Goal: Task Accomplishment & Management: Manage account settings

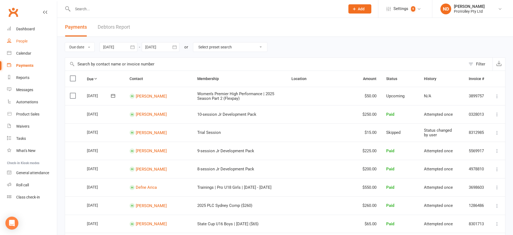
click at [20, 39] on div "People" at bounding box center [21, 41] width 11 height 4
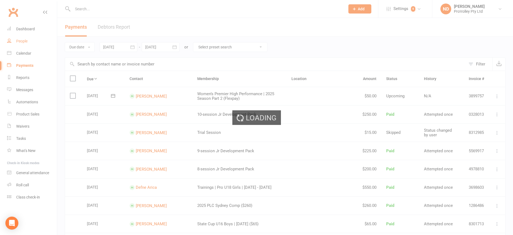
select select "100"
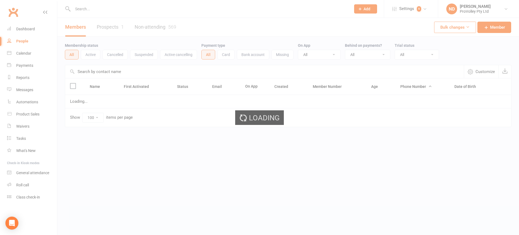
click at [119, 69] on ui-view "Prospect Member Non-attending contact Class / event Appointment Task Membership…" at bounding box center [259, 74] width 519 height 147
click at [120, 71] on input "text" at bounding box center [264, 71] width 398 height 13
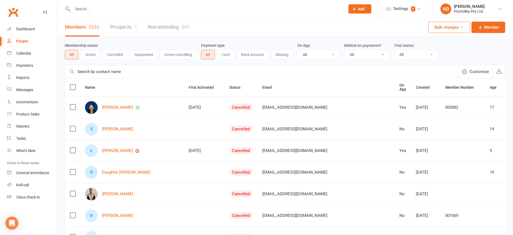
click at [120, 71] on input "text" at bounding box center [261, 71] width 393 height 13
paste input "Emily Stirk"
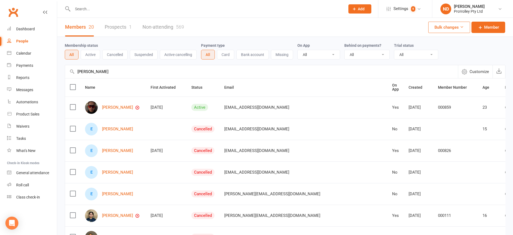
drag, startPoint x: 100, startPoint y: 78, endPoint x: 60, endPoint y: 75, distance: 40.4
paste input "than Lim"
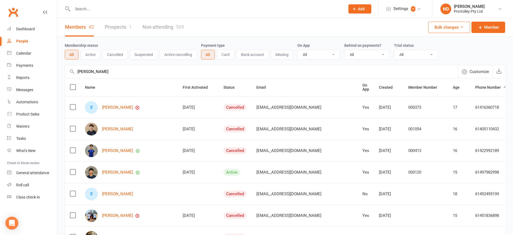
drag, startPoint x: 125, startPoint y: 70, endPoint x: 69, endPoint y: 70, distance: 56.2
click at [69, 70] on input "Ethan Lim" at bounding box center [261, 71] width 393 height 13
paste input "Yu"
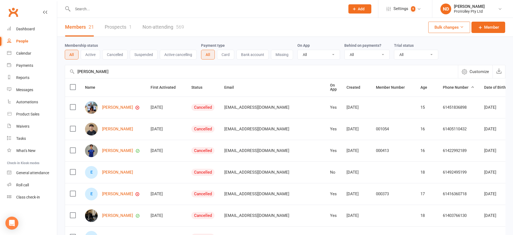
drag, startPoint x: 83, startPoint y: 69, endPoint x: 69, endPoint y: 69, distance: 14.3
click at [69, 69] on input "Ethan Yu" at bounding box center [261, 71] width 393 height 13
paste input "vania Zhang"
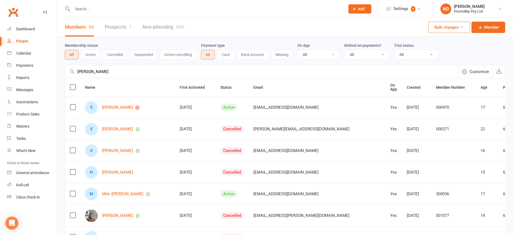
drag, startPoint x: 125, startPoint y: 78, endPoint x: 64, endPoint y: 78, distance: 61.6
paste input "genia Damjanovski"
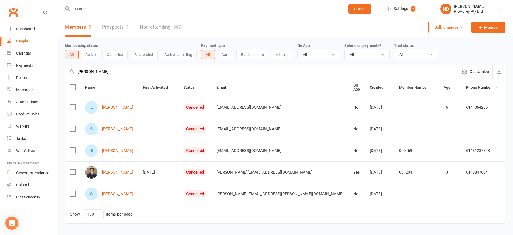
drag, startPoint x: 135, startPoint y: 70, endPoint x: 68, endPoint y: 70, distance: 67.5
click at [68, 70] on input "Evgenia Damjanovski" at bounding box center [261, 71] width 393 height 13
paste input "[PERSON_NAME]"
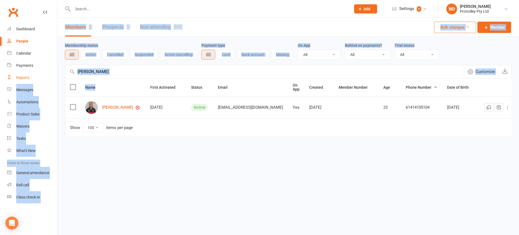
drag, startPoint x: 129, startPoint y: 79, endPoint x: 44, endPoint y: 78, distance: 85.1
click at [44, 78] on ui-view "Prospect Member Non-attending contact Class / event Appointment Task Membership…" at bounding box center [259, 79] width 519 height 157
click at [110, 73] on input "[PERSON_NAME]" at bounding box center [264, 71] width 398 height 13
click at [115, 72] on input "Feleti Teaupa" at bounding box center [264, 71] width 398 height 13
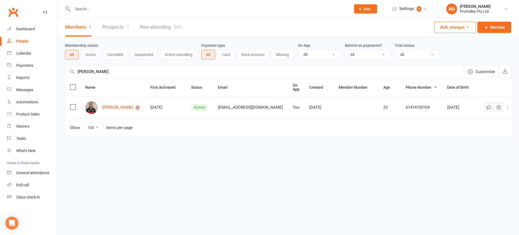
drag, startPoint x: 109, startPoint y: 73, endPoint x: 68, endPoint y: 73, distance: 41.3
click at [68, 73] on input "Feleti Teaupa" at bounding box center [264, 71] width 398 height 13
paste input "rances (Frankie) Andrews"
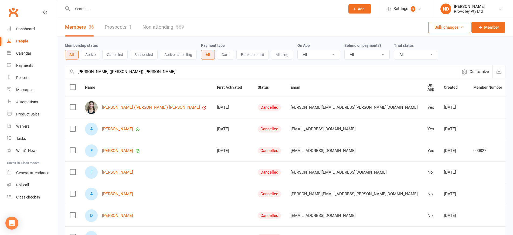
drag, startPoint x: 125, startPoint y: 71, endPoint x: 67, endPoint y: 71, distance: 58.1
click at [67, 71] on input "[PERSON_NAME] ([PERSON_NAME]) [PERSON_NAME]" at bounding box center [261, 71] width 393 height 13
paste input "Georgina Smith"
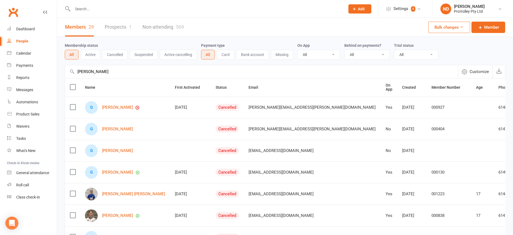
drag, startPoint x: 129, startPoint y: 70, endPoint x: 64, endPoint y: 69, distance: 65.1
paste input "iulia Crosato"
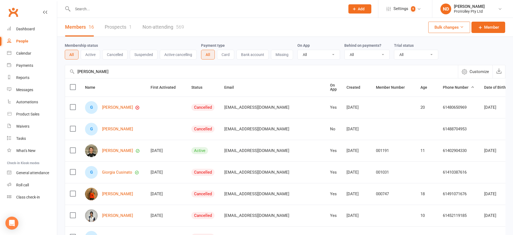
drag, startPoint x: 125, startPoint y: 73, endPoint x: 59, endPoint y: 71, distance: 66.7
paste input "race Park"
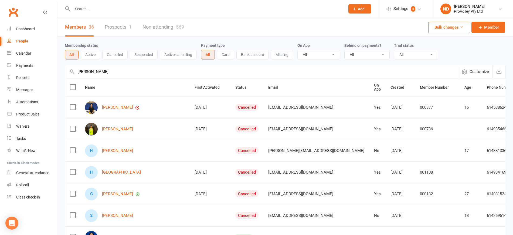
drag, startPoint x: 112, startPoint y: 73, endPoint x: 58, endPoint y: 69, distance: 54.7
paste input "lyn Gao"
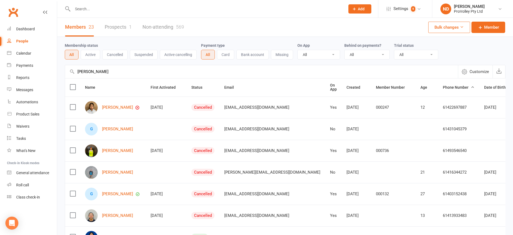
drag, startPoint x: 119, startPoint y: 68, endPoint x: 61, endPoint y: 71, distance: 57.6
paste input "Harry Park"
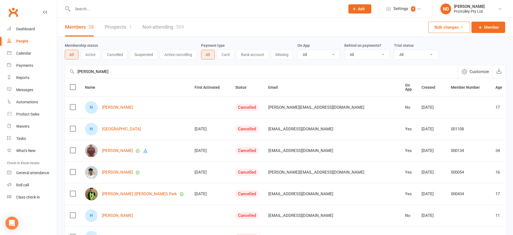
drag, startPoint x: 90, startPoint y: 75, endPoint x: 59, endPoint y: 75, distance: 31.3
paste input "endrix Mullen"
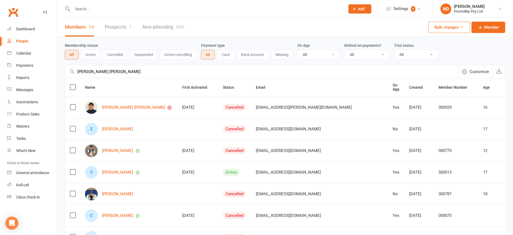
drag, startPoint x: 121, startPoint y: 70, endPoint x: 58, endPoint y: 74, distance: 63.6
click at [58, 74] on div "Membership status All Active Cancelled Suspended Active cancelling Payment type…" at bounding box center [285, 231] width 456 height 389
paste input "ugo George"
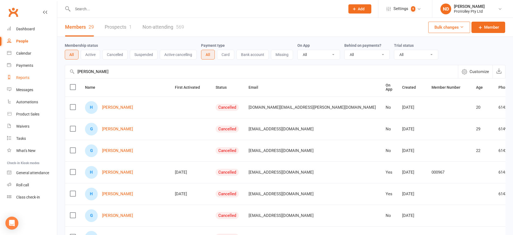
drag, startPoint x: 115, startPoint y: 72, endPoint x: 37, endPoint y: 77, distance: 77.4
paste input "Isabelle-Joy Gammi"
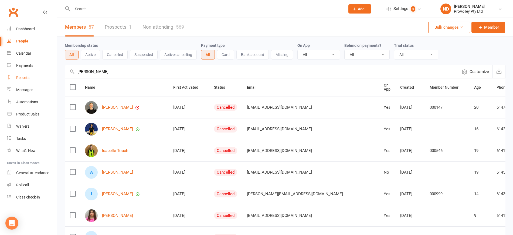
drag, startPoint x: 141, startPoint y: 71, endPoint x: 52, endPoint y: 78, distance: 89.1
paste input "Jackson Oberg"
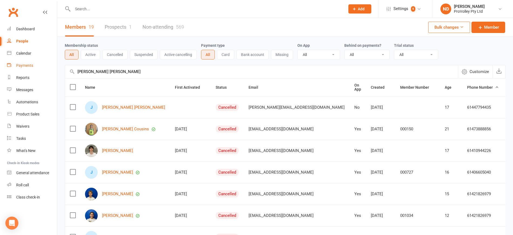
drag, startPoint x: 64, startPoint y: 71, endPoint x: 48, endPoint y: 71, distance: 16.5
paste input "rvis Lin"
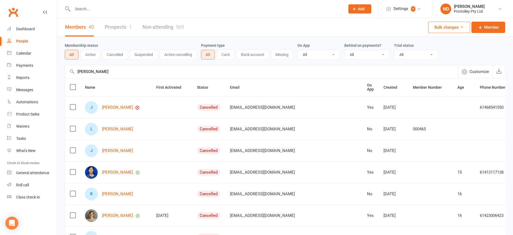
drag, startPoint x: 106, startPoint y: 73, endPoint x: 59, endPoint y: 73, distance: 47.0
paste input "smyne Monavari"
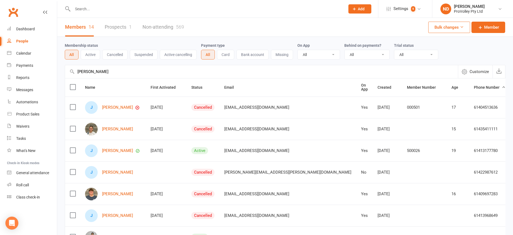
drag, startPoint x: 127, startPoint y: 66, endPoint x: 61, endPoint y: 71, distance: 66.1
click at [60, 71] on div "Membership status All Active Cancelled Suspended Active cancelling Payment type…" at bounding box center [285, 231] width 456 height 389
paste input "on Shen"
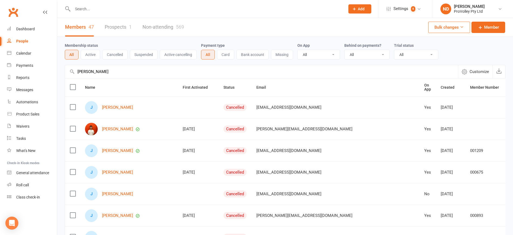
drag, startPoint x: 106, startPoint y: 74, endPoint x: 60, endPoint y: 72, distance: 46.0
paste input "y Sami"
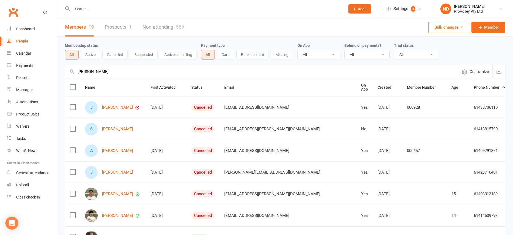
drag, startPoint x: 116, startPoint y: 70, endPoint x: 66, endPoint y: 75, distance: 49.9
click at [66, 75] on input "Jay Sami" at bounding box center [261, 71] width 393 height 13
click at [130, 72] on input "Jay Sami" at bounding box center [261, 71] width 393 height 13
drag, startPoint x: 83, startPoint y: 72, endPoint x: 53, endPoint y: 72, distance: 29.7
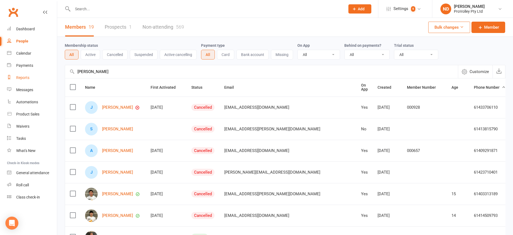
paste input "den Jung"
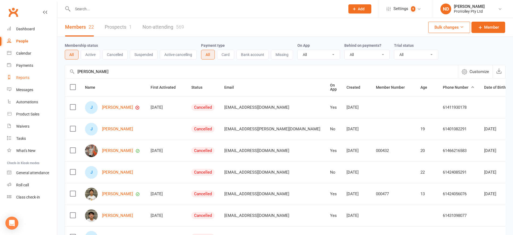
drag, startPoint x: 138, startPoint y: 75, endPoint x: 52, endPoint y: 75, distance: 86.2
paste input "eremy Olaivar"
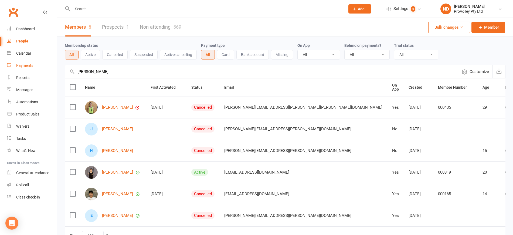
drag, startPoint x: 126, startPoint y: 73, endPoint x: 53, endPoint y: 70, distance: 73.8
click at [53, 71] on ui-view "Prospect Member Non-attending contact Class / event Appointment Task Membership…" at bounding box center [256, 133] width 513 height 265
paste input "ssica Reliu"
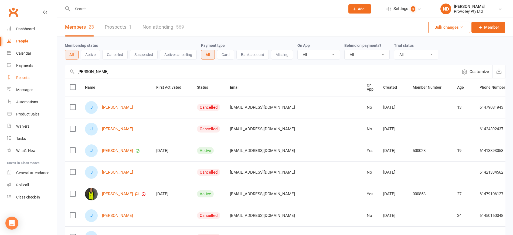
drag, startPoint x: 139, startPoint y: 70, endPoint x: 56, endPoint y: 73, distance: 82.7
paste input "Email jessicarileu@gmail.com"
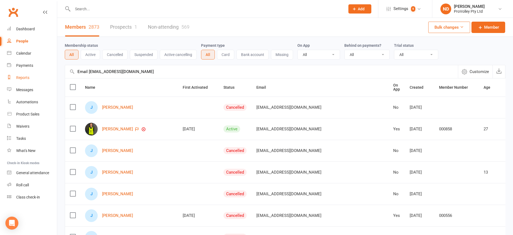
drag, startPoint x: 89, startPoint y: 72, endPoint x: 56, endPoint y: 71, distance: 32.7
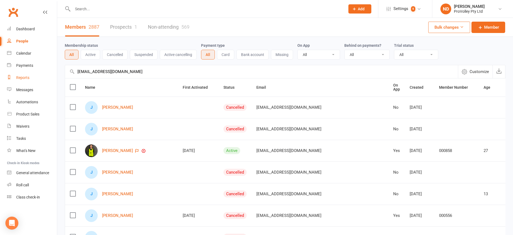
drag, startPoint x: 142, startPoint y: 73, endPoint x: 56, endPoint y: 73, distance: 85.3
paste input "Jimelle Deguara"
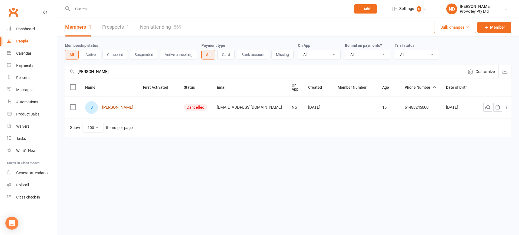
drag, startPoint x: 120, startPoint y: 103, endPoint x: 112, endPoint y: 106, distance: 8.7
drag, startPoint x: 137, startPoint y: 69, endPoint x: 52, endPoint y: 72, distance: 85.1
click at [52, 72] on ui-view "Prospect Member Non-attending contact Class / event Appointment Task Membership…" at bounding box center [259, 79] width 519 height 157
paste input "n Lim"
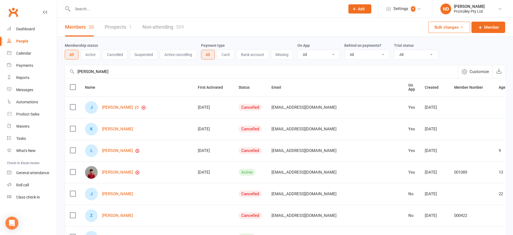
drag, startPoint x: 110, startPoint y: 77, endPoint x: 58, endPoint y: 76, distance: 51.9
paste input "ordan de Freitas"
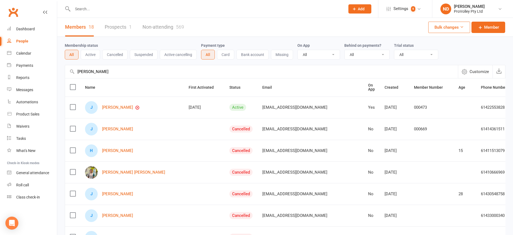
drag, startPoint x: 160, startPoint y: 72, endPoint x: 68, endPoint y: 75, distance: 92.1
click at [68, 75] on input "Jordan de Freitas" at bounding box center [261, 71] width 393 height 13
paste input "se Manuel Rondon"
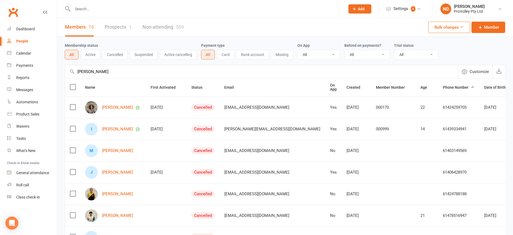
drag, startPoint x: 148, startPoint y: 68, endPoint x: 58, endPoint y: 74, distance: 90.4
paste input "ph Mascarenhas"
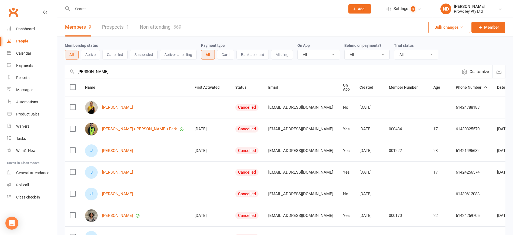
click at [150, 74] on input "Joseph Mascarenhas" at bounding box center [261, 71] width 393 height 13
drag, startPoint x: 136, startPoint y: 71, endPoint x: 56, endPoint y: 71, distance: 80.5
click at [56, 71] on ui-view "Prospect Member Non-attending contact Class / event Appointment Task Membership…" at bounding box center [256, 165] width 513 height 329
paste input "anthony.mascarenhas@gmail.com"
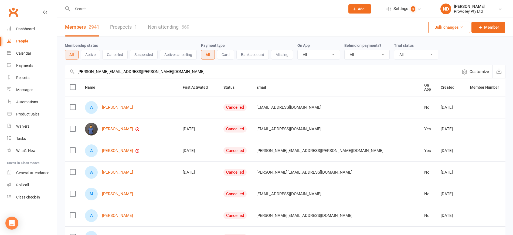
drag, startPoint x: 157, startPoint y: 69, endPoint x: 60, endPoint y: 66, distance: 96.5
paste input "Julia Alves"
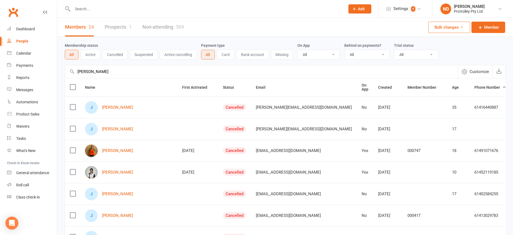
drag, startPoint x: 144, startPoint y: 73, endPoint x: 61, endPoint y: 73, distance: 83.2
paste input "n Yang Sim"
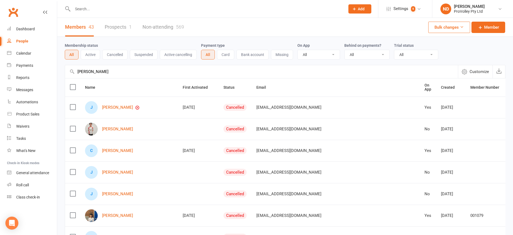
drag, startPoint x: 101, startPoint y: 69, endPoint x: 67, endPoint y: 69, distance: 34.3
click at [67, 69] on input "Jun Yang Sim" at bounding box center [261, 71] width 393 height 13
paste input "Kai Hasselberg"
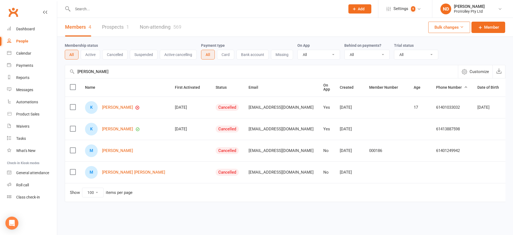
drag, startPoint x: 119, startPoint y: 72, endPoint x: 59, endPoint y: 71, distance: 60.2
click at [59, 71] on div "Membership status All Active Cancelled Suspended Active cancelling Payment type…" at bounding box center [285, 123] width 456 height 173
paste input "telin Tain"
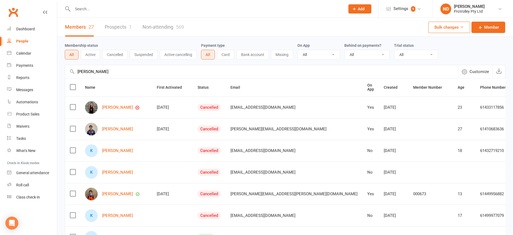
drag, startPoint x: 100, startPoint y: 73, endPoint x: 59, endPoint y: 72, distance: 40.5
paste input "yn Chan"
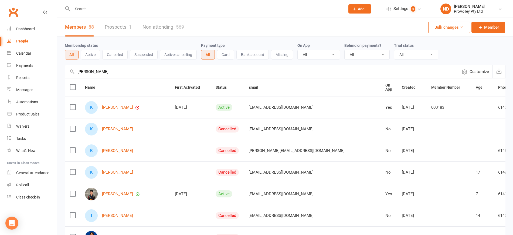
drag, startPoint x: 120, startPoint y: 73, endPoint x: 65, endPoint y: 73, distance: 55.6
click at [65, 73] on div "Katelyn Chan Customize Behind on payments" at bounding box center [285, 71] width 441 height 13
paste input "wan Lira"
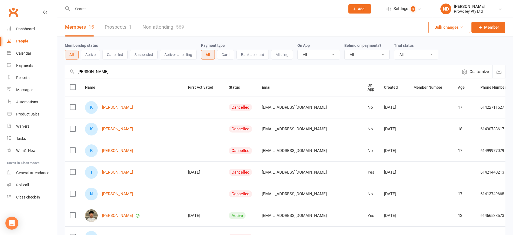
drag, startPoint x: 108, startPoint y: 72, endPoint x: 65, endPoint y: 73, distance: 43.8
paste input "ylah Street"
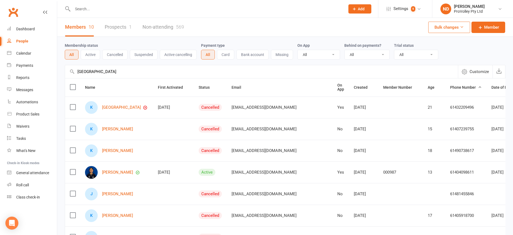
drag, startPoint x: 117, startPoint y: 71, endPoint x: 57, endPoint y: 71, distance: 59.7
click at [57, 71] on ui-view "Prospect Member Non-attending contact Class / event Appointment Task Membership…" at bounding box center [256, 176] width 513 height 351
paste input "n Liam"
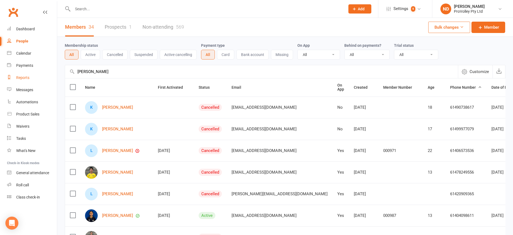
drag, startPoint x: 125, startPoint y: 75, endPoint x: 56, endPoint y: 74, distance: 68.9
paste input "evin Yu"
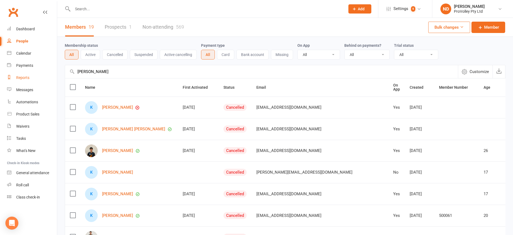
drag, startPoint x: 109, startPoint y: 74, endPoint x: 43, endPoint y: 73, distance: 66.2
paste input "ye Patterson"
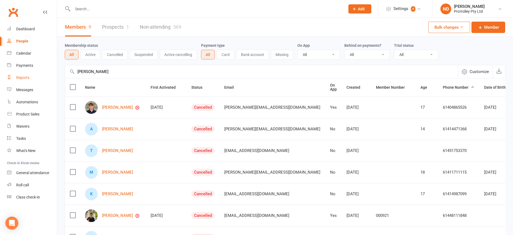
drag, startPoint x: 81, startPoint y: 75, endPoint x: 54, endPoint y: 75, distance: 26.5
click at [54, 75] on ui-view "Prospect Member Non-attending contact Class / event Appointment Task Membership…" at bounding box center [256, 165] width 513 height 329
paste input "Lachlan Wang"
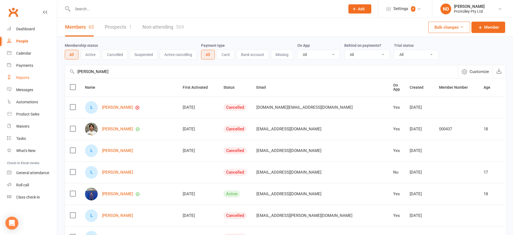
drag, startPoint x: 127, startPoint y: 70, endPoint x: 37, endPoint y: 78, distance: 89.7
paste input "meko Lee"
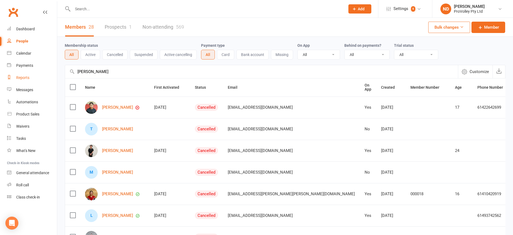
drag, startPoint x: 124, startPoint y: 71, endPoint x: 48, endPoint y: 76, distance: 76.1
paste input "uren Truong"
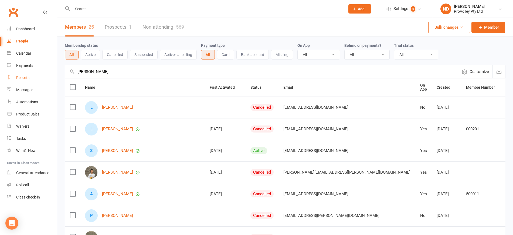
drag, startPoint x: 121, startPoint y: 77, endPoint x: 53, endPoint y: 78, distance: 67.8
paste input "ea Jelaca"
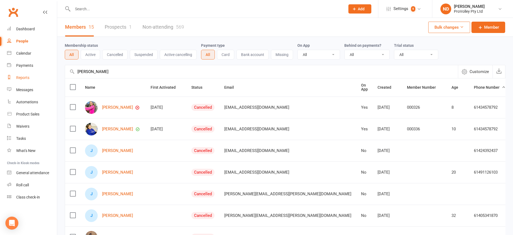
drag, startPoint x: 119, startPoint y: 70, endPoint x: 39, endPoint y: 74, distance: 80.6
click at [39, 74] on ui-view "Prospect Member Non-attending contact Class / event Appointment Task Membership…" at bounding box center [256, 230] width 513 height 459
paste input "o Yuan"
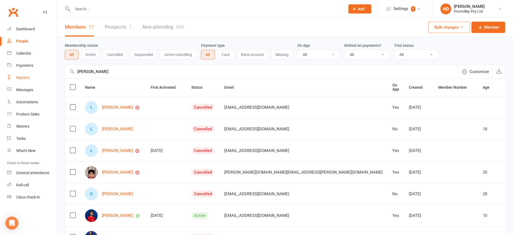
drag, startPoint x: 120, startPoint y: 73, endPoint x: 44, endPoint y: 73, distance: 76.2
paste input "ily Worrall"
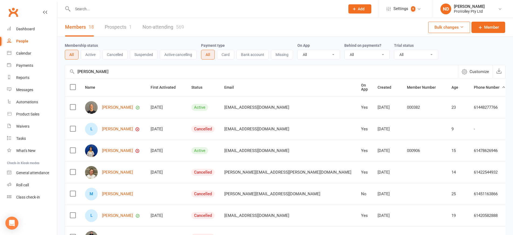
drag, startPoint x: 146, startPoint y: 72, endPoint x: 59, endPoint y: 74, distance: 87.3
paste input "ucas Au"
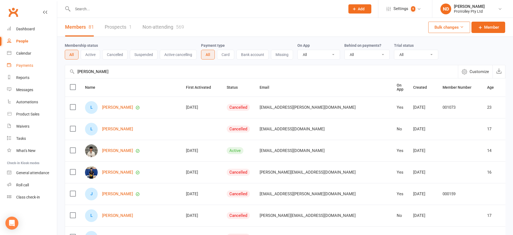
drag, startPoint x: 65, startPoint y: 71, endPoint x: 56, endPoint y: 71, distance: 8.4
paste input "Suhery"
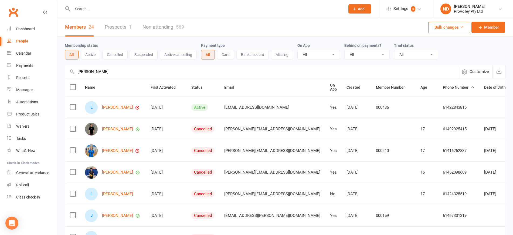
drag, startPoint x: 120, startPoint y: 76, endPoint x: 59, endPoint y: 73, distance: 60.6
paste input "y Cheong"
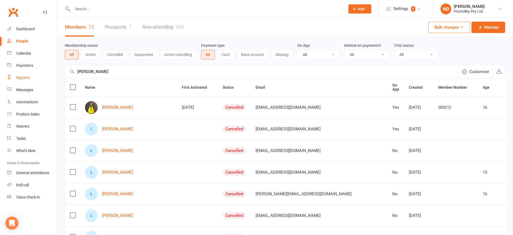
drag, startPoint x: 66, startPoint y: 73, endPoint x: 49, endPoint y: 73, distance: 16.5
paste input "ka Sazdov"
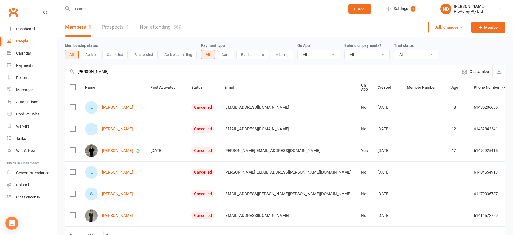
drag, startPoint x: 116, startPoint y: 70, endPoint x: 60, endPoint y: 71, distance: 55.9
click at [60, 71] on div "Membership status All Active Cancelled Suspended Active cancelling Payment type…" at bounding box center [285, 145] width 456 height 216
paste input "e Puckeridge"
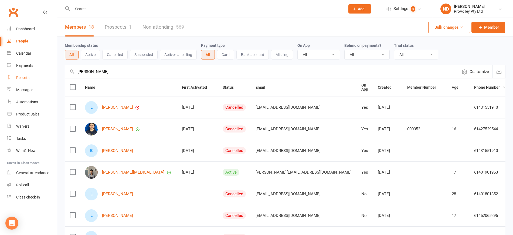
drag, startPoint x: 129, startPoint y: 68, endPoint x: 51, endPoint y: 75, distance: 77.6
paste input "Strasiotto"
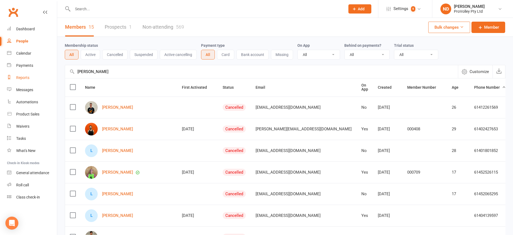
drag, startPoint x: 123, startPoint y: 73, endPoint x: 56, endPoint y: 75, distance: 66.5
click at [56, 75] on ui-view "Prospect Member Non-attending contact Class / event Appointment Task Membership…" at bounding box center [256, 230] width 513 height 459
paste input "ydie van Deursen"
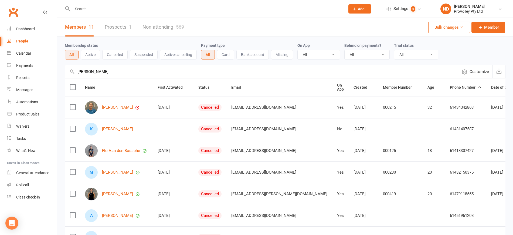
drag, startPoint x: 84, startPoint y: 72, endPoint x: 72, endPoint y: 72, distance: 12.2
click at [72, 72] on div "Lydie van Deursen Customize Behind on payments" at bounding box center [285, 71] width 441 height 13
paste input "Maddie Kunce"
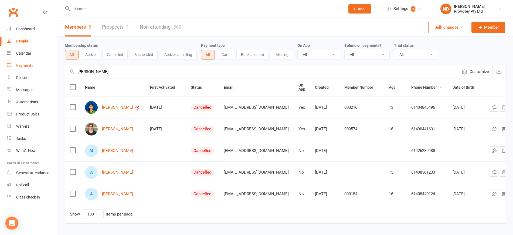
drag, startPoint x: 107, startPoint y: 71, endPoint x: 54, endPoint y: 70, distance: 53.5
click at [52, 71] on ui-view "Prospect Member Non-attending contact Class / event Appointment Task Membership…" at bounding box center [256, 122] width 513 height 243
paste input "hir Abrar"
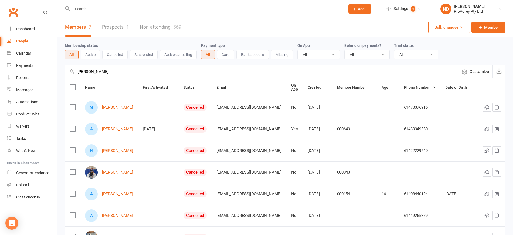
drag, startPoint x: 79, startPoint y: 70, endPoint x: 58, endPoint y: 70, distance: 21.3
click at [58, 70] on div "Membership status All Active Cancelled Suspended Active cancelling Payment type…" at bounding box center [285, 155] width 456 height 237
paste input "ndy Xu"
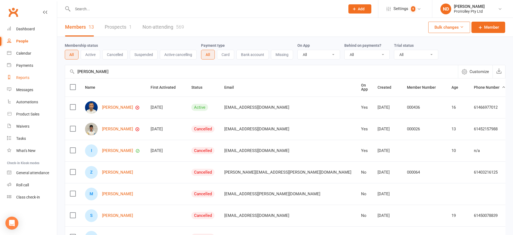
drag, startPoint x: 107, startPoint y: 73, endPoint x: 42, endPoint y: 73, distance: 65.4
click at [42, 73] on ui-view "Prospect Member Non-attending contact Class / event Appointment Task Membership…" at bounding box center [256, 209] width 513 height 416
paste input "rcus Ching"
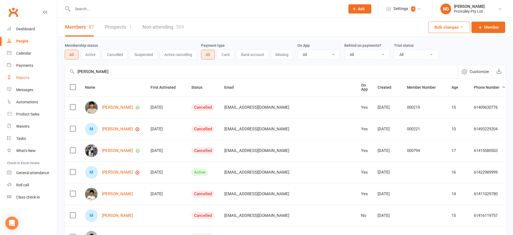
drag, startPoint x: 104, startPoint y: 75, endPoint x: 57, endPoint y: 75, distance: 47.5
paste input "Lee"
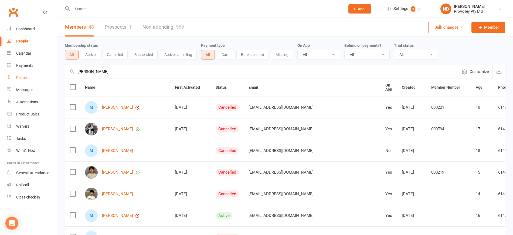
drag, startPoint x: 58, startPoint y: 73, endPoint x: 49, endPoint y: 73, distance: 8.9
paste input "x Chrysoglou"
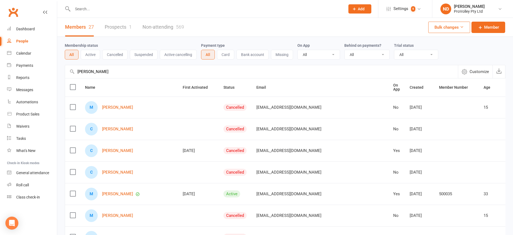
drag, startPoint x: 122, startPoint y: 71, endPoint x: 62, endPoint y: 72, distance: 59.7
paste input "ya Sim"
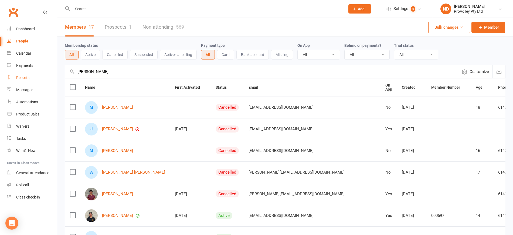
drag, startPoint x: 63, startPoint y: 72, endPoint x: 50, endPoint y: 72, distance: 12.4
paste input "ichael Zervos"
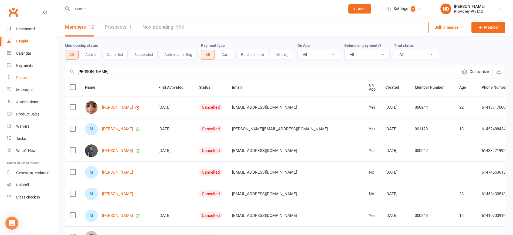
drag, startPoint x: 122, startPoint y: 73, endPoint x: 53, endPoint y: 72, distance: 69.1
click at [53, 72] on ui-view "Prospect Member Non-attending contact Class / event Appointment Task Membership…" at bounding box center [256, 198] width 513 height 394
paste input "ne Scrimmage"
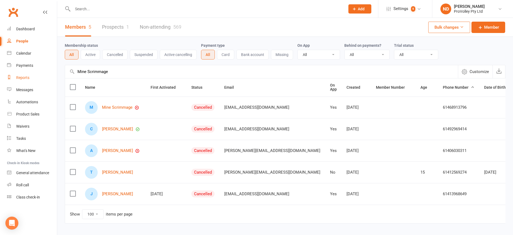
drag, startPoint x: 129, startPoint y: 69, endPoint x: 48, endPoint y: 73, distance: 80.5
click at [48, 73] on ui-view "Prospect Member Non-attending contact Class / event Appointment Task Membership…" at bounding box center [256, 122] width 513 height 243
paste input "-Jae Choi"
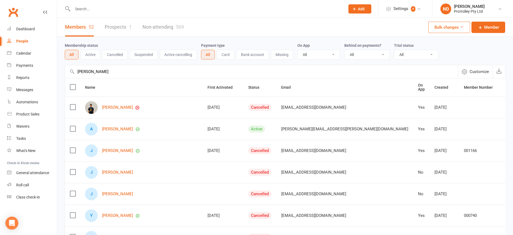
drag, startPoint x: 129, startPoint y: 76, endPoint x: 65, endPoint y: 67, distance: 64.7
paste input "NIkola Hripac"
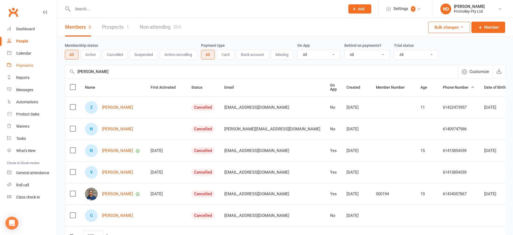
drag, startPoint x: 111, startPoint y: 72, endPoint x: 44, endPoint y: 71, distance: 67.5
click at [44, 71] on ui-view "Prospect Member Non-attending contact Class / event Appointment Task Membership…" at bounding box center [256, 133] width 513 height 265
paste input "ina Huynh"
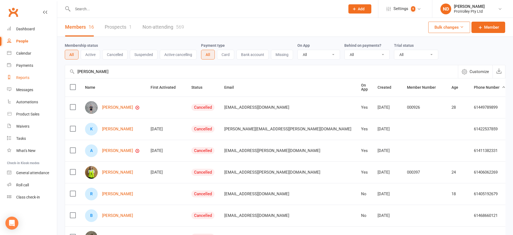
drag, startPoint x: 105, startPoint y: 73, endPoint x: 41, endPoint y: 73, distance: 64.5
paste input "oah Jung"
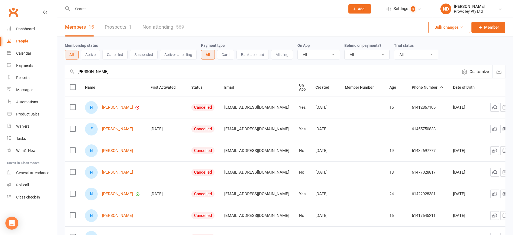
drag, startPoint x: 112, startPoint y: 71, endPoint x: 60, endPoint y: 73, distance: 51.9
paste input "Oscar Le"
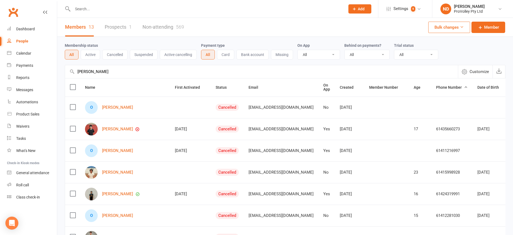
drag, startPoint x: 111, startPoint y: 107, endPoint x: 132, endPoint y: 75, distance: 37.7
click at [131, 69] on input "Oscar Le" at bounding box center [261, 71] width 393 height 13
drag, startPoint x: 61, startPoint y: 72, endPoint x: 56, endPoint y: 72, distance: 5.7
click at [56, 72] on ui-view "Prospect Member Non-attending contact Class / event Appointment Task Membership…" at bounding box center [256, 209] width 513 height 416
paste input "Pakin Jeepetch"
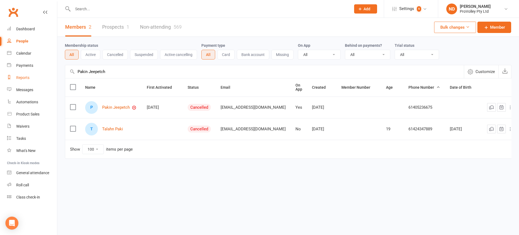
drag, startPoint x: 88, startPoint y: 74, endPoint x: 50, endPoint y: 73, distance: 38.1
click at [50, 73] on ui-view "Prospect Member Non-attending contact Class / event Appointment Task Membership…" at bounding box center [259, 90] width 519 height 178
paste input "rsa Ghaffari"
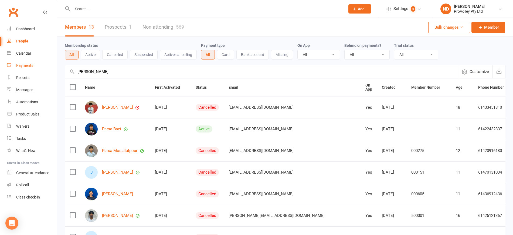
drag, startPoint x: 53, startPoint y: 69, endPoint x: 49, endPoint y: 68, distance: 4.1
click at [49, 68] on ui-view "Prospect Member Non-attending contact Class / event Appointment Task Membership…" at bounding box center [256, 209] width 513 height 416
paste input "t Kuo"
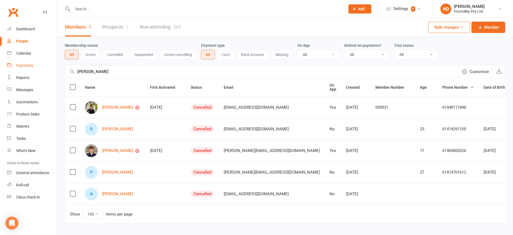
drag, startPoint x: 70, startPoint y: 70, endPoint x: 55, endPoint y: 69, distance: 15.2
click at [55, 69] on ui-view "Prospect Member Non-attending contact Class / event Appointment Task Membership…" at bounding box center [256, 122] width 513 height 243
paste input "ricia Gailey"
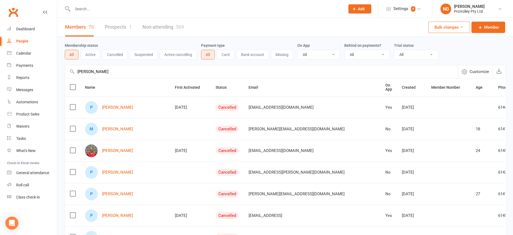
drag, startPoint x: 117, startPoint y: 72, endPoint x: 58, endPoint y: 71, distance: 59.4
paste input "hoebe Scott"
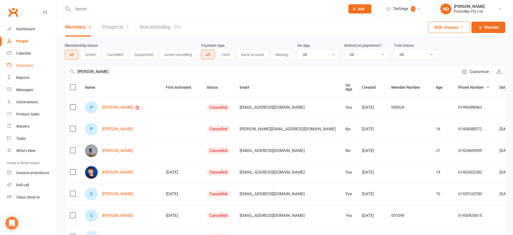
drag, startPoint x: 137, startPoint y: 69, endPoint x: 55, endPoint y: 71, distance: 81.6
click at [55, 71] on ui-view "Prospect Member Non-attending contact Class / event Appointment Task Membership…" at bounding box center [256, 155] width 513 height 308
paste input "uneeth Kambhampati"
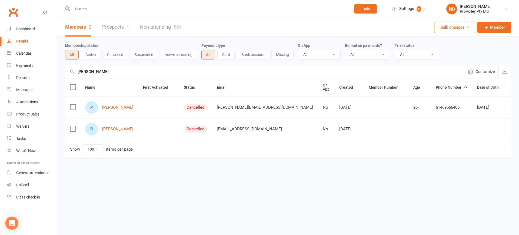
drag, startPoint x: 129, startPoint y: 72, endPoint x: 68, endPoint y: 65, distance: 61.2
click at [68, 65] on div "Puneeth Kambhampati Customize Behind on payments" at bounding box center [288, 71] width 446 height 13
paste input "Randriat Simihoatra"
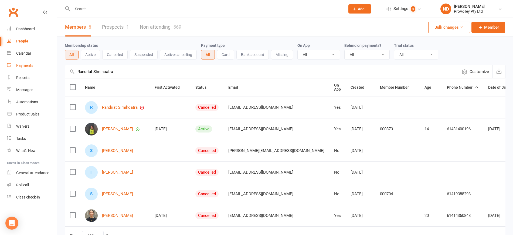
drag, startPoint x: 131, startPoint y: 71, endPoint x: 40, endPoint y: 71, distance: 91.0
click at [40, 71] on ui-view "Prospect Member Non-attending contact Class / event Appointment Task Membership…" at bounding box center [256, 133] width 513 height 265
paste input "ymond Gao"
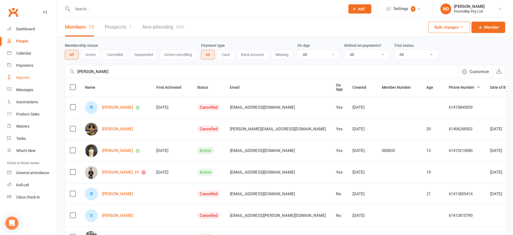
drag, startPoint x: 118, startPoint y: 71, endPoint x: 46, endPoint y: 71, distance: 72.1
click at [46, 71] on ui-view "Prospect Member Non-attending contact Class / event Appointment Task Membership…" at bounding box center [256, 230] width 513 height 459
paste input "egina Fatima Keli"
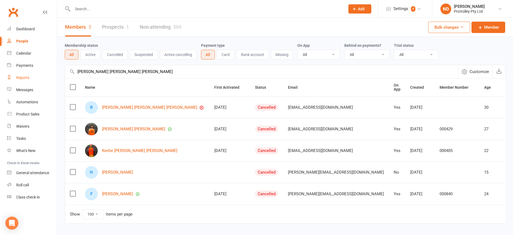
drag, startPoint x: 125, startPoint y: 73, endPoint x: 56, endPoint y: 73, distance: 68.9
click at [56, 73] on ui-view "Prospect Member Non-attending contact Class / event Appointment Task Membership…" at bounding box center [256, 122] width 513 height 243
paste input "ico Shimamura"
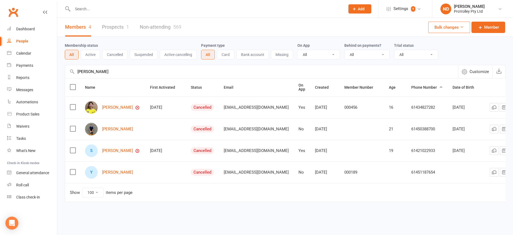
drag, startPoint x: 151, startPoint y: 68, endPoint x: 69, endPoint y: 68, distance: 81.8
click at [69, 68] on input "Rico Shimamura" at bounding box center [261, 71] width 393 height 13
paste input "ya Rawat"
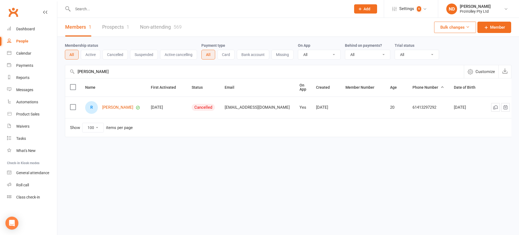
drag, startPoint x: 134, startPoint y: 73, endPoint x: 59, endPoint y: 73, distance: 75.1
click at [59, 73] on div "Membership status All Active Cancelled Suspended Active cancelling Payment type…" at bounding box center [287, 91] width 461 height 108
paste input "uby Grey"
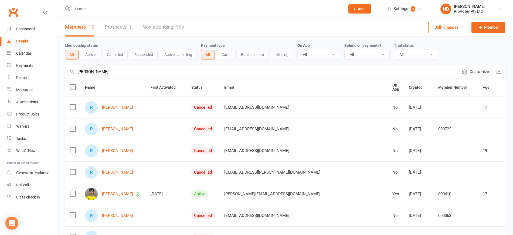
drag, startPoint x: 110, startPoint y: 75, endPoint x: 61, endPoint y: 73, distance: 48.9
click at [61, 73] on div "Membership status All Active Cancelled Suspended Active cancelling Payment type…" at bounding box center [285, 220] width 456 height 367
paste input "Sam Wells"
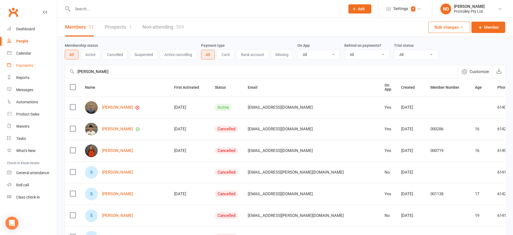
drag, startPoint x: 111, startPoint y: 75, endPoint x: 55, endPoint y: 71, distance: 56.0
click at [55, 71] on ui-view "Prospect Member Non-attending contact Class / event Appointment Task Membership…" at bounding box center [256, 187] width 513 height 373
paste input "uele Riccadonna"
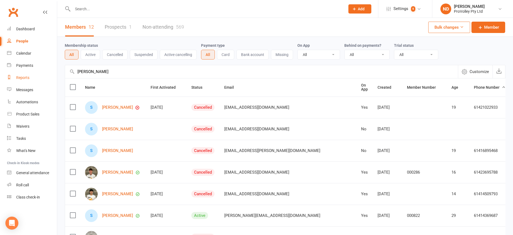
drag, startPoint x: 97, startPoint y: 72, endPoint x: 50, endPoint y: 72, distance: 47.0
click at [50, 72] on ui-view "Prospect Member Non-attending contact Class / event Appointment Task Membership…" at bounding box center [256, 198] width 513 height 394
paste input "hania Lin"
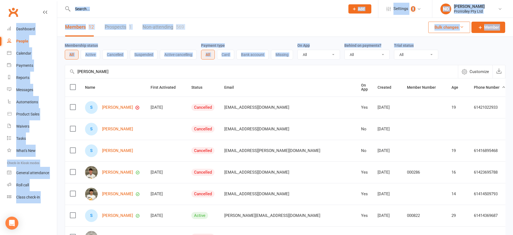
drag, startPoint x: 85, startPoint y: 67, endPoint x: 383, endPoint y: -15, distance: 309.0
click at [383, 0] on html "Prospect Member Non-attending contact Class / event Appointment Task Membership…" at bounding box center [256, 201] width 513 height 403
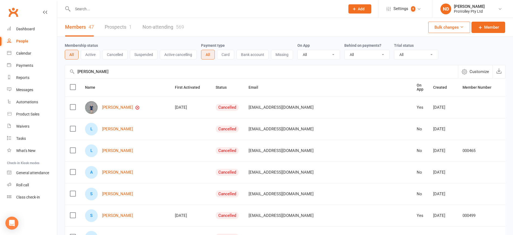
click at [170, 75] on input "Shania Lin" at bounding box center [261, 71] width 393 height 13
drag, startPoint x: 153, startPoint y: 83, endPoint x: 122, endPoint y: 107, distance: 39.8
click at [105, 68] on input "Shania Lin" at bounding box center [261, 71] width 393 height 13
drag, startPoint x: 106, startPoint y: 70, endPoint x: 54, endPoint y: 70, distance: 52.1
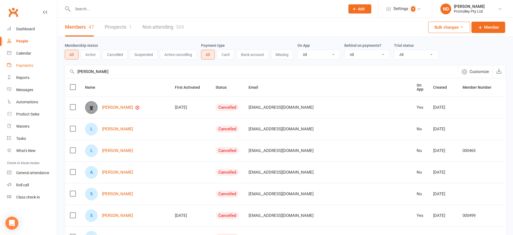
paste input "idney Ma"
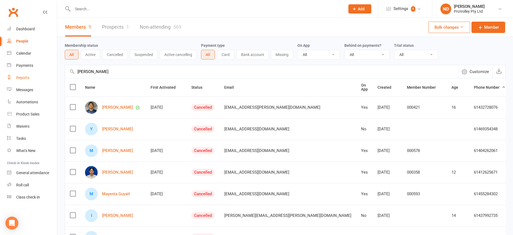
drag, startPoint x: 124, startPoint y: 73, endPoint x: 50, endPoint y: 73, distance: 73.7
click at [50, 73] on ui-view "Prospect Member Non-attending contact Class / event Appointment Task Membership…" at bounding box center [256, 165] width 513 height 329
paste input "tephanie Volos"
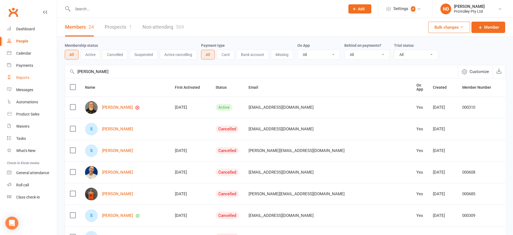
drag, startPoint x: 100, startPoint y: 75, endPoint x: 56, endPoint y: 72, distance: 43.9
paste input "en Bui"
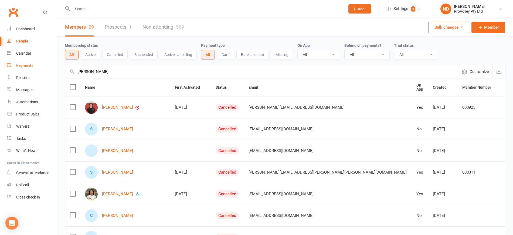
drag, startPoint x: 114, startPoint y: 70, endPoint x: 52, endPoint y: 70, distance: 62.7
paste input "ylvian Woo"
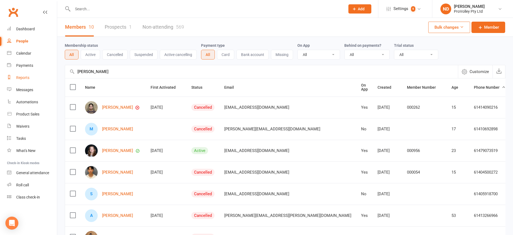
drag, startPoint x: 114, startPoint y: 73, endPoint x: 41, endPoint y: 73, distance: 72.9
click at [41, 73] on ui-view "Prospect Member Non-attending contact Class / event Appointment Task Membership…" at bounding box center [256, 176] width 513 height 351
paste input "Toby Li"
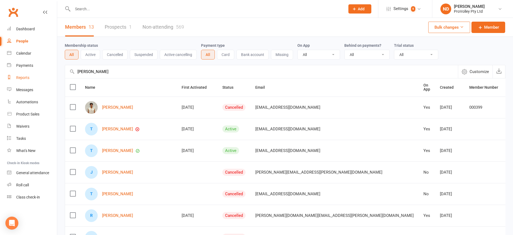
drag, startPoint x: 100, startPoint y: 71, endPoint x: 46, endPoint y: 71, distance: 54.3
click at [46, 71] on ui-view "Prospect Member Non-attending contact Class / event Appointment Task Membership…" at bounding box center [256, 209] width 513 height 416
paste input "yson Dagenais"
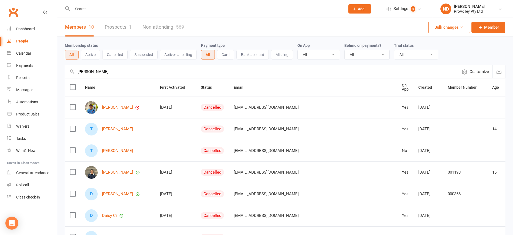
drag, startPoint x: 133, startPoint y: 74, endPoint x: 59, endPoint y: 75, distance: 74.0
click at [59, 75] on div "Membership status All Active Cancelled Suspended Active cancelling Payment type…" at bounding box center [285, 188] width 456 height 302
paste input "Vanja Starcevic"
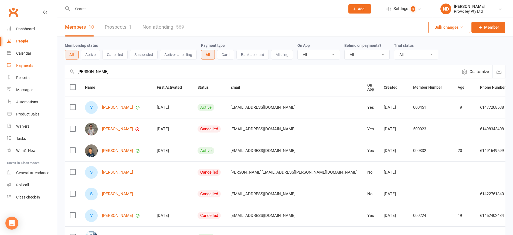
click at [47, 71] on ui-view "Prospect Member Non-attending contact Class / event Appointment Task Membership…" at bounding box center [256, 176] width 513 height 351
paste input "ladimir Knez"
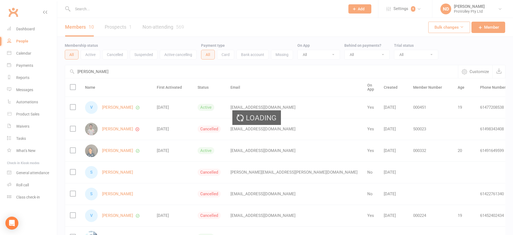
click at [125, 70] on div "Loading" at bounding box center [256, 117] width 513 height 235
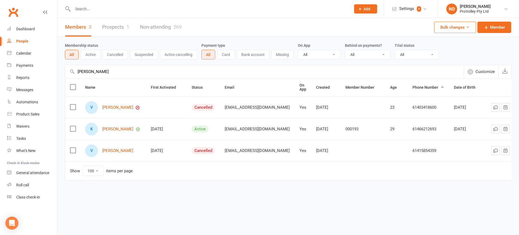
drag, startPoint x: 121, startPoint y: 72, endPoint x: 79, endPoint y: 73, distance: 42.1
click at [79, 73] on input "Vladimir Knezevic" at bounding box center [264, 71] width 398 height 13
click at [132, 72] on input "Vladimir Knezevic" at bounding box center [264, 71] width 398 height 13
drag, startPoint x: 118, startPoint y: 73, endPoint x: 72, endPoint y: 73, distance: 46.2
click at [72, 73] on div "Vladimir Knezevic Customize Payments up to date" at bounding box center [288, 71] width 446 height 13
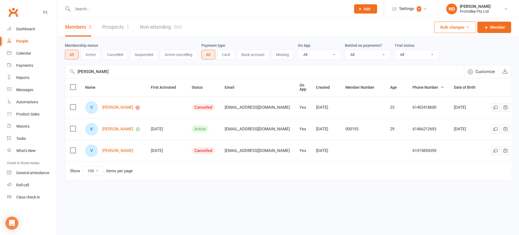
paste input "Wattana Jhongrien"
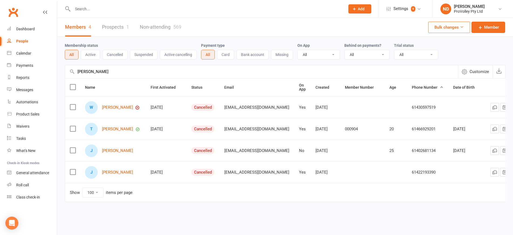
drag, startPoint x: 117, startPoint y: 72, endPoint x: 58, endPoint y: 69, distance: 59.2
click at [58, 69] on div "Membership status All Active Cancelled Suspended Active cancelling Payment type…" at bounding box center [285, 123] width 456 height 173
paste input "illiam Bui"
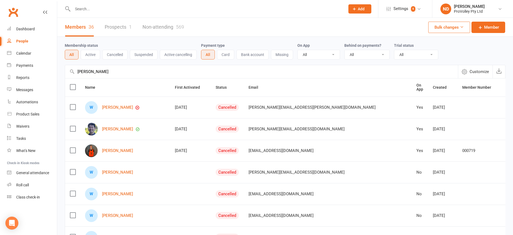
drag, startPoint x: 104, startPoint y: 73, endPoint x: 59, endPoint y: 68, distance: 44.8
paste input "Yahav Kadar"
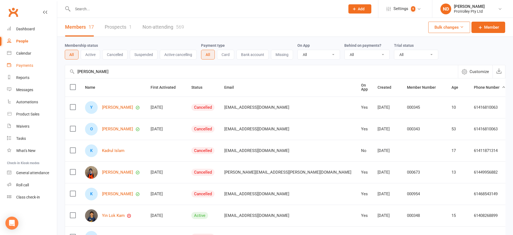
drag, startPoint x: 78, startPoint y: 70, endPoint x: 51, endPoint y: 70, distance: 27.0
paste input "ron Franks"
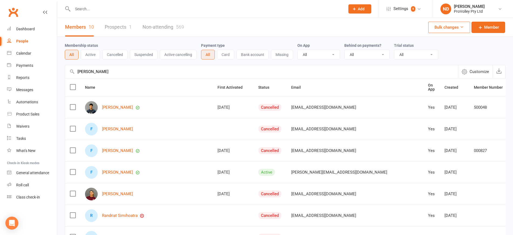
drag, startPoint x: 141, startPoint y: 68, endPoint x: 58, endPoint y: 75, distance: 83.3
click at [58, 75] on div "Membership status All Active Cancelled Suspended Active cancelling Payment type…" at bounding box center [285, 188] width 456 height 302
paste input "uto Uematsu"
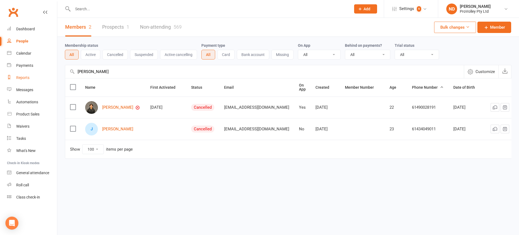
drag, startPoint x: 115, startPoint y: 71, endPoint x: 38, endPoint y: 72, distance: 77.8
click at [38, 72] on ui-view "Prospect Member Non-attending contact Class / event Appointment Task Membership…" at bounding box center [259, 90] width 519 height 178
paste input "Zac Harris"
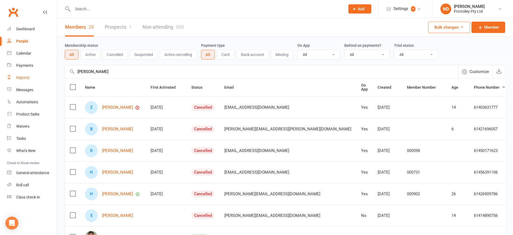
drag, startPoint x: 134, startPoint y: 73, endPoint x: 48, endPoint y: 72, distance: 86.4
paste input "hary Sherman"
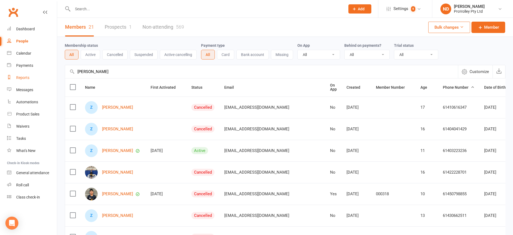
drag, startPoint x: 123, startPoint y: 75, endPoint x: 56, endPoint y: 75, distance: 66.2
paste input "yne Williams"
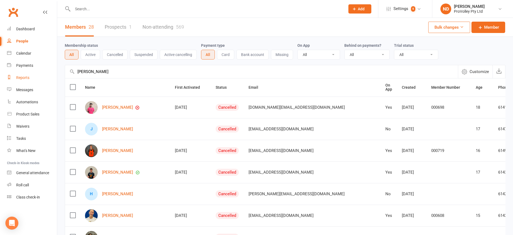
drag, startPoint x: 46, startPoint y: 74, endPoint x: 34, endPoint y: 73, distance: 11.9
paste input "eke Gracia"
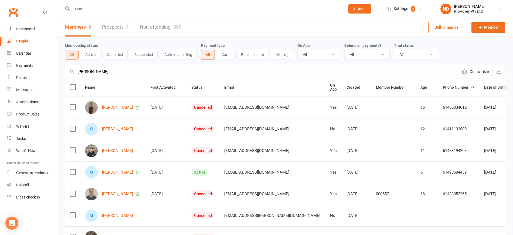
type input "Zeke Gracias"
drag, startPoint x: 112, startPoint y: 104, endPoint x: 123, endPoint y: 68, distance: 37.5
click at [123, 68] on input "Zeke Gracias" at bounding box center [261, 71] width 393 height 13
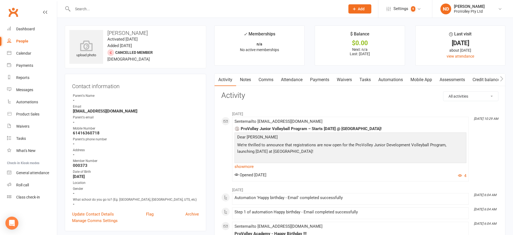
click at [321, 77] on link "Payments" at bounding box center [320, 79] width 27 height 12
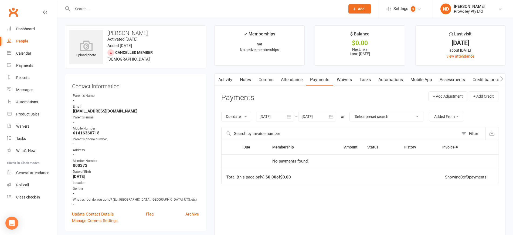
click at [290, 118] on icon "button" at bounding box center [289, 116] width 5 height 5
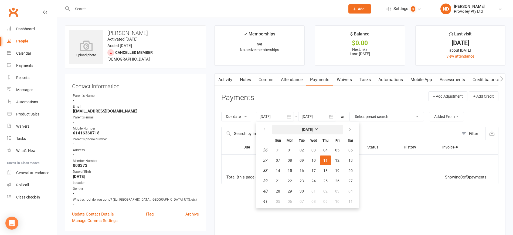
click at [312, 127] on strong "[DATE]" at bounding box center [307, 129] width 11 height 4
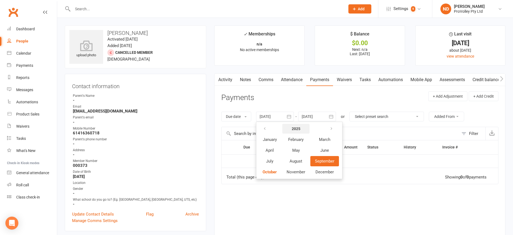
click at [295, 128] on strong "2025" at bounding box center [296, 128] width 9 height 4
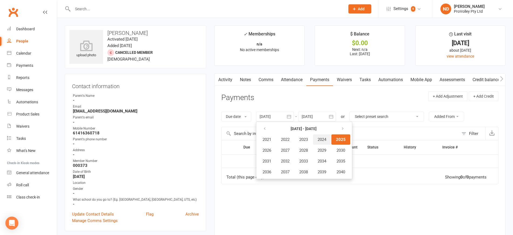
click at [320, 140] on button "2024" at bounding box center [322, 139] width 18 height 10
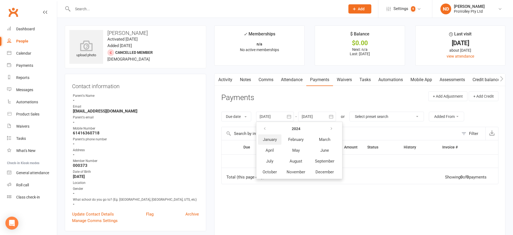
click at [267, 140] on span "January" at bounding box center [270, 139] width 14 height 5
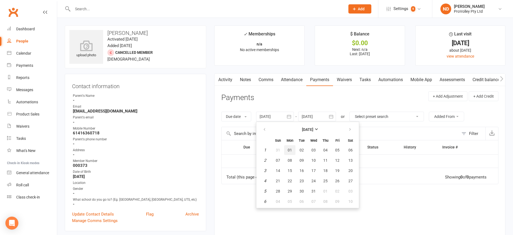
click at [289, 149] on span "01" at bounding box center [290, 150] width 4 height 4
type input "[DATE]"
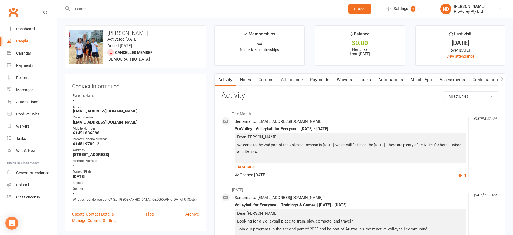
click at [329, 78] on link "Payments" at bounding box center [320, 79] width 27 height 12
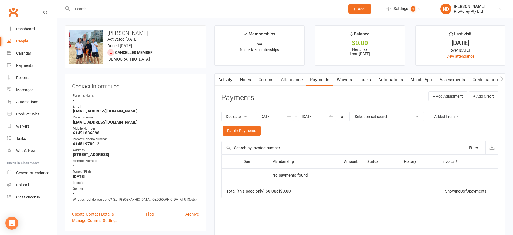
click at [294, 113] on button "button" at bounding box center [289, 117] width 10 height 10
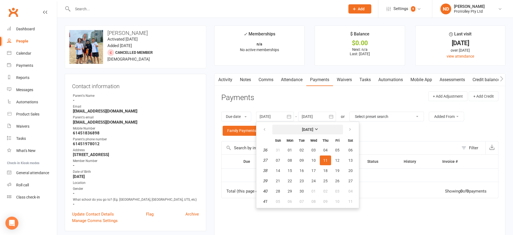
click at [311, 130] on strong "[DATE]" at bounding box center [307, 129] width 11 height 4
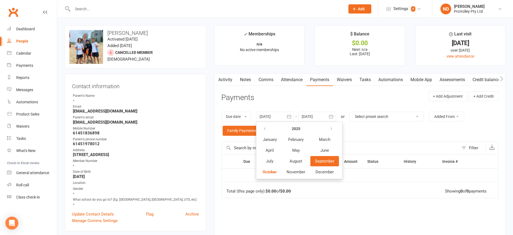
click at [273, 134] on table "2025 January February March April May June July August September October Novemb…" at bounding box center [299, 150] width 82 height 55
click at [295, 128] on strong "2025" at bounding box center [296, 128] width 9 height 4
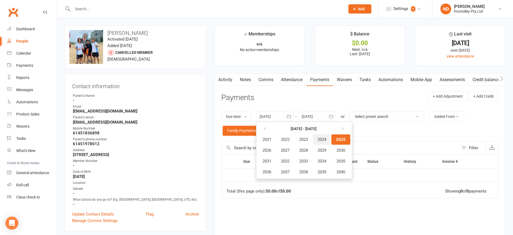
click at [324, 140] on span "2024" at bounding box center [322, 139] width 9 height 5
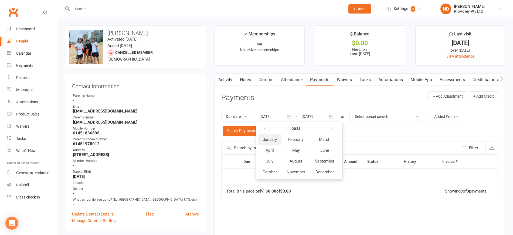
click at [271, 139] on span "January" at bounding box center [270, 139] width 14 height 5
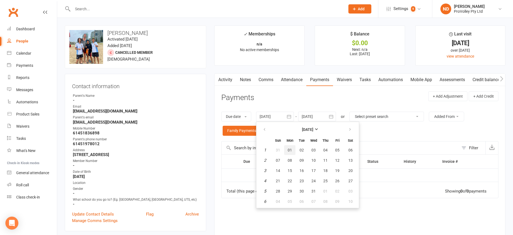
click at [289, 148] on span "01" at bounding box center [290, 150] width 4 height 4
type input "[DATE]"
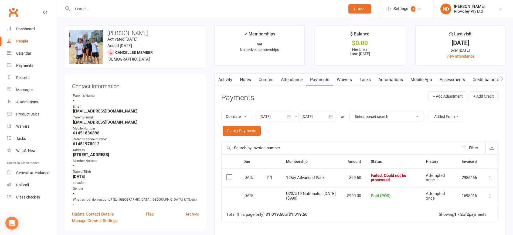
click at [492, 173] on td "Mark as Paid (Cash) Mark as Paid (POS) Mark as Paid (Other) Skip Retry now More…" at bounding box center [490, 177] width 16 height 18
click at [489, 175] on icon at bounding box center [490, 177] width 5 height 5
click at [472, 219] on link "Skip" at bounding box center [466, 220] width 53 height 11
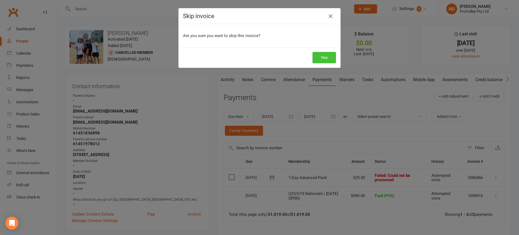
click at [318, 60] on button "Yes" at bounding box center [323, 57] width 23 height 11
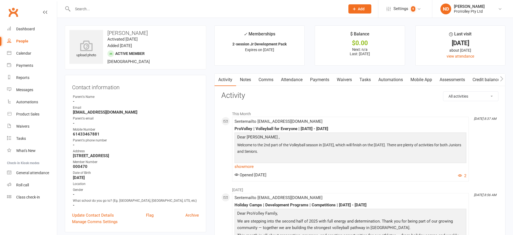
click at [322, 79] on link "Payments" at bounding box center [320, 79] width 27 height 12
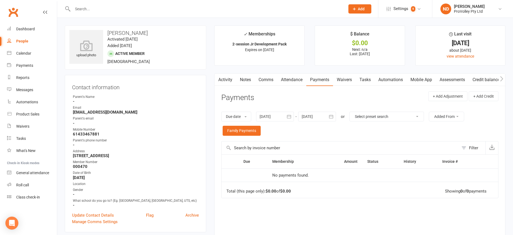
click at [291, 117] on icon "button" at bounding box center [289, 116] width 5 height 5
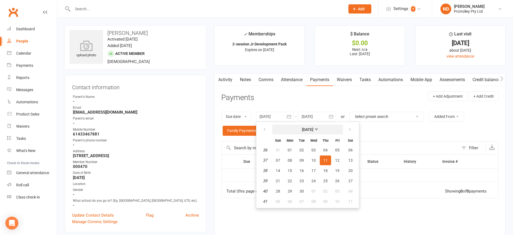
click at [311, 130] on strong "[DATE]" at bounding box center [307, 129] width 11 height 4
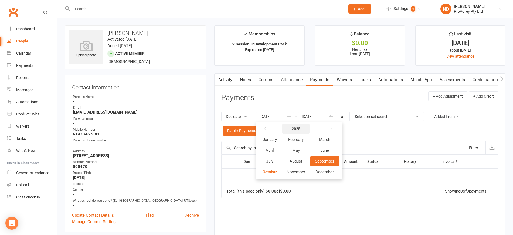
click at [300, 129] on strong "2025" at bounding box center [296, 128] width 9 height 4
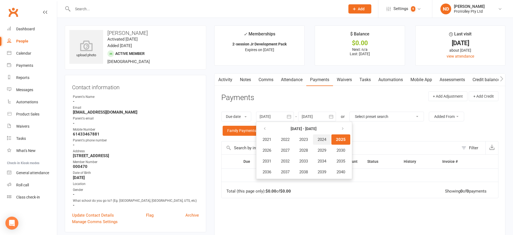
click at [326, 139] on span "2024" at bounding box center [322, 139] width 9 height 5
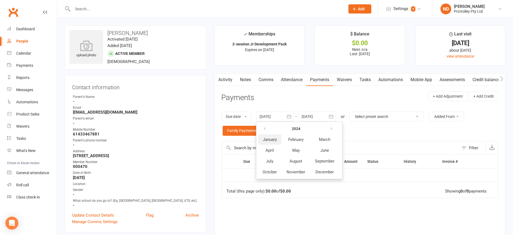
click at [269, 140] on span "January" at bounding box center [270, 139] width 14 height 5
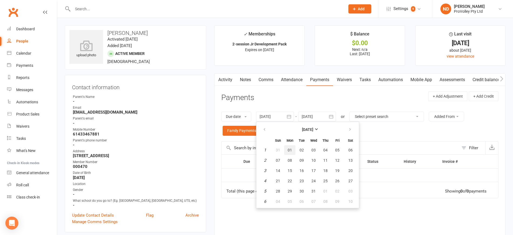
click at [291, 148] on span "01" at bounding box center [290, 150] width 4 height 4
type input "[DATE]"
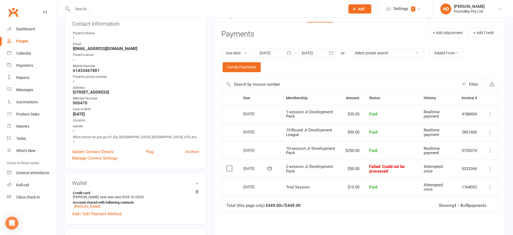
scroll to position [68, 0]
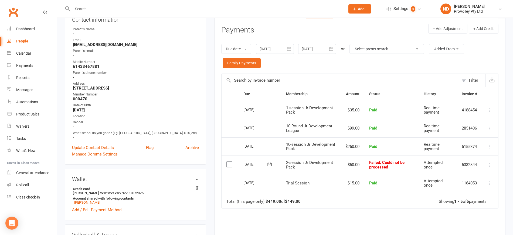
click at [489, 163] on icon at bounding box center [490, 164] width 5 height 5
click at [457, 210] on link "Skip" at bounding box center [466, 207] width 53 height 11
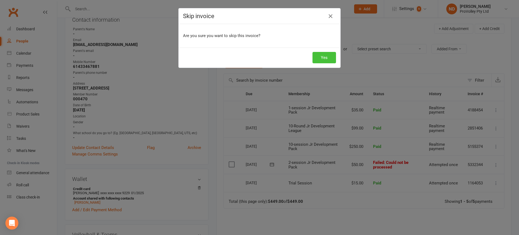
click at [319, 59] on button "Yes" at bounding box center [323, 57] width 23 height 11
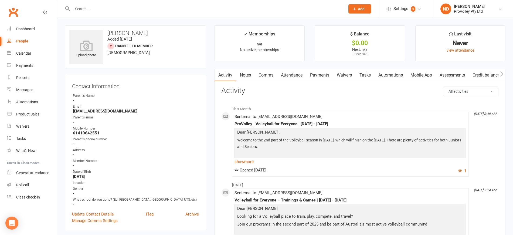
click at [325, 75] on link "Payments" at bounding box center [320, 75] width 27 height 12
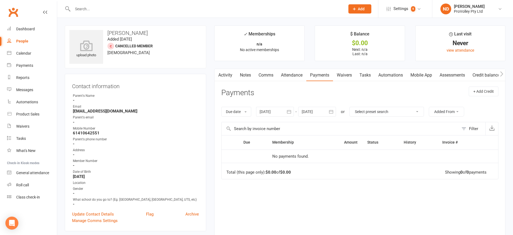
click at [290, 112] on icon "button" at bounding box center [289, 111] width 5 height 5
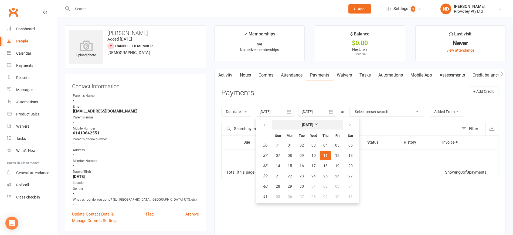
click at [313, 123] on strong "[DATE]" at bounding box center [307, 124] width 11 height 4
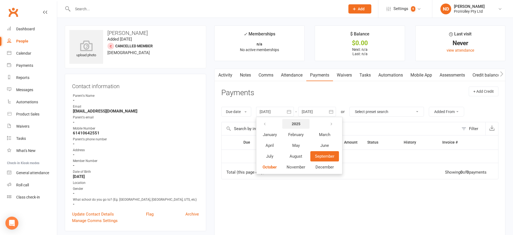
click at [301, 122] on strong "2025" at bounding box center [296, 124] width 9 height 4
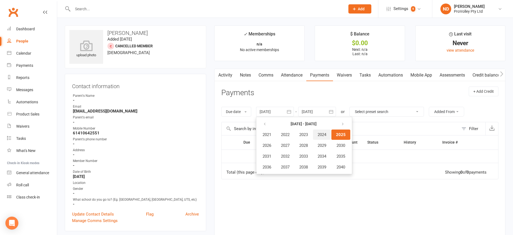
click at [327, 133] on span "2024" at bounding box center [322, 134] width 9 height 5
click at [274, 136] on span "January" at bounding box center [270, 134] width 14 height 5
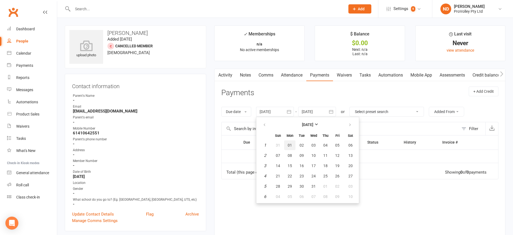
drag, startPoint x: 290, startPoint y: 144, endPoint x: 325, endPoint y: 130, distance: 38.3
click at [291, 143] on span "01" at bounding box center [290, 145] width 4 height 4
type input "[DATE]"
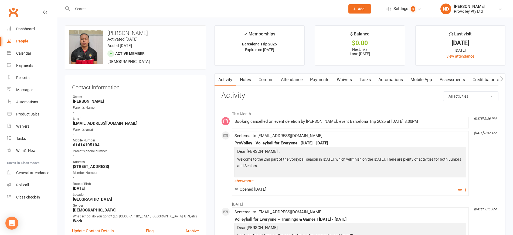
click at [329, 82] on link "Payments" at bounding box center [320, 79] width 27 height 12
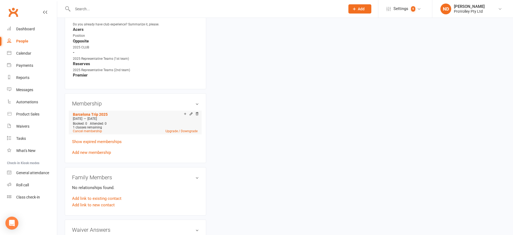
scroll to position [304, 0]
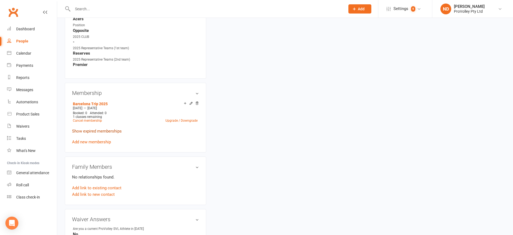
click at [110, 133] on link "Show expired memberships" at bounding box center [97, 131] width 50 height 5
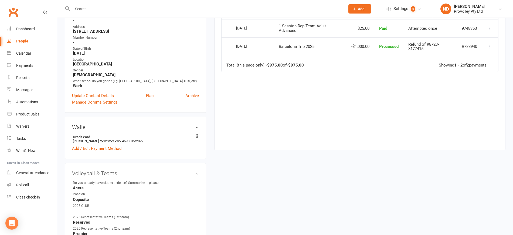
scroll to position [34, 0]
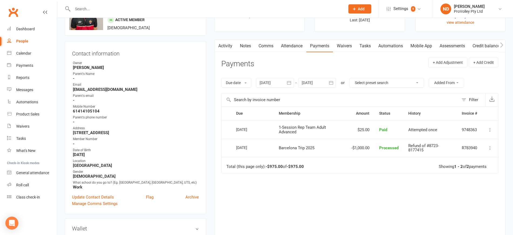
click at [292, 82] on icon "button" at bounding box center [289, 82] width 5 height 5
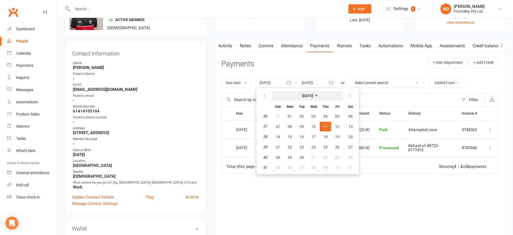
click at [314, 93] on strong "[DATE]" at bounding box center [307, 95] width 11 height 4
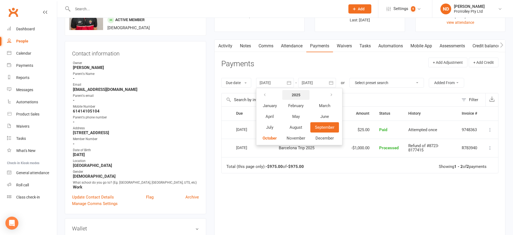
click at [299, 93] on strong "2025" at bounding box center [296, 95] width 9 height 4
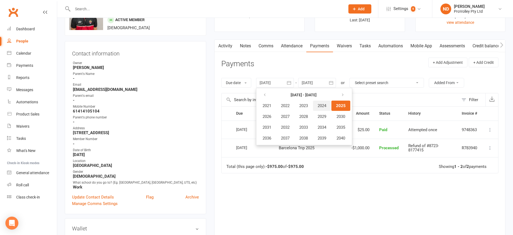
click at [327, 105] on span "2024" at bounding box center [322, 105] width 9 height 5
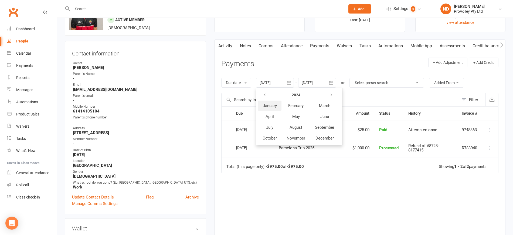
click at [264, 103] on button "January" at bounding box center [269, 105] width 23 height 10
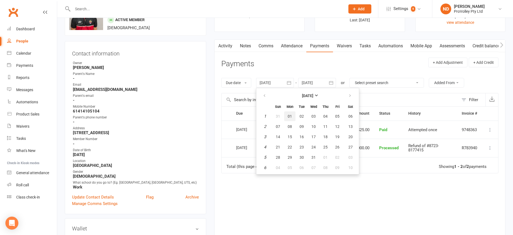
click at [292, 116] on span "01" at bounding box center [290, 116] width 4 height 4
type input "[DATE]"
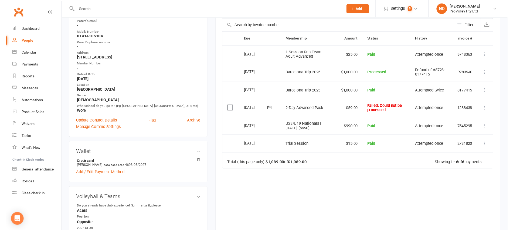
scroll to position [135, 0]
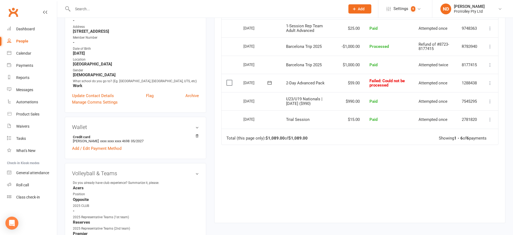
click at [490, 83] on icon at bounding box center [490, 82] width 5 height 5
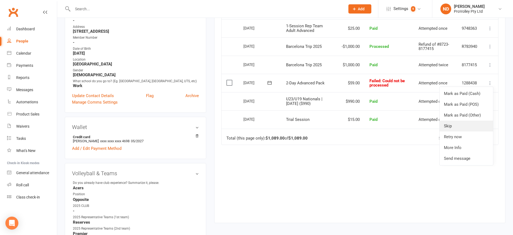
click at [462, 127] on link "Skip" at bounding box center [466, 125] width 53 height 11
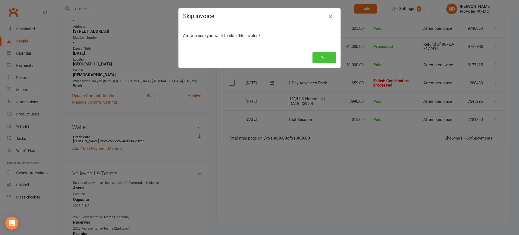
drag, startPoint x: 319, startPoint y: 60, endPoint x: 318, endPoint y: 65, distance: 5.3
click at [319, 60] on button "Yes" at bounding box center [323, 57] width 23 height 11
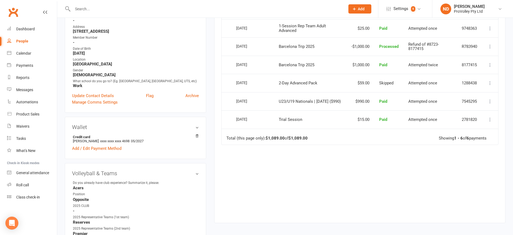
scroll to position [0, 0]
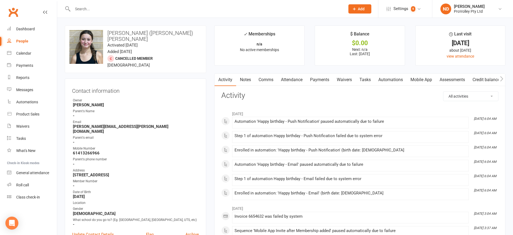
click at [320, 83] on link "Payments" at bounding box center [320, 79] width 27 height 12
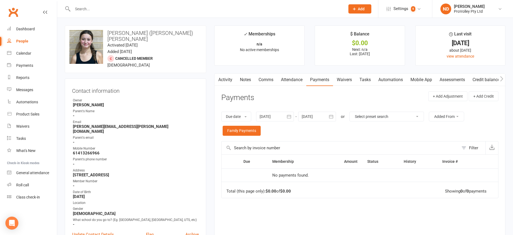
click at [290, 116] on icon "button" at bounding box center [289, 116] width 5 height 5
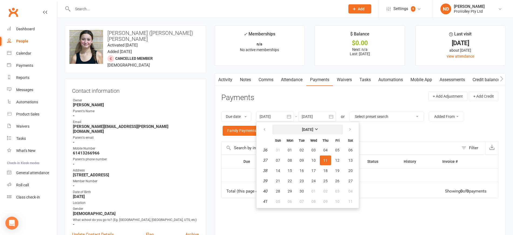
click at [314, 129] on strong "[DATE]" at bounding box center [307, 129] width 11 height 4
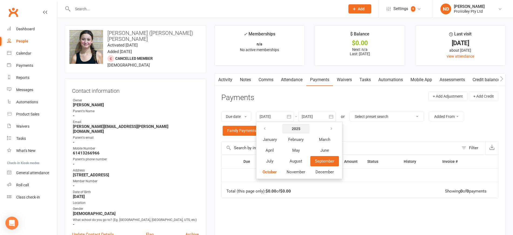
click at [297, 127] on strong "2025" at bounding box center [296, 128] width 9 height 4
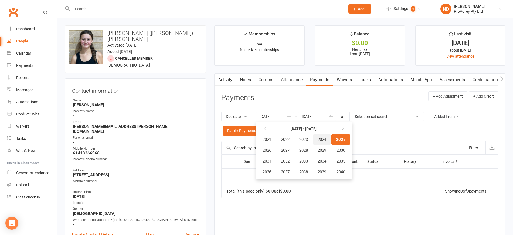
click at [323, 139] on span "2024" at bounding box center [322, 139] width 9 height 5
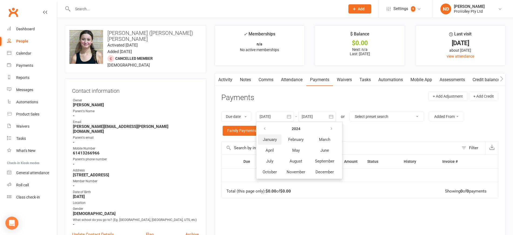
click at [271, 139] on span "January" at bounding box center [270, 139] width 14 height 5
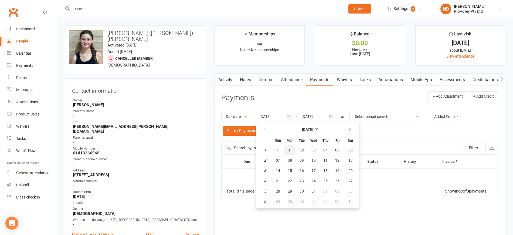
click at [291, 148] on span "01" at bounding box center [290, 150] width 4 height 4
type input "[DATE]"
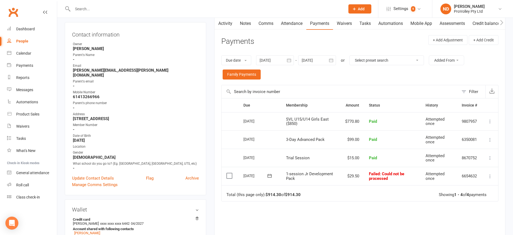
scroll to position [68, 0]
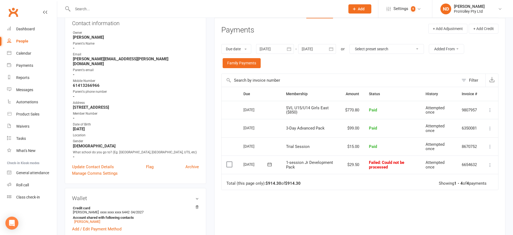
click at [489, 163] on icon at bounding box center [490, 164] width 5 height 5
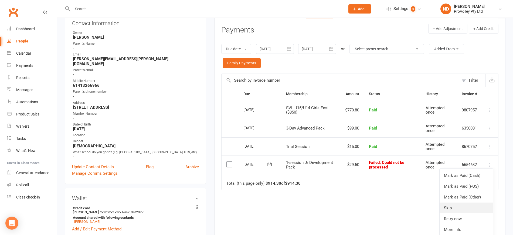
click at [466, 208] on link "Skip" at bounding box center [466, 207] width 53 height 11
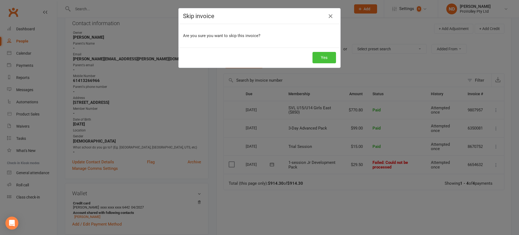
click at [320, 60] on button "Yes" at bounding box center [323, 57] width 23 height 11
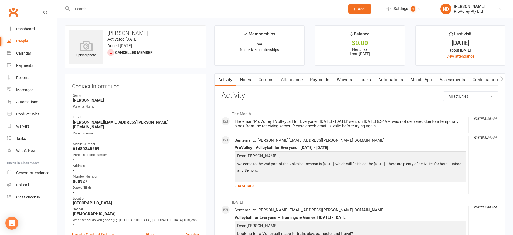
click at [316, 79] on link "Payments" at bounding box center [320, 79] width 27 height 12
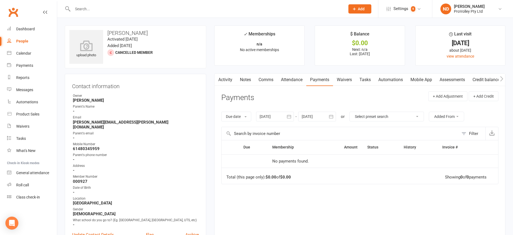
click at [291, 116] on icon "button" at bounding box center [289, 117] width 4 height 4
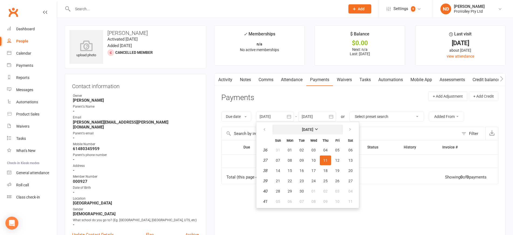
click at [304, 128] on strong "[DATE]" at bounding box center [307, 129] width 11 height 4
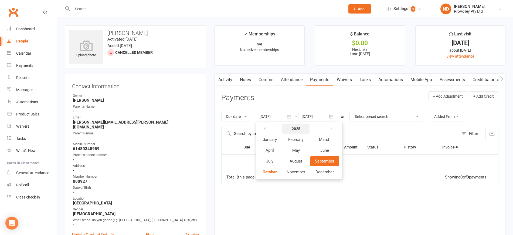
click at [300, 129] on strong "2025" at bounding box center [296, 128] width 9 height 4
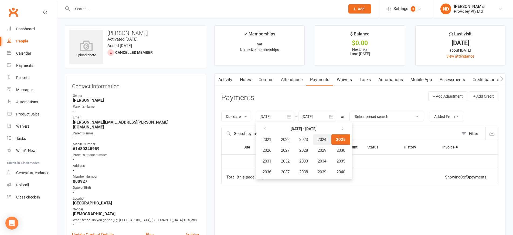
click at [323, 138] on span "2024" at bounding box center [322, 139] width 9 height 5
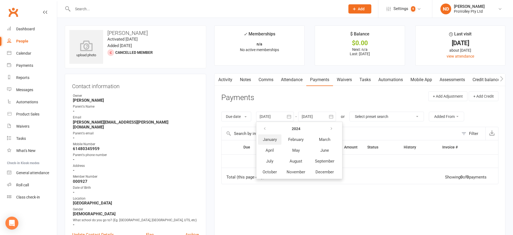
click at [274, 138] on span "January" at bounding box center [270, 139] width 14 height 5
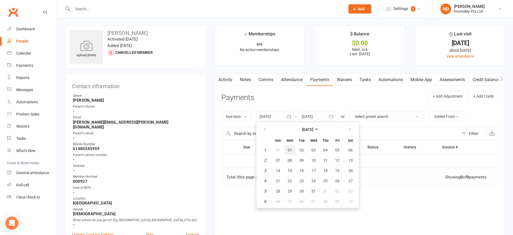
drag, startPoint x: 290, startPoint y: 151, endPoint x: 362, endPoint y: 128, distance: 75.8
click at [290, 151] on span "01" at bounding box center [290, 150] width 4 height 4
type input "[DATE]"
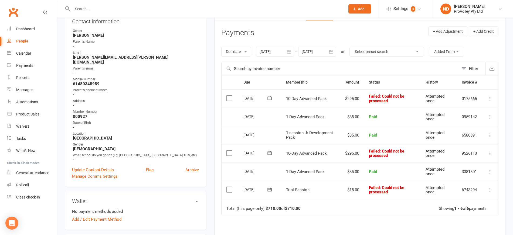
scroll to position [68, 0]
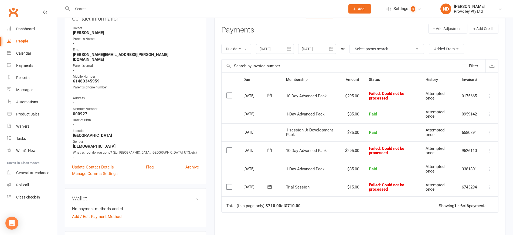
click at [492, 96] on icon at bounding box center [490, 95] width 5 height 5
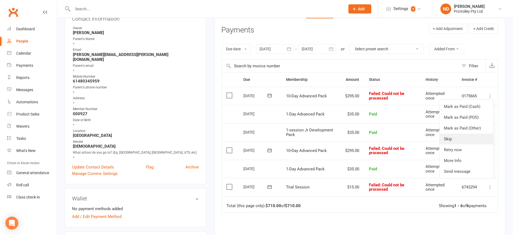
click at [472, 138] on link "Skip" at bounding box center [466, 138] width 53 height 11
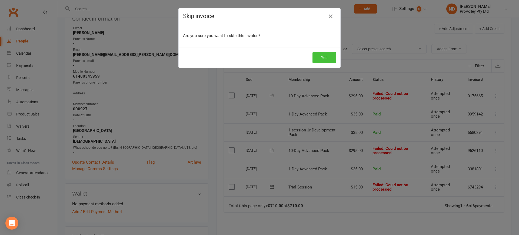
click at [332, 62] on button "Yes" at bounding box center [323, 57] width 23 height 11
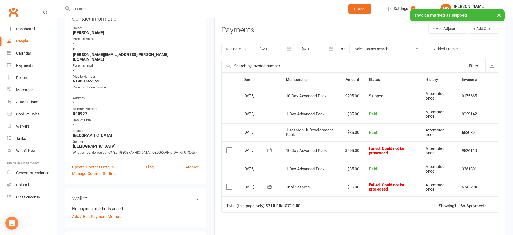
click at [492, 149] on icon at bounding box center [490, 150] width 5 height 5
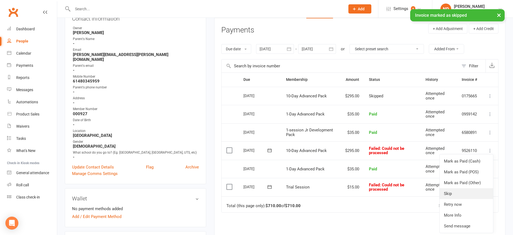
click at [458, 195] on link "Skip" at bounding box center [466, 193] width 53 height 11
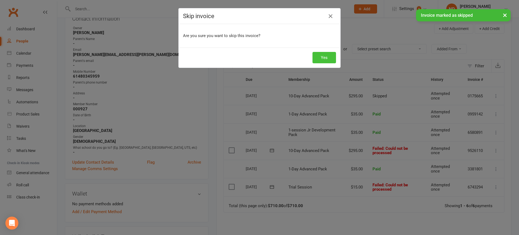
drag, startPoint x: 327, startPoint y: 60, endPoint x: 299, endPoint y: 78, distance: 32.8
click at [327, 60] on button "Yes" at bounding box center [323, 57] width 23 height 11
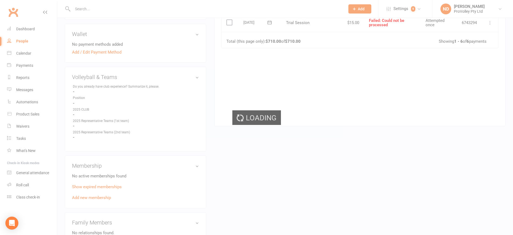
scroll to position [236, 0]
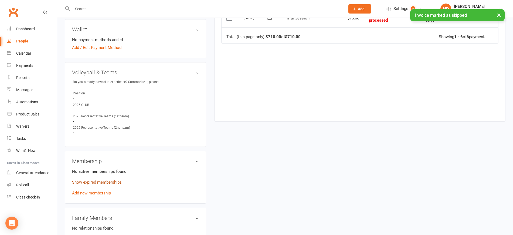
click at [104, 181] on link "Show expired memberships" at bounding box center [97, 182] width 50 height 5
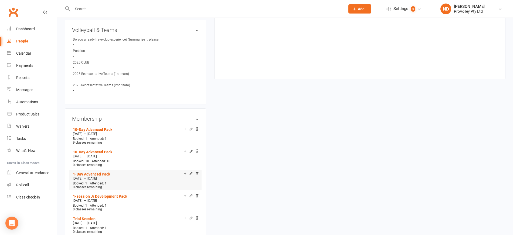
scroll to position [304, 0]
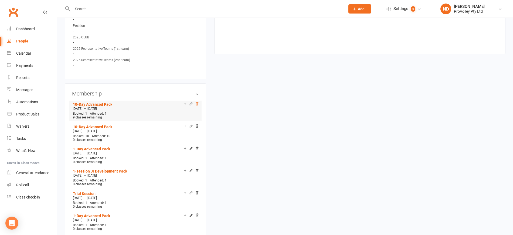
click at [197, 102] on icon at bounding box center [197, 104] width 4 height 4
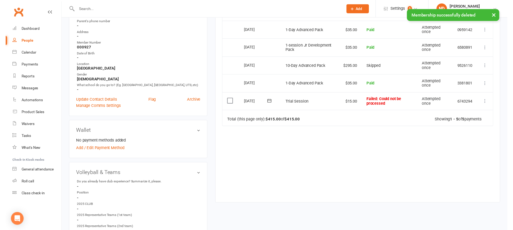
scroll to position [101, 0]
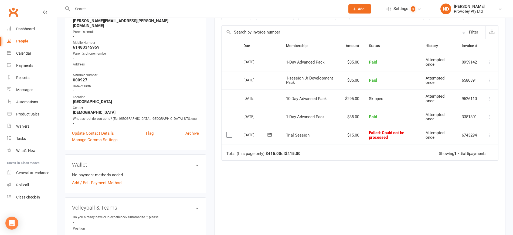
click at [488, 136] on icon at bounding box center [490, 134] width 5 height 5
click at [462, 177] on link "Skip" at bounding box center [466, 178] width 53 height 11
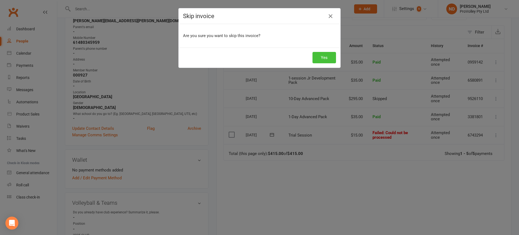
click at [319, 57] on button "Yes" at bounding box center [323, 57] width 23 height 11
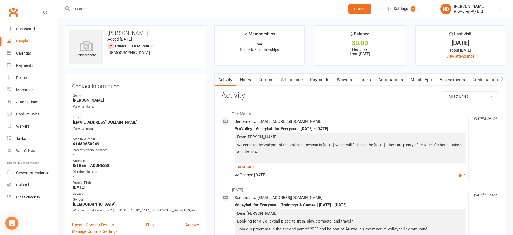
click at [315, 80] on link "Payments" at bounding box center [320, 79] width 27 height 12
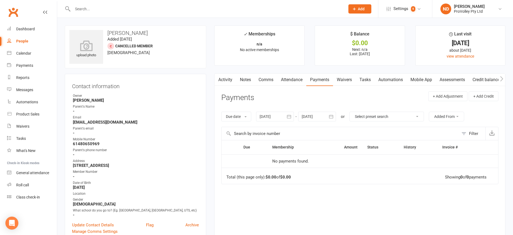
click at [289, 114] on icon "button" at bounding box center [289, 116] width 5 height 5
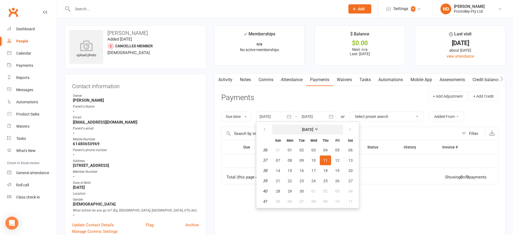
click at [310, 126] on button "[DATE]" at bounding box center [308, 130] width 71 height 10
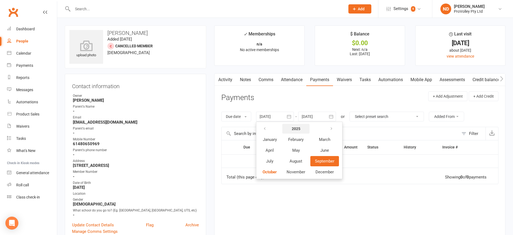
click at [295, 126] on strong "2025" at bounding box center [296, 128] width 9 height 4
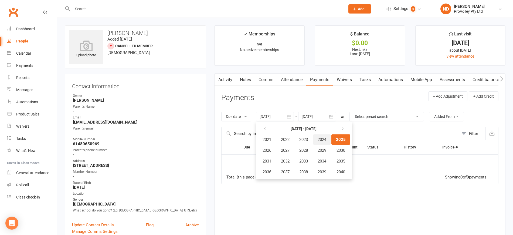
click at [324, 139] on span "2024" at bounding box center [322, 139] width 9 height 5
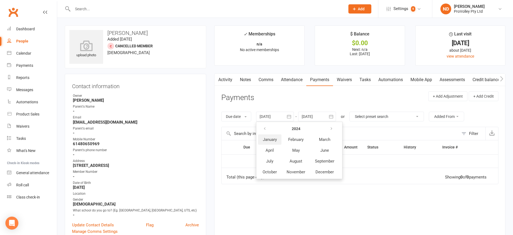
click at [266, 139] on span "January" at bounding box center [270, 139] width 14 height 5
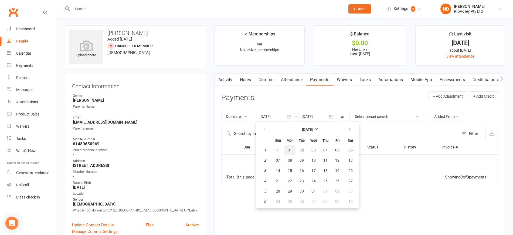
click at [291, 148] on span "01" at bounding box center [290, 150] width 4 height 4
type input "[DATE]"
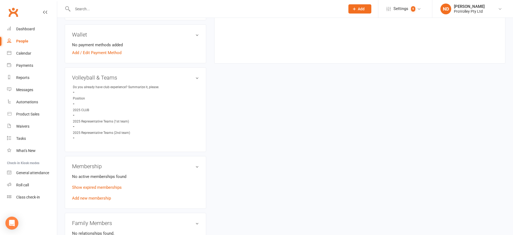
scroll to position [270, 0]
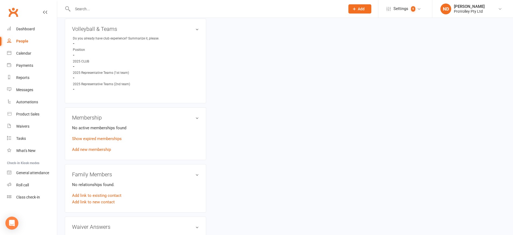
click at [104, 142] on p "Show expired memberships" at bounding box center [135, 138] width 127 height 6
click at [103, 141] on link "Show expired memberships" at bounding box center [97, 138] width 50 height 5
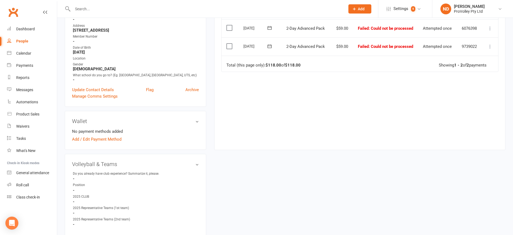
scroll to position [0, 0]
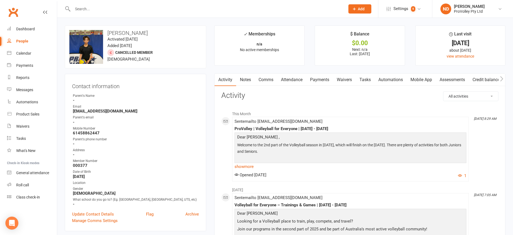
click at [320, 77] on link "Payments" at bounding box center [320, 79] width 27 height 12
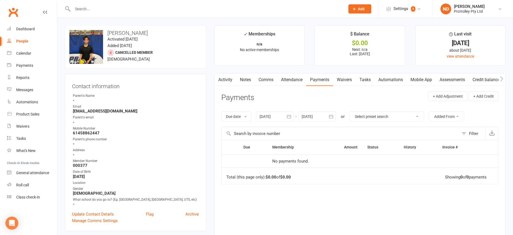
click at [291, 115] on icon "button" at bounding box center [289, 116] width 5 height 5
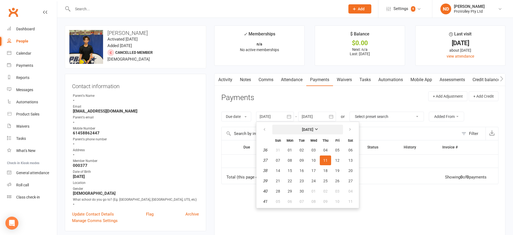
click at [308, 126] on button "[DATE]" at bounding box center [308, 130] width 71 height 10
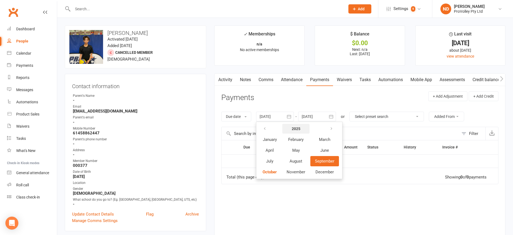
click at [296, 128] on strong "2025" at bounding box center [296, 128] width 9 height 4
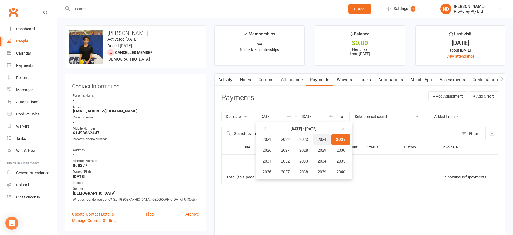
click at [325, 142] on span "2024" at bounding box center [322, 139] width 9 height 5
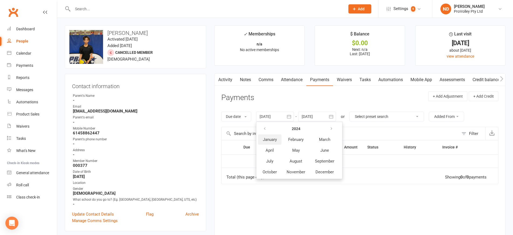
click at [273, 142] on span "January" at bounding box center [270, 139] width 14 height 5
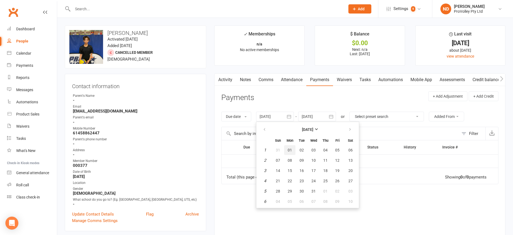
click at [292, 149] on span "01" at bounding box center [290, 150] width 4 height 4
type input "[DATE]"
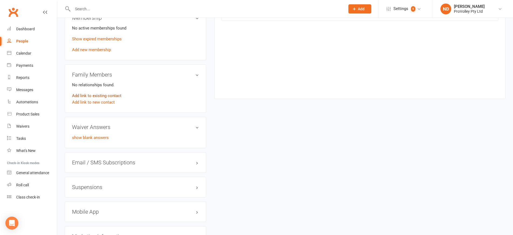
scroll to position [338, 0]
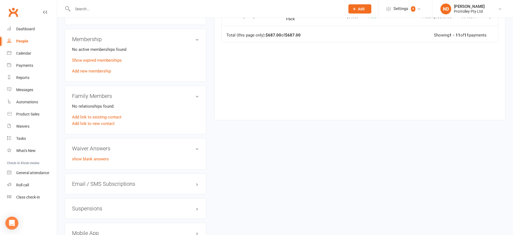
click at [99, 60] on membership-list "No active memberships found Show expired memberships Add new membership" at bounding box center [135, 59] width 127 height 27
click at [100, 63] on link "Show expired memberships" at bounding box center [97, 60] width 50 height 5
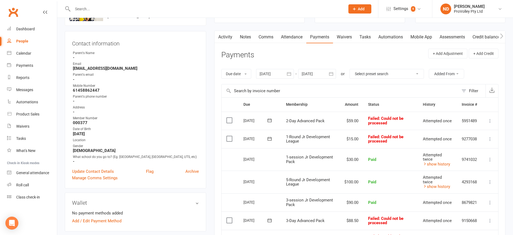
scroll to position [0, 0]
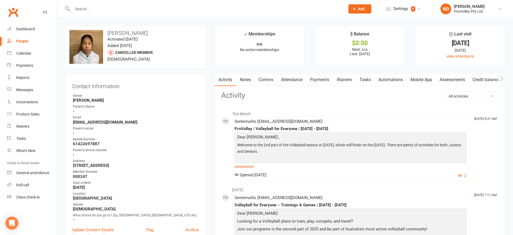
click at [325, 77] on link "Payments" at bounding box center [320, 79] width 27 height 12
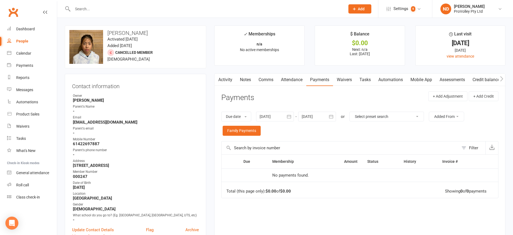
click at [293, 113] on button "button" at bounding box center [289, 117] width 10 height 10
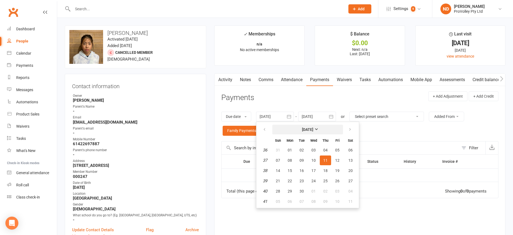
click at [302, 127] on strong "[DATE]" at bounding box center [307, 129] width 11 height 4
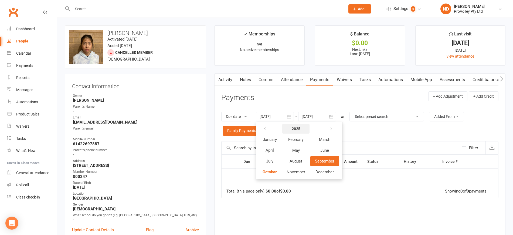
click at [294, 129] on strong "2025" at bounding box center [296, 128] width 9 height 4
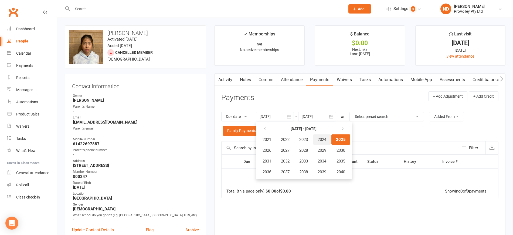
click at [330, 139] on button "2024" at bounding box center [322, 139] width 18 height 10
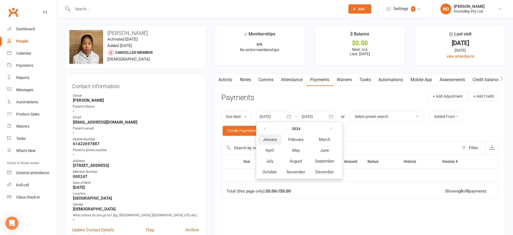
click at [271, 143] on button "January" at bounding box center [269, 139] width 23 height 10
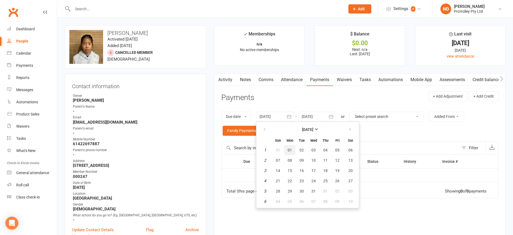
click at [290, 149] on span "01" at bounding box center [290, 150] width 4 height 4
type input "[DATE]"
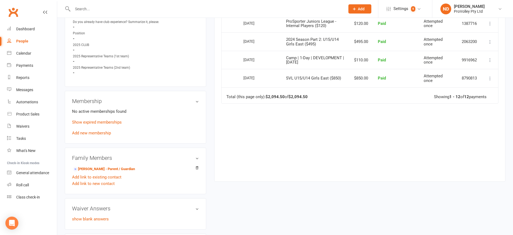
scroll to position [270, 0]
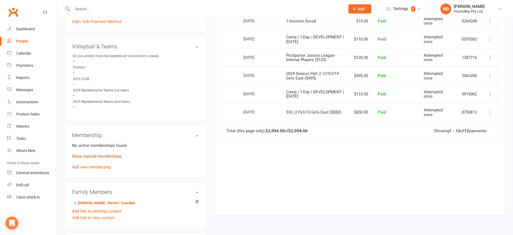
click at [107, 159] on link "Show expired memberships" at bounding box center [97, 156] width 50 height 5
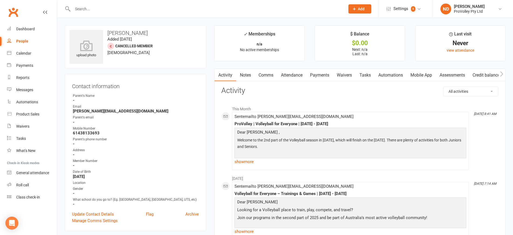
click at [325, 72] on link "Payments" at bounding box center [320, 75] width 27 height 12
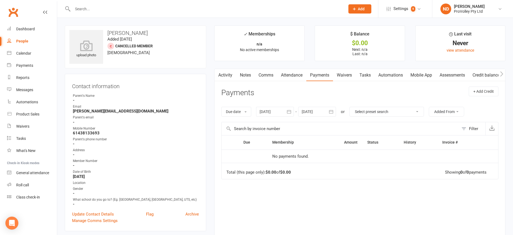
click at [292, 112] on icon "button" at bounding box center [289, 111] width 5 height 5
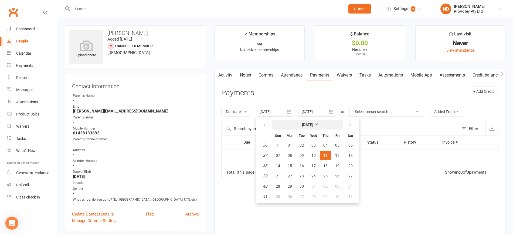
click at [308, 123] on strong "[DATE]" at bounding box center [307, 124] width 11 height 4
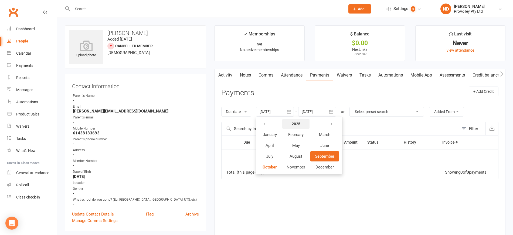
click at [300, 123] on strong "2025" at bounding box center [296, 124] width 9 height 4
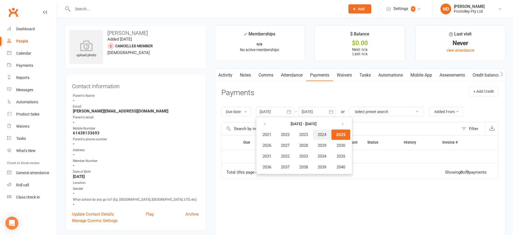
click at [327, 133] on span "2024" at bounding box center [322, 134] width 9 height 5
click at [269, 134] on span "January" at bounding box center [270, 134] width 14 height 5
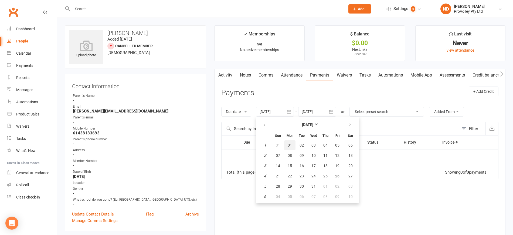
drag, startPoint x: 291, startPoint y: 144, endPoint x: 345, endPoint y: 120, distance: 58.7
click at [292, 144] on span "01" at bounding box center [290, 145] width 4 height 4
type input "[DATE]"
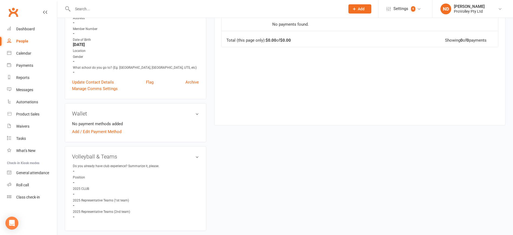
scroll to position [135, 0]
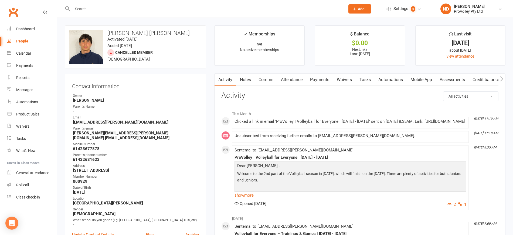
click at [326, 79] on link "Payments" at bounding box center [320, 79] width 27 height 12
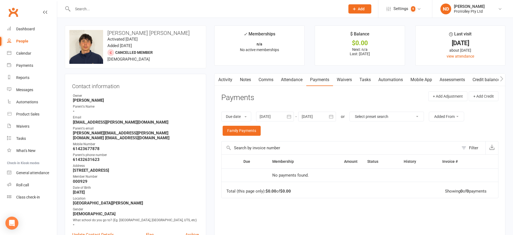
click at [290, 115] on icon "button" at bounding box center [289, 117] width 4 height 4
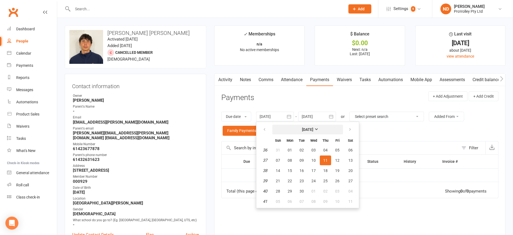
click at [305, 128] on strong "[DATE]" at bounding box center [307, 129] width 11 height 4
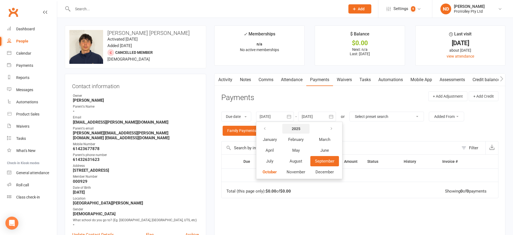
click at [302, 127] on button "2025" at bounding box center [295, 129] width 27 height 10
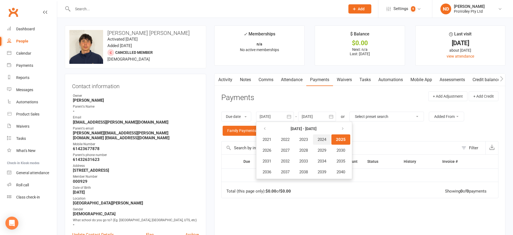
click at [326, 140] on span "2024" at bounding box center [322, 139] width 9 height 5
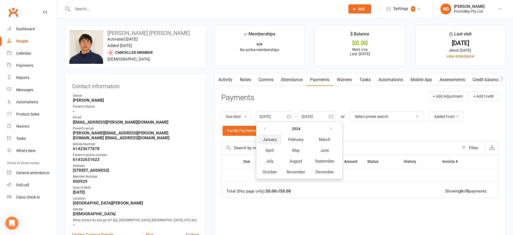
click at [275, 140] on span "January" at bounding box center [270, 139] width 14 height 5
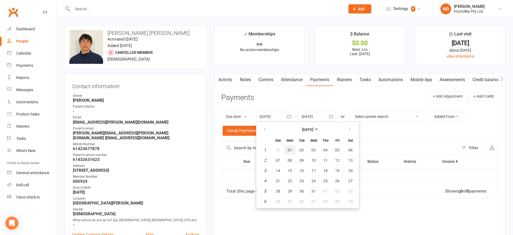
click at [286, 149] on button "01" at bounding box center [289, 150] width 11 height 10
type input "[DATE]"
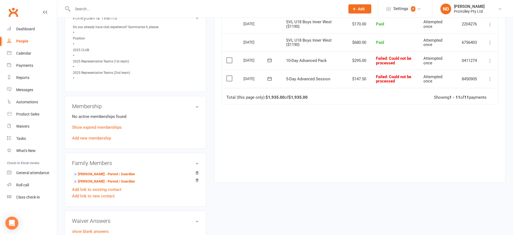
scroll to position [338, 0]
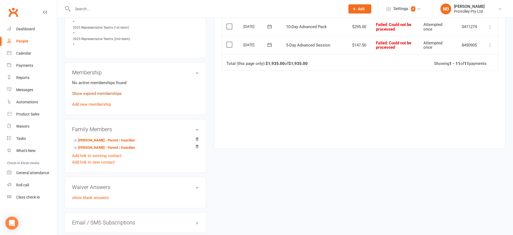
click at [107, 92] on link "Show expired memberships" at bounding box center [97, 93] width 50 height 5
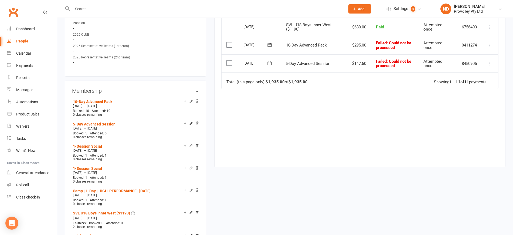
scroll to position [304, 0]
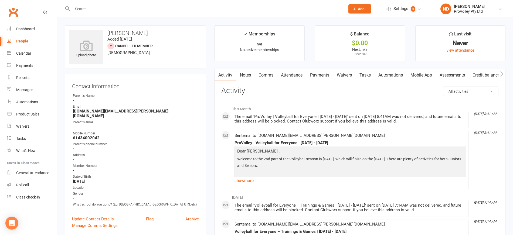
click at [324, 73] on link "Payments" at bounding box center [320, 75] width 27 height 12
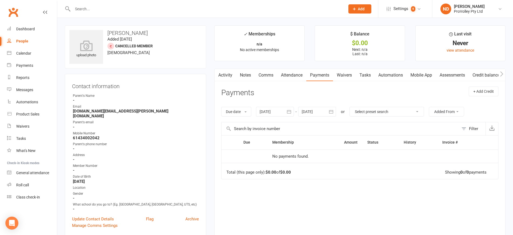
drag, startPoint x: 291, startPoint y: 111, endPoint x: 305, endPoint y: 125, distance: 20.4
click at [290, 111] on icon "button" at bounding box center [289, 111] width 5 height 5
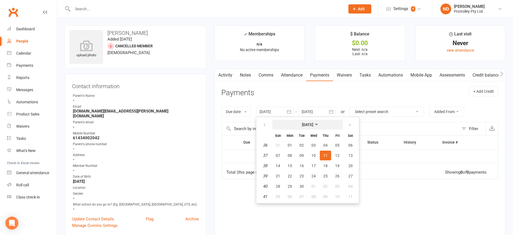
click at [309, 123] on strong "[DATE]" at bounding box center [307, 124] width 11 height 4
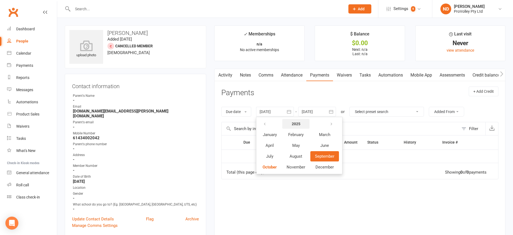
click at [301, 122] on strong "2025" at bounding box center [296, 124] width 9 height 4
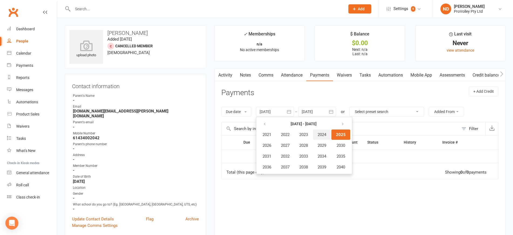
click at [323, 134] on span "2024" at bounding box center [322, 134] width 9 height 5
click at [271, 134] on span "January" at bounding box center [270, 134] width 14 height 5
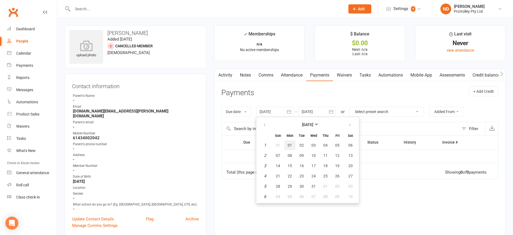
click at [291, 146] on span "01" at bounding box center [290, 145] width 4 height 4
type input "[DATE]"
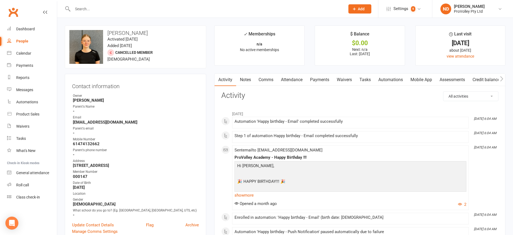
click at [323, 77] on link "Payments" at bounding box center [320, 79] width 27 height 12
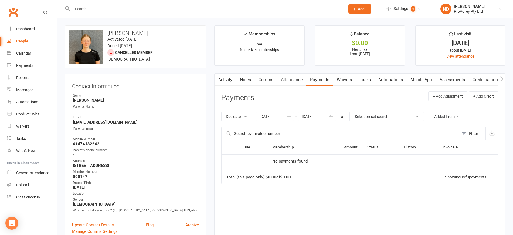
click at [287, 118] on icon "button" at bounding box center [289, 116] width 5 height 5
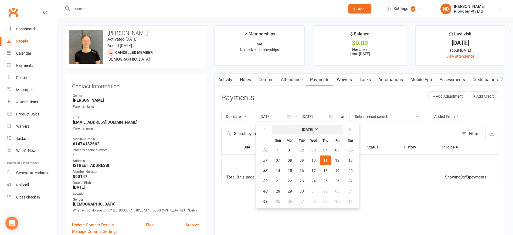
click at [313, 127] on strong "[DATE]" at bounding box center [307, 129] width 11 height 4
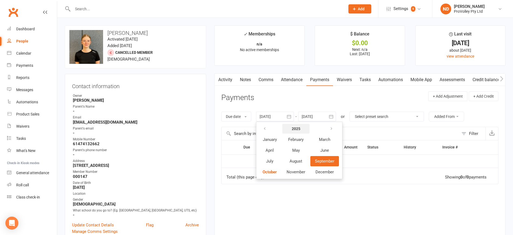
click at [299, 127] on strong "2025" at bounding box center [296, 128] width 9 height 4
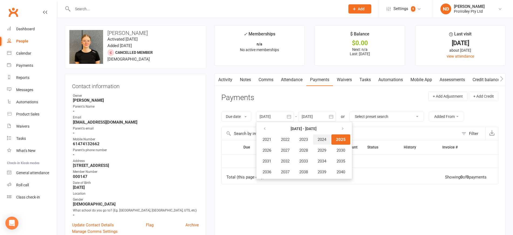
click at [327, 138] on span "2024" at bounding box center [322, 139] width 9 height 5
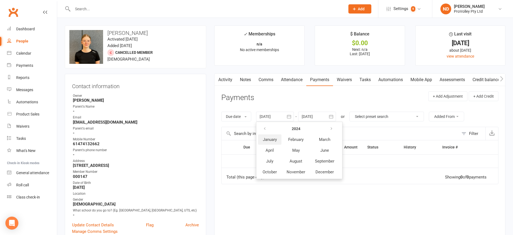
drag, startPoint x: 267, startPoint y: 137, endPoint x: 273, endPoint y: 138, distance: 6.0
click at [273, 138] on span "January" at bounding box center [270, 139] width 14 height 5
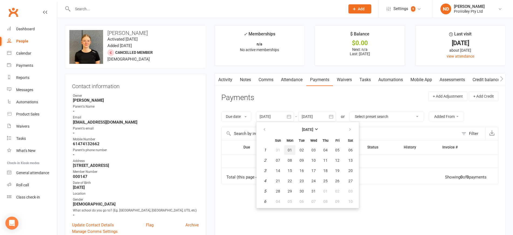
click at [294, 148] on button "01" at bounding box center [289, 150] width 11 height 10
type input "[DATE]"
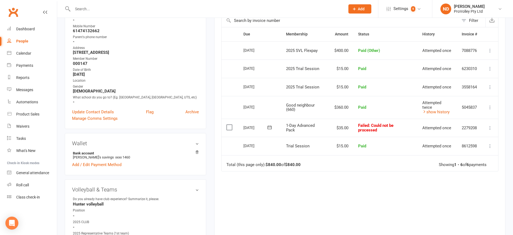
scroll to position [101, 0]
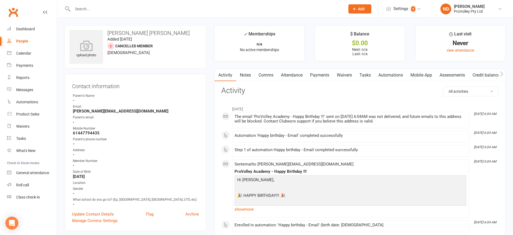
click at [323, 71] on link "Payments" at bounding box center [320, 75] width 27 height 12
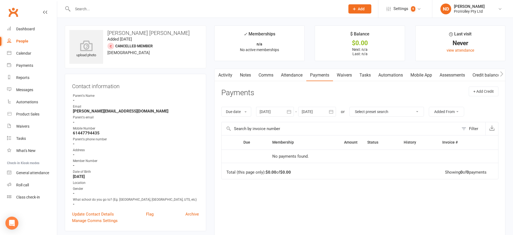
click at [288, 112] on icon "button" at bounding box center [289, 111] width 5 height 5
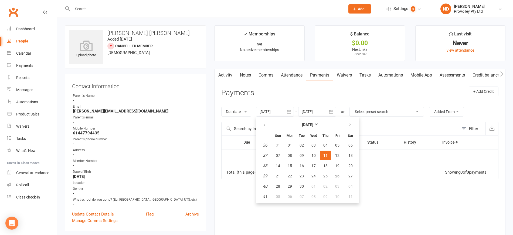
click at [300, 119] on th "[DATE]" at bounding box center [308, 125] width 71 height 12
click at [309, 122] on strong "[DATE]" at bounding box center [307, 124] width 11 height 4
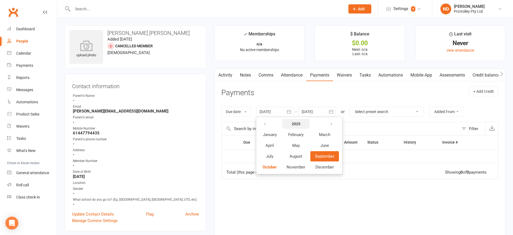
click at [299, 123] on strong "2025" at bounding box center [296, 124] width 9 height 4
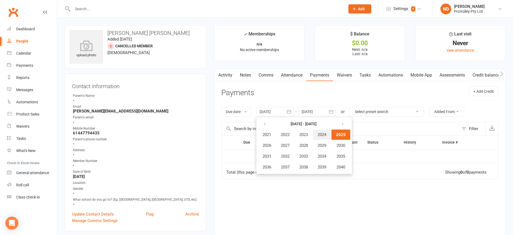
click at [325, 135] on span "2024" at bounding box center [322, 134] width 9 height 5
click at [263, 134] on button "January" at bounding box center [269, 134] width 23 height 10
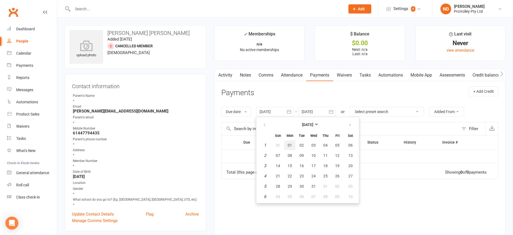
click at [292, 145] on span "01" at bounding box center [290, 145] width 4 height 4
type input "[DATE]"
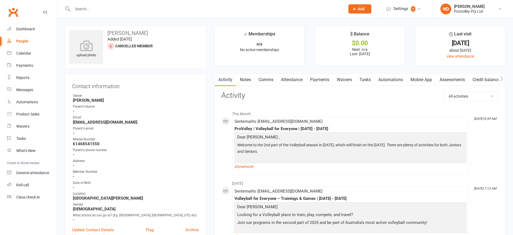
click at [324, 76] on link "Payments" at bounding box center [320, 79] width 27 height 12
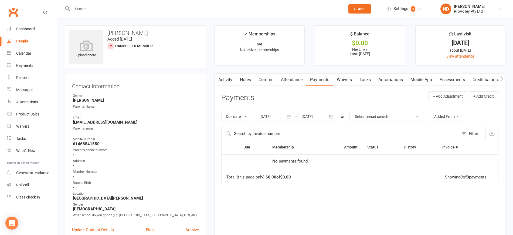
click at [289, 116] on icon "button" at bounding box center [289, 117] width 4 height 4
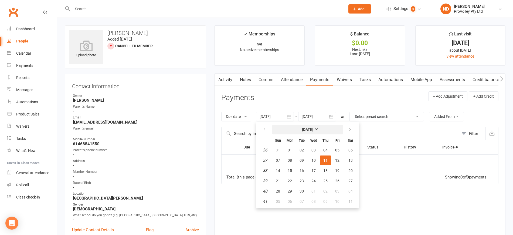
click at [310, 127] on strong "[DATE]" at bounding box center [307, 129] width 11 height 4
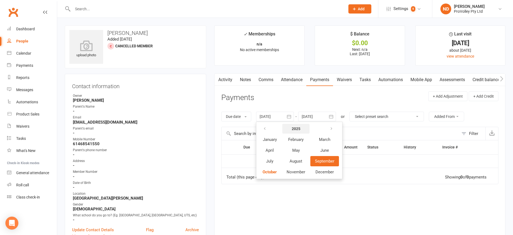
click at [298, 125] on button "2025" at bounding box center [295, 129] width 27 height 10
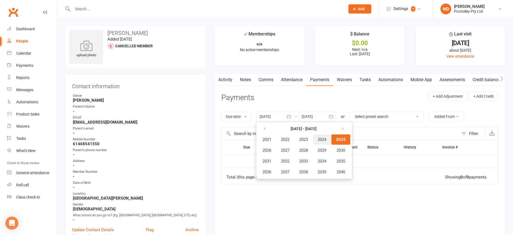
click at [323, 139] on span "2024" at bounding box center [322, 139] width 9 height 5
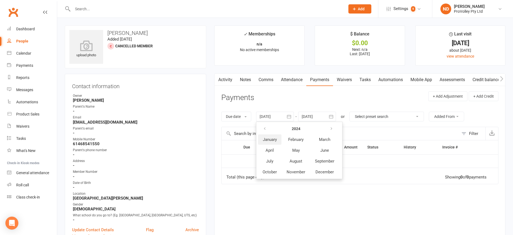
click at [267, 140] on span "January" at bounding box center [270, 139] width 14 height 5
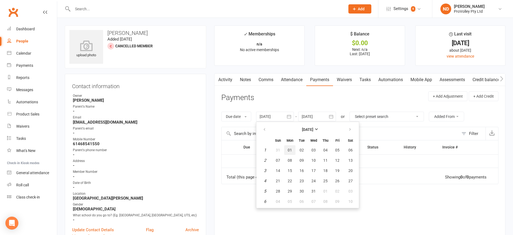
click at [292, 148] on span "01" at bounding box center [290, 150] width 4 height 4
type input "[DATE]"
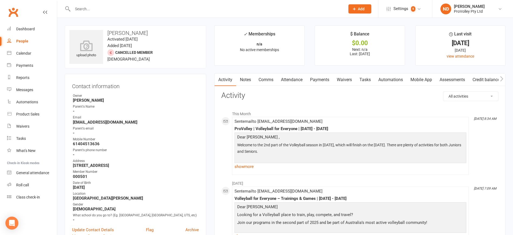
click at [323, 79] on link "Payments" at bounding box center [320, 79] width 27 height 12
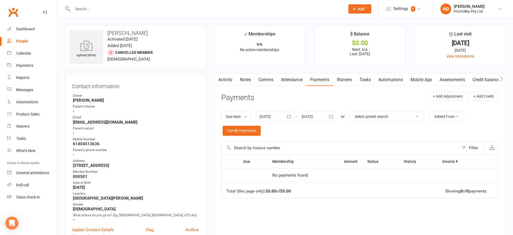
click at [293, 115] on button "button" at bounding box center [289, 117] width 10 height 10
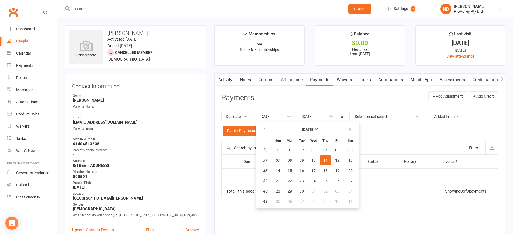
click at [305, 124] on th "[DATE]" at bounding box center [308, 129] width 71 height 12
click at [306, 127] on strong "[DATE]" at bounding box center [307, 129] width 11 height 4
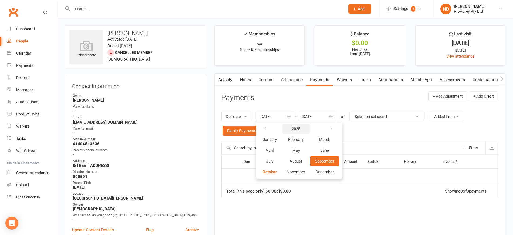
click at [301, 129] on strong "2025" at bounding box center [296, 128] width 9 height 4
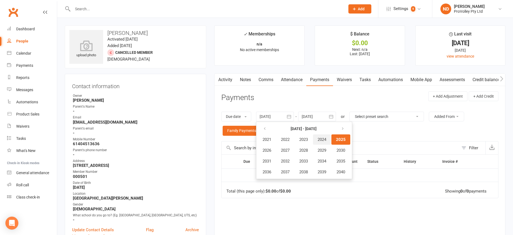
click at [324, 139] on span "2024" at bounding box center [322, 139] width 9 height 5
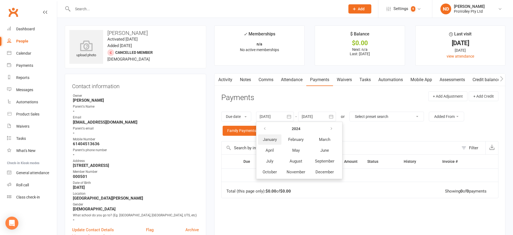
click at [275, 142] on button "January" at bounding box center [269, 139] width 23 height 10
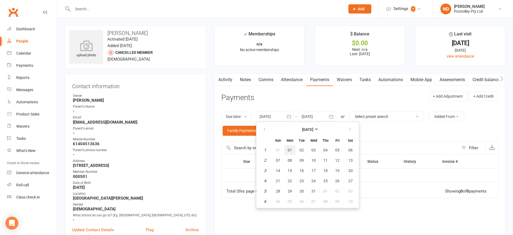
drag, startPoint x: 294, startPoint y: 150, endPoint x: 351, endPoint y: 132, distance: 59.8
click at [294, 150] on button "01" at bounding box center [289, 150] width 11 height 10
type input "[DATE]"
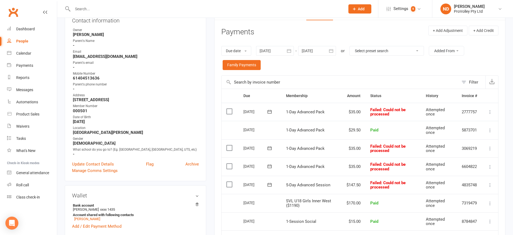
scroll to position [101, 0]
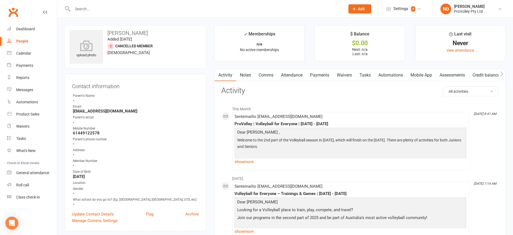
click at [322, 75] on link "Payments" at bounding box center [320, 75] width 27 height 12
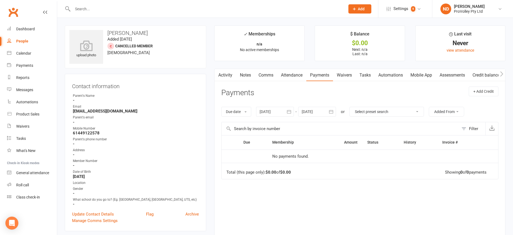
click at [290, 112] on icon "button" at bounding box center [289, 111] width 5 height 5
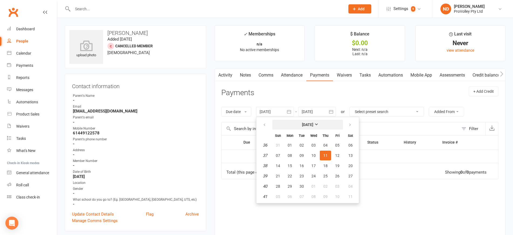
click at [306, 123] on strong "[DATE]" at bounding box center [307, 124] width 11 height 4
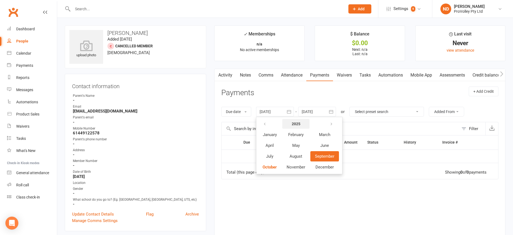
click at [298, 123] on strong "2025" at bounding box center [296, 124] width 9 height 4
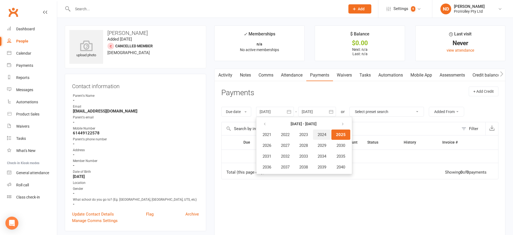
click at [327, 134] on span "2024" at bounding box center [322, 134] width 9 height 5
click at [273, 133] on span "January" at bounding box center [270, 134] width 14 height 5
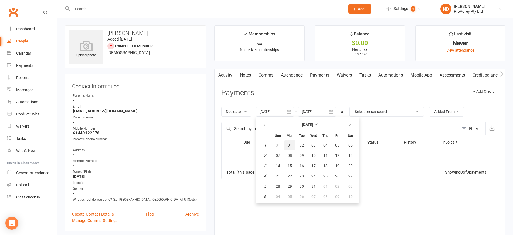
drag, startPoint x: 288, startPoint y: 144, endPoint x: 298, endPoint y: 140, distance: 11.0
click at [289, 144] on button "01" at bounding box center [289, 145] width 11 height 10
type input "[DATE]"
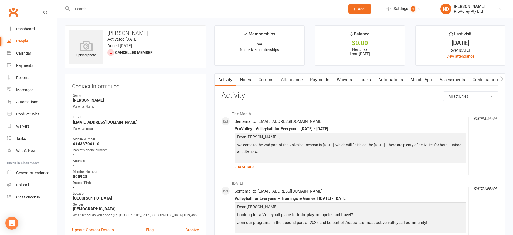
drag, startPoint x: 318, startPoint y: 80, endPoint x: 324, endPoint y: 97, distance: 18.2
click at [318, 80] on link "Payments" at bounding box center [320, 79] width 27 height 12
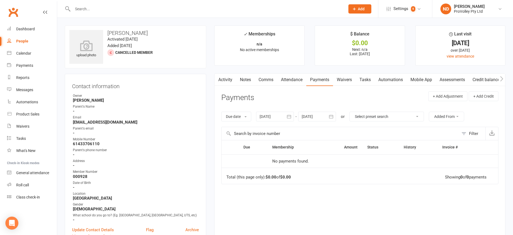
click at [289, 115] on icon "button" at bounding box center [289, 117] width 4 height 4
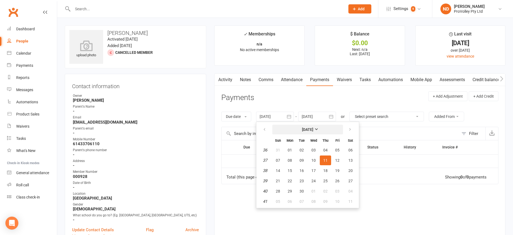
click at [312, 125] on button "[DATE]" at bounding box center [308, 130] width 71 height 10
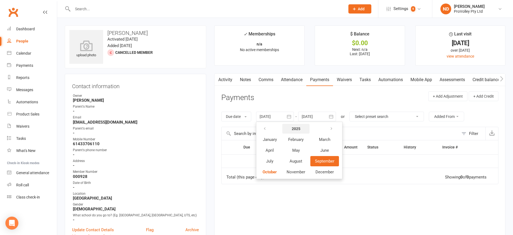
click at [299, 129] on strong "2025" at bounding box center [296, 128] width 9 height 4
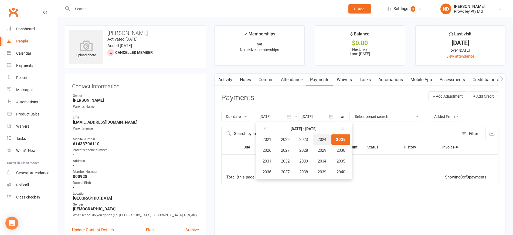
click at [330, 140] on button "2024" at bounding box center [322, 139] width 18 height 10
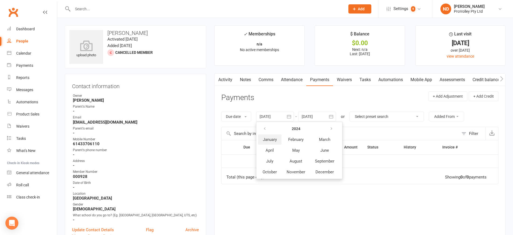
click at [274, 141] on span "January" at bounding box center [270, 139] width 14 height 5
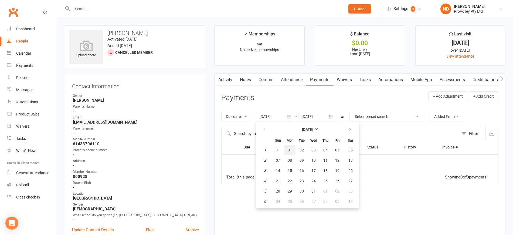
click at [293, 147] on button "01" at bounding box center [289, 150] width 11 height 10
type input "[DATE]"
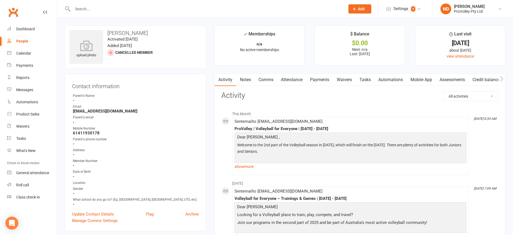
click at [318, 79] on link "Payments" at bounding box center [320, 79] width 27 height 12
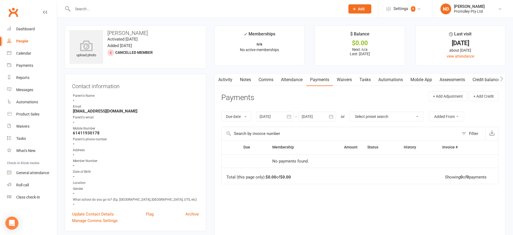
click at [294, 116] on button "button" at bounding box center [289, 117] width 10 height 10
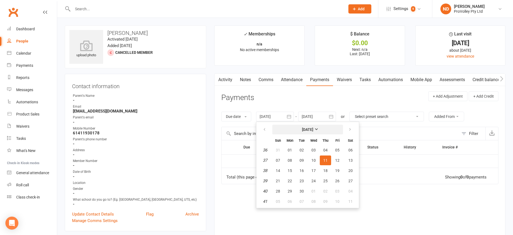
click at [305, 127] on strong "[DATE]" at bounding box center [307, 129] width 11 height 4
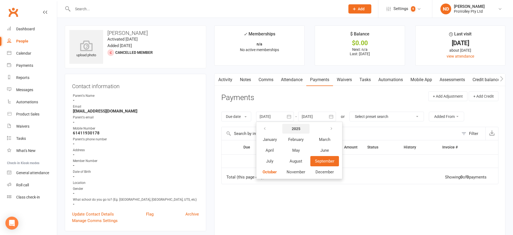
click at [298, 128] on strong "2025" at bounding box center [296, 128] width 9 height 4
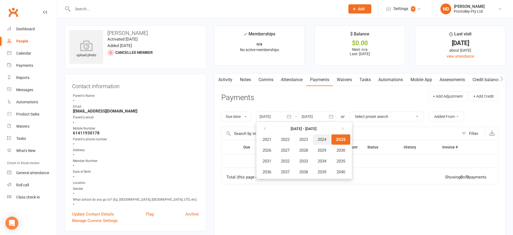
click at [327, 137] on span "2024" at bounding box center [322, 139] width 9 height 5
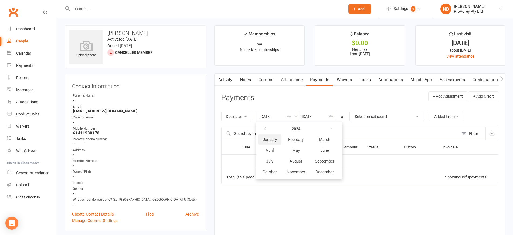
click at [271, 140] on span "January" at bounding box center [270, 139] width 14 height 5
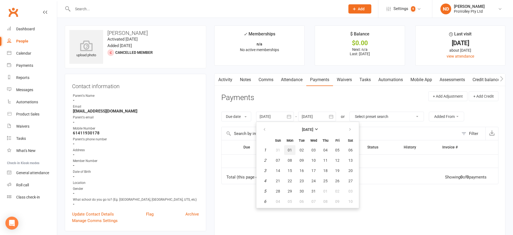
click at [292, 150] on span "01" at bounding box center [290, 150] width 4 height 4
type input "[DATE]"
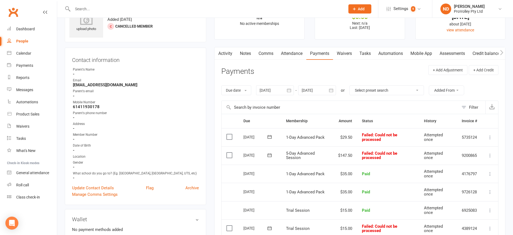
scroll to position [68, 0]
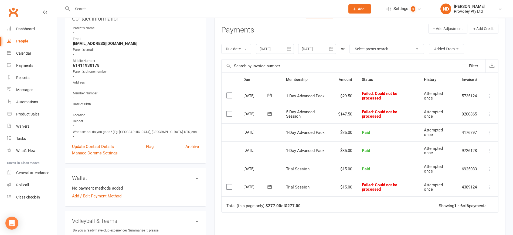
click at [173, 16] on div at bounding box center [203, 9] width 277 height 18
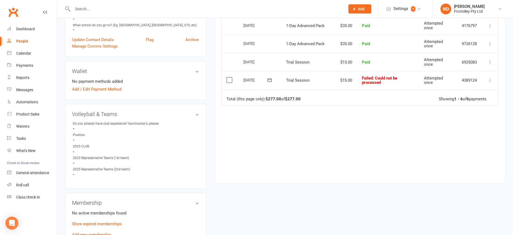
scroll to position [203, 0]
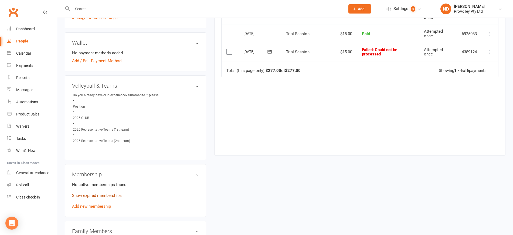
click at [97, 198] on link "Show expired memberships" at bounding box center [97, 195] width 50 height 5
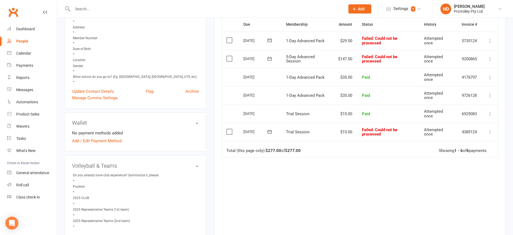
scroll to position [101, 0]
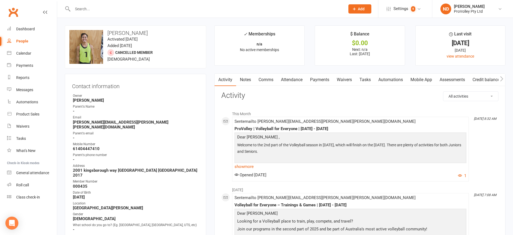
click at [317, 77] on link "Payments" at bounding box center [320, 79] width 27 height 12
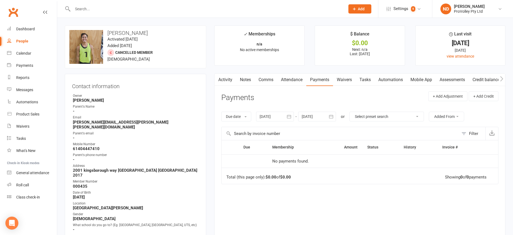
click at [291, 115] on icon "button" at bounding box center [289, 117] width 4 height 4
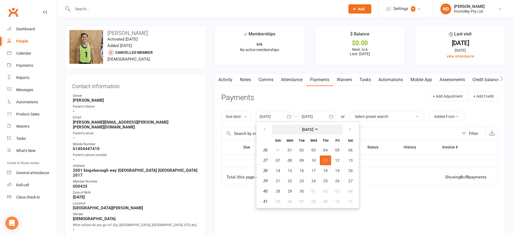
click at [312, 127] on strong "[DATE]" at bounding box center [307, 129] width 11 height 4
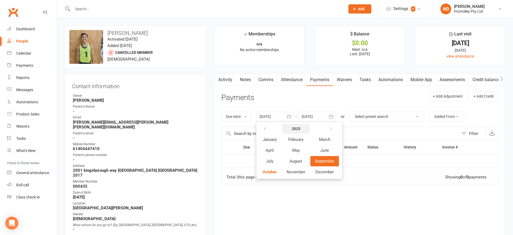
click at [295, 129] on strong "2025" at bounding box center [296, 128] width 9 height 4
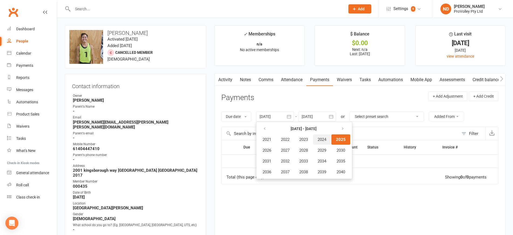
click at [325, 139] on span "2024" at bounding box center [322, 139] width 9 height 5
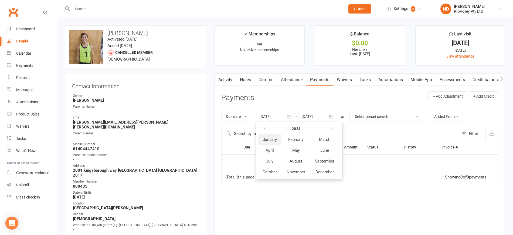
click at [264, 139] on span "January" at bounding box center [270, 139] width 14 height 5
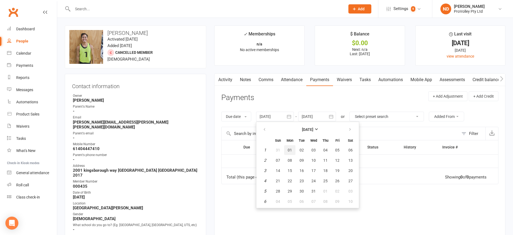
click at [292, 151] on span "01" at bounding box center [290, 150] width 4 height 4
type input "[DATE]"
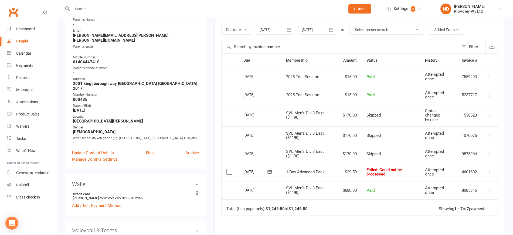
scroll to position [101, 0]
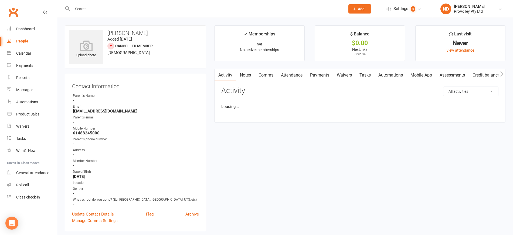
click at [324, 77] on link "Payments" at bounding box center [320, 75] width 27 height 12
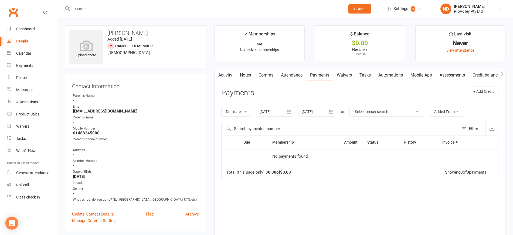
click at [292, 110] on icon "button" at bounding box center [289, 111] width 5 height 5
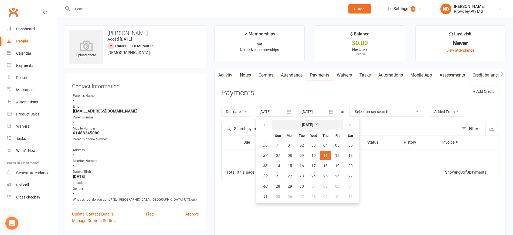
click at [304, 124] on strong "[DATE]" at bounding box center [307, 124] width 11 height 4
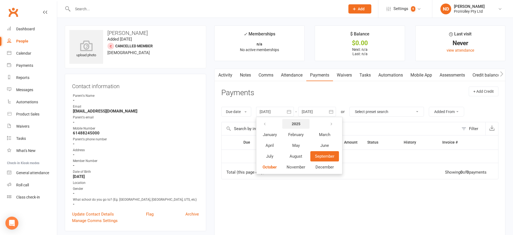
click at [299, 122] on strong "2025" at bounding box center [296, 124] width 9 height 4
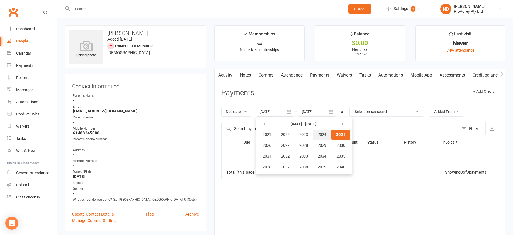
click at [326, 136] on span "2024" at bounding box center [322, 134] width 9 height 5
click at [272, 135] on span "January" at bounding box center [270, 134] width 14 height 5
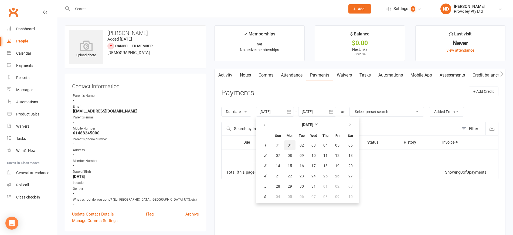
click at [290, 145] on span "01" at bounding box center [290, 145] width 4 height 4
type input "[DATE]"
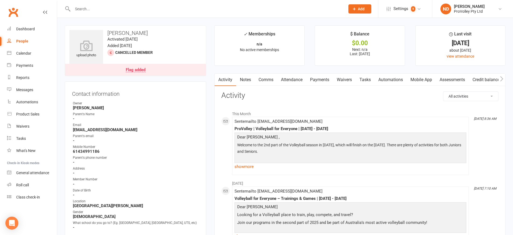
click at [328, 78] on link "Payments" at bounding box center [320, 79] width 27 height 12
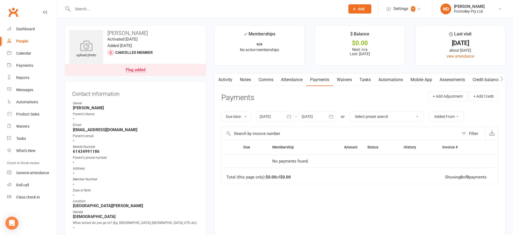
click at [290, 118] on icon "button" at bounding box center [289, 117] width 4 height 4
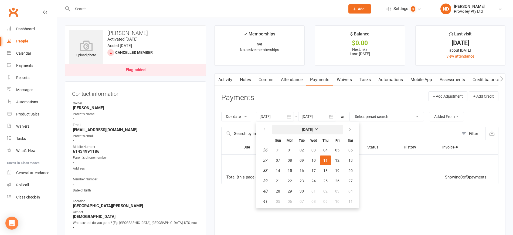
click at [308, 130] on strong "[DATE]" at bounding box center [307, 129] width 11 height 4
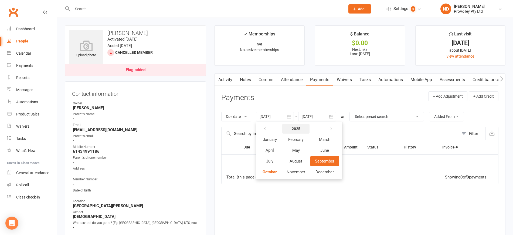
click at [301, 128] on strong "2025" at bounding box center [296, 128] width 9 height 4
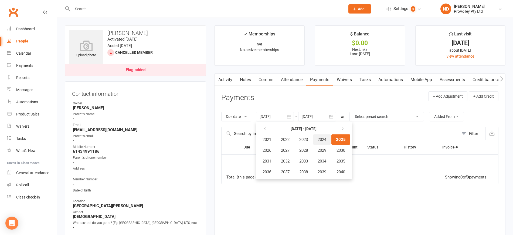
click at [322, 141] on span "2024" at bounding box center [322, 139] width 9 height 5
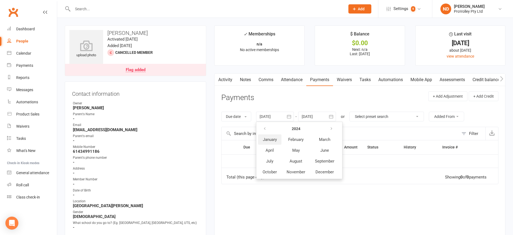
click at [275, 139] on span "January" at bounding box center [270, 139] width 14 height 5
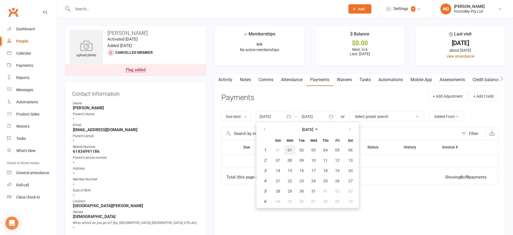
click at [294, 147] on button "01" at bounding box center [289, 150] width 11 height 10
type input "[DATE]"
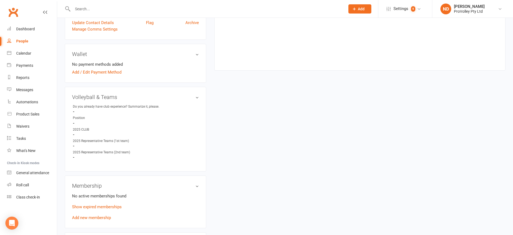
scroll to position [304, 0]
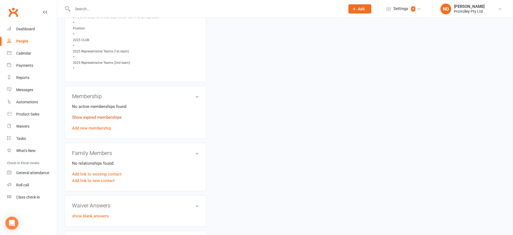
click at [105, 120] on link "Show expired memberships" at bounding box center [97, 117] width 50 height 5
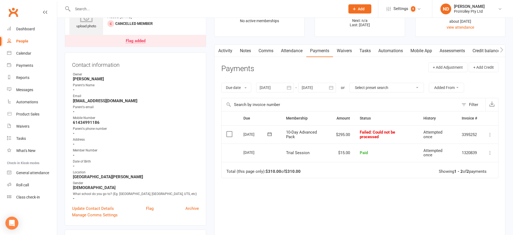
scroll to position [0, 0]
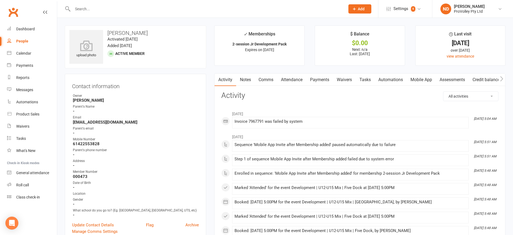
click at [323, 77] on link "Payments" at bounding box center [320, 79] width 27 height 12
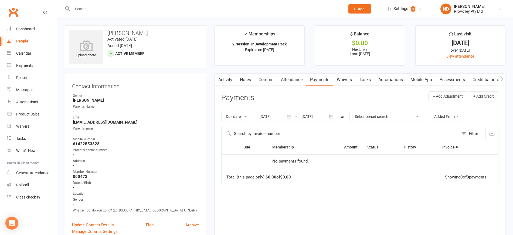
click at [293, 115] on button "button" at bounding box center [289, 117] width 10 height 10
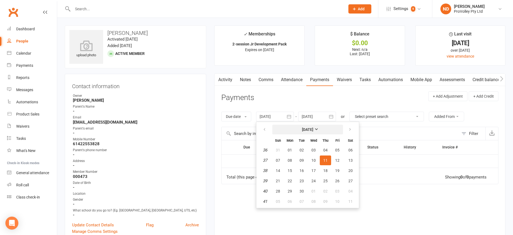
click at [314, 128] on strong "[DATE]" at bounding box center [307, 129] width 11 height 4
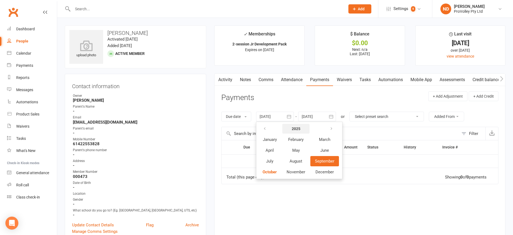
click at [297, 127] on strong "2025" at bounding box center [296, 128] width 9 height 4
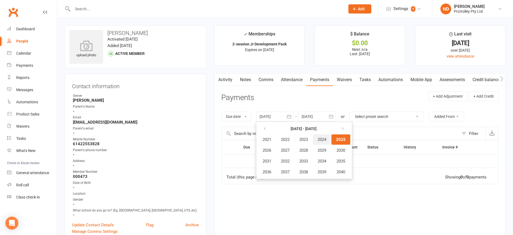
click at [327, 140] on span "2024" at bounding box center [322, 139] width 9 height 5
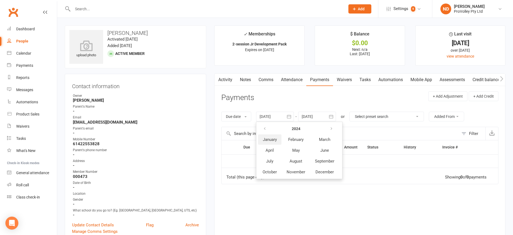
click at [272, 137] on span "January" at bounding box center [270, 139] width 14 height 5
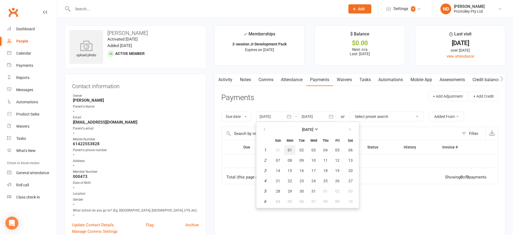
drag, startPoint x: 289, startPoint y: 147, endPoint x: 314, endPoint y: 143, distance: 25.4
click at [289, 147] on button "01" at bounding box center [289, 150] width 11 height 10
type input "[DATE]"
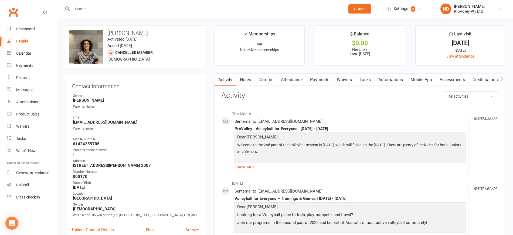
click at [321, 77] on link "Payments" at bounding box center [320, 79] width 27 height 12
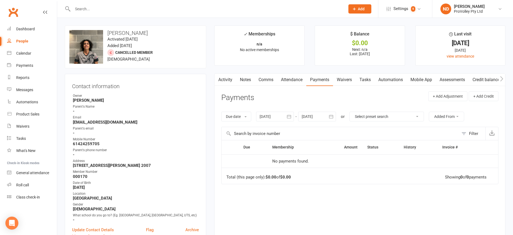
click at [291, 115] on icon "button" at bounding box center [289, 116] width 5 height 5
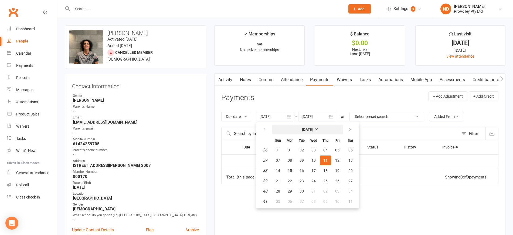
click at [310, 127] on strong "[DATE]" at bounding box center [307, 129] width 11 height 4
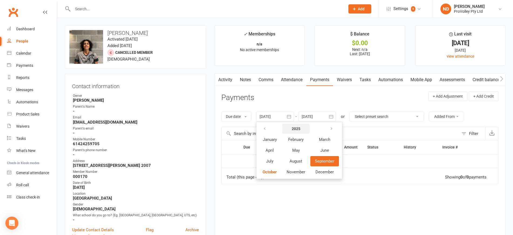
click at [301, 129] on strong "2025" at bounding box center [296, 128] width 9 height 4
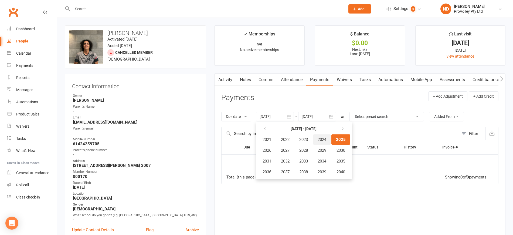
click at [327, 139] on span "2024" at bounding box center [322, 139] width 9 height 5
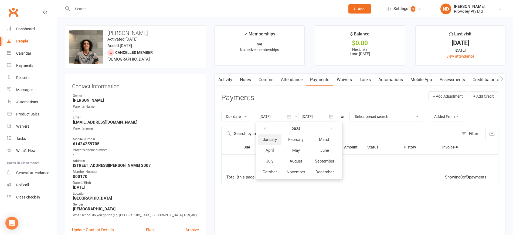
click at [266, 139] on span "January" at bounding box center [270, 139] width 14 height 5
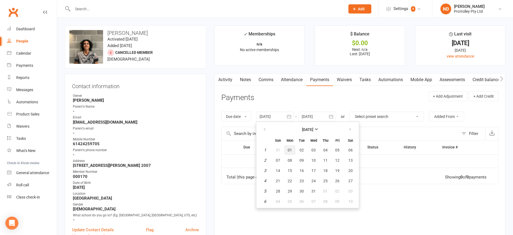
click at [290, 151] on span "01" at bounding box center [290, 150] width 4 height 4
type input "[DATE]"
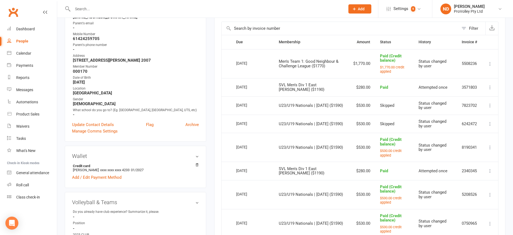
scroll to position [101, 0]
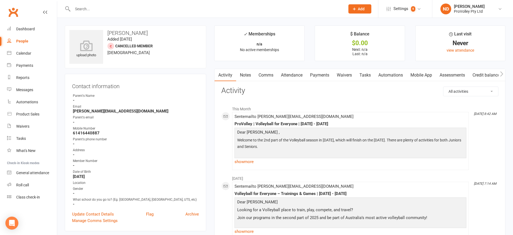
click at [318, 74] on link "Payments" at bounding box center [320, 75] width 27 height 12
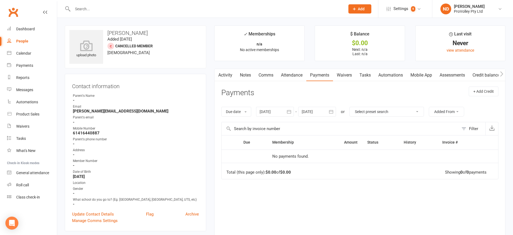
click at [290, 114] on button "button" at bounding box center [289, 112] width 10 height 10
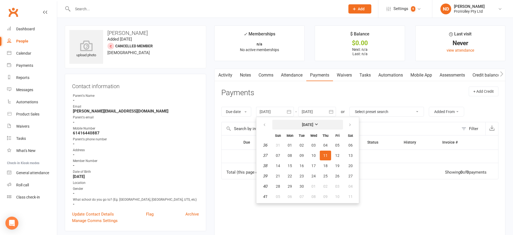
click at [305, 121] on button "[DATE]" at bounding box center [308, 125] width 71 height 10
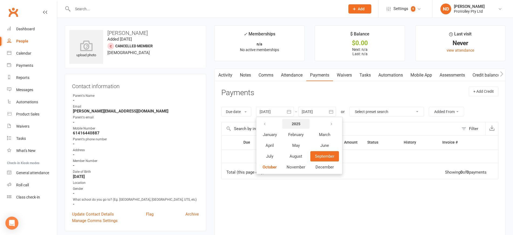
click at [300, 123] on strong "2025" at bounding box center [296, 124] width 9 height 4
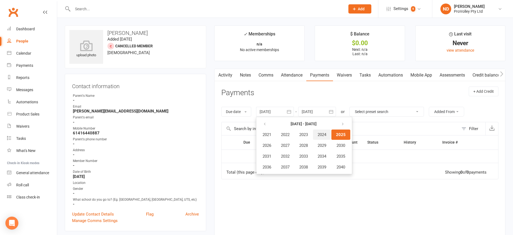
click at [321, 136] on span "2024" at bounding box center [322, 134] width 9 height 5
click at [277, 134] on span "January" at bounding box center [270, 134] width 14 height 5
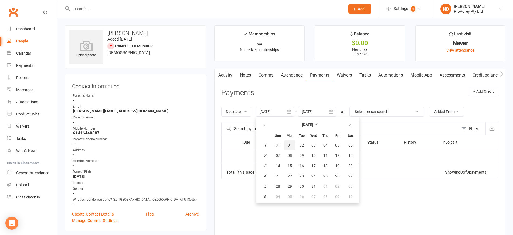
click at [291, 143] on span "01" at bounding box center [290, 145] width 4 height 4
type input "[DATE]"
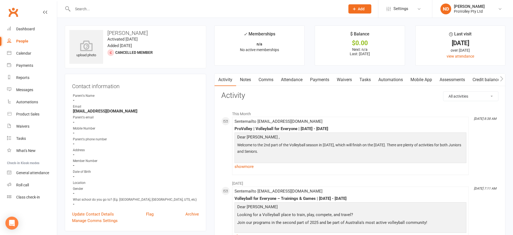
click at [324, 78] on link "Payments" at bounding box center [320, 79] width 27 height 12
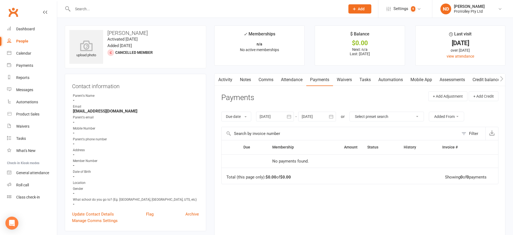
click at [288, 118] on icon "button" at bounding box center [289, 116] width 5 height 5
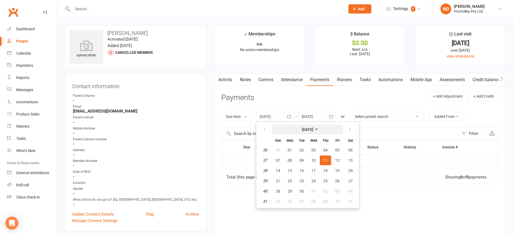
click at [313, 130] on strong "[DATE]" at bounding box center [307, 129] width 11 height 4
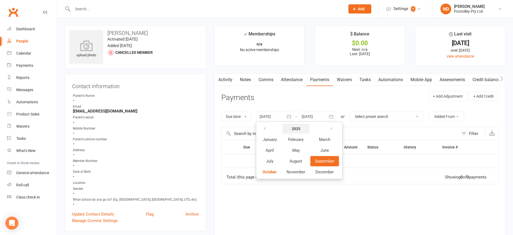
click at [298, 130] on strong "2025" at bounding box center [296, 128] width 9 height 4
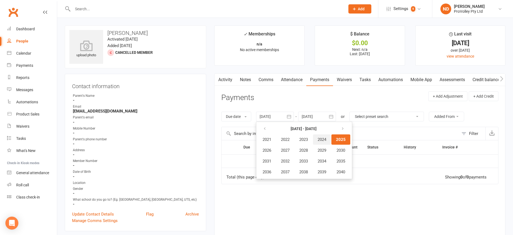
click at [325, 139] on span "2024" at bounding box center [322, 139] width 9 height 5
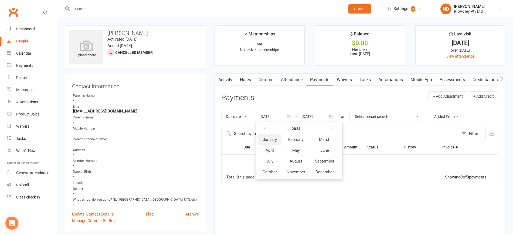
click at [274, 139] on span "January" at bounding box center [270, 139] width 14 height 5
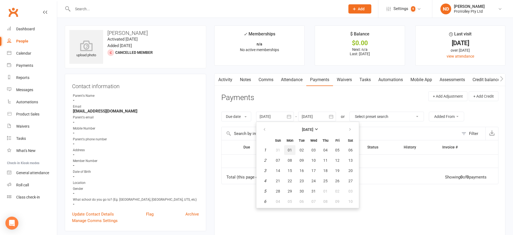
click at [290, 150] on span "01" at bounding box center [290, 150] width 4 height 4
type input "[DATE]"
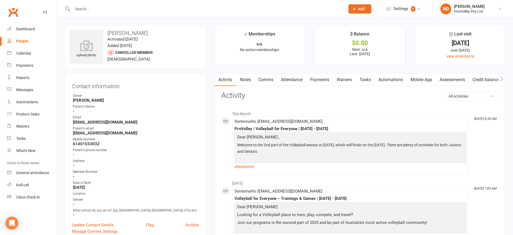
click at [318, 77] on link "Payments" at bounding box center [320, 79] width 27 height 12
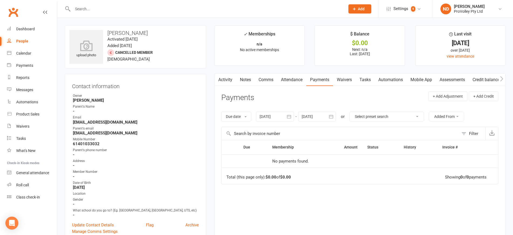
click at [292, 113] on button "button" at bounding box center [289, 117] width 10 height 10
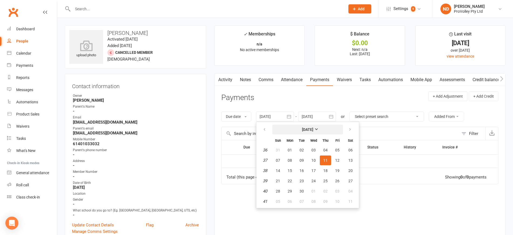
click at [298, 125] on button "[DATE]" at bounding box center [308, 130] width 71 height 10
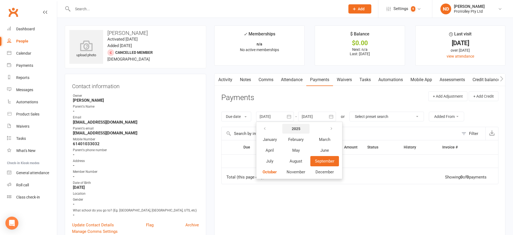
click at [294, 129] on strong "2025" at bounding box center [296, 128] width 9 height 4
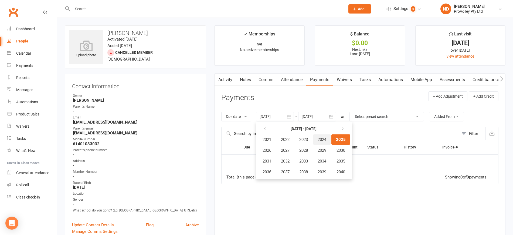
click at [327, 139] on span "2024" at bounding box center [322, 139] width 9 height 5
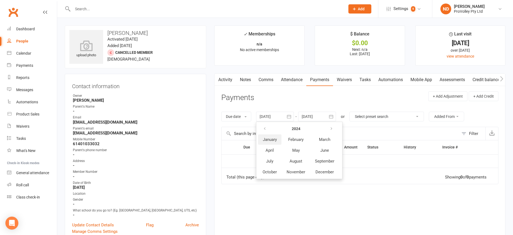
click at [263, 143] on button "January" at bounding box center [269, 139] width 23 height 10
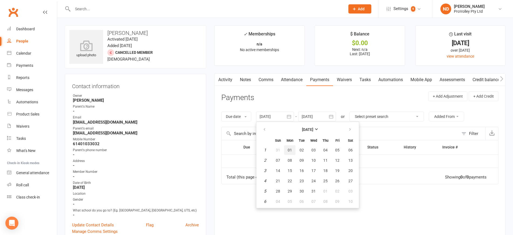
click at [290, 148] on span "01" at bounding box center [290, 150] width 4 height 4
type input "[DATE]"
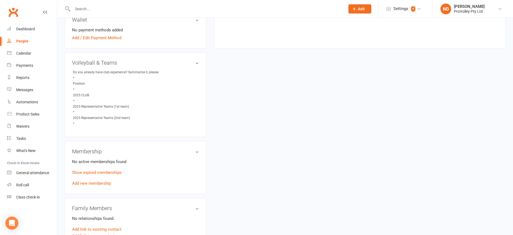
scroll to position [304, 0]
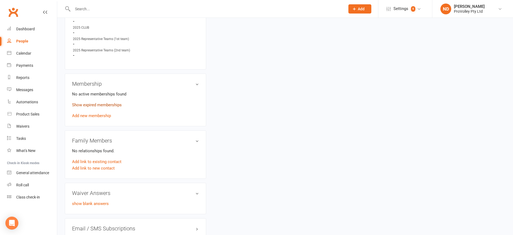
click at [99, 107] on link "Show expired memberships" at bounding box center [97, 104] width 50 height 5
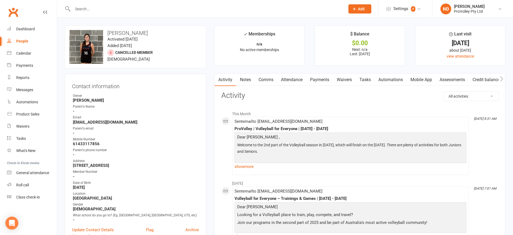
click at [322, 77] on link "Payments" at bounding box center [320, 79] width 27 height 12
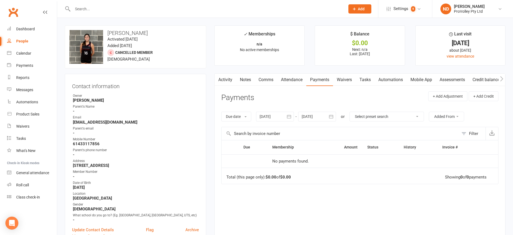
click at [289, 117] on icon "button" at bounding box center [289, 116] width 5 height 5
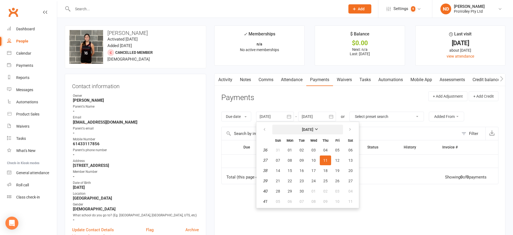
click at [321, 126] on button "[DATE]" at bounding box center [308, 130] width 71 height 10
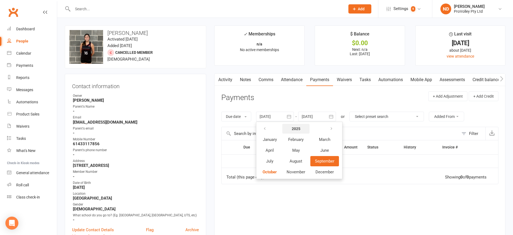
click at [301, 128] on strong "2025" at bounding box center [296, 128] width 9 height 4
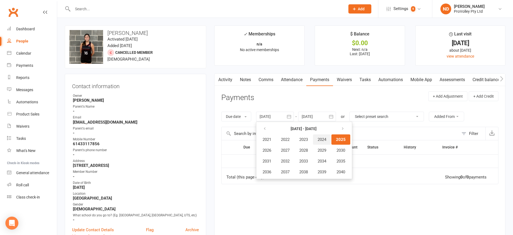
click at [327, 138] on span "2024" at bounding box center [322, 139] width 9 height 5
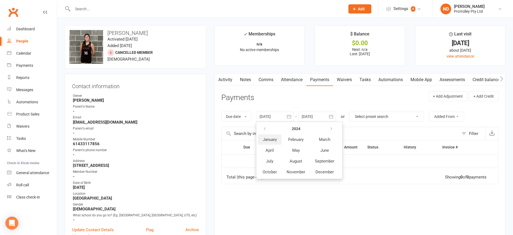
click at [277, 138] on span "January" at bounding box center [270, 139] width 14 height 5
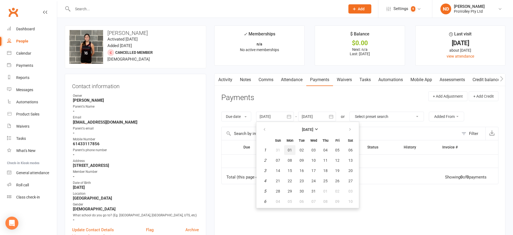
click at [292, 149] on span "01" at bounding box center [290, 150] width 4 height 4
type input "[DATE]"
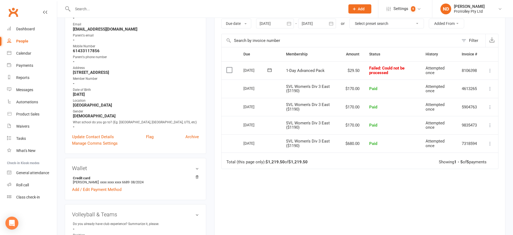
scroll to position [135, 0]
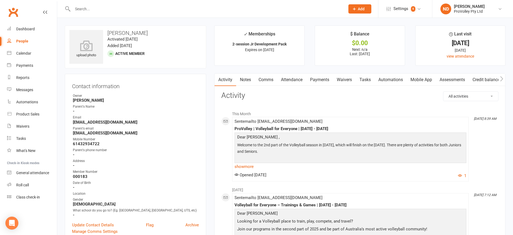
click at [317, 80] on link "Payments" at bounding box center [320, 79] width 27 height 12
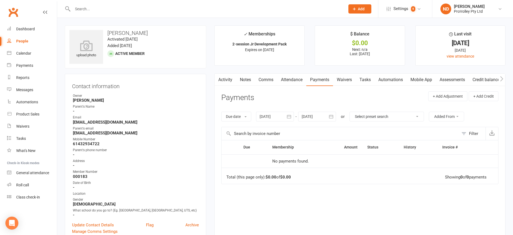
drag, startPoint x: 287, startPoint y: 116, endPoint x: 291, endPoint y: 116, distance: 3.6
click at [288, 116] on icon "button" at bounding box center [289, 116] width 5 height 5
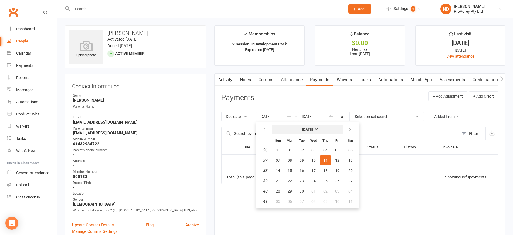
click at [311, 128] on strong "[DATE]" at bounding box center [307, 129] width 11 height 4
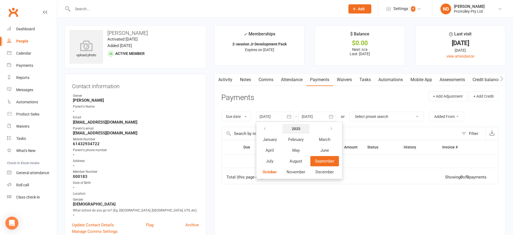
click at [294, 128] on strong "2025" at bounding box center [296, 128] width 9 height 4
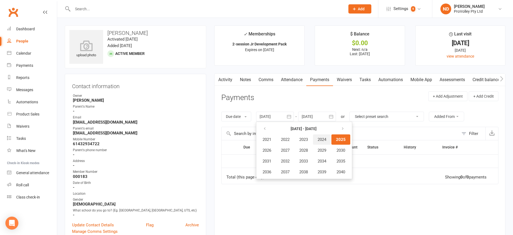
click at [327, 142] on span "2024" at bounding box center [322, 139] width 9 height 5
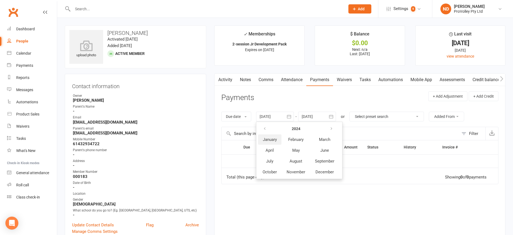
click at [271, 137] on span "January" at bounding box center [270, 139] width 14 height 5
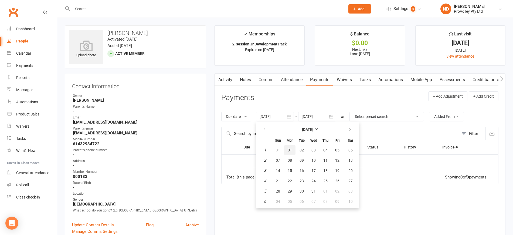
drag, startPoint x: 292, startPoint y: 151, endPoint x: 375, endPoint y: 121, distance: 88.6
click at [294, 150] on button "01" at bounding box center [289, 150] width 11 height 10
type input "[DATE]"
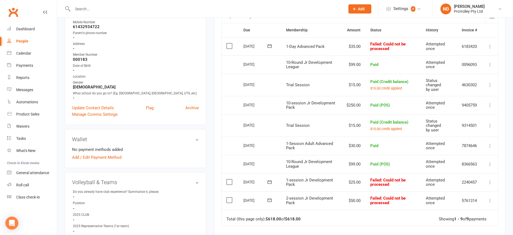
scroll to position [101, 0]
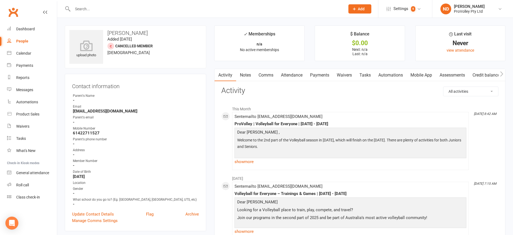
click at [314, 75] on link "Payments" at bounding box center [320, 75] width 27 height 12
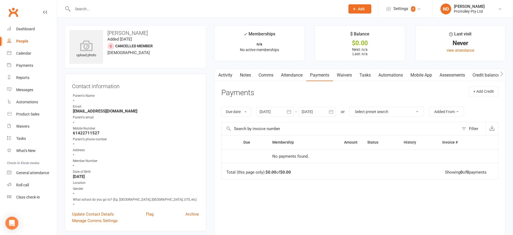
click at [289, 110] on icon "button" at bounding box center [289, 112] width 4 height 4
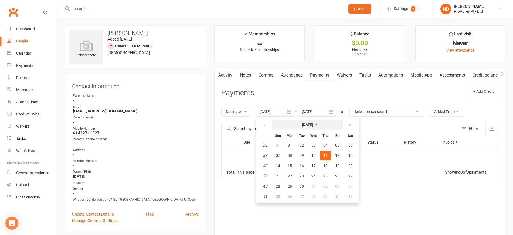
click at [300, 127] on button "[DATE]" at bounding box center [308, 125] width 71 height 10
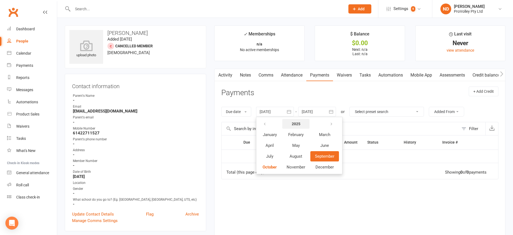
click at [298, 122] on strong "2025" at bounding box center [296, 124] width 9 height 4
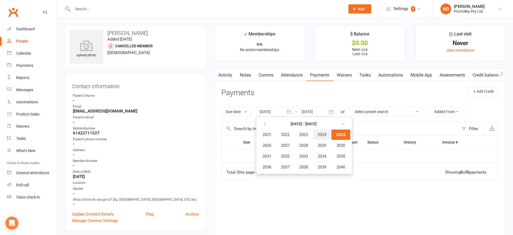
click at [327, 135] on span "2024" at bounding box center [322, 134] width 9 height 5
click at [266, 133] on span "January" at bounding box center [270, 134] width 14 height 5
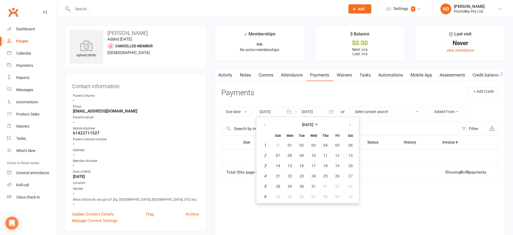
click at [288, 139] on th "Mon" at bounding box center [289, 135] width 11 height 9
click at [291, 143] on span "01" at bounding box center [290, 145] width 4 height 4
type input "[DATE]"
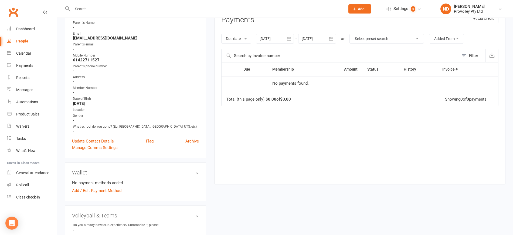
scroll to position [68, 0]
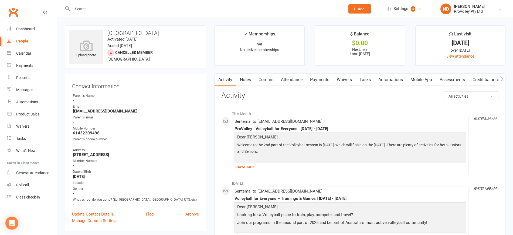
click at [320, 76] on link "Payments" at bounding box center [320, 79] width 27 height 12
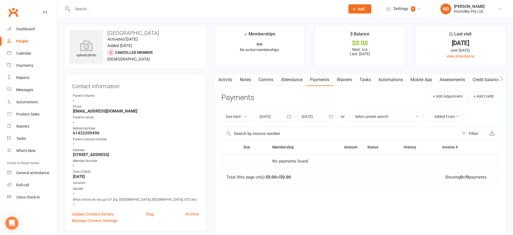
click at [289, 116] on icon "button" at bounding box center [289, 116] width 5 height 5
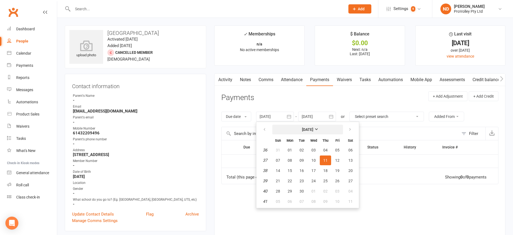
click at [311, 129] on strong "[DATE]" at bounding box center [307, 129] width 11 height 4
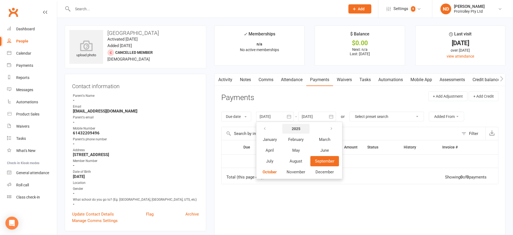
click at [299, 129] on strong "2025" at bounding box center [296, 128] width 9 height 4
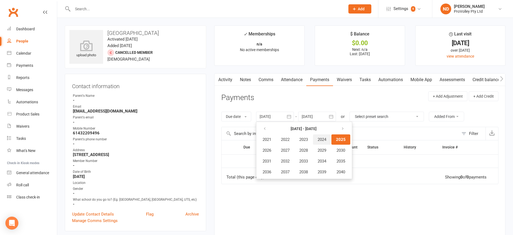
click at [327, 139] on span "2024" at bounding box center [322, 139] width 9 height 5
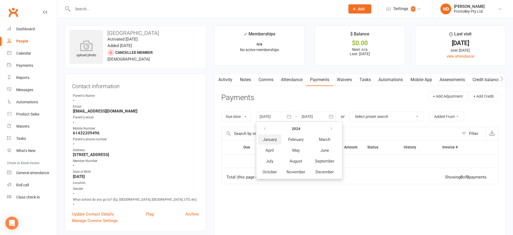
click at [266, 140] on span "January" at bounding box center [270, 139] width 14 height 5
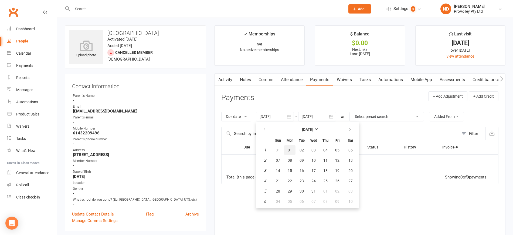
click at [291, 150] on span "01" at bounding box center [290, 150] width 4 height 4
type input "[DATE]"
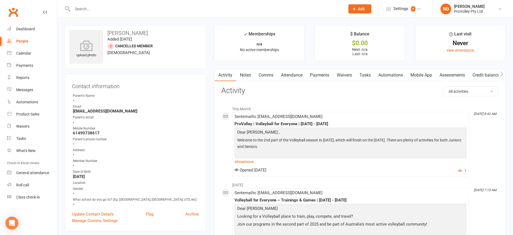
click at [327, 72] on link "Payments" at bounding box center [320, 75] width 27 height 12
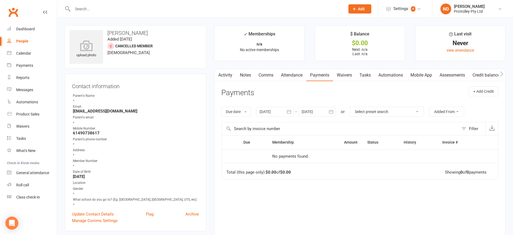
click at [289, 110] on icon "button" at bounding box center [289, 111] width 5 height 5
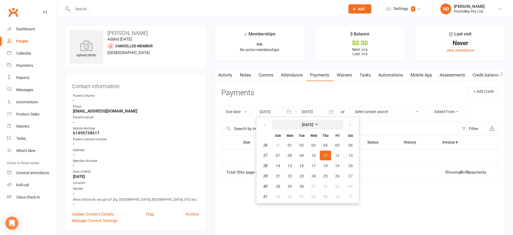
click at [308, 123] on strong "[DATE]" at bounding box center [307, 124] width 11 height 4
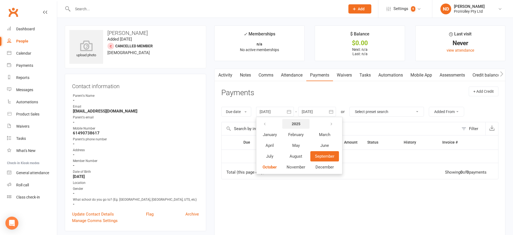
click at [298, 123] on strong "2025" at bounding box center [296, 124] width 9 height 4
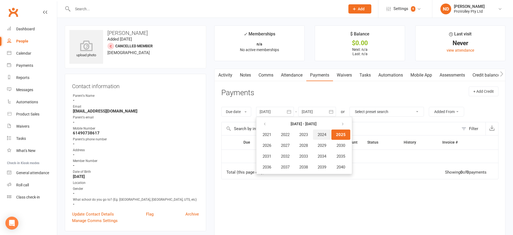
click at [325, 135] on span "2024" at bounding box center [322, 134] width 9 height 5
click at [269, 131] on button "January" at bounding box center [269, 134] width 23 height 10
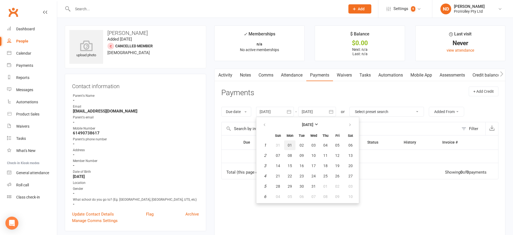
click at [292, 143] on span "01" at bounding box center [290, 145] width 4 height 4
type input "[DATE]"
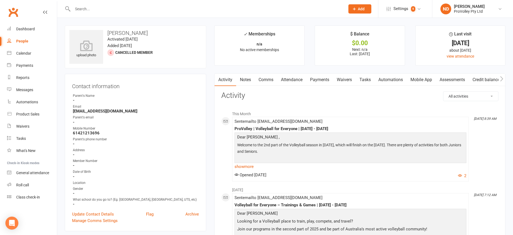
click at [320, 80] on link "Payments" at bounding box center [320, 79] width 27 height 12
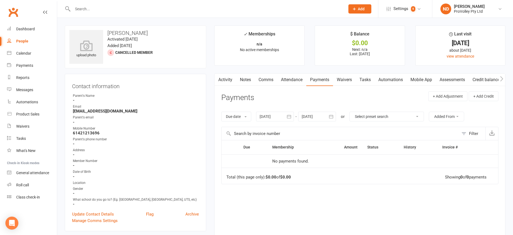
click at [294, 116] on button "button" at bounding box center [289, 117] width 10 height 10
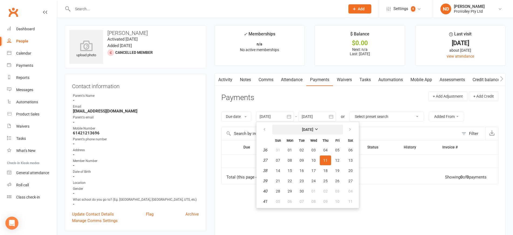
click at [304, 128] on strong "[DATE]" at bounding box center [307, 129] width 11 height 4
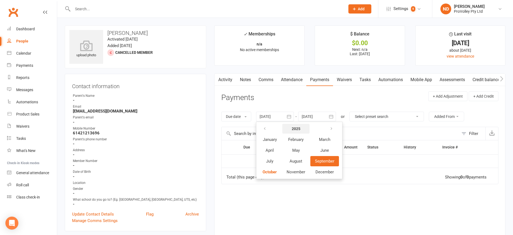
click at [301, 129] on strong "2025" at bounding box center [296, 128] width 9 height 4
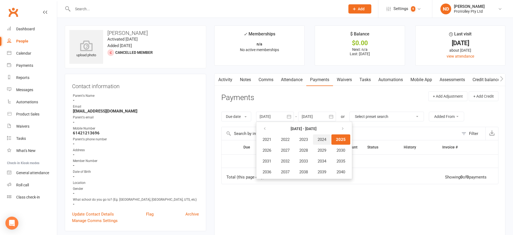
click at [322, 137] on span "2024" at bounding box center [322, 139] width 9 height 5
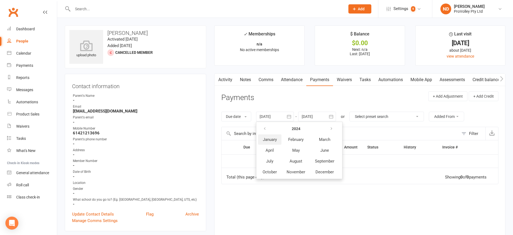
click at [265, 139] on span "January" at bounding box center [270, 139] width 14 height 5
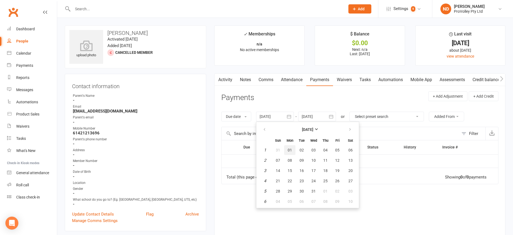
click at [293, 149] on button "01" at bounding box center [289, 150] width 11 height 10
type input "[DATE]"
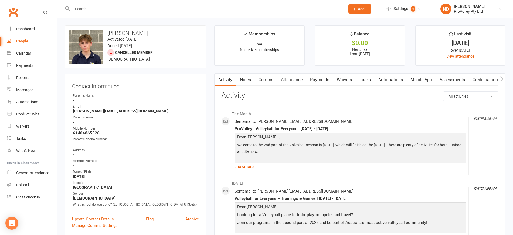
click at [324, 80] on link "Payments" at bounding box center [320, 79] width 27 height 12
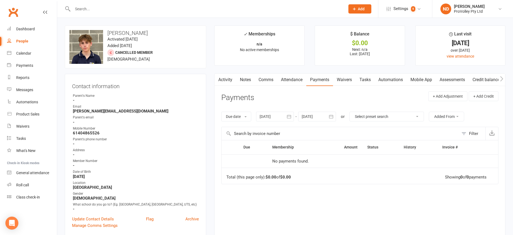
click at [291, 116] on icon "button" at bounding box center [289, 116] width 5 height 5
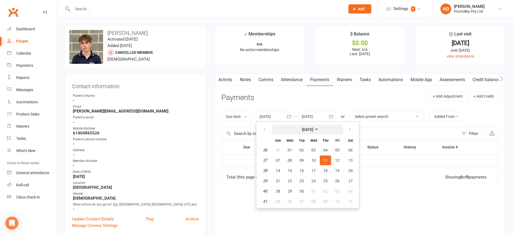
click at [308, 127] on strong "[DATE]" at bounding box center [307, 129] width 11 height 4
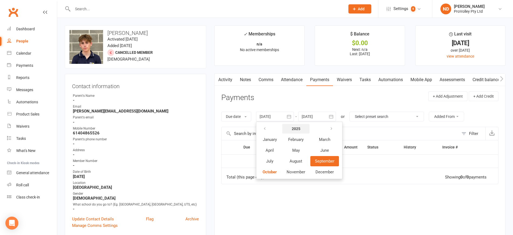
click at [300, 127] on strong "2025" at bounding box center [296, 128] width 9 height 4
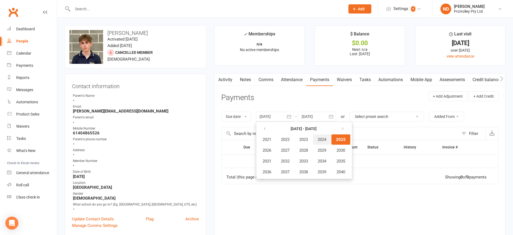
click at [324, 138] on span "2024" at bounding box center [322, 139] width 9 height 5
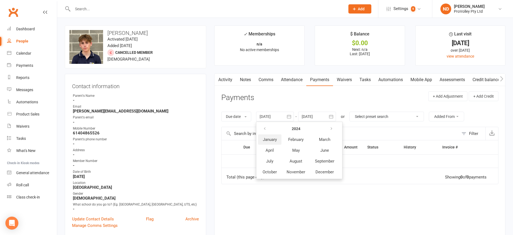
click at [275, 138] on span "January" at bounding box center [270, 139] width 14 height 5
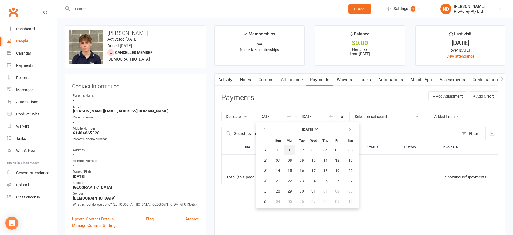
click at [292, 148] on span "01" at bounding box center [290, 150] width 4 height 4
type input "[DATE]"
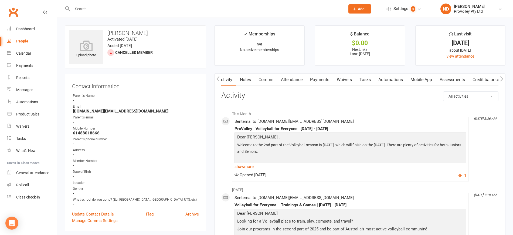
scroll to position [0, 0]
click at [324, 76] on link "Payments" at bounding box center [320, 79] width 27 height 12
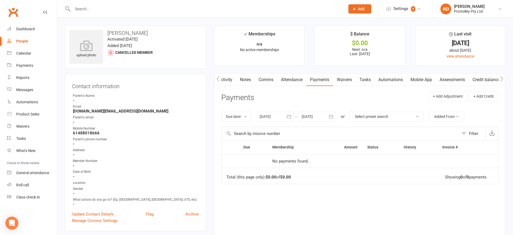
click at [291, 115] on icon "button" at bounding box center [289, 117] width 4 height 4
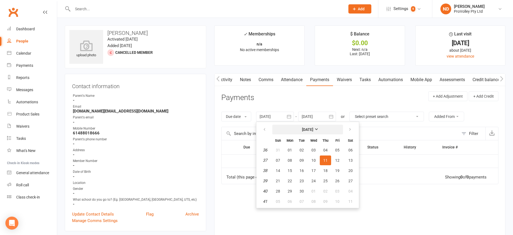
click at [306, 127] on strong "[DATE]" at bounding box center [307, 129] width 11 height 4
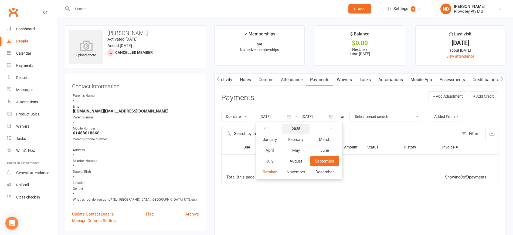
click at [298, 130] on strong "2025" at bounding box center [296, 128] width 9 height 4
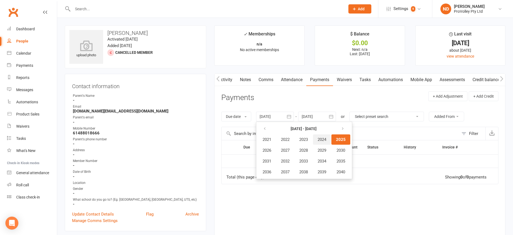
click at [325, 142] on button "2024" at bounding box center [322, 139] width 18 height 10
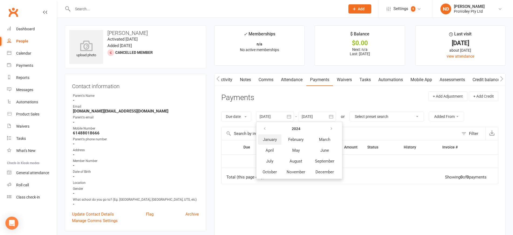
click at [268, 141] on span "January" at bounding box center [270, 139] width 14 height 5
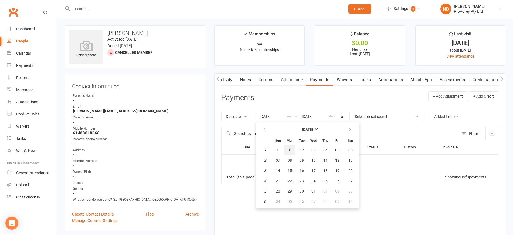
click at [287, 149] on button "01" at bounding box center [289, 150] width 11 height 10
type input "[DATE]"
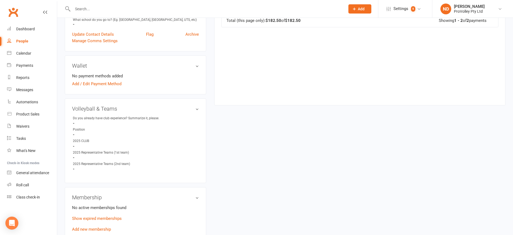
scroll to position [236, 0]
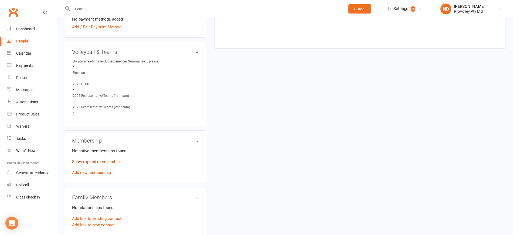
click at [99, 164] on link "Show expired memberships" at bounding box center [97, 161] width 50 height 5
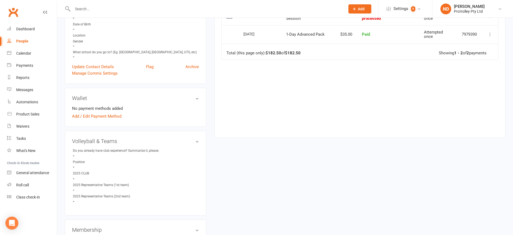
scroll to position [135, 0]
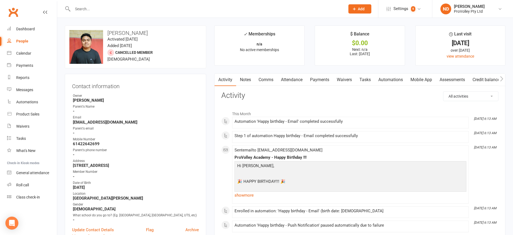
click at [322, 78] on link "Payments" at bounding box center [320, 79] width 27 height 12
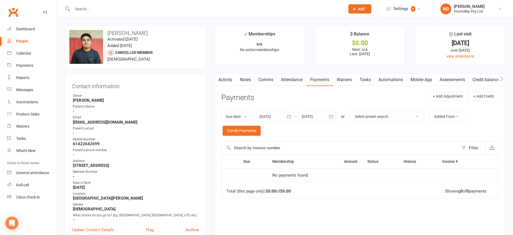
click at [293, 113] on button "button" at bounding box center [289, 117] width 10 height 10
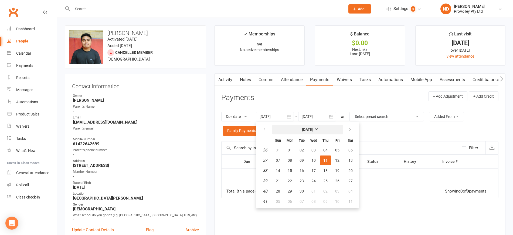
click at [304, 131] on strong "[DATE]" at bounding box center [307, 129] width 11 height 4
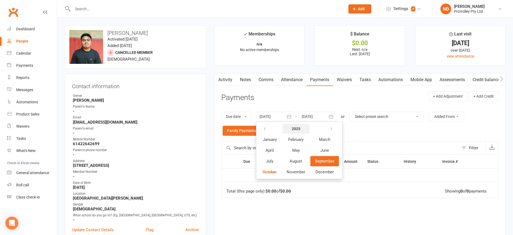
click at [294, 127] on strong "2025" at bounding box center [296, 128] width 9 height 4
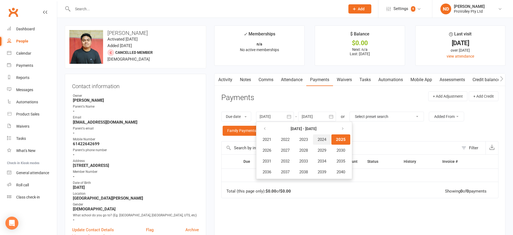
click at [327, 141] on span "2024" at bounding box center [322, 139] width 9 height 5
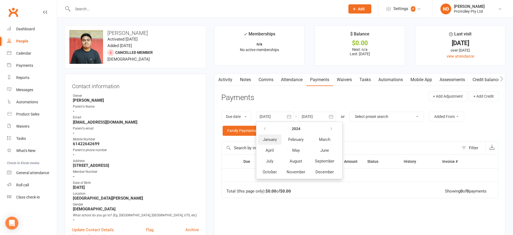
click at [263, 137] on button "January" at bounding box center [269, 139] width 23 height 10
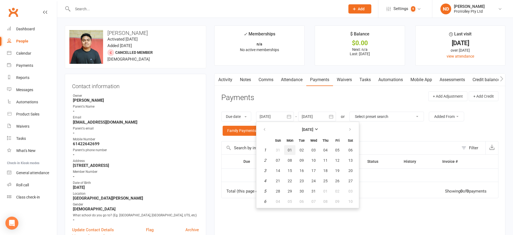
click at [289, 149] on button "01" at bounding box center [289, 150] width 11 height 10
type input "[DATE]"
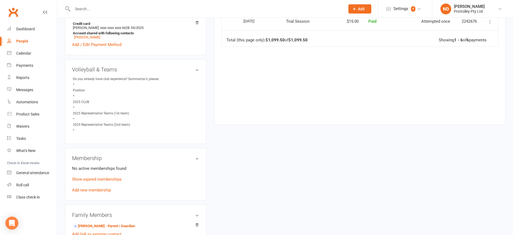
scroll to position [304, 0]
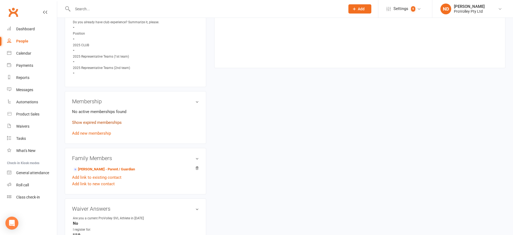
click at [100, 125] on link "Show expired memberships" at bounding box center [97, 122] width 50 height 5
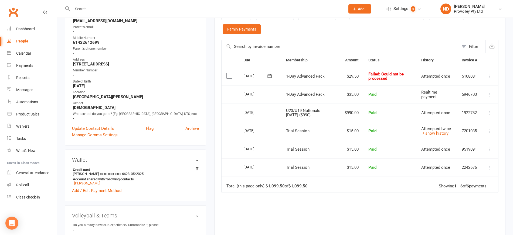
scroll to position [0, 0]
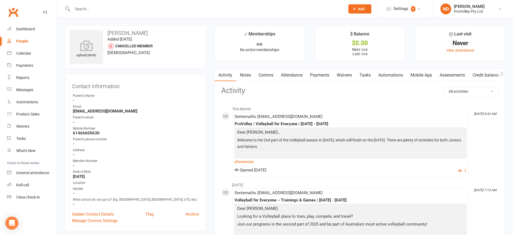
click at [323, 75] on link "Payments" at bounding box center [320, 75] width 27 height 12
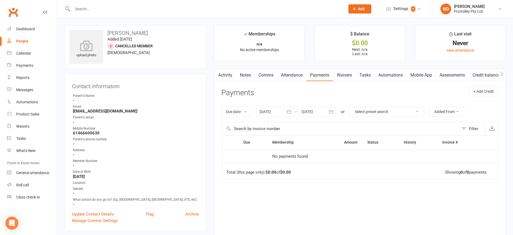
click at [294, 111] on button "button" at bounding box center [289, 112] width 10 height 10
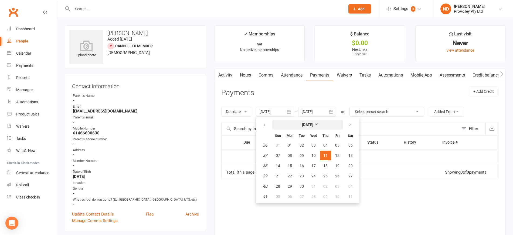
click at [310, 127] on button "[DATE]" at bounding box center [308, 125] width 71 height 10
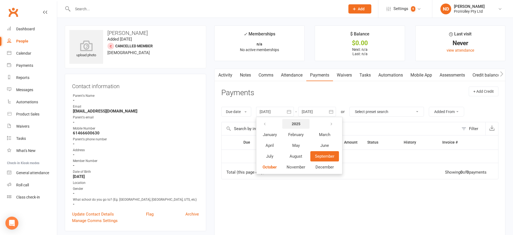
click at [301, 123] on strong "2025" at bounding box center [296, 124] width 9 height 4
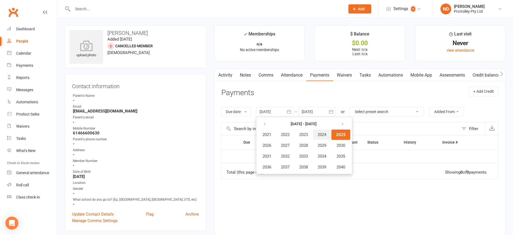
click at [323, 134] on span "2024" at bounding box center [322, 134] width 9 height 5
click at [272, 134] on span "January" at bounding box center [270, 134] width 14 height 5
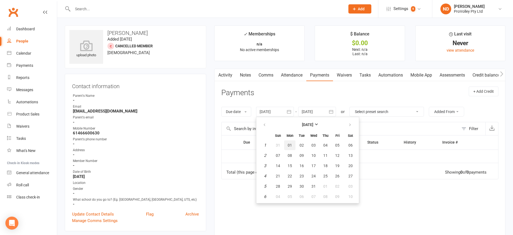
click at [294, 146] on button "01" at bounding box center [289, 145] width 11 height 10
type input "[DATE]"
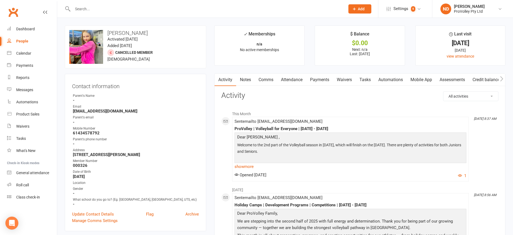
click at [325, 77] on link "Payments" at bounding box center [320, 79] width 27 height 12
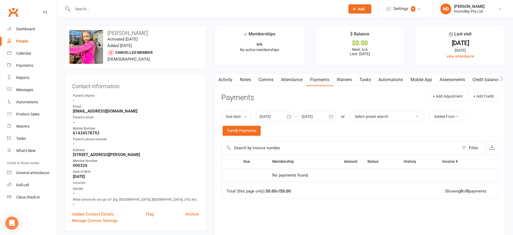
click at [294, 116] on button "button" at bounding box center [289, 117] width 10 height 10
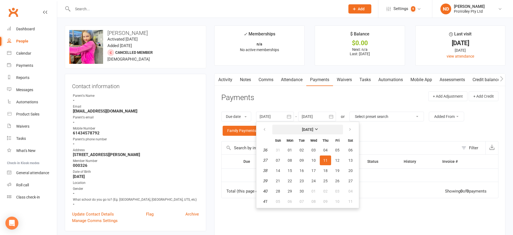
click at [302, 126] on button "[DATE]" at bounding box center [308, 130] width 71 height 10
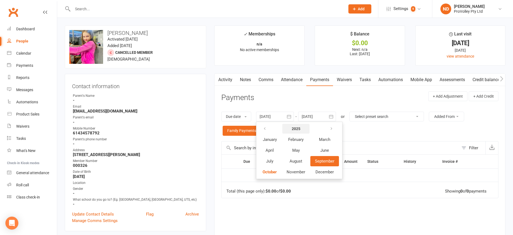
click at [297, 128] on strong "2025" at bounding box center [296, 128] width 9 height 4
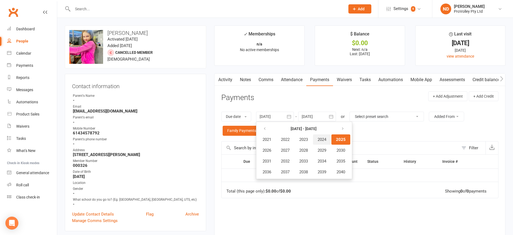
click at [325, 139] on span "2024" at bounding box center [322, 139] width 9 height 5
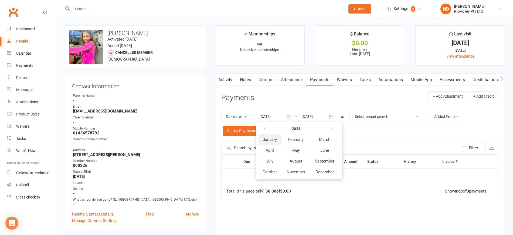
click at [274, 138] on span "January" at bounding box center [270, 139] width 14 height 5
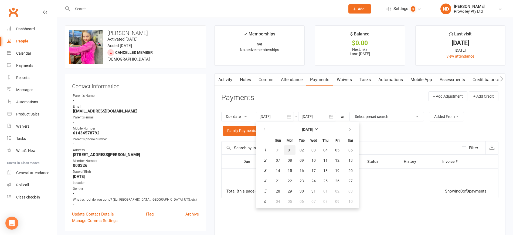
click at [294, 152] on button "01" at bounding box center [289, 150] width 11 height 10
type input "[DATE]"
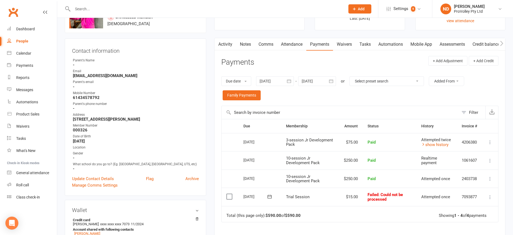
scroll to position [68, 0]
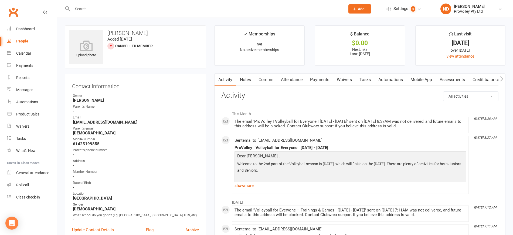
click at [321, 79] on link "Payments" at bounding box center [320, 79] width 27 height 12
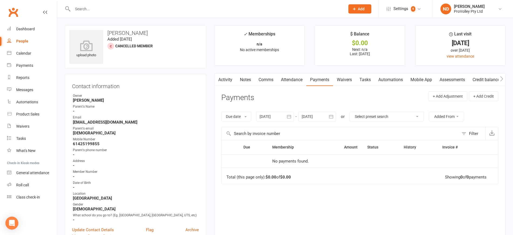
click at [293, 116] on button "button" at bounding box center [289, 117] width 10 height 10
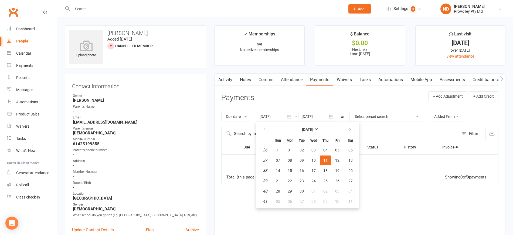
click at [307, 124] on th "[DATE]" at bounding box center [308, 129] width 71 height 12
click at [307, 128] on strong "[DATE]" at bounding box center [307, 129] width 11 height 4
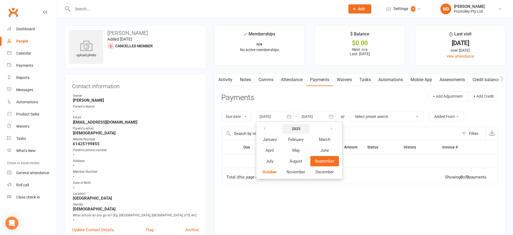
click at [300, 129] on strong "2025" at bounding box center [296, 128] width 9 height 4
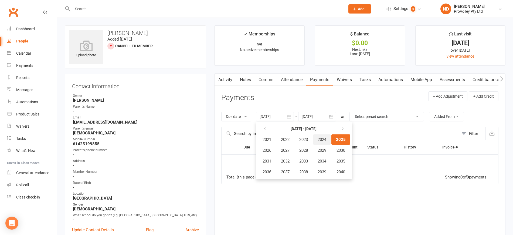
click at [324, 138] on span "2024" at bounding box center [322, 139] width 9 height 5
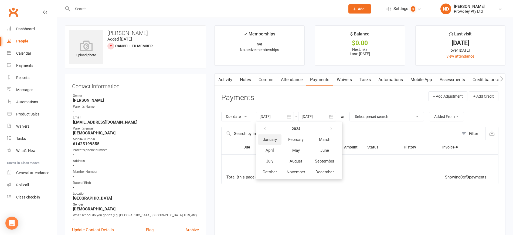
click at [275, 139] on span "January" at bounding box center [270, 139] width 14 height 5
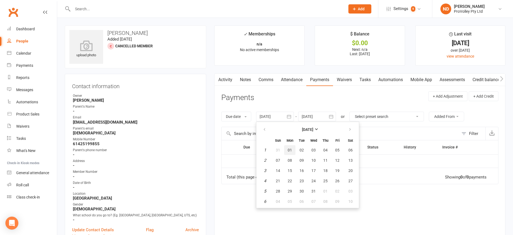
click at [292, 147] on button "01" at bounding box center [289, 150] width 11 height 10
type input "[DATE]"
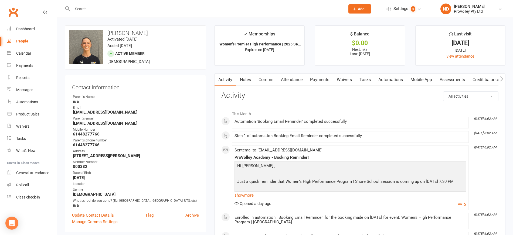
click at [318, 78] on link "Payments" at bounding box center [320, 79] width 27 height 12
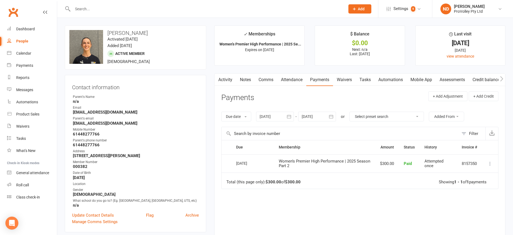
click at [289, 115] on icon "button" at bounding box center [289, 116] width 5 height 5
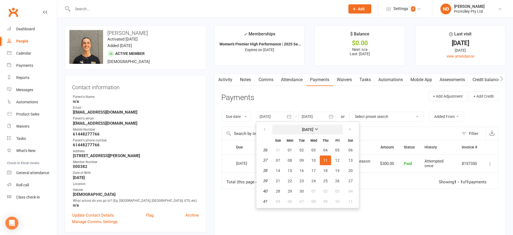
click at [306, 129] on strong "[DATE]" at bounding box center [307, 129] width 11 height 4
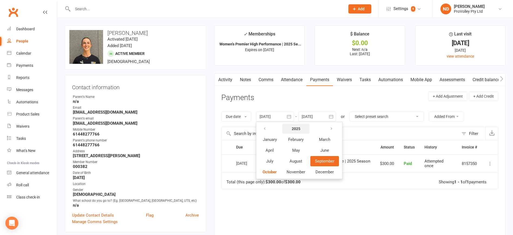
click at [294, 124] on button "2025" at bounding box center [295, 129] width 27 height 10
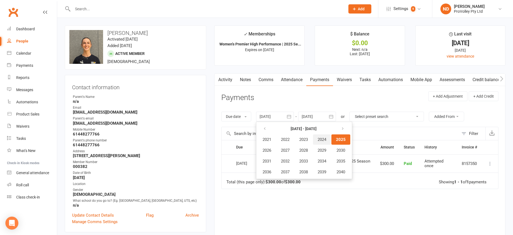
click at [322, 137] on span "2024" at bounding box center [322, 139] width 9 height 5
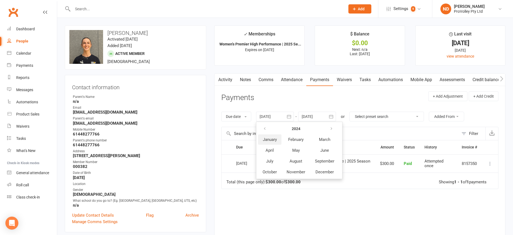
click at [273, 137] on span "January" at bounding box center [270, 139] width 14 height 5
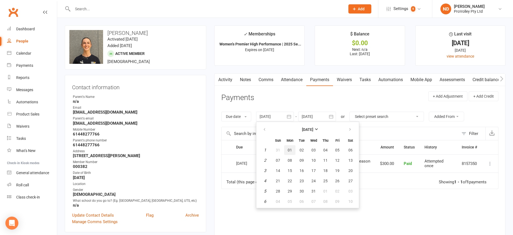
drag, startPoint x: 291, startPoint y: 150, endPoint x: 346, endPoint y: 134, distance: 57.0
click at [292, 150] on span "01" at bounding box center [290, 150] width 4 height 4
type input "[DATE]"
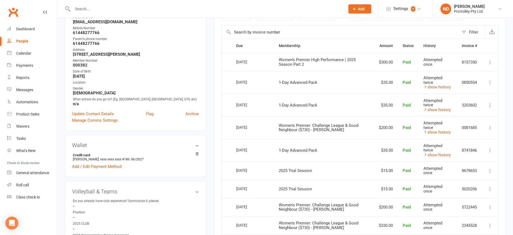
scroll to position [169, 0]
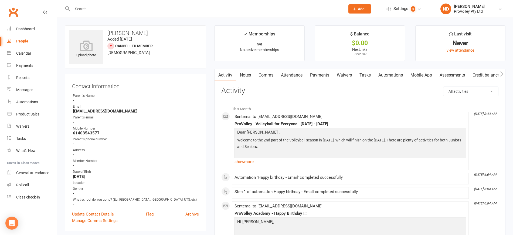
click at [321, 75] on link "Payments" at bounding box center [320, 75] width 27 height 12
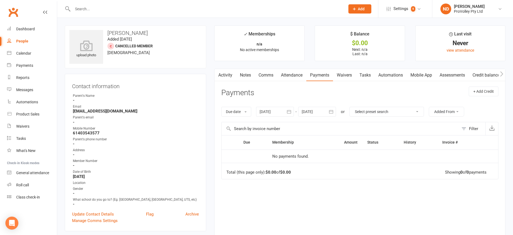
click at [292, 112] on icon "button" at bounding box center [289, 111] width 5 height 5
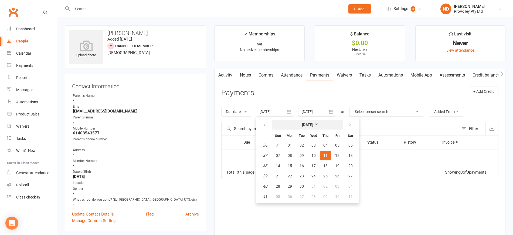
click at [305, 125] on strong "[DATE]" at bounding box center [307, 124] width 11 height 4
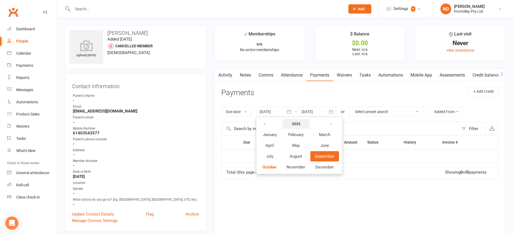
click at [299, 122] on strong "2025" at bounding box center [296, 124] width 9 height 4
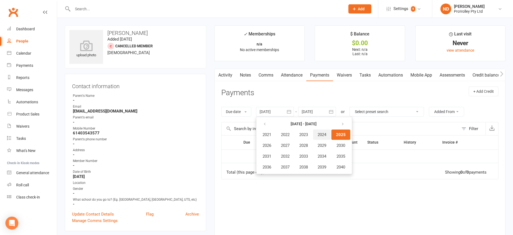
click at [322, 134] on span "2024" at bounding box center [322, 134] width 9 height 5
click at [277, 135] on span "January" at bounding box center [270, 134] width 14 height 5
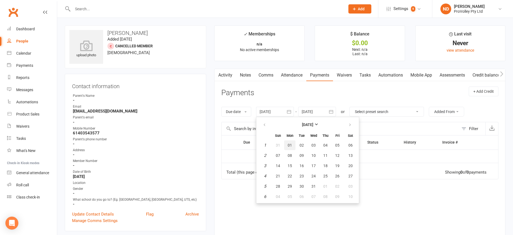
click at [291, 145] on span "01" at bounding box center [290, 145] width 4 height 4
type input "[DATE]"
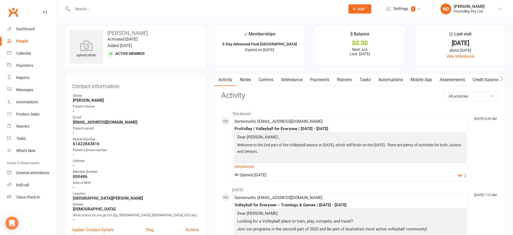
click at [322, 77] on link "Payments" at bounding box center [320, 79] width 27 height 12
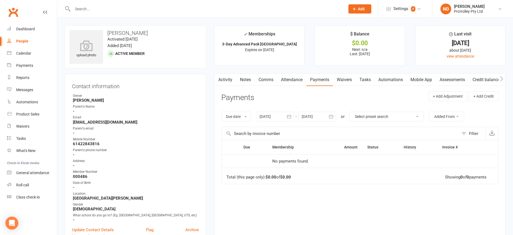
click at [292, 117] on icon "button" at bounding box center [289, 116] width 5 height 5
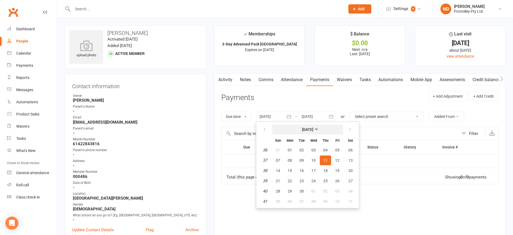
click at [308, 126] on button "[DATE]" at bounding box center [308, 130] width 71 height 10
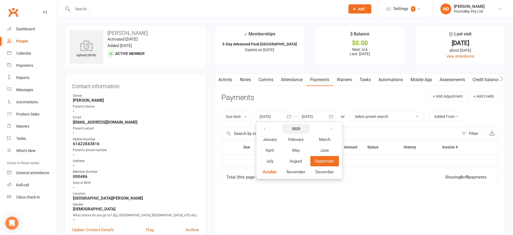
click at [300, 127] on strong "2025" at bounding box center [296, 128] width 9 height 4
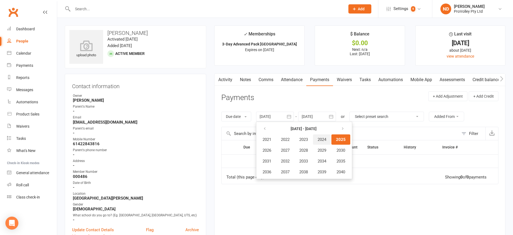
click at [327, 138] on span "2024" at bounding box center [322, 139] width 9 height 5
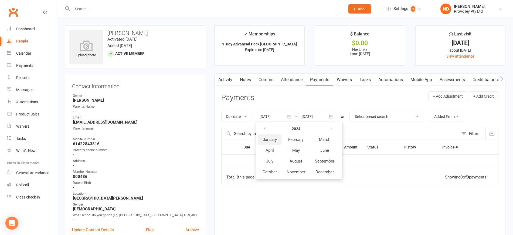
click at [274, 141] on span "January" at bounding box center [270, 139] width 14 height 5
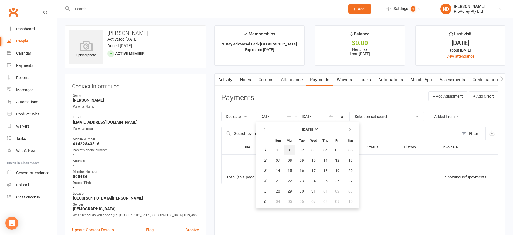
click at [291, 148] on span "01" at bounding box center [290, 150] width 4 height 4
type input "[DATE]"
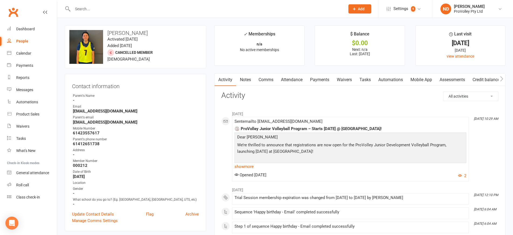
click at [322, 80] on link "Payments" at bounding box center [320, 79] width 27 height 12
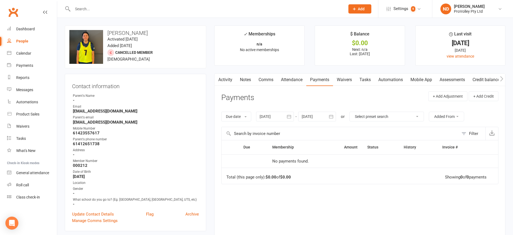
click at [291, 115] on icon "button" at bounding box center [289, 117] width 4 height 4
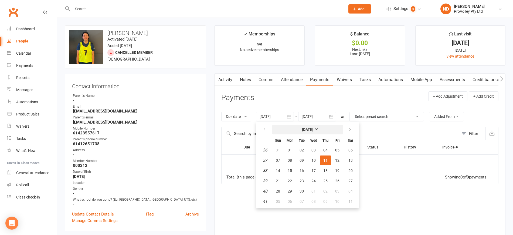
click at [308, 127] on strong "[DATE]" at bounding box center [307, 129] width 11 height 4
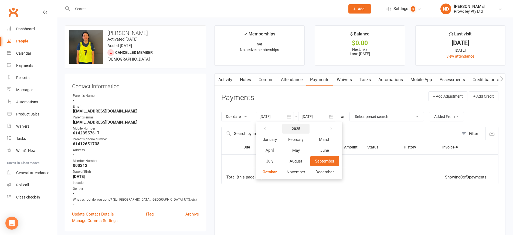
click at [304, 128] on button "2025" at bounding box center [295, 129] width 27 height 10
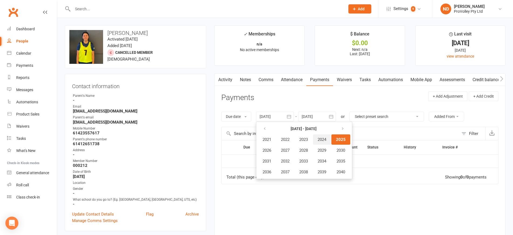
click at [327, 137] on span "2024" at bounding box center [322, 139] width 9 height 5
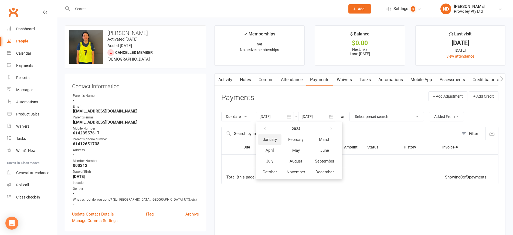
click at [261, 142] on button "January" at bounding box center [269, 139] width 23 height 10
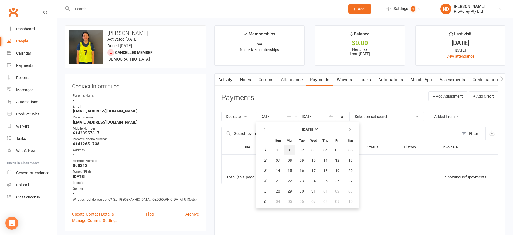
click at [289, 148] on span "01" at bounding box center [290, 150] width 4 height 4
type input "[DATE]"
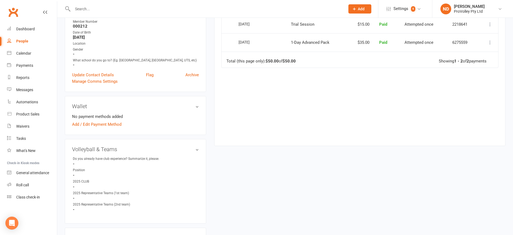
scroll to position [203, 0]
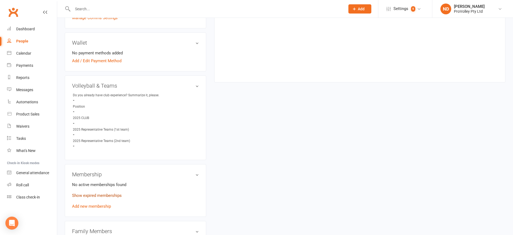
click at [105, 198] on link "Show expired memberships" at bounding box center [97, 195] width 50 height 5
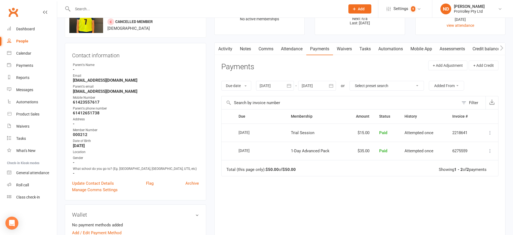
scroll to position [0, 0]
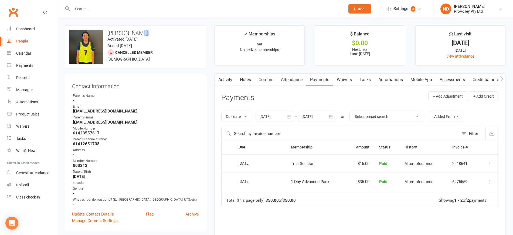
drag, startPoint x: 147, startPoint y: 33, endPoint x: 107, endPoint y: 36, distance: 40.4
click at [107, 36] on div "upload photo change photo Lucy Cheong Activated 6 November, 2024 Added 6 Novemb…" at bounding box center [136, 46] width 142 height 43
drag, startPoint x: 107, startPoint y: 32, endPoint x: 140, endPoint y: 32, distance: 32.7
click at [140, 32] on h3 "Lucy Cheong" at bounding box center [135, 33] width 132 height 6
copy h3 "Lucy Cheong"
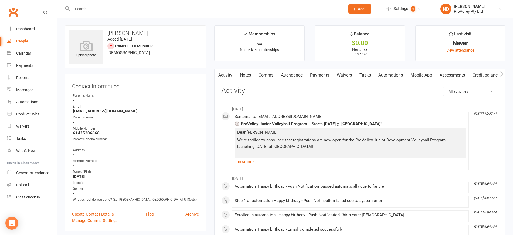
click at [330, 74] on link "Payments" at bounding box center [320, 75] width 27 height 12
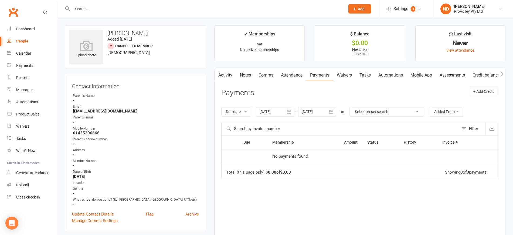
click at [291, 112] on icon "button" at bounding box center [289, 111] width 5 height 5
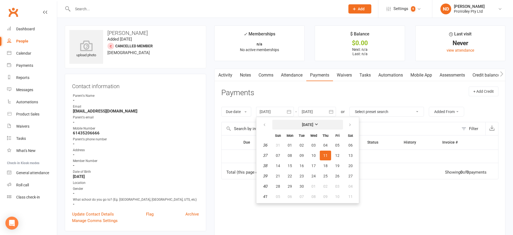
click at [314, 123] on strong "[DATE]" at bounding box center [307, 124] width 11 height 4
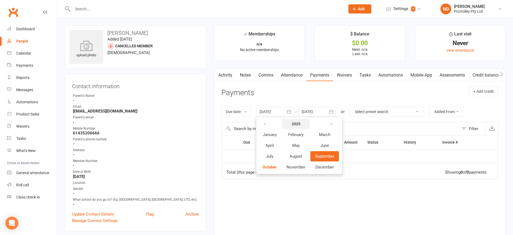
click at [297, 122] on strong "2025" at bounding box center [296, 124] width 9 height 4
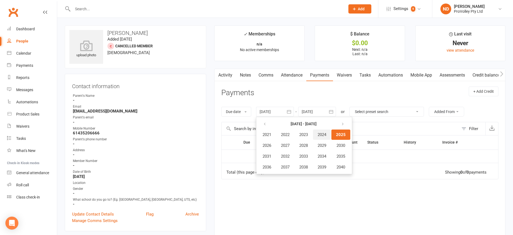
click at [325, 136] on span "2024" at bounding box center [322, 134] width 9 height 5
click at [274, 136] on span "January" at bounding box center [270, 134] width 14 height 5
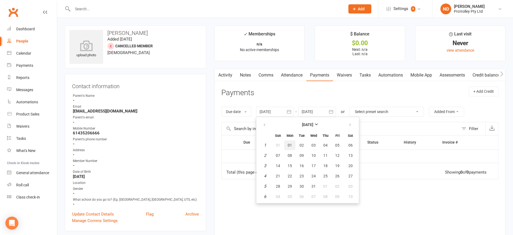
click at [292, 145] on span "01" at bounding box center [290, 145] width 4 height 4
type input "[DATE]"
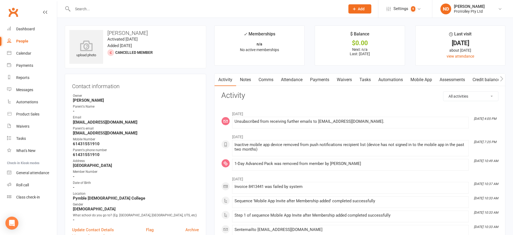
click at [319, 80] on link "Payments" at bounding box center [320, 79] width 27 height 12
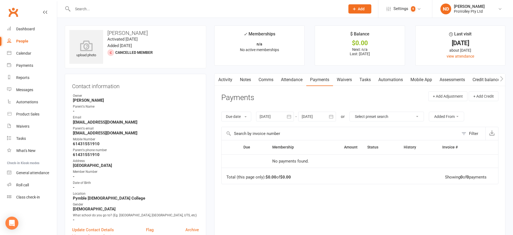
click at [291, 117] on icon "button" at bounding box center [289, 116] width 5 height 5
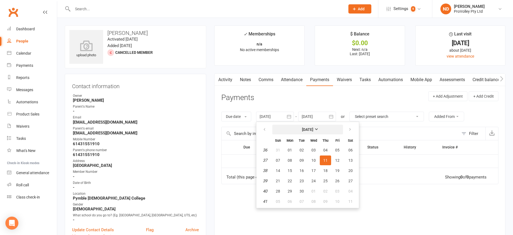
click at [309, 127] on strong "[DATE]" at bounding box center [307, 129] width 11 height 4
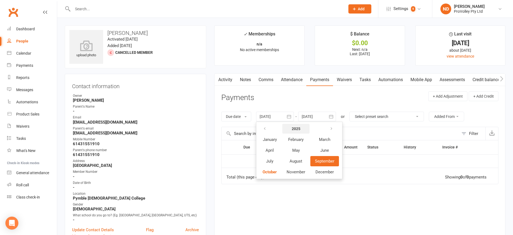
click at [297, 128] on strong "2025" at bounding box center [296, 128] width 9 height 4
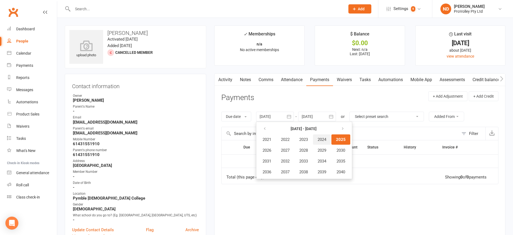
click at [324, 136] on button "2024" at bounding box center [322, 139] width 18 height 10
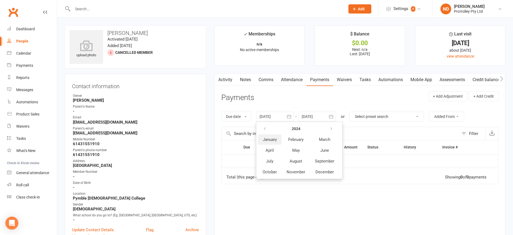
click at [277, 140] on span "January" at bounding box center [270, 139] width 14 height 5
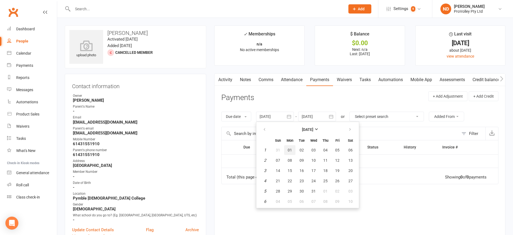
click at [292, 149] on span "01" at bounding box center [290, 150] width 4 height 4
type input "[DATE]"
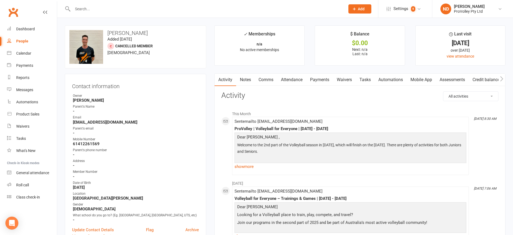
click at [329, 78] on link "Payments" at bounding box center [320, 79] width 27 height 12
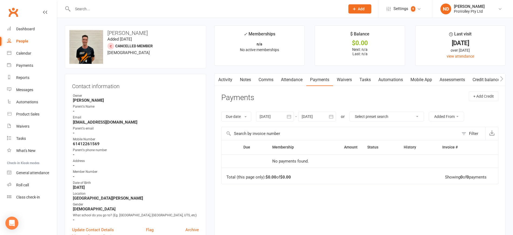
click at [291, 116] on icon "button" at bounding box center [289, 117] width 4 height 4
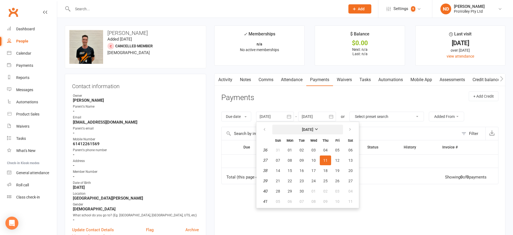
click at [306, 127] on strong "[DATE]" at bounding box center [307, 129] width 11 height 4
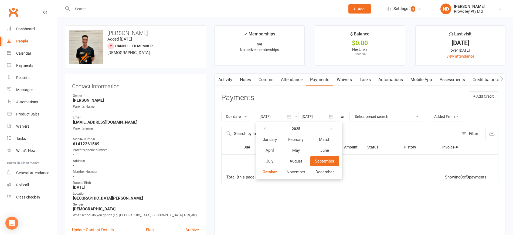
click at [301, 123] on th "2025" at bounding box center [296, 128] width 28 height 10
click at [302, 125] on button "2025" at bounding box center [295, 129] width 27 height 10
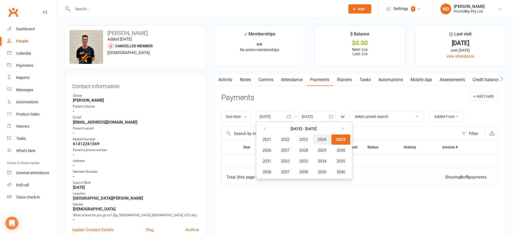
click at [322, 137] on span "2024" at bounding box center [322, 139] width 9 height 5
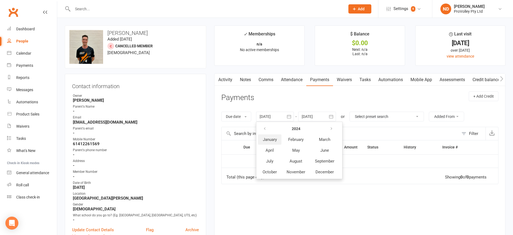
click at [270, 140] on span "January" at bounding box center [270, 139] width 14 height 5
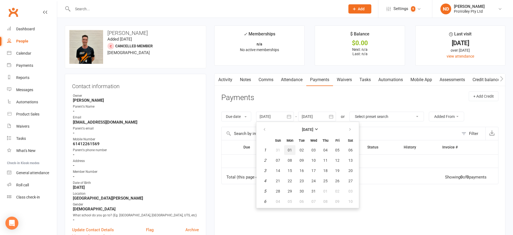
click at [293, 150] on button "01" at bounding box center [289, 150] width 11 height 10
type input "[DATE]"
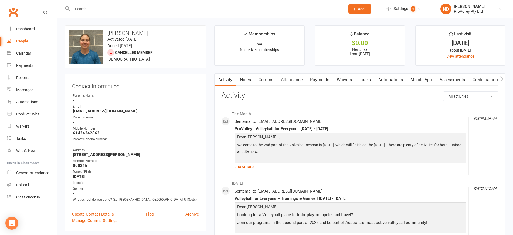
click at [322, 78] on link "Payments" at bounding box center [320, 79] width 27 height 12
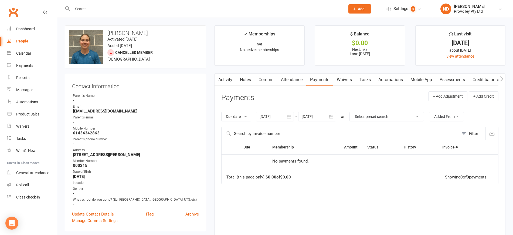
click at [291, 118] on icon "button" at bounding box center [289, 117] width 4 height 4
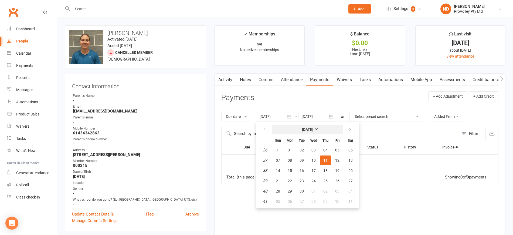
click at [308, 128] on strong "[DATE]" at bounding box center [307, 129] width 11 height 4
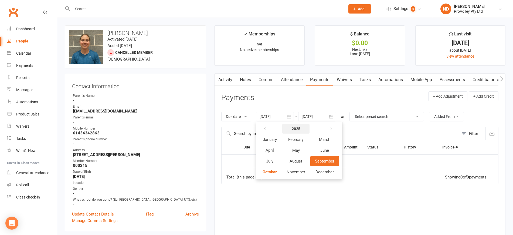
click at [301, 128] on strong "2025" at bounding box center [296, 128] width 9 height 4
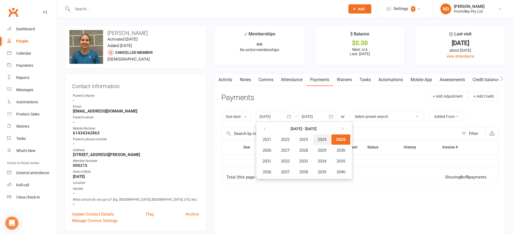
click at [323, 141] on span "2024" at bounding box center [322, 139] width 9 height 5
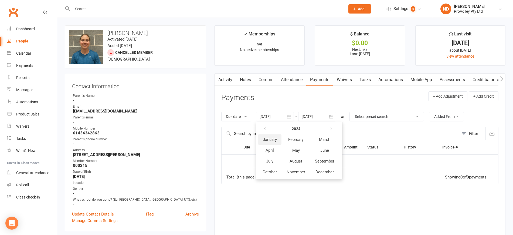
click at [273, 137] on span "January" at bounding box center [270, 139] width 14 height 5
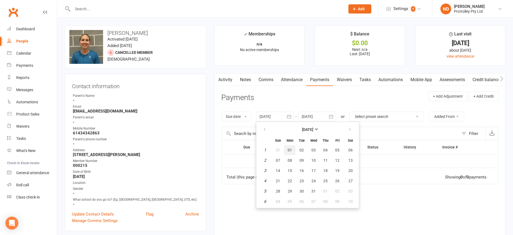
click at [292, 151] on span "01" at bounding box center [290, 150] width 4 height 4
type input "[DATE]"
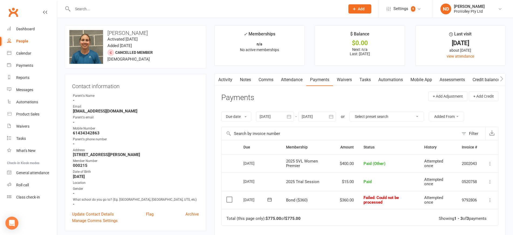
click at [488, 200] on icon at bounding box center [490, 199] width 5 height 5
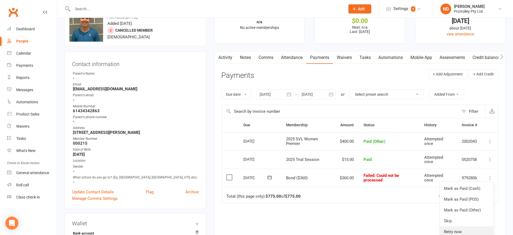
scroll to position [34, 0]
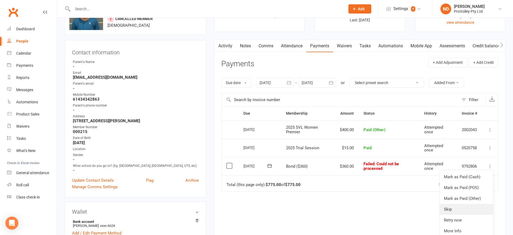
click at [456, 209] on link "Skip" at bounding box center [466, 209] width 53 height 11
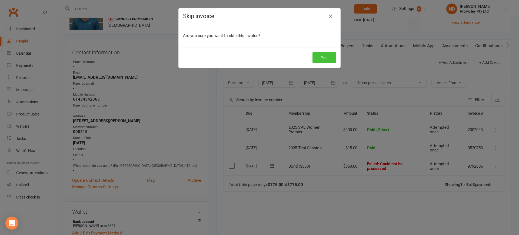
click at [324, 58] on button "Yes" at bounding box center [323, 57] width 23 height 11
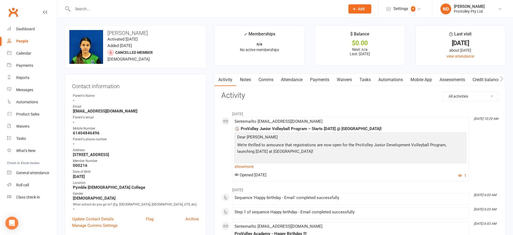
click at [318, 77] on link "Payments" at bounding box center [320, 79] width 27 height 12
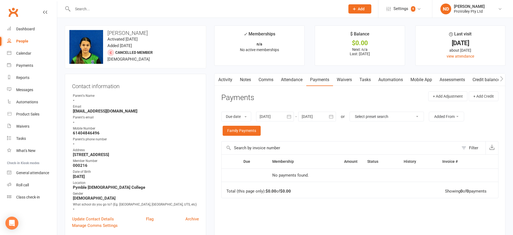
click at [291, 117] on icon "button" at bounding box center [289, 116] width 5 height 5
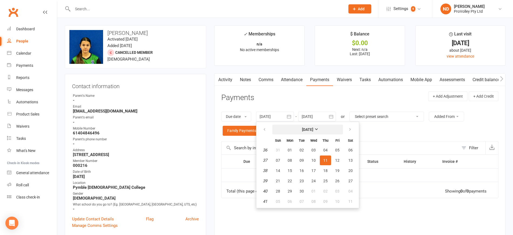
click at [304, 129] on strong "[DATE]" at bounding box center [307, 129] width 11 height 4
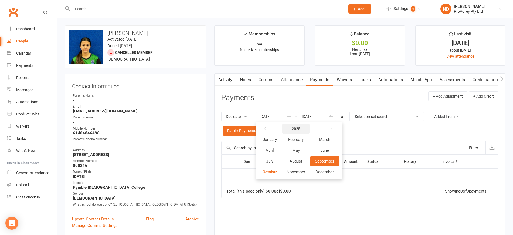
click at [298, 128] on strong "2025" at bounding box center [296, 128] width 9 height 4
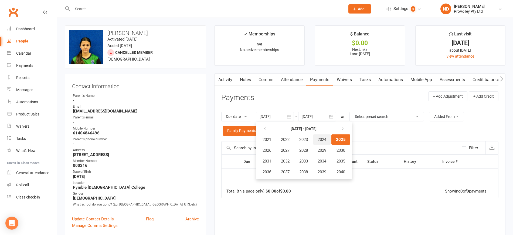
click at [326, 141] on span "2024" at bounding box center [322, 139] width 9 height 5
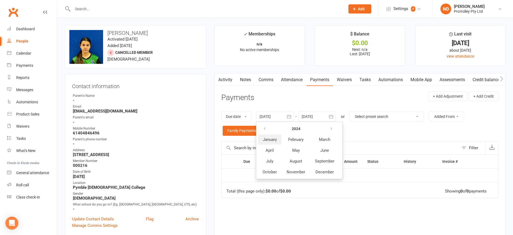
click at [271, 142] on span "January" at bounding box center [270, 139] width 14 height 5
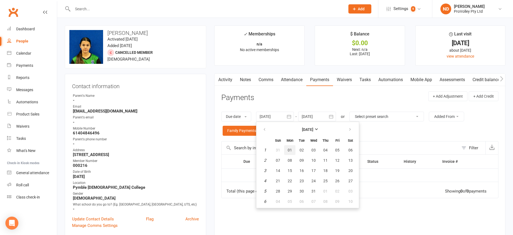
click at [292, 148] on span "01" at bounding box center [290, 150] width 4 height 4
type input "[DATE]"
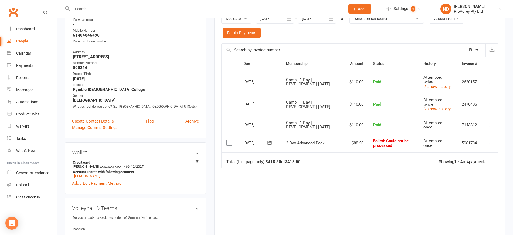
scroll to position [101, 0]
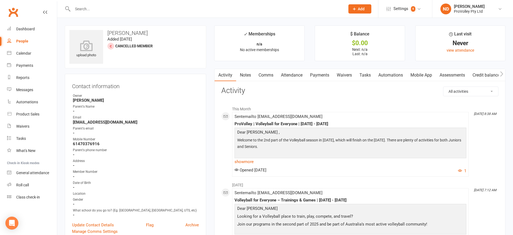
click at [321, 71] on link "Payments" at bounding box center [320, 75] width 27 height 12
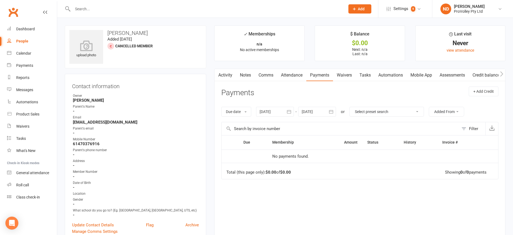
click at [291, 110] on icon "button" at bounding box center [289, 112] width 4 height 4
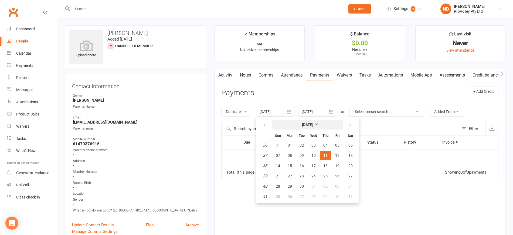
click at [305, 123] on strong "[DATE]" at bounding box center [307, 124] width 11 height 4
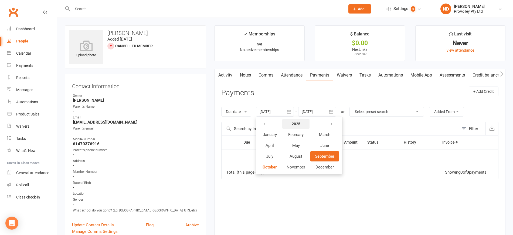
click at [297, 122] on strong "2025" at bounding box center [296, 124] width 9 height 4
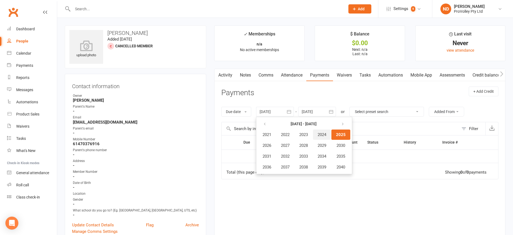
click at [321, 134] on span "2024" at bounding box center [322, 134] width 9 height 5
click at [260, 136] on button "January" at bounding box center [269, 134] width 23 height 10
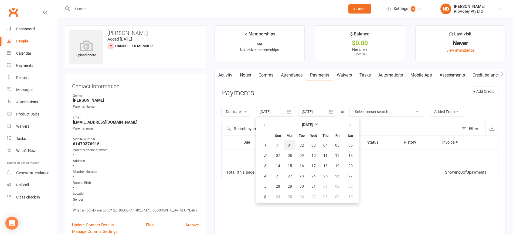
click at [290, 143] on span "01" at bounding box center [290, 145] width 4 height 4
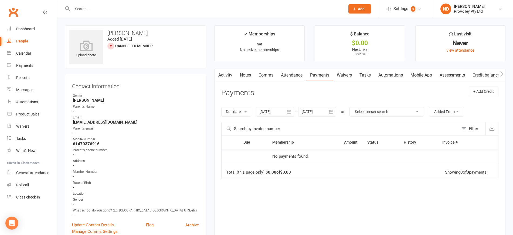
type input "01 Jan 2024"
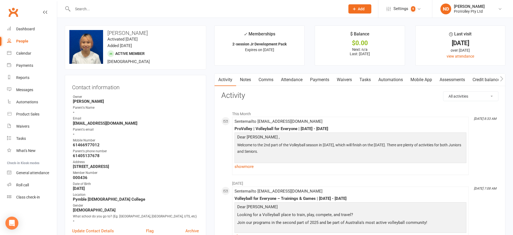
click at [322, 79] on link "Payments" at bounding box center [320, 79] width 27 height 12
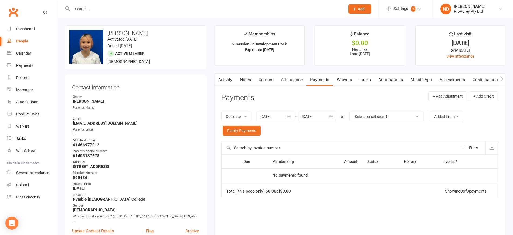
click at [294, 117] on button "button" at bounding box center [289, 117] width 10 height 10
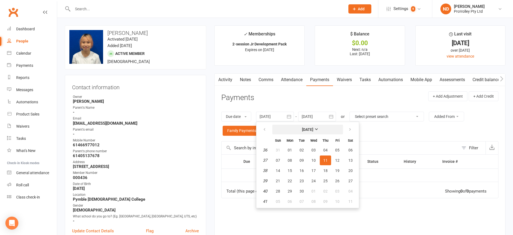
click at [310, 125] on button "[DATE]" at bounding box center [308, 130] width 71 height 10
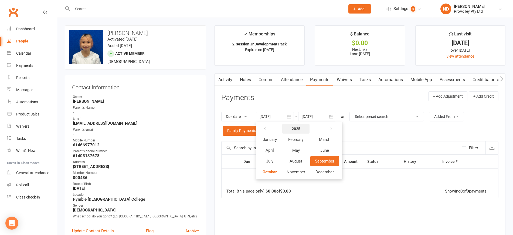
click at [301, 126] on strong "2025" at bounding box center [296, 128] width 9 height 4
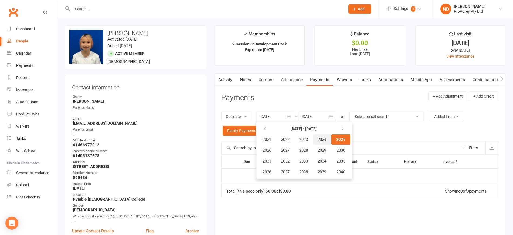
click at [326, 140] on span "2024" at bounding box center [322, 139] width 9 height 5
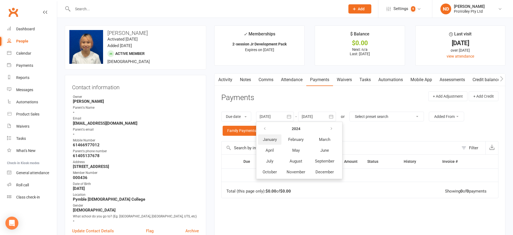
click at [276, 137] on span "January" at bounding box center [270, 139] width 14 height 5
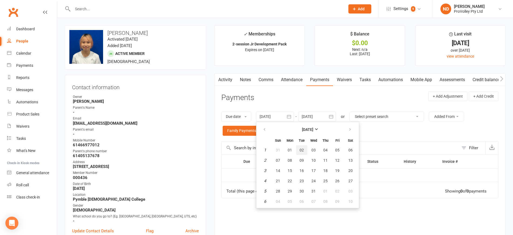
click at [303, 149] on span "02" at bounding box center [302, 150] width 4 height 4
type input "02 Jan 2024"
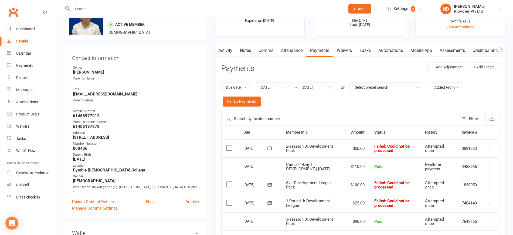
scroll to position [68, 0]
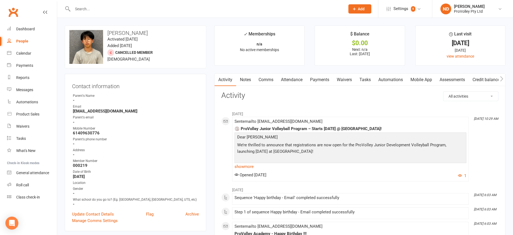
click at [324, 79] on link "Payments" at bounding box center [320, 79] width 27 height 12
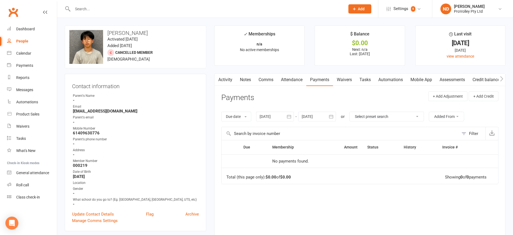
click at [287, 116] on button "button" at bounding box center [289, 117] width 10 height 10
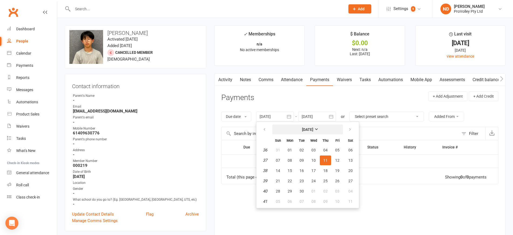
click at [314, 127] on strong "[DATE]" at bounding box center [307, 129] width 11 height 4
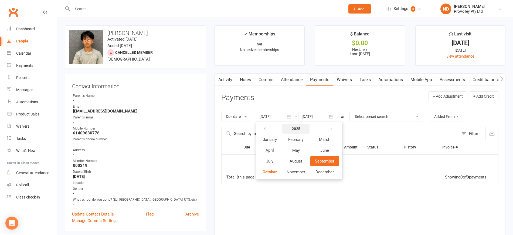
drag, startPoint x: 291, startPoint y: 128, endPoint x: 294, endPoint y: 128, distance: 3.0
click at [294, 128] on button "2025" at bounding box center [295, 129] width 27 height 10
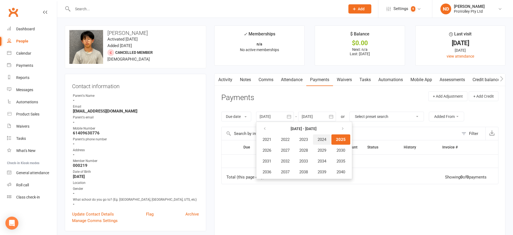
click at [327, 138] on span "2024" at bounding box center [322, 139] width 9 height 5
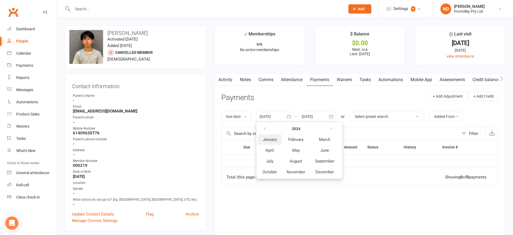
click at [276, 138] on span "January" at bounding box center [270, 139] width 14 height 5
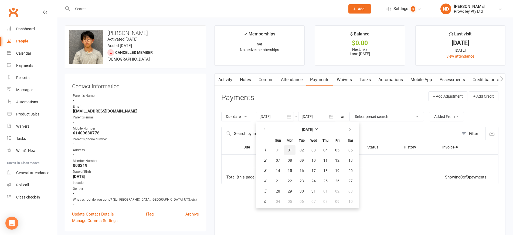
drag, startPoint x: 287, startPoint y: 147, endPoint x: 290, endPoint y: 148, distance: 3.6
click at [288, 147] on button "01" at bounding box center [289, 150] width 11 height 10
type input "[DATE]"
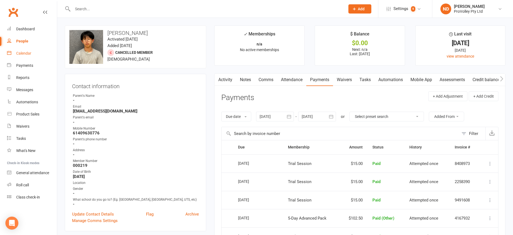
click at [28, 52] on div "Calendar" at bounding box center [23, 53] width 15 height 4
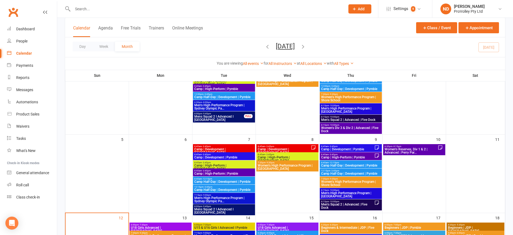
scroll to position [68, 0]
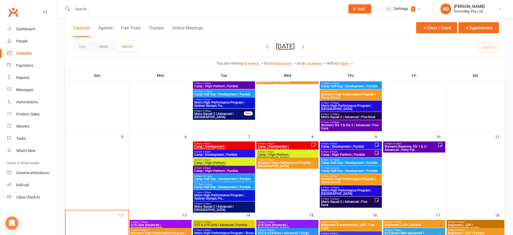
click at [282, 45] on button "October 2025" at bounding box center [285, 46] width 19 height 8
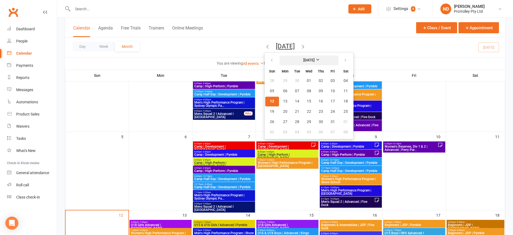
click at [294, 57] on button "October 2025" at bounding box center [309, 60] width 59 height 10
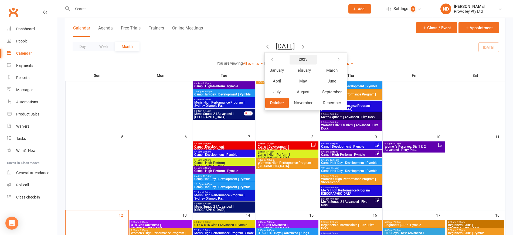
click at [290, 58] on button "2025" at bounding box center [303, 60] width 27 height 10
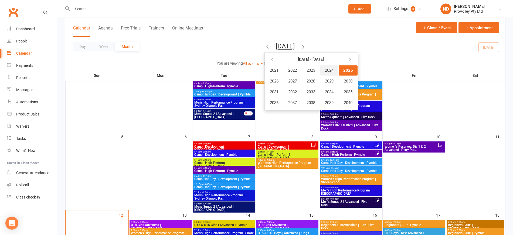
click at [325, 68] on span "2024" at bounding box center [329, 70] width 9 height 5
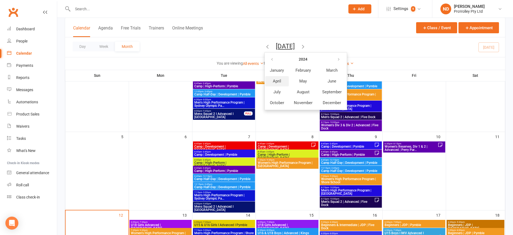
click at [268, 78] on button "April" at bounding box center [276, 81] width 23 height 10
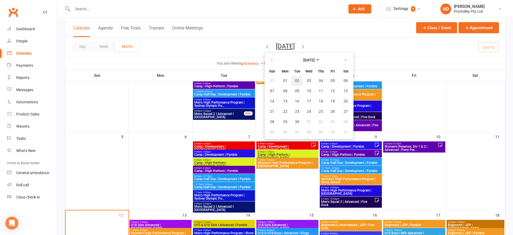
click at [295, 79] on span "02" at bounding box center [297, 81] width 4 height 4
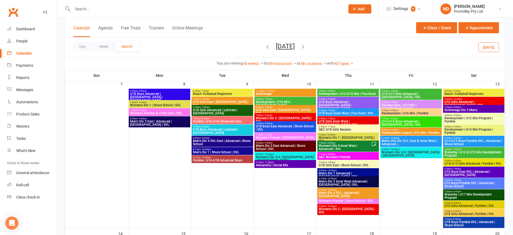
scroll to position [270, 0]
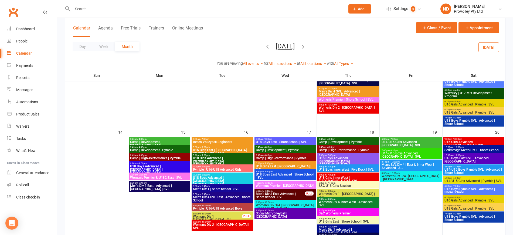
click at [304, 154] on span "8:45am - 4:00pm" at bounding box center [285, 155] width 59 height 2
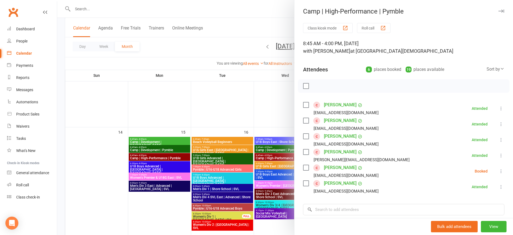
click at [113, 99] on div at bounding box center [285, 117] width 456 height 235
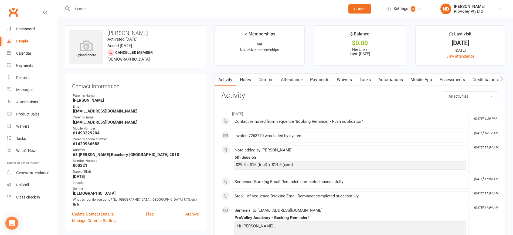
click at [322, 80] on link "Payments" at bounding box center [320, 79] width 27 height 12
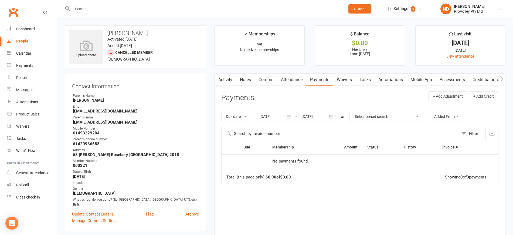
click at [291, 116] on icon "button" at bounding box center [289, 117] width 4 height 4
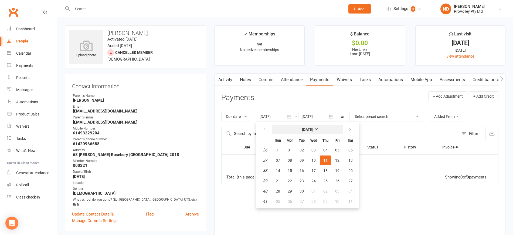
click at [303, 126] on button "[DATE]" at bounding box center [308, 130] width 71 height 10
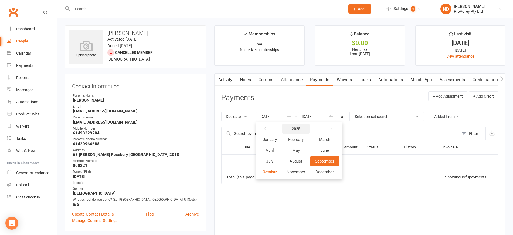
click at [300, 129] on strong "2025" at bounding box center [296, 128] width 9 height 4
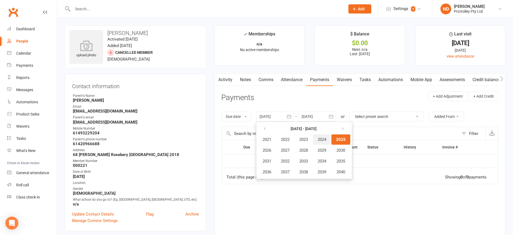
click at [322, 139] on span "2024" at bounding box center [322, 139] width 9 height 5
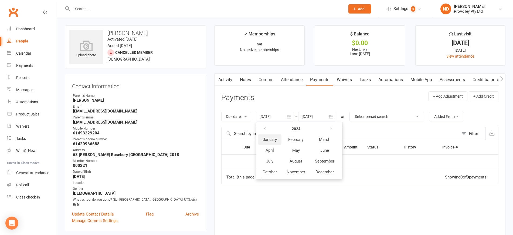
click at [275, 141] on span "January" at bounding box center [270, 139] width 14 height 5
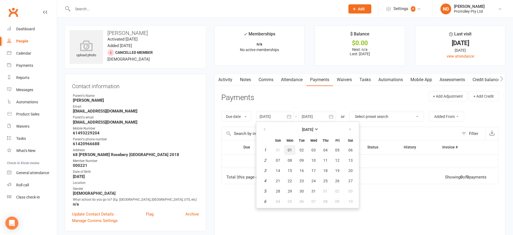
click at [294, 149] on button "01" at bounding box center [289, 150] width 11 height 10
type input "[DATE]"
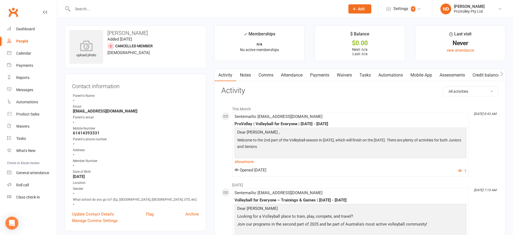
click at [320, 75] on link "Payments" at bounding box center [320, 75] width 27 height 12
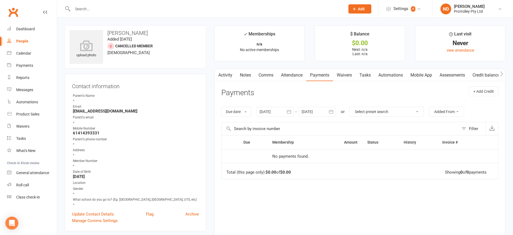
drag, startPoint x: 292, startPoint y: 109, endPoint x: 295, endPoint y: 112, distance: 3.7
click at [292, 109] on icon "button" at bounding box center [289, 111] width 5 height 5
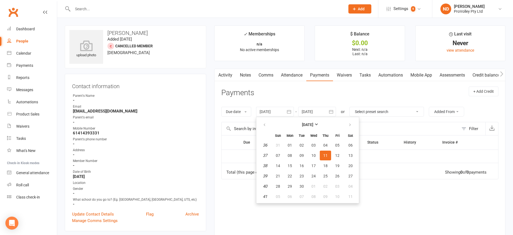
click at [302, 119] on th "[DATE]" at bounding box center [308, 125] width 71 height 12
click at [302, 122] on strong "[DATE]" at bounding box center [307, 124] width 11 height 4
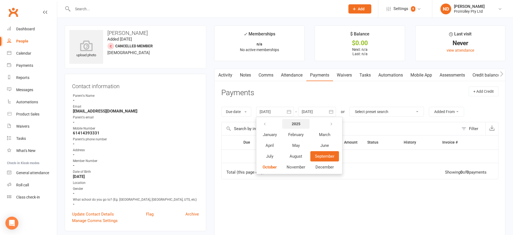
click at [297, 123] on strong "2025" at bounding box center [296, 124] width 9 height 4
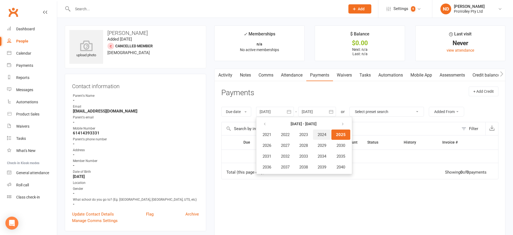
click at [324, 134] on span "2024" at bounding box center [322, 134] width 9 height 5
click at [276, 132] on span "January" at bounding box center [270, 134] width 14 height 5
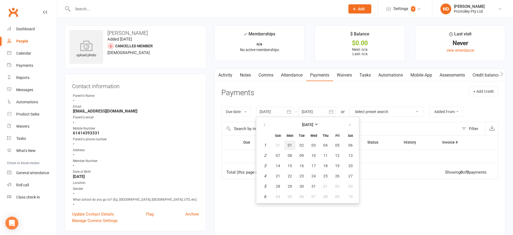
click at [294, 145] on button "01" at bounding box center [289, 145] width 11 height 10
type input "[DATE]"
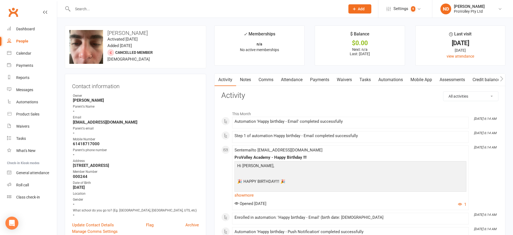
click at [317, 80] on link "Payments" at bounding box center [320, 79] width 27 height 12
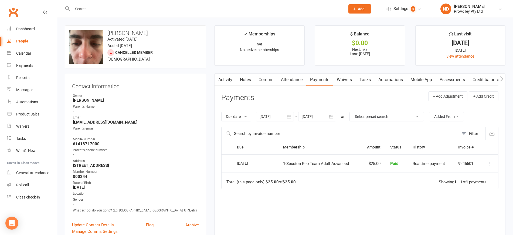
click at [288, 116] on icon "button" at bounding box center [289, 116] width 5 height 5
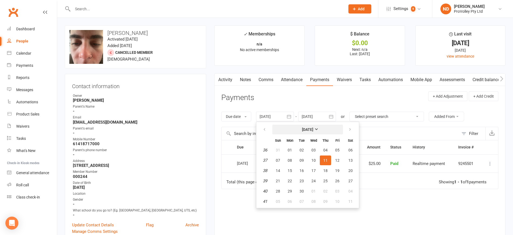
click at [308, 131] on strong "[DATE]" at bounding box center [307, 129] width 11 height 4
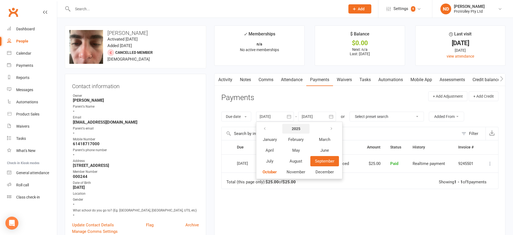
click at [302, 129] on button "2025" at bounding box center [295, 129] width 27 height 10
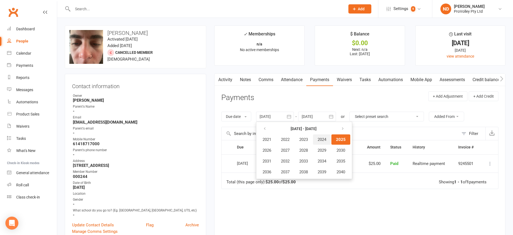
click at [326, 140] on span "2024" at bounding box center [322, 139] width 9 height 5
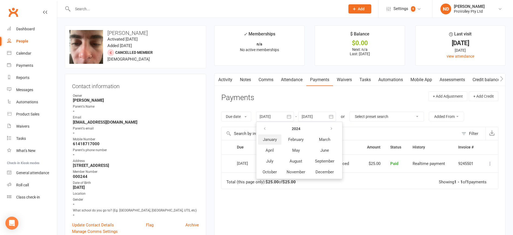
click at [273, 140] on span "January" at bounding box center [270, 139] width 14 height 5
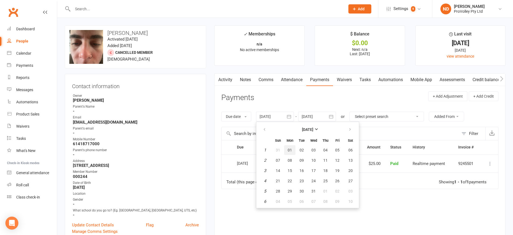
click at [292, 149] on span "01" at bounding box center [290, 150] width 4 height 4
type input "[DATE]"
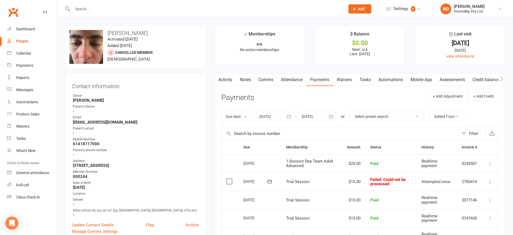
drag, startPoint x: 131, startPoint y: 32, endPoint x: 107, endPoint y: 32, distance: 23.8
click at [107, 32] on h3 "Michael Zervos" at bounding box center [135, 33] width 132 height 6
copy div "change photo Michael Zervos"
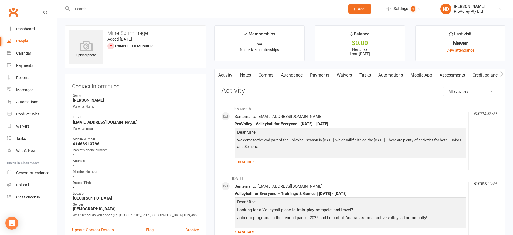
click at [325, 74] on link "Payments" at bounding box center [320, 75] width 27 height 12
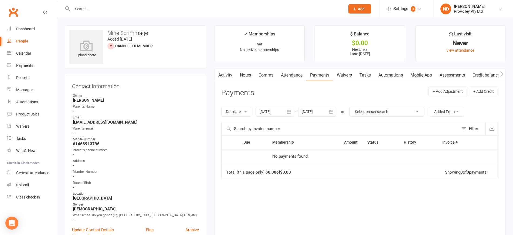
click at [291, 111] on icon "button" at bounding box center [289, 111] width 5 height 5
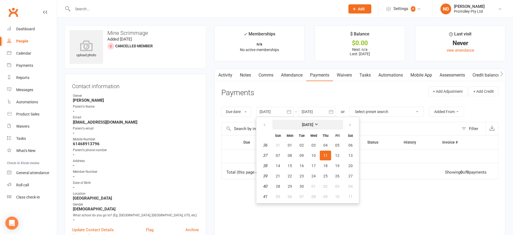
click at [308, 122] on strong "[DATE]" at bounding box center [307, 124] width 11 height 4
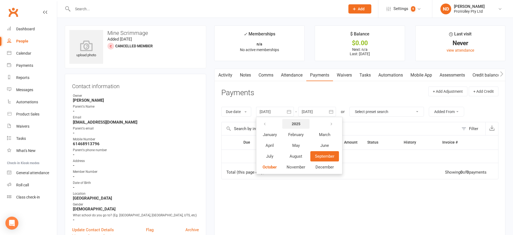
click at [299, 123] on strong "2025" at bounding box center [296, 124] width 9 height 4
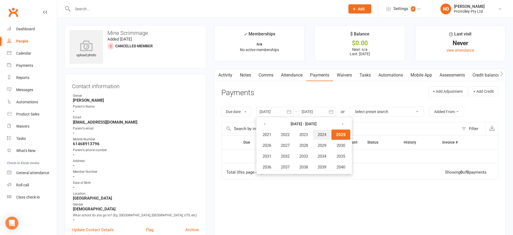
click at [327, 134] on span "2024" at bounding box center [322, 134] width 9 height 5
click at [274, 136] on span "January" at bounding box center [270, 134] width 14 height 5
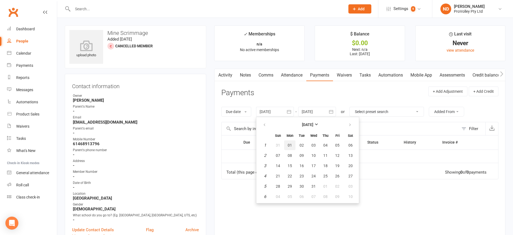
click at [290, 147] on span "01" at bounding box center [290, 145] width 4 height 4
type input "[DATE]"
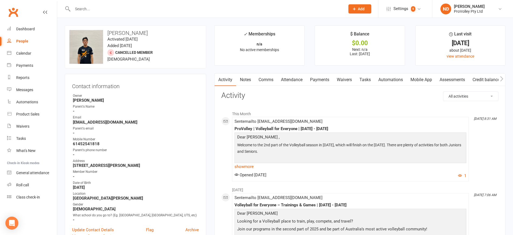
click at [319, 79] on link "Payments" at bounding box center [320, 79] width 27 height 12
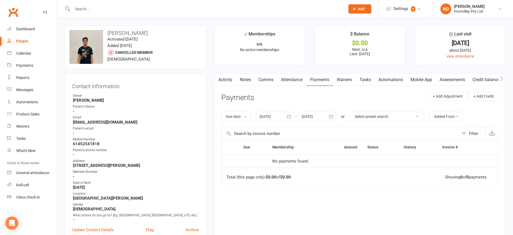
click at [292, 115] on icon "button" at bounding box center [289, 116] width 5 height 5
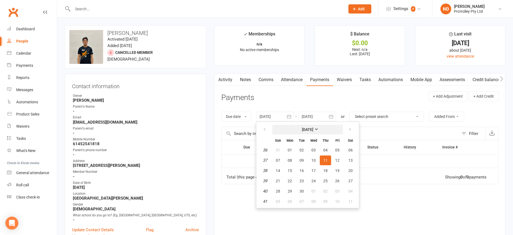
click at [304, 127] on strong "[DATE]" at bounding box center [307, 129] width 11 height 4
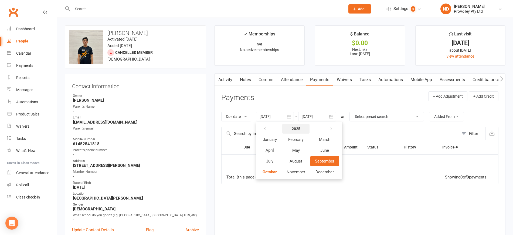
click at [301, 126] on strong "2025" at bounding box center [296, 128] width 9 height 4
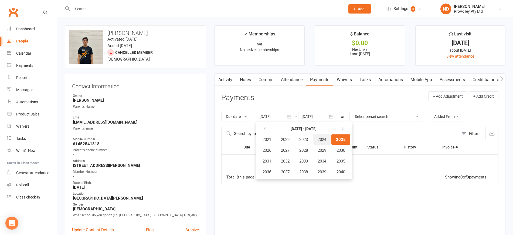
click at [325, 137] on span "2024" at bounding box center [322, 139] width 9 height 5
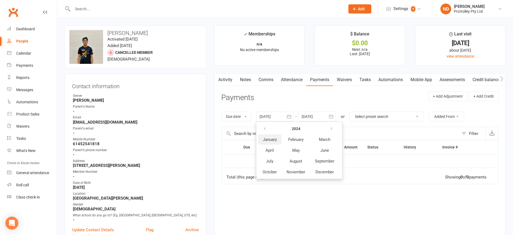
click at [272, 140] on span "January" at bounding box center [270, 139] width 14 height 5
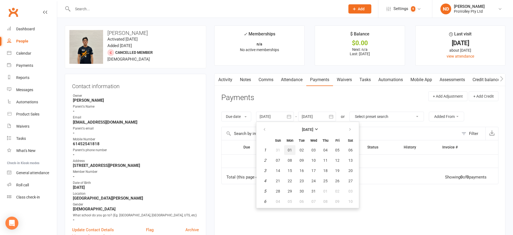
click at [292, 149] on span "01" at bounding box center [290, 150] width 4 height 4
type input "[DATE]"
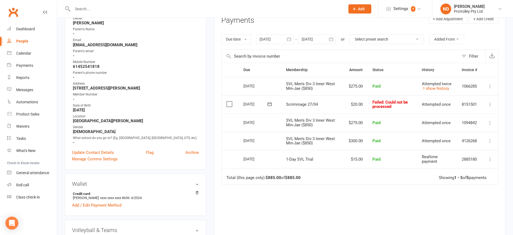
scroll to position [101, 0]
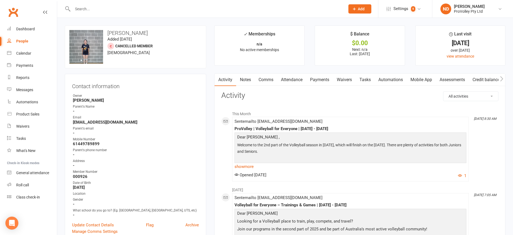
click at [326, 80] on link "Payments" at bounding box center [320, 79] width 27 height 12
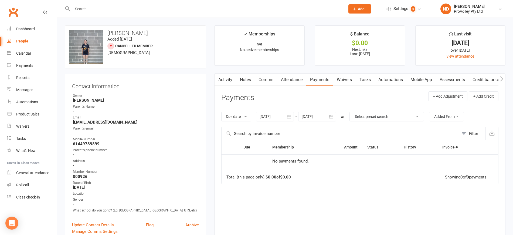
click at [290, 117] on icon "button" at bounding box center [289, 116] width 5 height 5
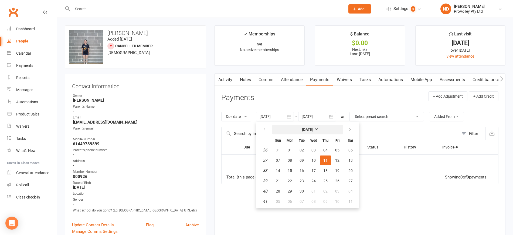
click at [311, 127] on strong "[DATE]" at bounding box center [307, 129] width 11 height 4
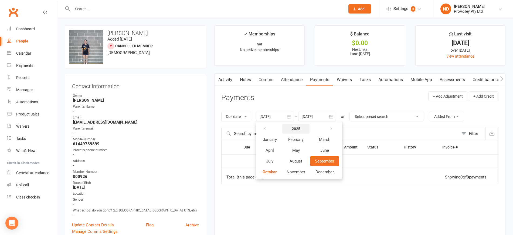
click at [293, 127] on button "2025" at bounding box center [295, 129] width 27 height 10
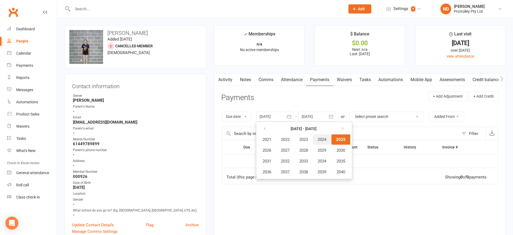
click at [321, 137] on span "2024" at bounding box center [322, 139] width 9 height 5
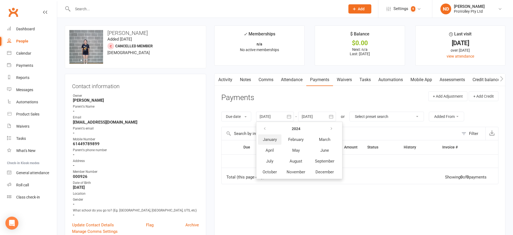
click at [275, 136] on button "January" at bounding box center [269, 139] width 23 height 10
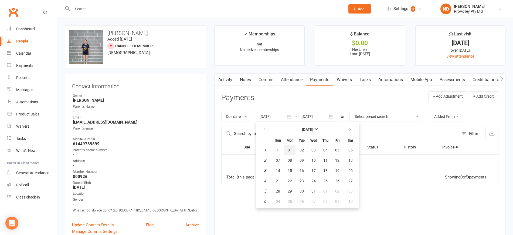
click at [293, 152] on button "01" at bounding box center [289, 150] width 11 height 10
type input "[DATE]"
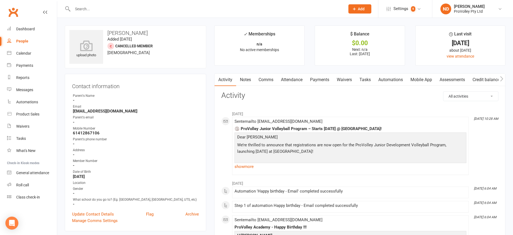
click at [326, 80] on link "Payments" at bounding box center [320, 79] width 27 height 12
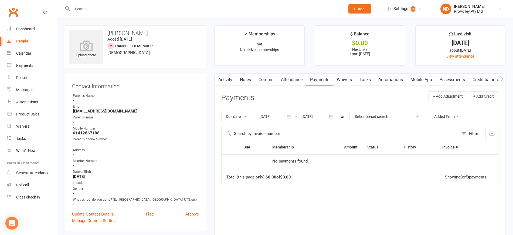
click at [289, 115] on icon "button" at bounding box center [289, 116] width 5 height 5
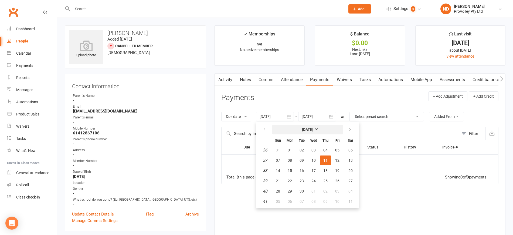
click at [307, 125] on button "[DATE]" at bounding box center [308, 130] width 71 height 10
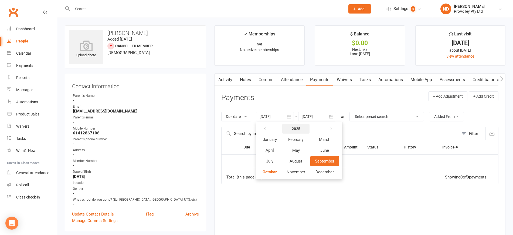
click at [298, 126] on strong "2025" at bounding box center [296, 128] width 9 height 4
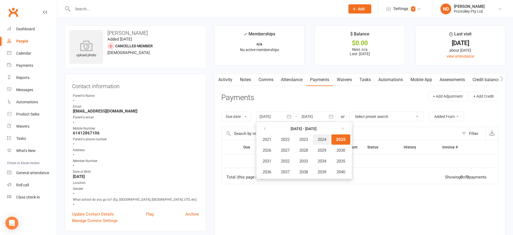
click at [327, 139] on span "2024" at bounding box center [322, 139] width 9 height 5
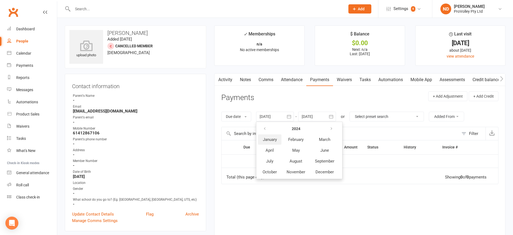
click at [274, 140] on span "January" at bounding box center [270, 139] width 14 height 5
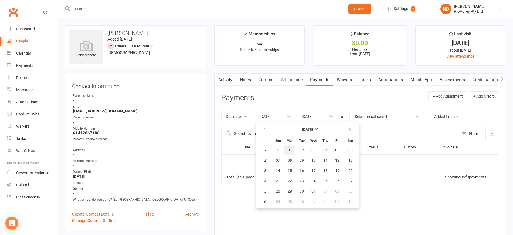
drag, startPoint x: 291, startPoint y: 149, endPoint x: 308, endPoint y: 144, distance: 17.2
click at [292, 149] on span "01" at bounding box center [290, 150] width 4 height 4
type input "[DATE]"
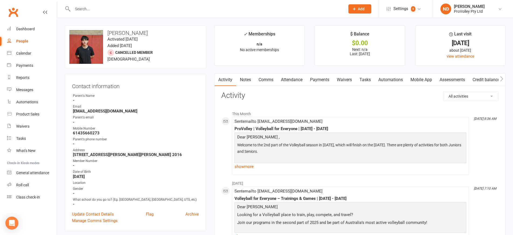
click at [322, 80] on link "Payments" at bounding box center [320, 79] width 27 height 12
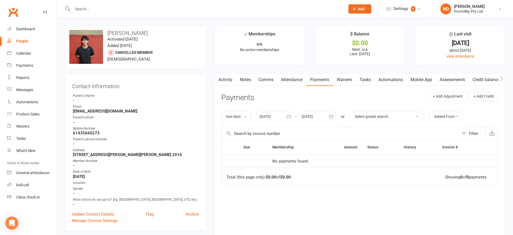
click at [293, 118] on button "button" at bounding box center [289, 117] width 10 height 10
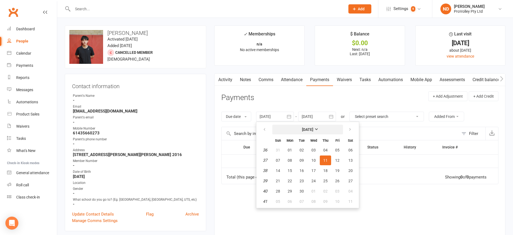
click at [307, 127] on button "[DATE]" at bounding box center [308, 130] width 71 height 10
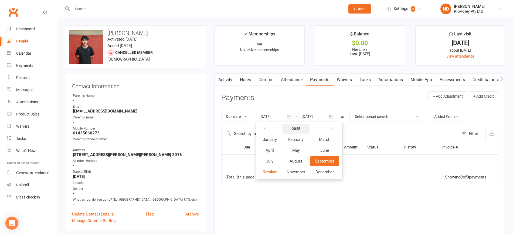
click at [301, 127] on strong "2025" at bounding box center [296, 128] width 9 height 4
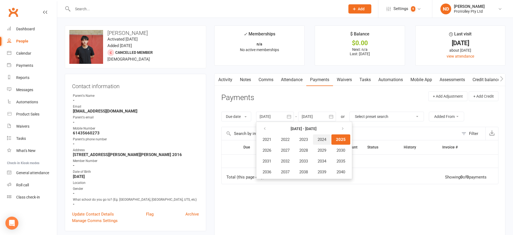
click at [323, 136] on button "2024" at bounding box center [322, 139] width 18 height 10
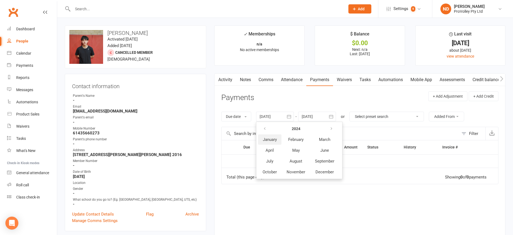
click at [277, 137] on span "January" at bounding box center [270, 139] width 14 height 5
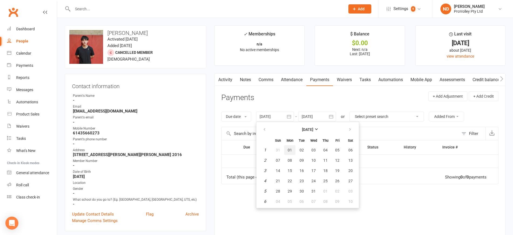
drag, startPoint x: 292, startPoint y: 149, endPoint x: 299, endPoint y: 148, distance: 6.8
click at [292, 149] on span "01" at bounding box center [290, 150] width 4 height 4
type input "[DATE]"
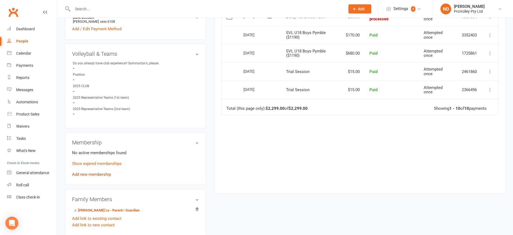
scroll to position [236, 0]
click at [103, 167] on link "Show expired memberships" at bounding box center [97, 164] width 50 height 5
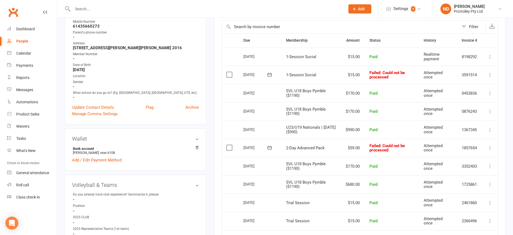
scroll to position [101, 0]
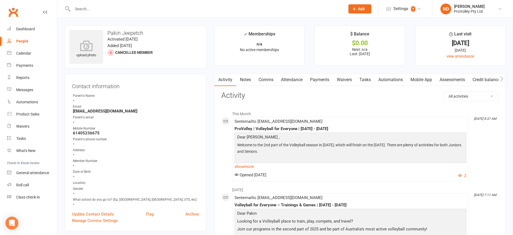
click at [324, 82] on link "Payments" at bounding box center [320, 79] width 27 height 12
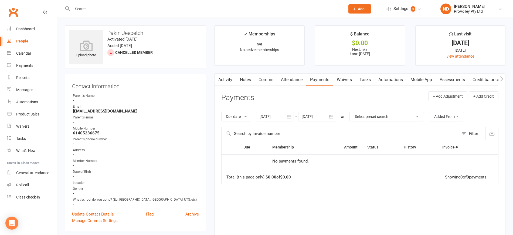
click at [292, 117] on icon "button" at bounding box center [289, 116] width 5 height 5
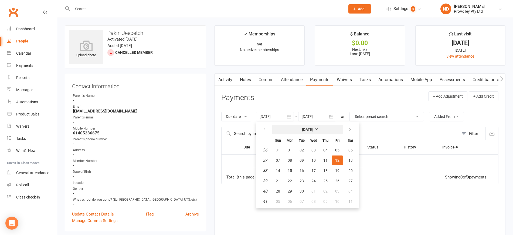
click at [310, 128] on strong "[DATE]" at bounding box center [307, 129] width 11 height 4
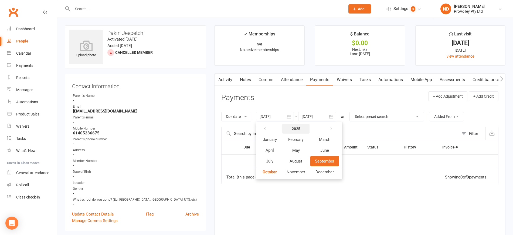
click at [301, 129] on strong "2025" at bounding box center [296, 128] width 9 height 4
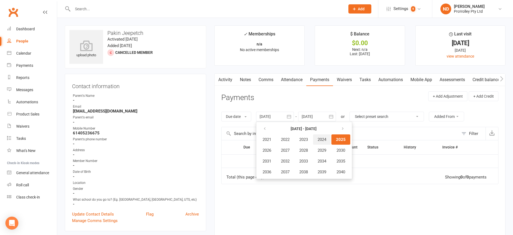
click at [331, 138] on button "2024" at bounding box center [322, 139] width 18 height 10
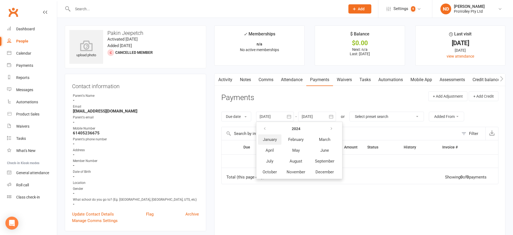
click at [277, 141] on span "January" at bounding box center [270, 139] width 14 height 5
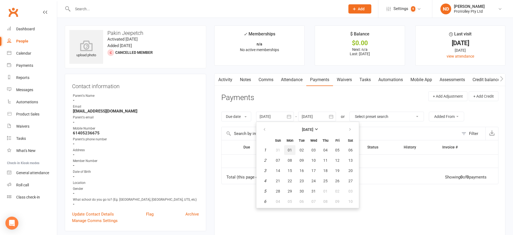
click at [292, 149] on span "01" at bounding box center [290, 150] width 4 height 4
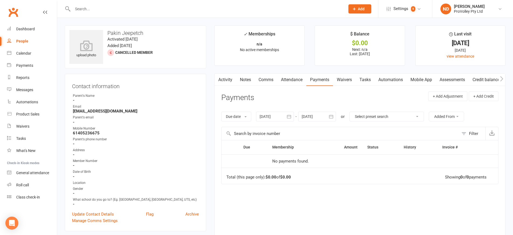
type input "[DATE]"
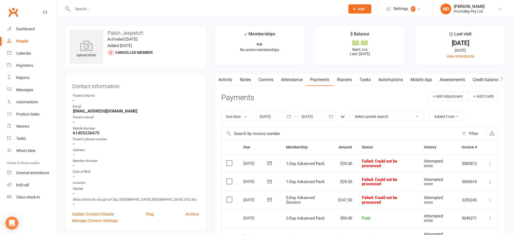
scroll to position [34, 0]
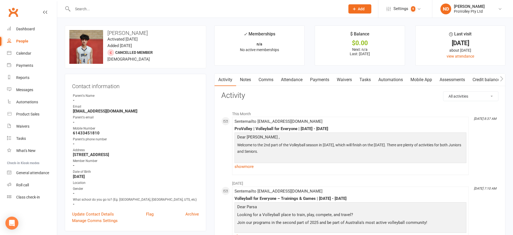
click at [313, 79] on link "Payments" at bounding box center [320, 79] width 27 height 12
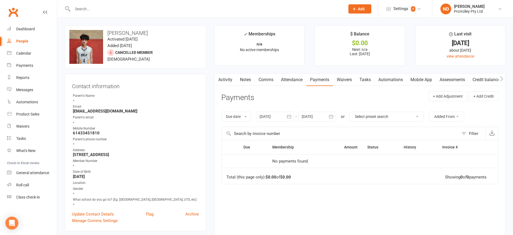
click at [288, 115] on icon "button" at bounding box center [289, 117] width 4 height 4
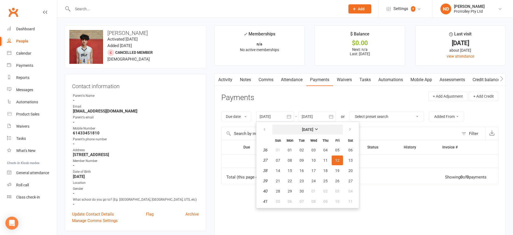
click at [307, 127] on strong "[DATE]" at bounding box center [307, 129] width 11 height 4
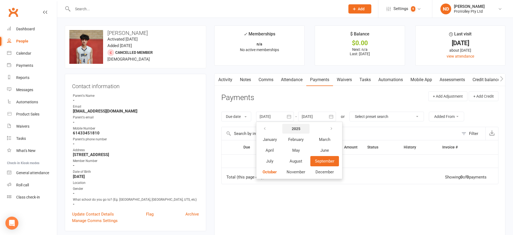
click at [297, 128] on strong "2025" at bounding box center [296, 128] width 9 height 4
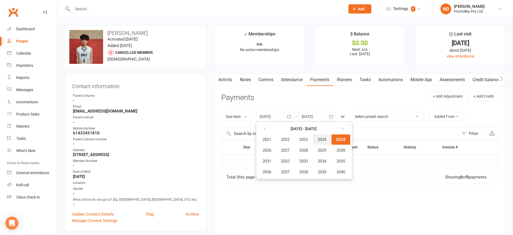
click at [327, 140] on span "2024" at bounding box center [322, 139] width 9 height 5
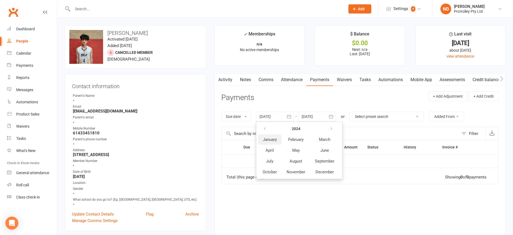
click at [273, 139] on span "January" at bounding box center [270, 139] width 14 height 5
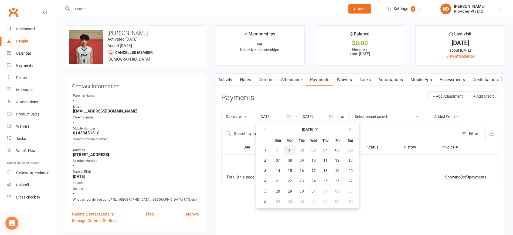
drag, startPoint x: 293, startPoint y: 148, endPoint x: 297, endPoint y: 147, distance: 4.2
click at [293, 148] on button "01" at bounding box center [289, 150] width 11 height 10
type input "[DATE]"
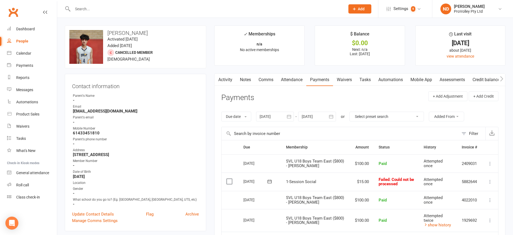
scroll to position [101, 0]
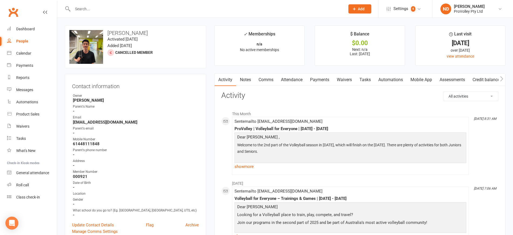
click at [320, 80] on link "Payments" at bounding box center [320, 79] width 27 height 12
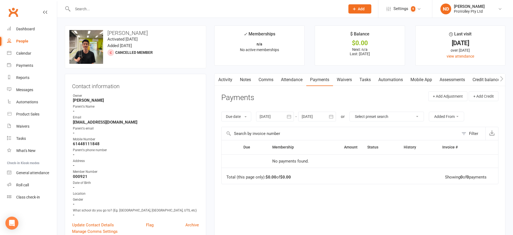
click at [291, 114] on icon "button" at bounding box center [289, 116] width 5 height 5
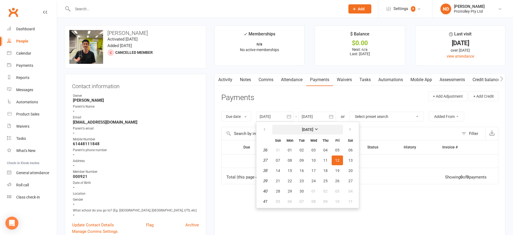
click at [304, 129] on strong "[DATE]" at bounding box center [307, 129] width 11 height 4
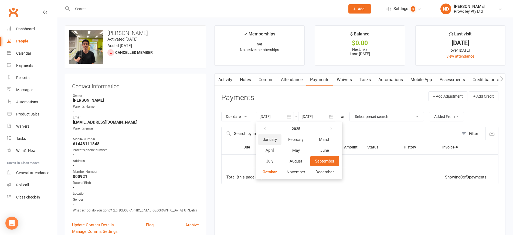
click at [269, 139] on span "January" at bounding box center [270, 139] width 14 height 5
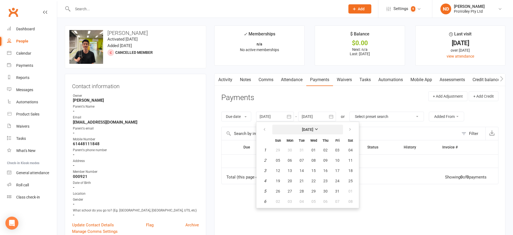
click at [311, 129] on strong "[DATE]" at bounding box center [307, 129] width 11 height 4
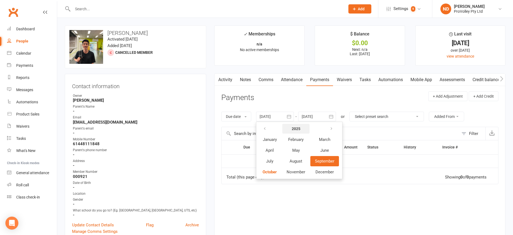
click at [299, 127] on strong "2025" at bounding box center [296, 128] width 9 height 4
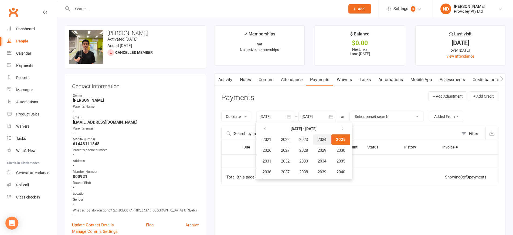
click at [325, 140] on span "2024" at bounding box center [322, 139] width 9 height 5
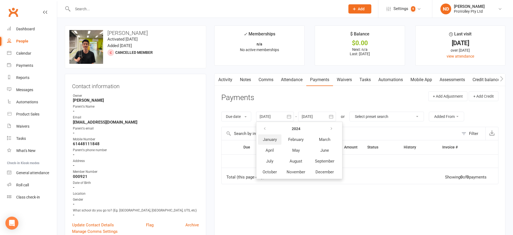
click at [275, 139] on span "January" at bounding box center [270, 139] width 14 height 5
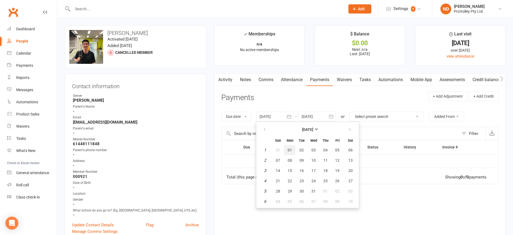
click at [290, 150] on span "01" at bounding box center [290, 150] width 4 height 4
type input "[DATE]"
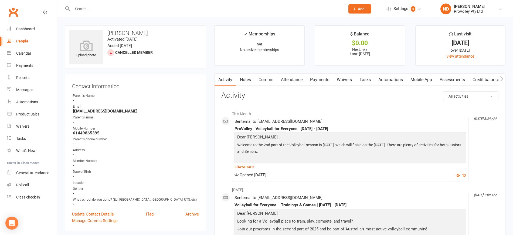
click at [322, 78] on link "Payments" at bounding box center [320, 79] width 27 height 12
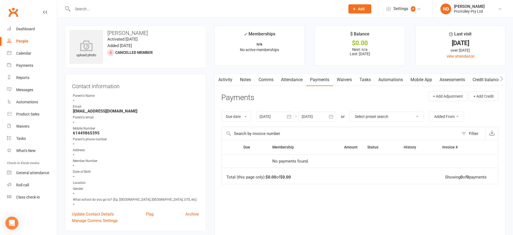
click at [289, 116] on icon "button" at bounding box center [289, 117] width 4 height 4
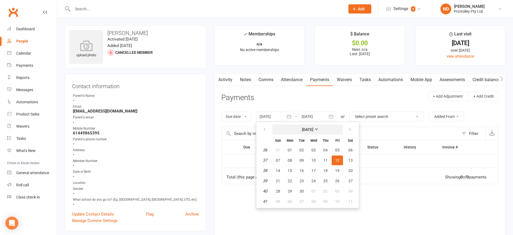
click at [304, 128] on strong "[DATE]" at bounding box center [307, 129] width 11 height 4
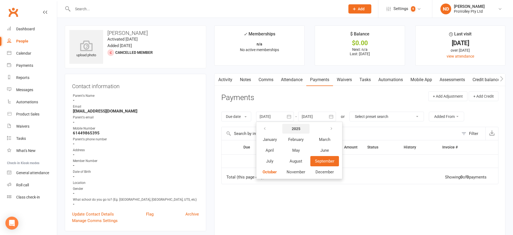
click at [298, 126] on strong "2025" at bounding box center [296, 128] width 9 height 4
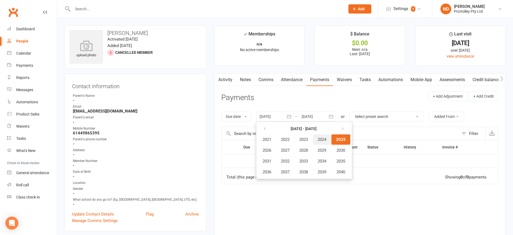
click at [323, 138] on span "2024" at bounding box center [322, 139] width 9 height 5
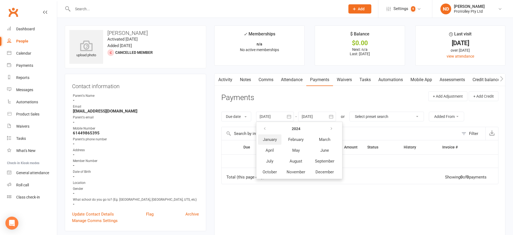
click at [274, 140] on span "January" at bounding box center [270, 139] width 14 height 5
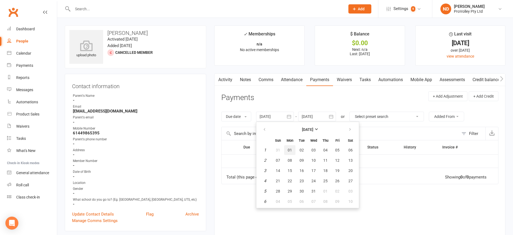
click at [291, 150] on span "01" at bounding box center [290, 150] width 4 height 4
type input "[DATE]"
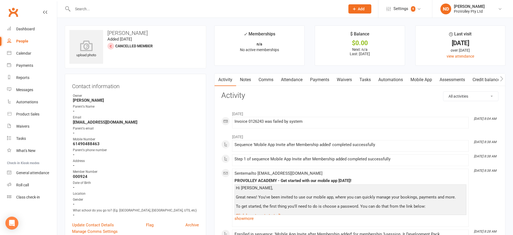
click at [317, 78] on link "Payments" at bounding box center [320, 79] width 27 height 12
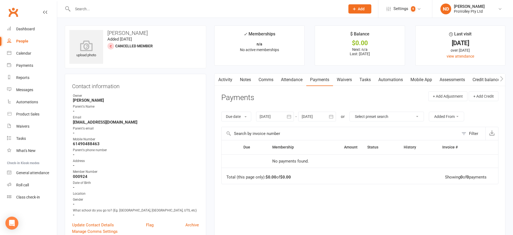
click at [293, 114] on button "button" at bounding box center [289, 117] width 10 height 10
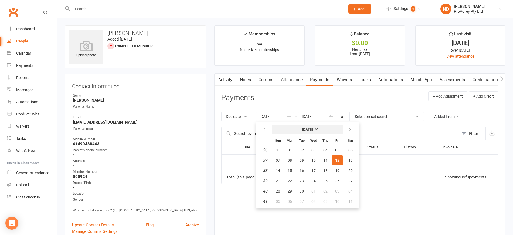
click at [303, 127] on strong "[DATE]" at bounding box center [307, 129] width 11 height 4
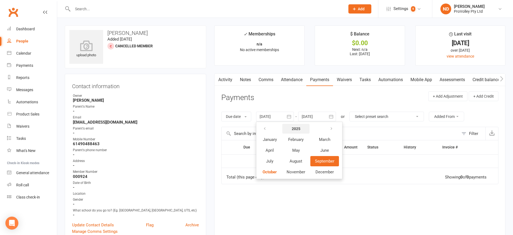
click at [297, 126] on strong "2025" at bounding box center [296, 128] width 9 height 4
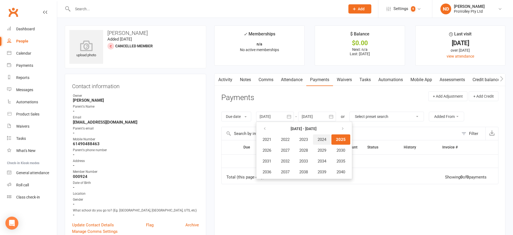
click at [327, 139] on span "2024" at bounding box center [322, 139] width 9 height 5
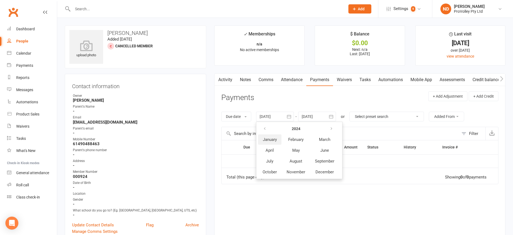
click at [274, 137] on span "January" at bounding box center [270, 139] width 14 height 5
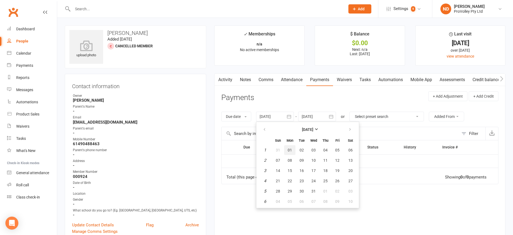
click at [291, 146] on button "01" at bounding box center [289, 150] width 11 height 10
type input "[DATE]"
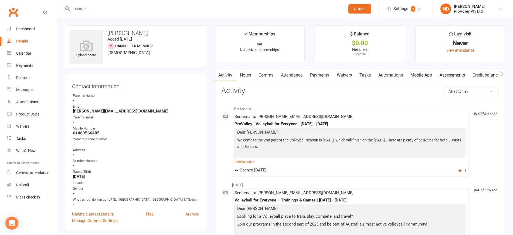
drag, startPoint x: 315, startPoint y: 73, endPoint x: 322, endPoint y: 73, distance: 7.1
click at [316, 73] on link "Payments" at bounding box center [320, 75] width 27 height 12
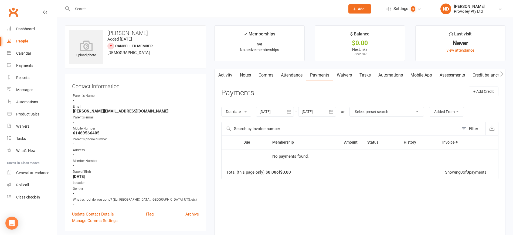
click at [292, 112] on icon "button" at bounding box center [289, 111] width 5 height 5
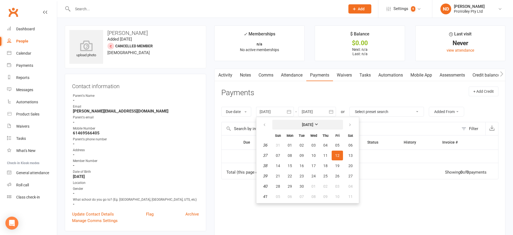
click at [307, 120] on button "[DATE]" at bounding box center [308, 125] width 71 height 10
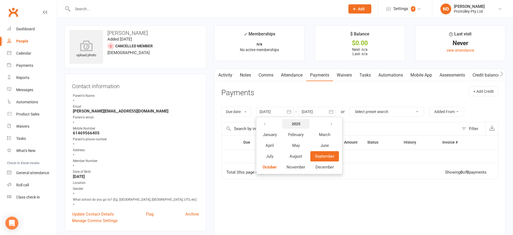
click at [300, 124] on strong "2025" at bounding box center [296, 124] width 9 height 4
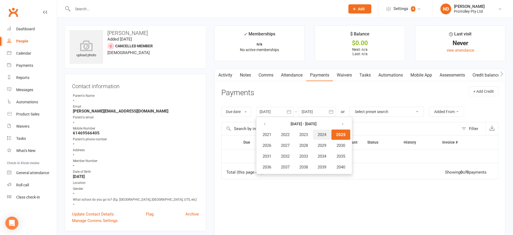
click at [325, 136] on span "2024" at bounding box center [322, 134] width 9 height 5
click at [270, 133] on span "January" at bounding box center [270, 134] width 14 height 5
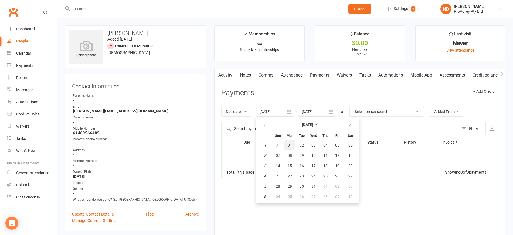
click at [290, 143] on span "01" at bounding box center [290, 145] width 4 height 4
type input "[DATE]"
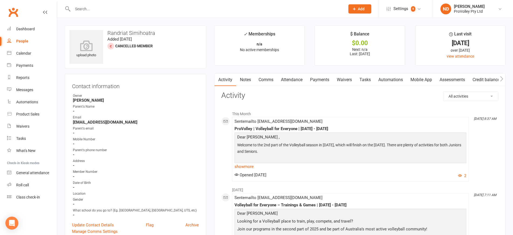
click at [318, 79] on link "Payments" at bounding box center [320, 79] width 27 height 12
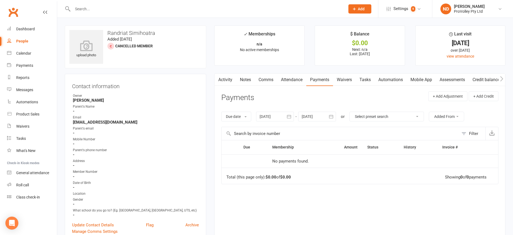
click at [291, 115] on icon "button" at bounding box center [289, 117] width 4 height 4
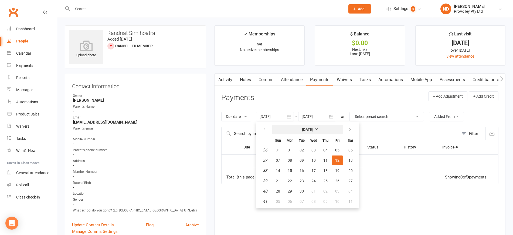
click at [308, 125] on button "[DATE]" at bounding box center [308, 130] width 71 height 10
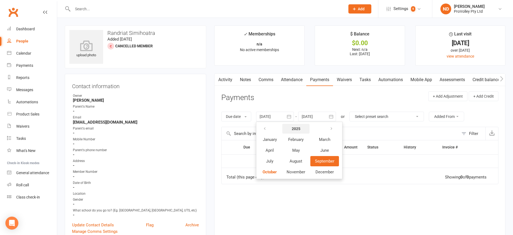
click at [296, 129] on strong "2025" at bounding box center [296, 128] width 9 height 4
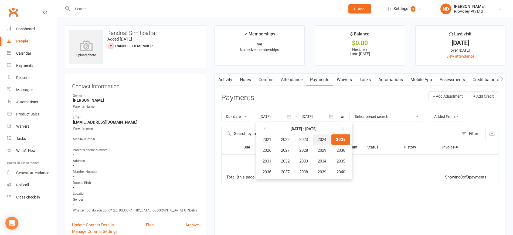
click at [327, 141] on span "2024" at bounding box center [322, 139] width 9 height 5
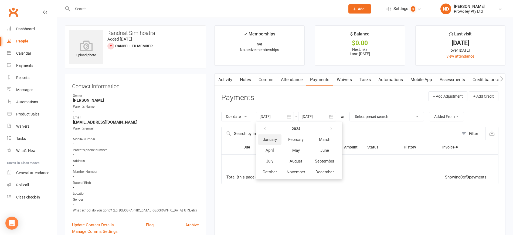
click at [273, 141] on span "January" at bounding box center [270, 139] width 14 height 5
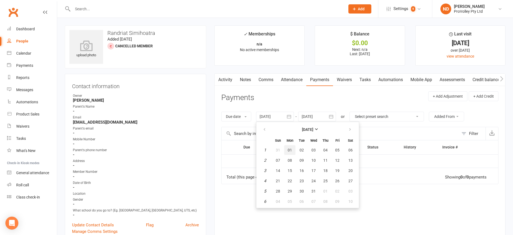
drag, startPoint x: 293, startPoint y: 149, endPoint x: 300, endPoint y: 146, distance: 7.1
click at [294, 149] on button "01" at bounding box center [289, 150] width 11 height 10
type input "[DATE]"
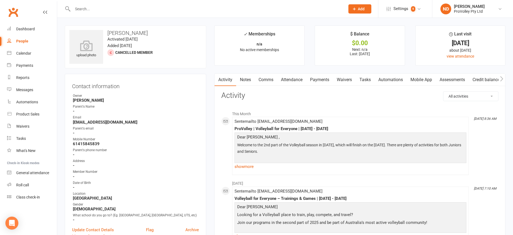
click at [321, 77] on link "Payments" at bounding box center [320, 79] width 27 height 12
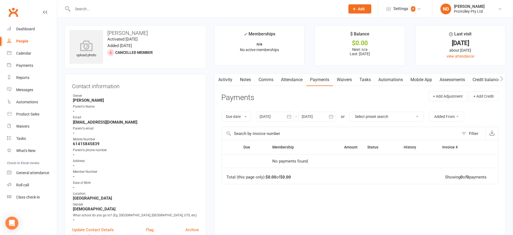
drag, startPoint x: 291, startPoint y: 114, endPoint x: 301, endPoint y: 122, distance: 12.8
click at [290, 115] on icon "button" at bounding box center [289, 116] width 5 height 5
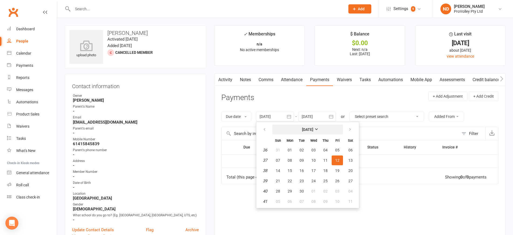
click at [305, 126] on button "[DATE]" at bounding box center [308, 130] width 71 height 10
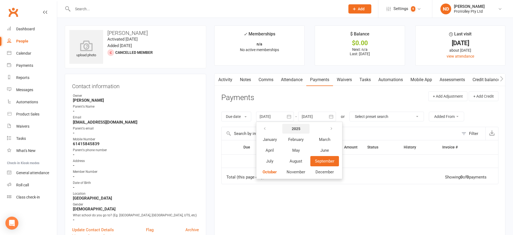
click at [301, 128] on strong "2025" at bounding box center [296, 128] width 9 height 4
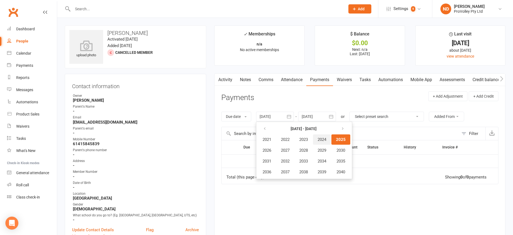
click at [325, 139] on span "2024" at bounding box center [322, 139] width 9 height 5
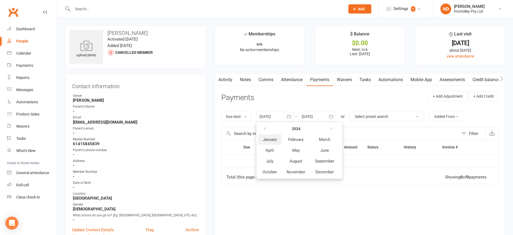
click at [268, 140] on span "January" at bounding box center [270, 139] width 14 height 5
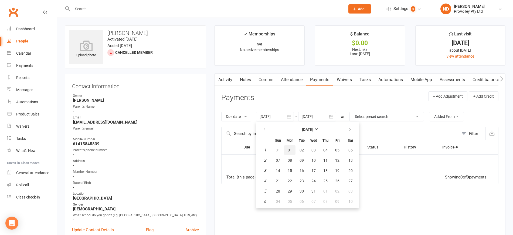
click at [291, 149] on span "01" at bounding box center [290, 150] width 4 height 4
type input "[DATE]"
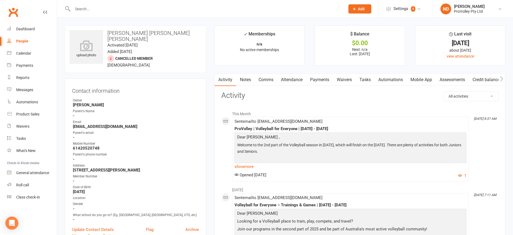
click at [325, 75] on link "Payments" at bounding box center [320, 79] width 27 height 12
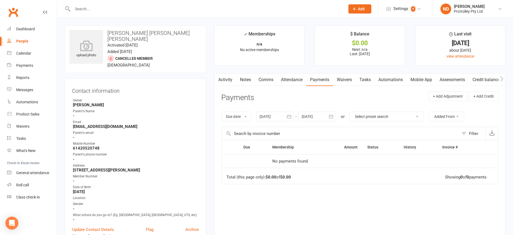
click at [291, 115] on icon "button" at bounding box center [289, 116] width 5 height 5
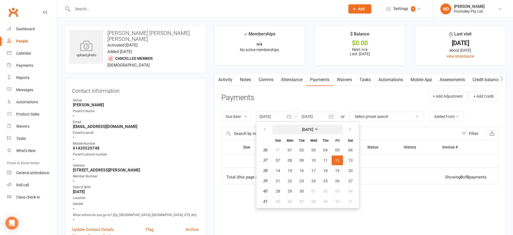
click at [306, 124] on th "[DATE]" at bounding box center [308, 129] width 71 height 12
click at [306, 130] on strong "[DATE]" at bounding box center [307, 129] width 11 height 4
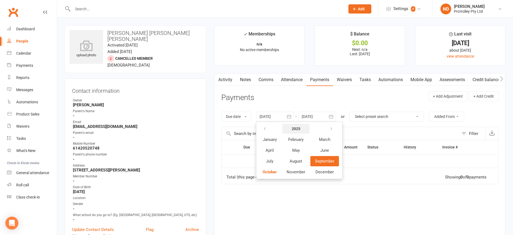
click at [299, 128] on strong "2025" at bounding box center [296, 128] width 9 height 4
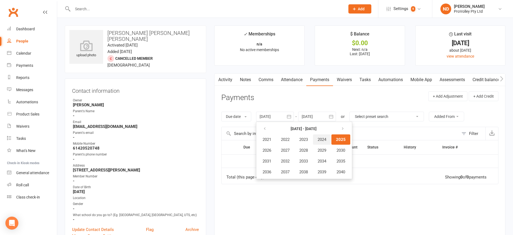
click at [324, 139] on span "2024" at bounding box center [322, 139] width 9 height 5
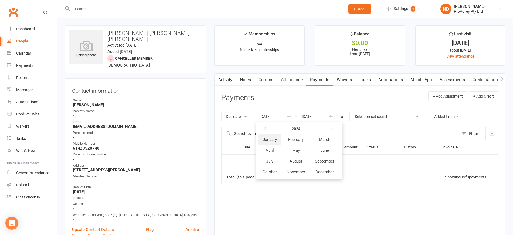
click at [271, 137] on span "January" at bounding box center [270, 139] width 14 height 5
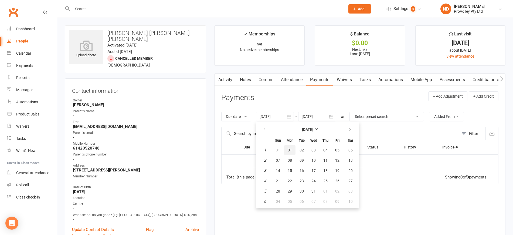
click at [290, 148] on span "01" at bounding box center [290, 150] width 4 height 4
type input "[DATE]"
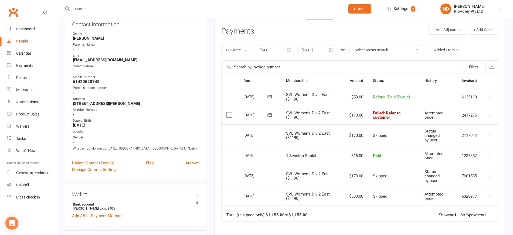
scroll to position [68, 0]
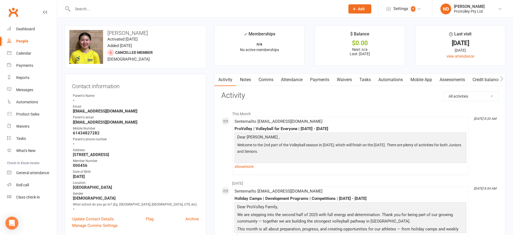
click at [327, 80] on link "Payments" at bounding box center [320, 79] width 27 height 12
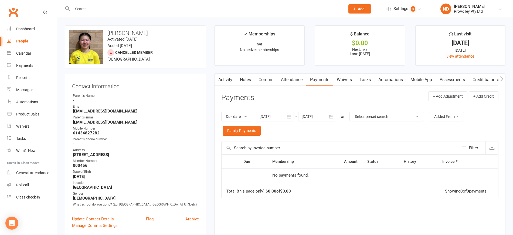
click at [291, 114] on icon "button" at bounding box center [289, 116] width 5 height 5
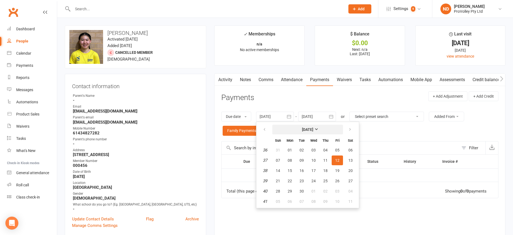
click at [304, 128] on strong "[DATE]" at bounding box center [307, 129] width 11 height 4
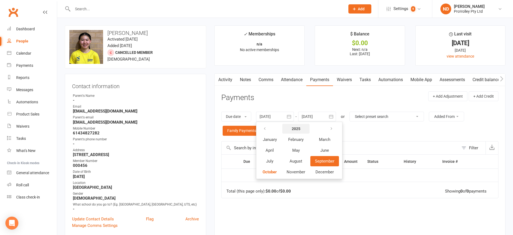
click at [295, 126] on button "2025" at bounding box center [295, 129] width 27 height 10
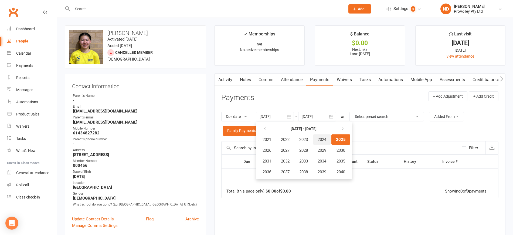
click at [327, 139] on span "2024" at bounding box center [322, 139] width 9 height 5
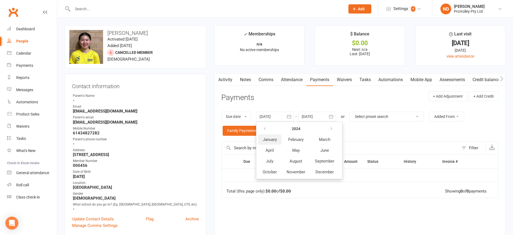
click at [276, 138] on span "January" at bounding box center [270, 139] width 14 height 5
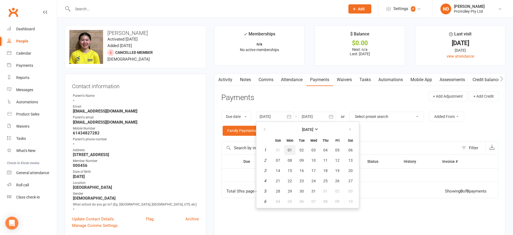
click at [290, 148] on span "01" at bounding box center [290, 150] width 4 height 4
type input "[DATE]"
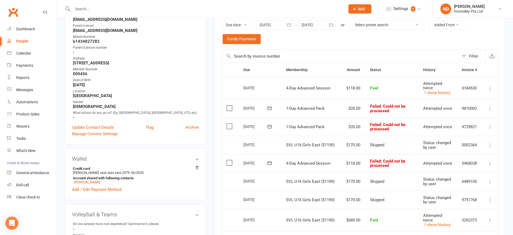
scroll to position [101, 0]
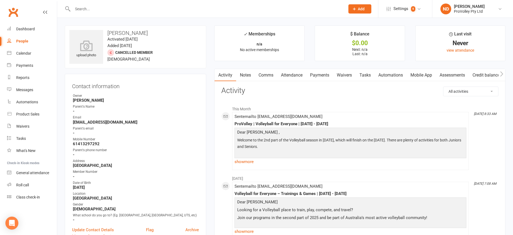
click at [326, 75] on link "Payments" at bounding box center [320, 75] width 27 height 12
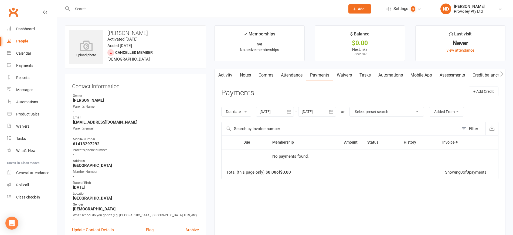
click at [291, 112] on icon "button" at bounding box center [289, 111] width 5 height 5
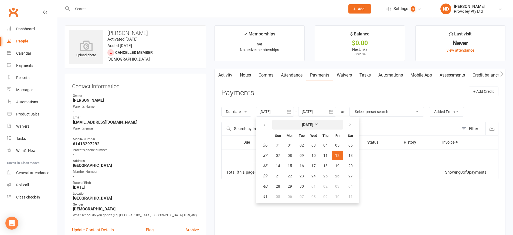
click at [304, 122] on button "[DATE]" at bounding box center [308, 125] width 71 height 10
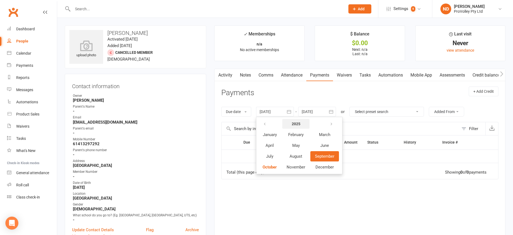
click at [300, 122] on strong "2025" at bounding box center [296, 124] width 9 height 4
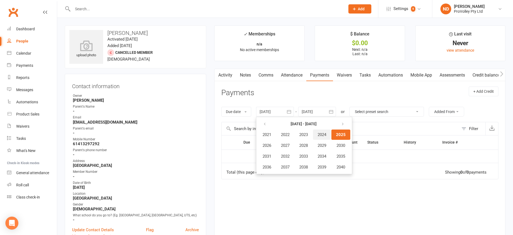
click at [322, 133] on span "2024" at bounding box center [322, 134] width 9 height 5
click at [271, 135] on span "January" at bounding box center [270, 134] width 14 height 5
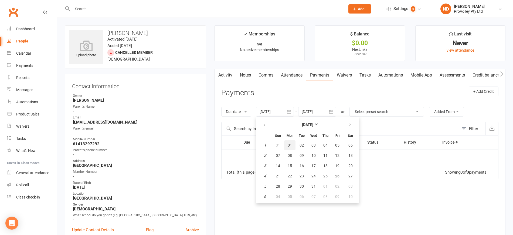
click at [292, 144] on span "01" at bounding box center [290, 145] width 4 height 4
type input "[DATE]"
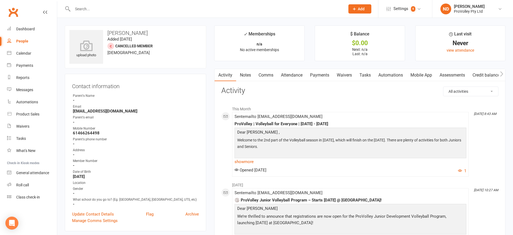
click at [321, 75] on link "Payments" at bounding box center [320, 75] width 27 height 12
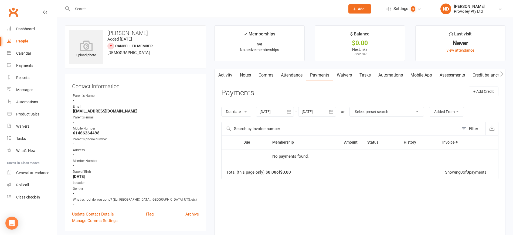
click at [291, 112] on icon "button" at bounding box center [289, 111] width 5 height 5
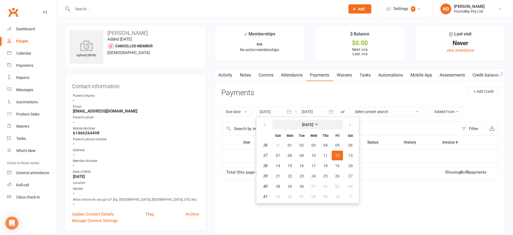
click at [314, 125] on strong "[DATE]" at bounding box center [307, 124] width 11 height 4
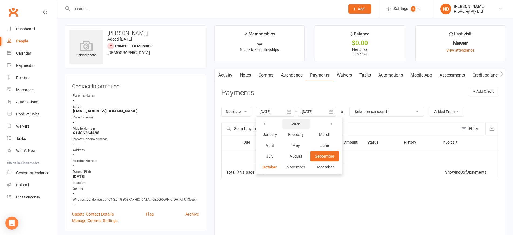
drag, startPoint x: 300, startPoint y: 126, endPoint x: 303, endPoint y: 126, distance: 3.0
click at [303, 126] on button "2025" at bounding box center [295, 124] width 27 height 10
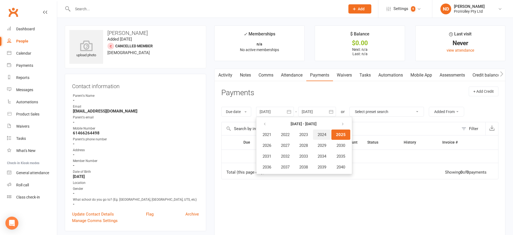
click at [327, 136] on span "2024" at bounding box center [322, 134] width 9 height 5
click at [272, 132] on span "January" at bounding box center [270, 134] width 14 height 5
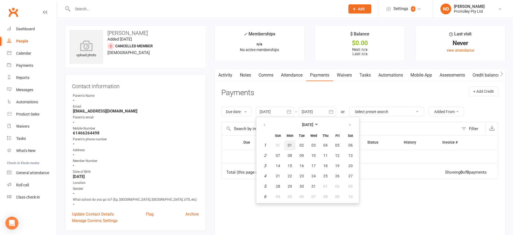
click at [292, 143] on span "01" at bounding box center [290, 145] width 4 height 4
type input "[DATE]"
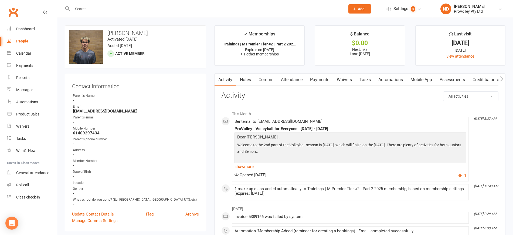
click at [327, 80] on link "Payments" at bounding box center [320, 79] width 27 height 12
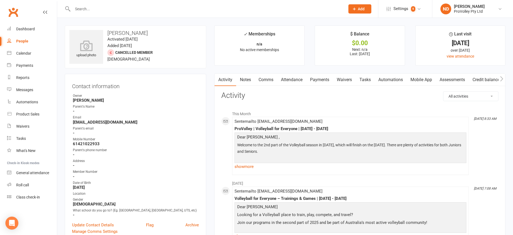
click at [325, 77] on link "Payments" at bounding box center [320, 79] width 27 height 12
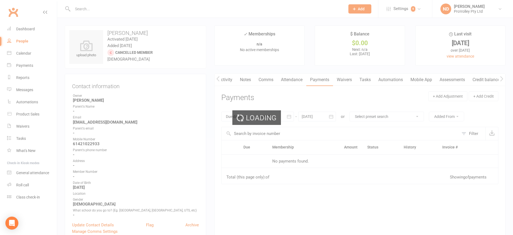
scroll to position [0, 0]
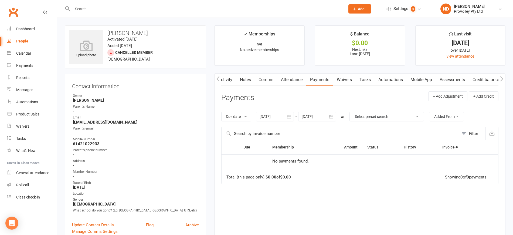
click at [289, 114] on icon "button" at bounding box center [289, 116] width 5 height 5
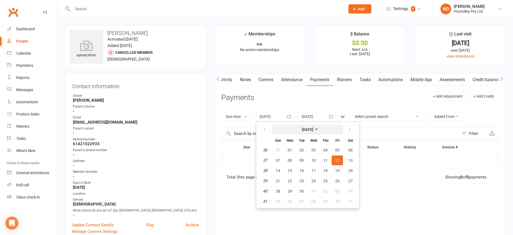
click at [306, 129] on strong "[DATE]" at bounding box center [307, 129] width 11 height 4
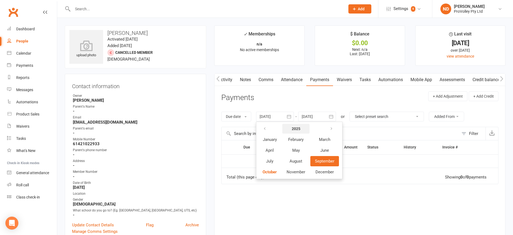
click at [298, 127] on strong "2025" at bounding box center [296, 128] width 9 height 4
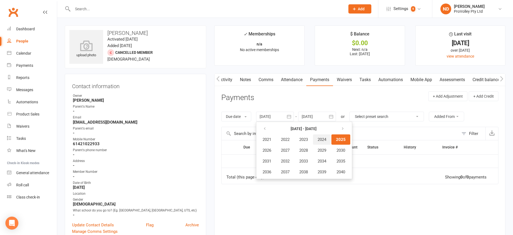
click at [322, 140] on span "2024" at bounding box center [322, 139] width 9 height 5
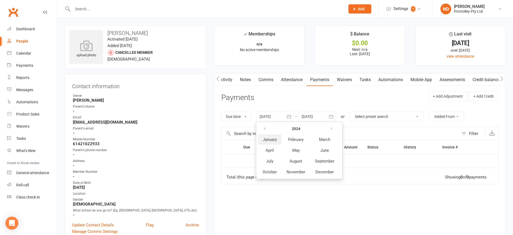
click at [280, 138] on button "January" at bounding box center [269, 139] width 23 height 10
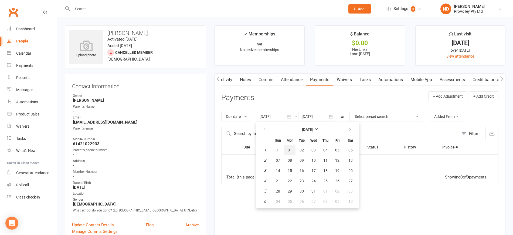
click at [291, 150] on span "01" at bounding box center [290, 150] width 4 height 4
type input "[DATE]"
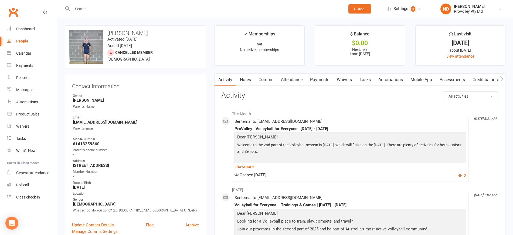
click at [326, 82] on link "Payments" at bounding box center [320, 79] width 27 height 12
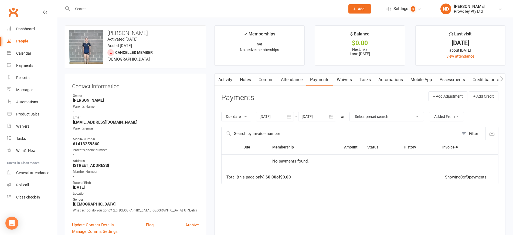
click at [292, 115] on icon "button" at bounding box center [289, 116] width 5 height 5
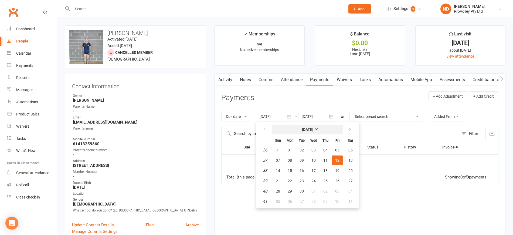
click at [312, 125] on button "[DATE]" at bounding box center [308, 130] width 71 height 10
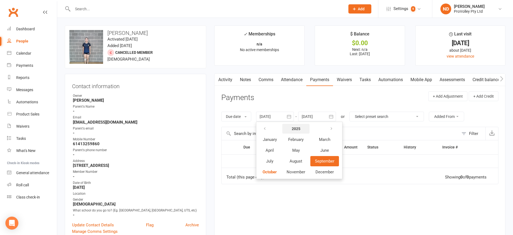
click at [301, 127] on strong "2025" at bounding box center [296, 128] width 9 height 4
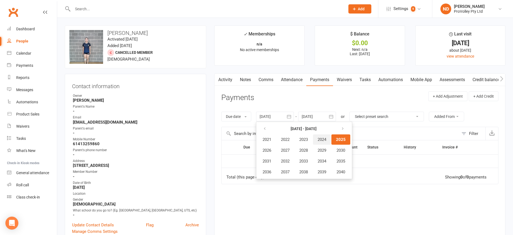
click at [325, 138] on span "2024" at bounding box center [322, 139] width 9 height 5
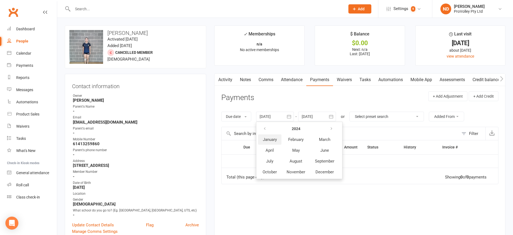
click at [267, 137] on span "January" at bounding box center [270, 139] width 14 height 5
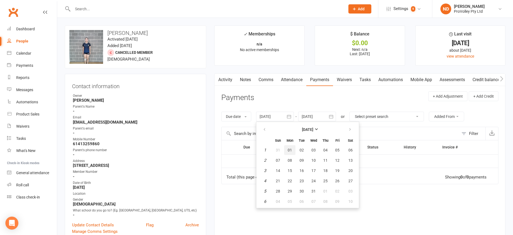
click at [292, 148] on span "01" at bounding box center [290, 150] width 4 height 4
type input "[DATE]"
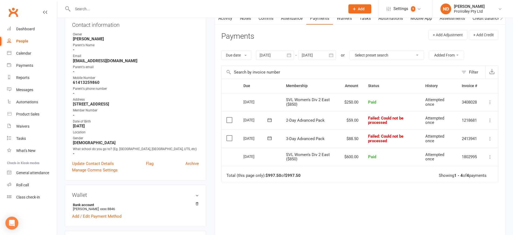
scroll to position [68, 0]
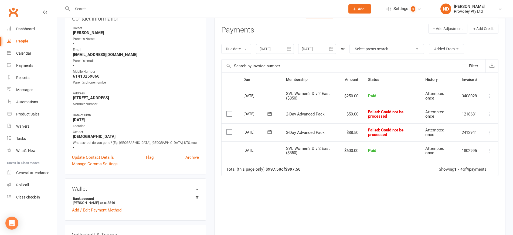
click at [197, 26] on div "Owner" at bounding box center [136, 28] width 126 height 5
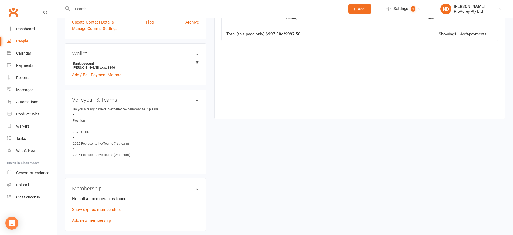
scroll to position [270, 0]
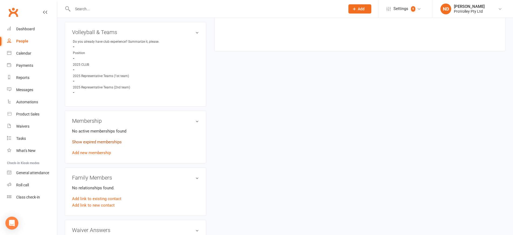
click at [106, 144] on link "Show expired memberships" at bounding box center [97, 141] width 50 height 5
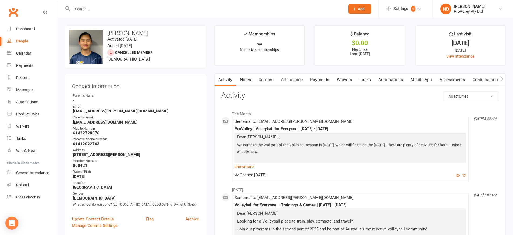
click at [317, 79] on link "Payments" at bounding box center [320, 79] width 27 height 12
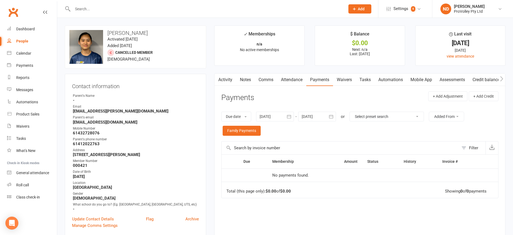
click at [292, 114] on icon "button" at bounding box center [289, 116] width 5 height 5
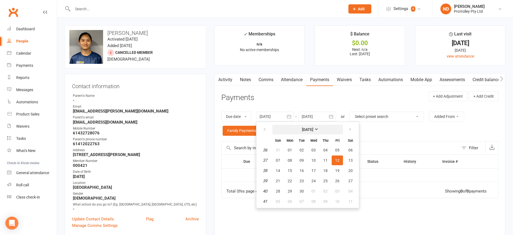
click at [311, 128] on strong "[DATE]" at bounding box center [307, 129] width 11 height 4
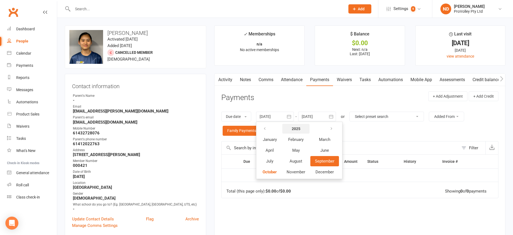
click at [302, 127] on button "2025" at bounding box center [295, 129] width 27 height 10
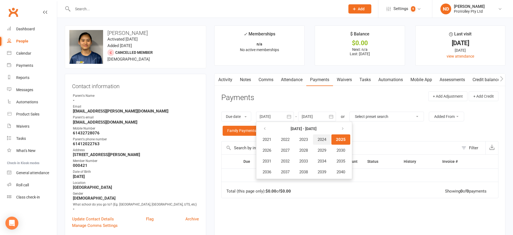
click at [327, 139] on span "2024" at bounding box center [322, 139] width 9 height 5
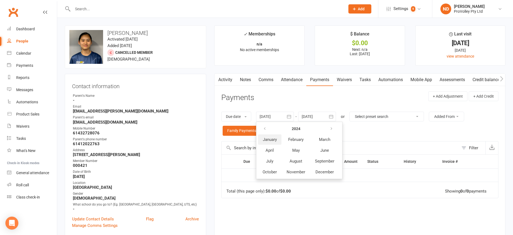
click at [274, 139] on span "January" at bounding box center [270, 139] width 14 height 5
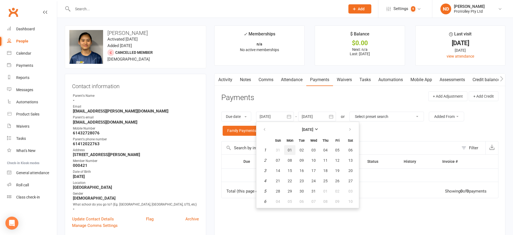
click at [291, 149] on span "01" at bounding box center [290, 150] width 4 height 4
type input "[DATE]"
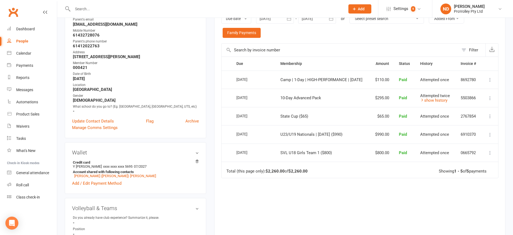
scroll to position [101, 0]
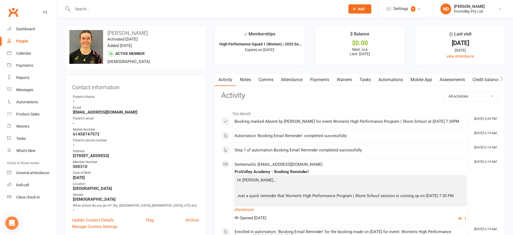
click at [323, 75] on link "Payments" at bounding box center [320, 79] width 27 height 12
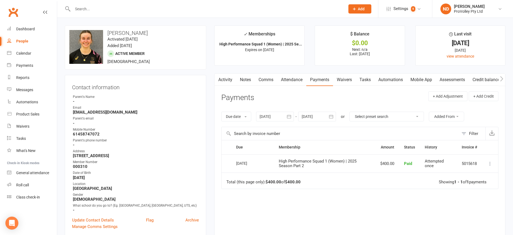
click at [291, 116] on icon "button" at bounding box center [289, 116] width 5 height 5
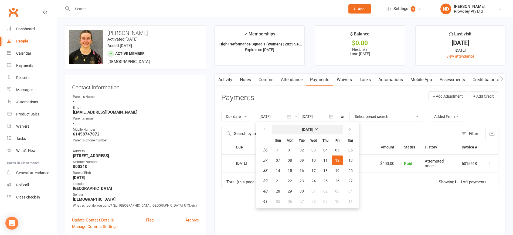
click at [303, 131] on strong "[DATE]" at bounding box center [307, 129] width 11 height 4
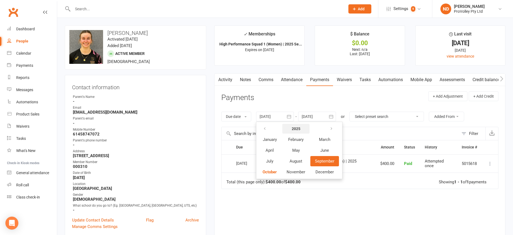
click at [296, 128] on strong "2025" at bounding box center [296, 128] width 9 height 4
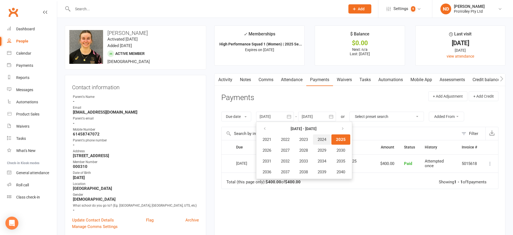
click at [324, 139] on span "2024" at bounding box center [322, 139] width 9 height 5
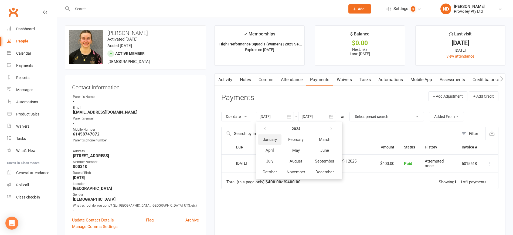
click at [270, 143] on button "January" at bounding box center [269, 139] width 23 height 10
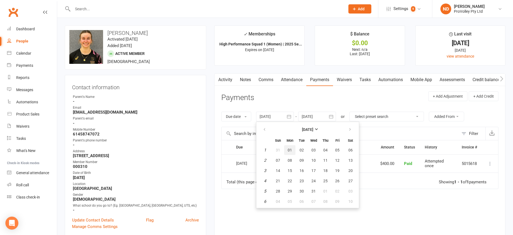
click at [292, 149] on span "01" at bounding box center [290, 150] width 4 height 4
type input "[DATE]"
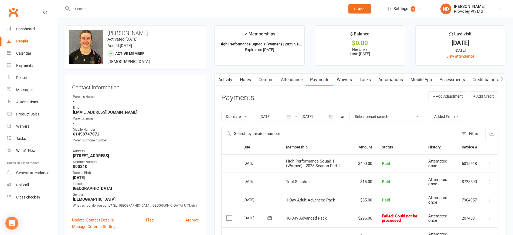
scroll to position [68, 0]
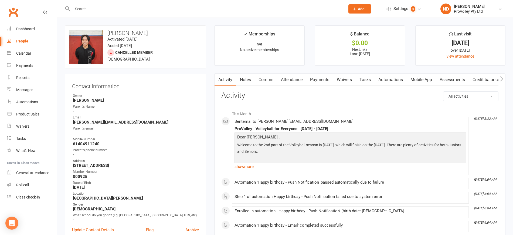
click at [325, 78] on link "Payments" at bounding box center [320, 79] width 27 height 12
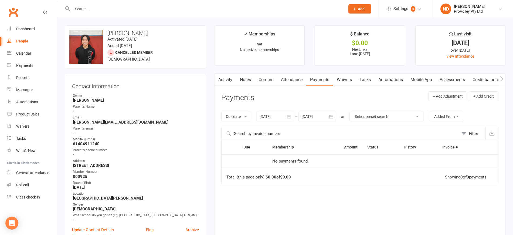
click at [291, 115] on icon "button" at bounding box center [289, 116] width 5 height 5
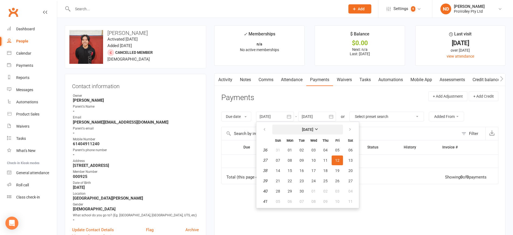
click at [304, 130] on strong "[DATE]" at bounding box center [307, 129] width 11 height 4
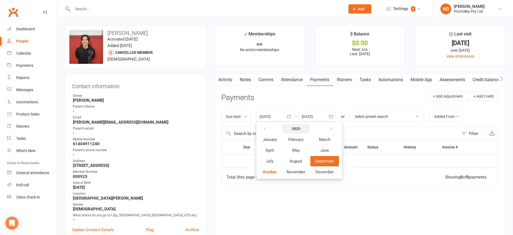
click at [297, 127] on strong "2025" at bounding box center [296, 128] width 9 height 4
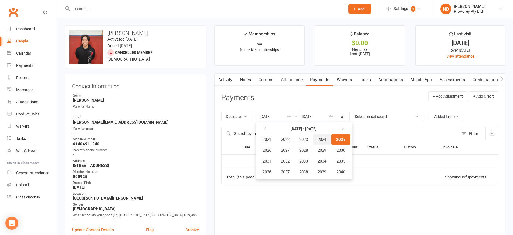
click at [325, 140] on span "2024" at bounding box center [322, 139] width 9 height 5
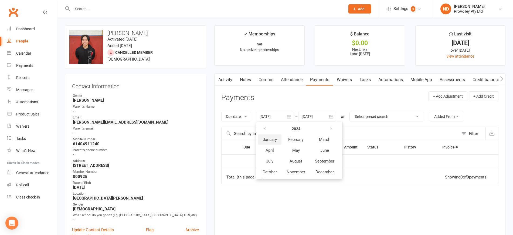
click at [273, 141] on span "January" at bounding box center [270, 139] width 14 height 5
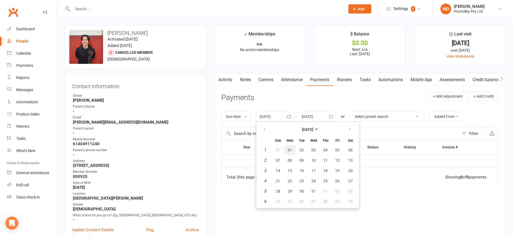
drag, startPoint x: 293, startPoint y: 149, endPoint x: 305, endPoint y: 144, distance: 12.8
click at [292, 149] on span "01" at bounding box center [290, 150] width 4 height 4
type input "[DATE]"
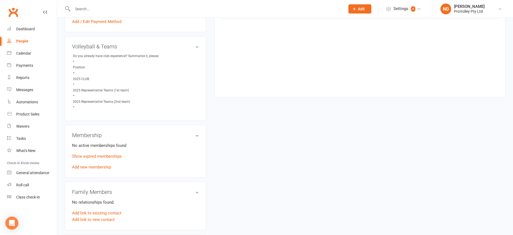
scroll to position [304, 0]
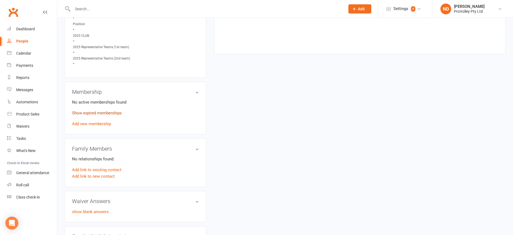
click at [105, 115] on link "Show expired memberships" at bounding box center [97, 112] width 50 height 5
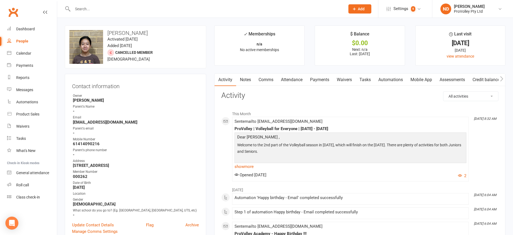
click at [322, 80] on link "Payments" at bounding box center [320, 79] width 27 height 12
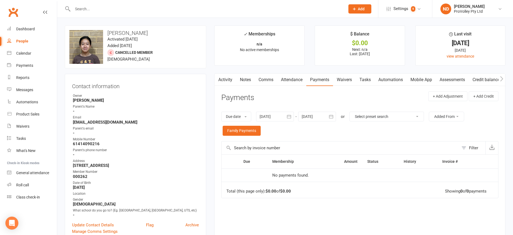
drag, startPoint x: 291, startPoint y: 115, endPoint x: 298, endPoint y: 121, distance: 9.8
click at [290, 116] on icon "button" at bounding box center [289, 116] width 5 height 5
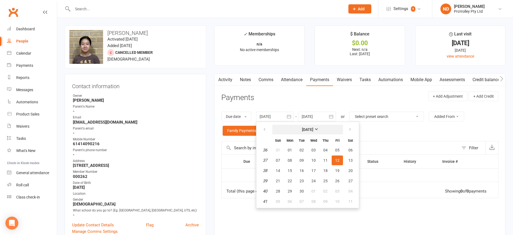
click at [306, 126] on button "[DATE]" at bounding box center [308, 130] width 71 height 10
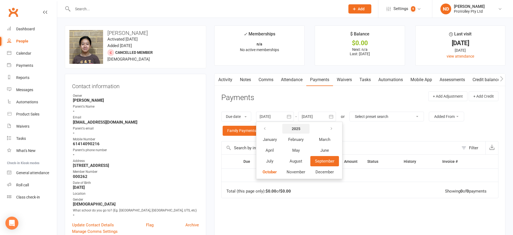
click at [294, 127] on strong "2025" at bounding box center [296, 128] width 9 height 4
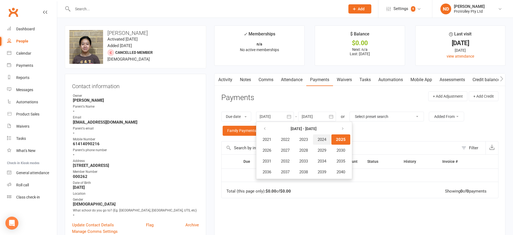
click at [323, 137] on span "2024" at bounding box center [322, 139] width 9 height 5
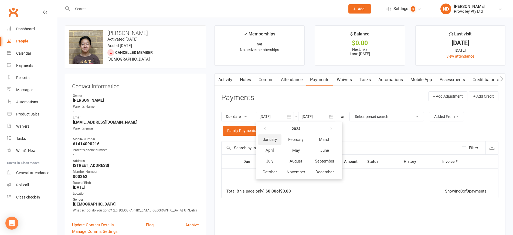
click at [274, 137] on span "January" at bounding box center [270, 139] width 14 height 5
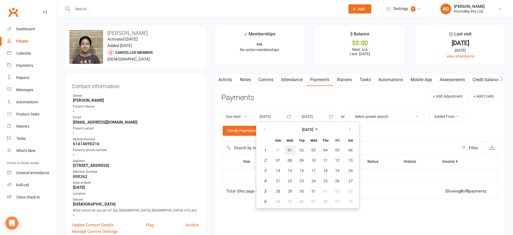
click at [291, 151] on span "01" at bounding box center [290, 150] width 4 height 4
type input "[DATE]"
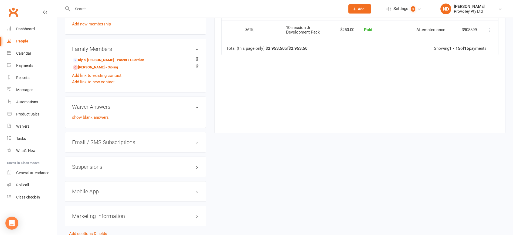
scroll to position [371, 0]
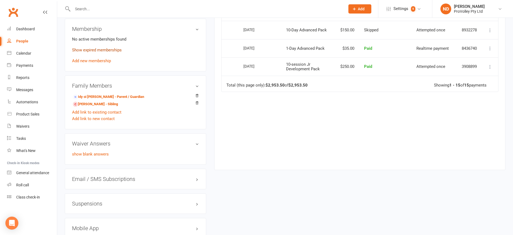
click at [107, 52] on link "Show expired memberships" at bounding box center [97, 50] width 50 height 5
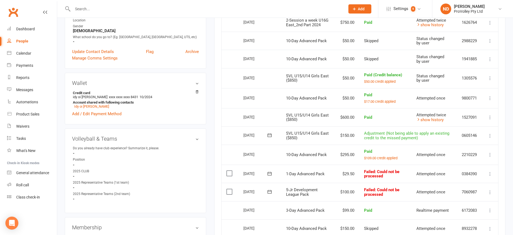
scroll to position [169, 0]
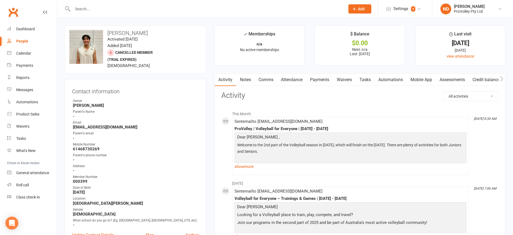
click at [322, 82] on link "Payments" at bounding box center [320, 79] width 27 height 12
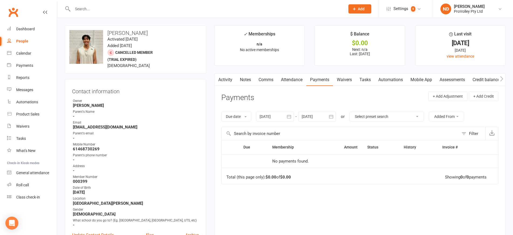
click at [289, 116] on icon "button" at bounding box center [289, 116] width 5 height 5
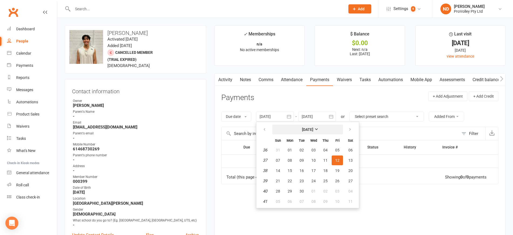
click at [303, 127] on strong "[DATE]" at bounding box center [307, 129] width 11 height 4
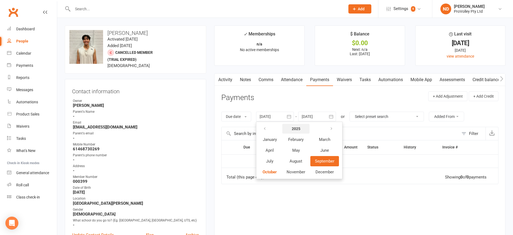
click at [299, 130] on strong "2025" at bounding box center [296, 128] width 9 height 4
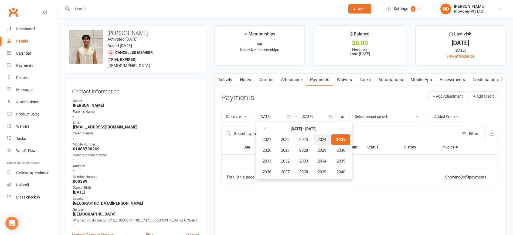
click at [329, 136] on button "2024" at bounding box center [322, 139] width 18 height 10
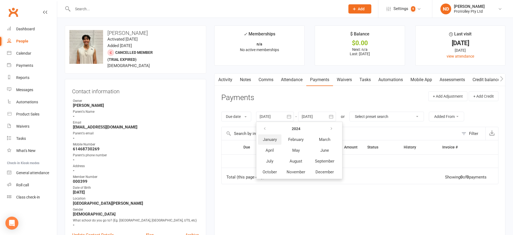
click at [277, 140] on span "January" at bounding box center [270, 139] width 14 height 5
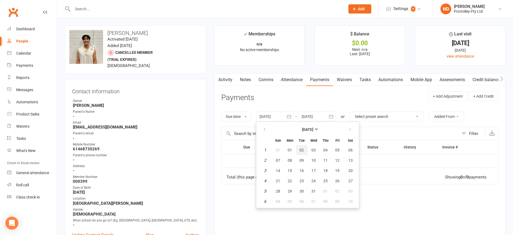
click at [298, 146] on button "02" at bounding box center [301, 150] width 11 height 10
type input "02 Jan 2024"
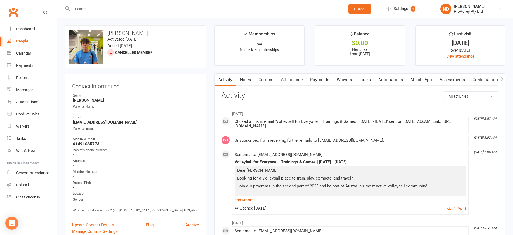
click at [322, 79] on link "Payments" at bounding box center [320, 79] width 27 height 12
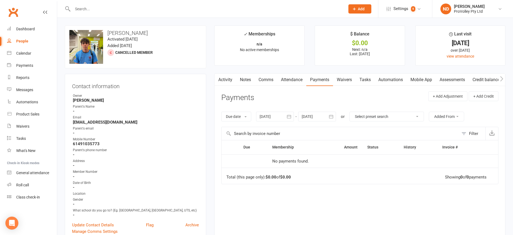
click at [289, 117] on icon "button" at bounding box center [289, 116] width 5 height 5
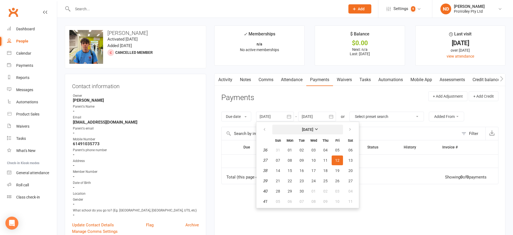
click at [303, 127] on strong "[DATE]" at bounding box center [307, 129] width 11 height 4
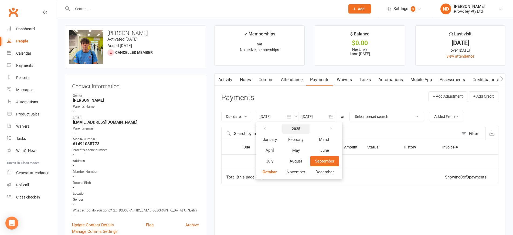
click at [298, 128] on strong "2025" at bounding box center [296, 128] width 9 height 4
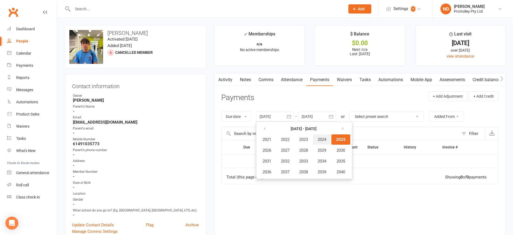
click at [324, 139] on span "2024" at bounding box center [322, 139] width 9 height 5
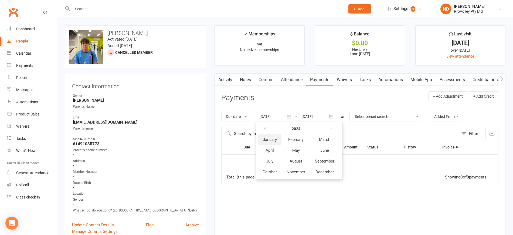
click at [273, 139] on span "January" at bounding box center [270, 139] width 14 height 5
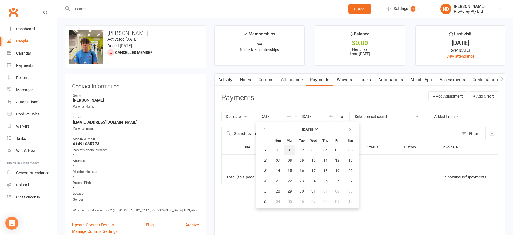
drag, startPoint x: 291, startPoint y: 149, endPoint x: 342, endPoint y: 132, distance: 54.1
click at [292, 148] on span "01" at bounding box center [290, 150] width 4 height 4
type input "[DATE]"
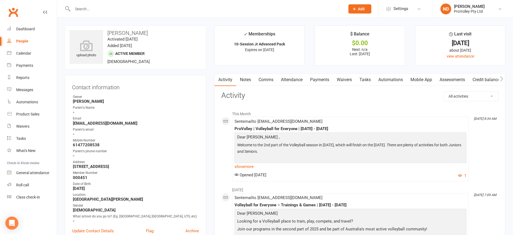
click at [327, 80] on link "Payments" at bounding box center [320, 79] width 27 height 12
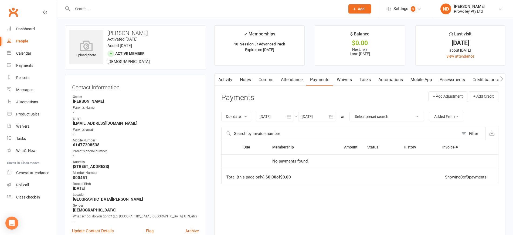
click at [290, 117] on icon "button" at bounding box center [289, 116] width 5 height 5
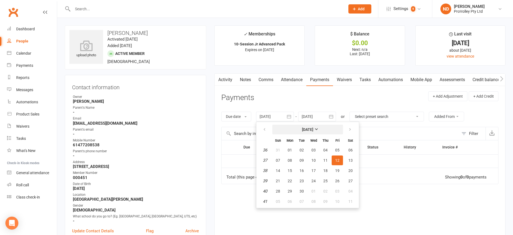
click at [302, 127] on strong "[DATE]" at bounding box center [307, 129] width 11 height 4
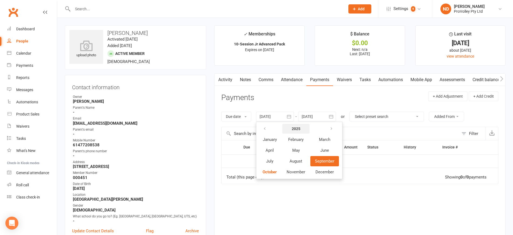
click at [300, 125] on button "2025" at bounding box center [295, 129] width 27 height 10
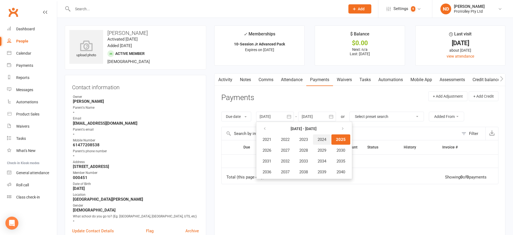
click at [326, 138] on span "2024" at bounding box center [322, 139] width 9 height 5
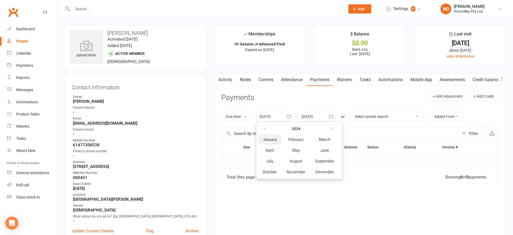
click at [266, 138] on span "January" at bounding box center [270, 139] width 14 height 5
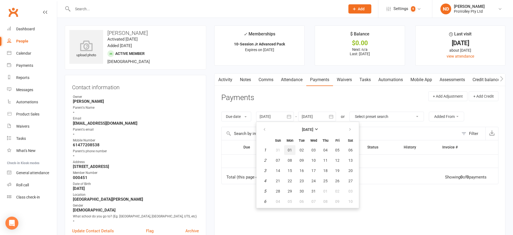
click at [290, 149] on span "01" at bounding box center [290, 150] width 4 height 4
type input "[DATE]"
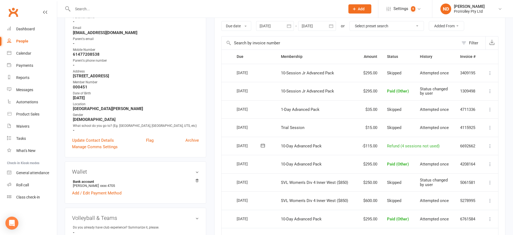
scroll to position [135, 0]
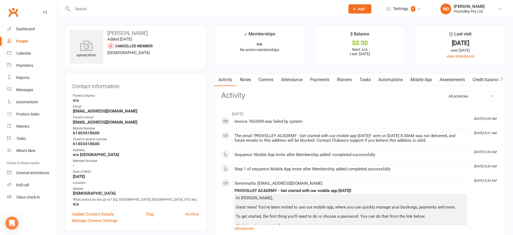
click at [313, 77] on link "Payments" at bounding box center [320, 79] width 27 height 12
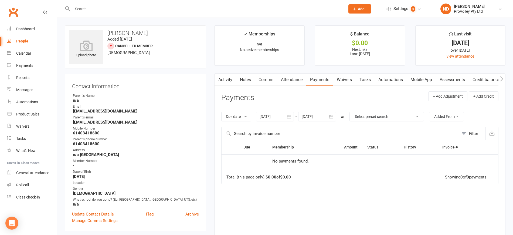
click at [291, 116] on icon "button" at bounding box center [289, 116] width 5 height 5
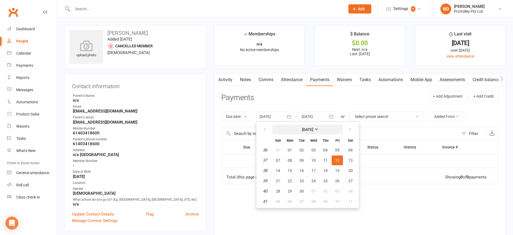
click at [306, 133] on button "[DATE]" at bounding box center [308, 130] width 71 height 10
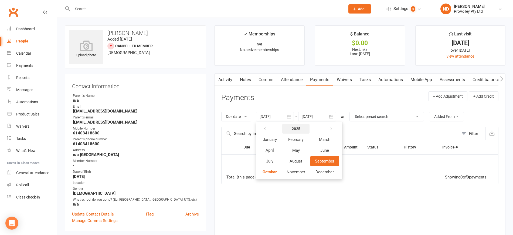
click at [297, 130] on strong "2025" at bounding box center [296, 128] width 9 height 4
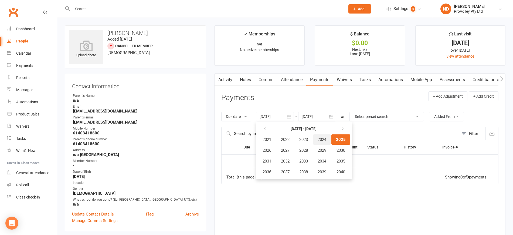
click at [327, 141] on span "2024" at bounding box center [322, 139] width 9 height 5
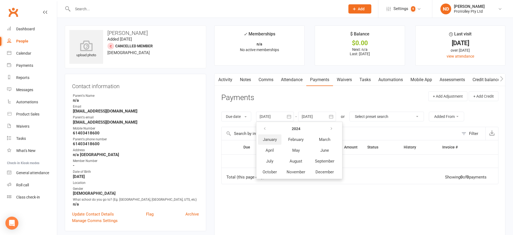
drag, startPoint x: 273, startPoint y: 138, endPoint x: 279, endPoint y: 140, distance: 6.3
click at [279, 140] on button "January" at bounding box center [269, 139] width 23 height 10
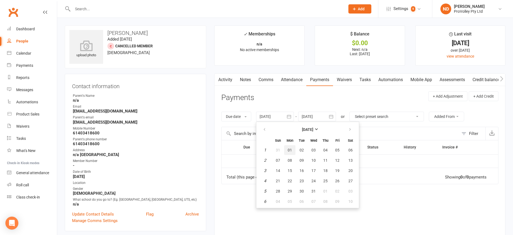
click at [291, 148] on span "01" at bounding box center [290, 150] width 4 height 4
type input "[DATE]"
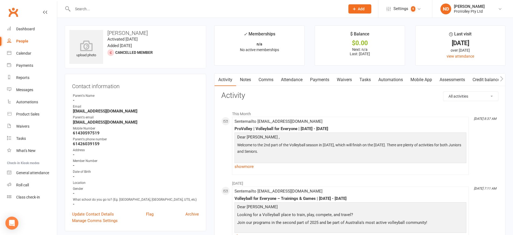
click at [318, 78] on link "Payments" at bounding box center [320, 79] width 27 height 12
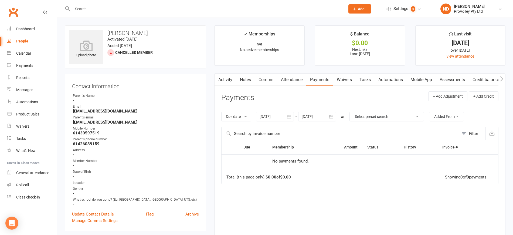
click at [290, 115] on icon "button" at bounding box center [289, 117] width 4 height 4
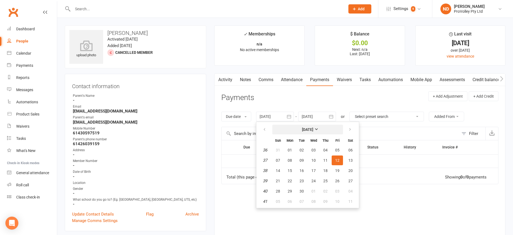
click at [304, 127] on strong "[DATE]" at bounding box center [307, 129] width 11 height 4
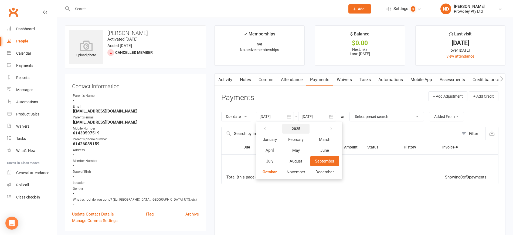
click at [297, 126] on strong "2025" at bounding box center [296, 128] width 9 height 4
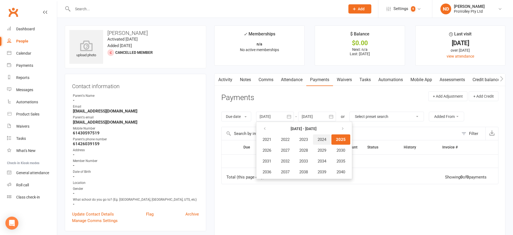
click at [326, 139] on span "2024" at bounding box center [322, 139] width 9 height 5
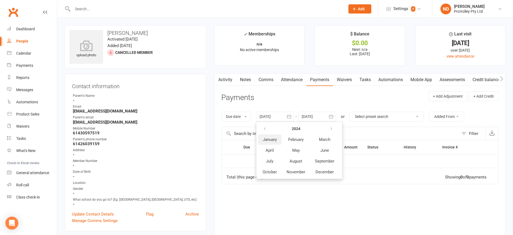
click at [273, 138] on span "January" at bounding box center [270, 139] width 14 height 5
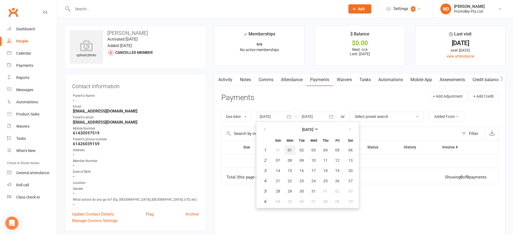
click at [291, 146] on button "01" at bounding box center [289, 150] width 11 height 10
type input "[DATE]"
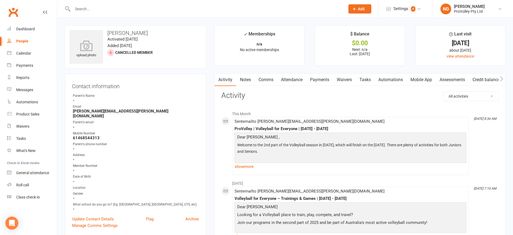
click at [321, 78] on link "Payments" at bounding box center [320, 79] width 27 height 12
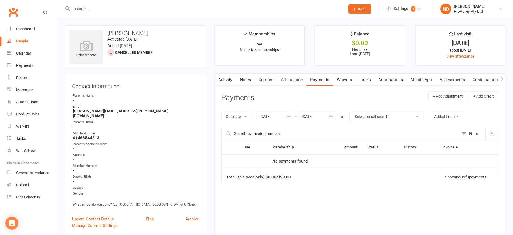
click at [291, 115] on icon "button" at bounding box center [289, 117] width 4 height 4
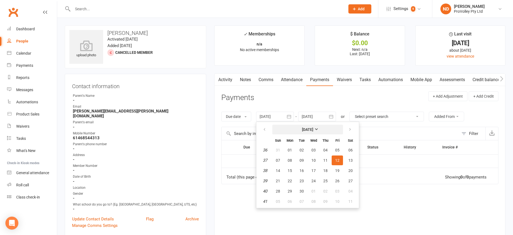
click at [305, 128] on strong "[DATE]" at bounding box center [307, 129] width 11 height 4
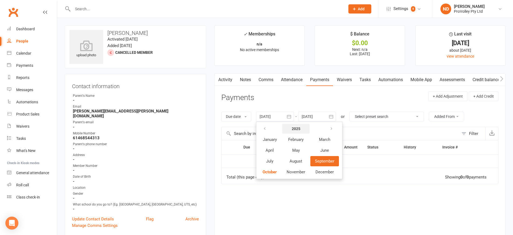
click at [301, 128] on strong "2025" at bounding box center [296, 128] width 9 height 4
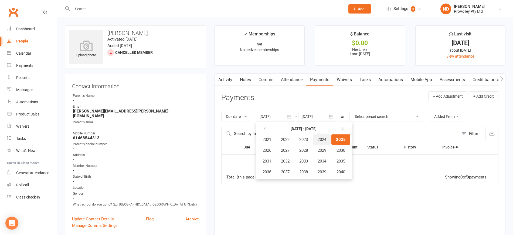
click at [326, 140] on span "2024" at bounding box center [322, 139] width 9 height 5
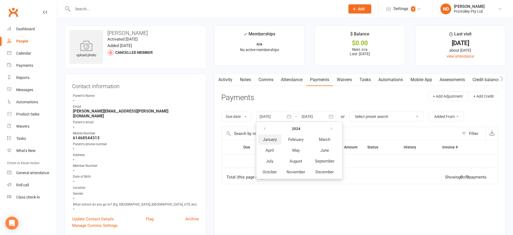
click at [273, 140] on span "January" at bounding box center [270, 139] width 14 height 5
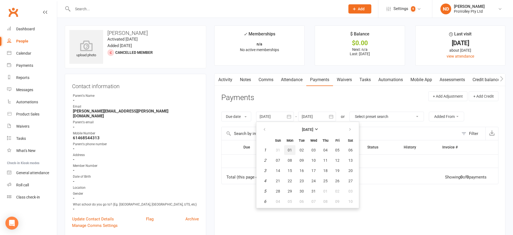
click at [291, 149] on span "01" at bounding box center [290, 150] width 4 height 4
type input "[DATE]"
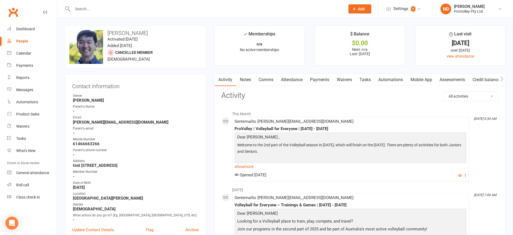
click at [325, 80] on link "Payments" at bounding box center [320, 79] width 27 height 12
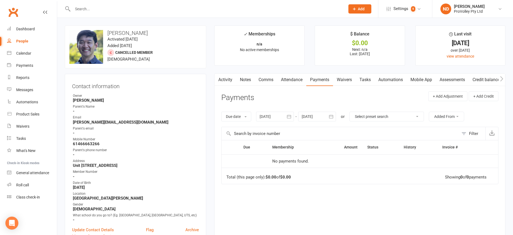
click at [291, 114] on icon "button" at bounding box center [289, 116] width 5 height 5
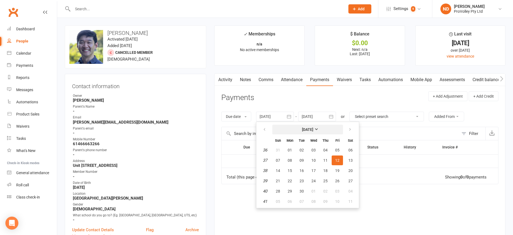
click at [305, 125] on button "[DATE]" at bounding box center [308, 130] width 71 height 10
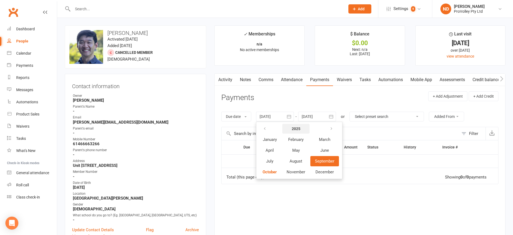
click at [300, 128] on strong "2025" at bounding box center [296, 128] width 9 height 4
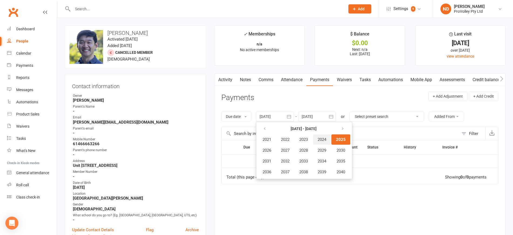
click at [325, 138] on span "2024" at bounding box center [322, 139] width 9 height 5
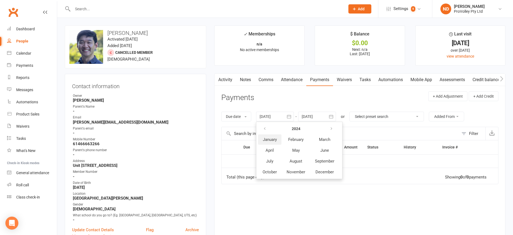
click at [273, 137] on span "January" at bounding box center [270, 139] width 14 height 5
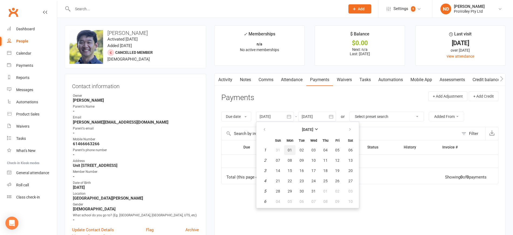
click at [291, 148] on span "01" at bounding box center [290, 150] width 4 height 4
type input "[DATE]"
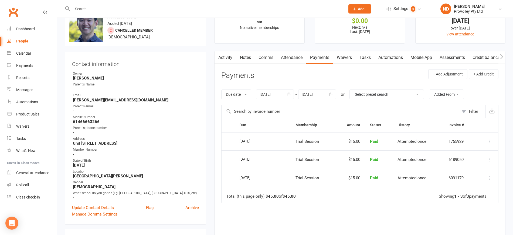
scroll to position [34, 0]
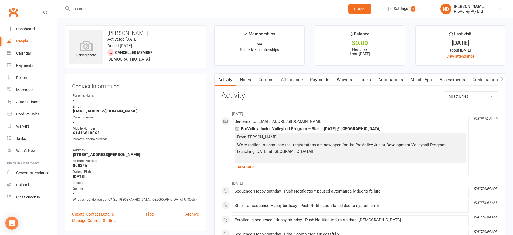
click at [319, 80] on link "Payments" at bounding box center [320, 79] width 27 height 12
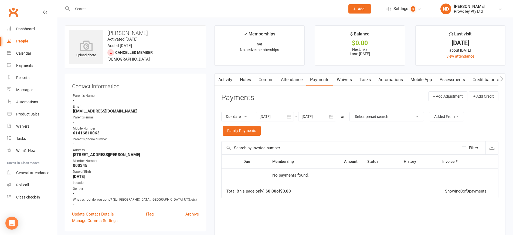
click at [294, 116] on button "button" at bounding box center [289, 117] width 10 height 10
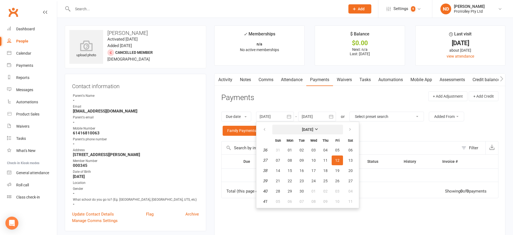
click at [308, 133] on button "[DATE]" at bounding box center [308, 130] width 71 height 10
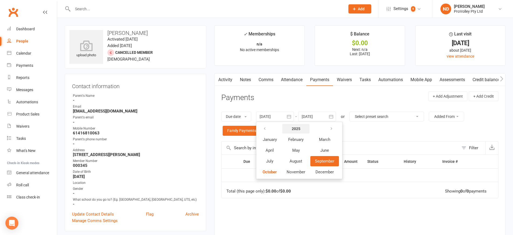
click at [301, 127] on strong "2025" at bounding box center [296, 128] width 9 height 4
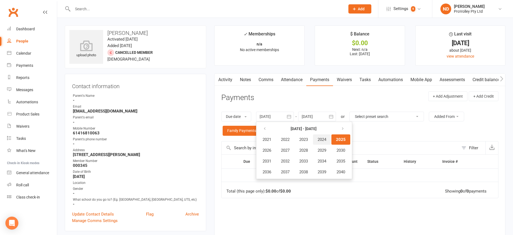
click at [322, 140] on span "2024" at bounding box center [322, 139] width 9 height 5
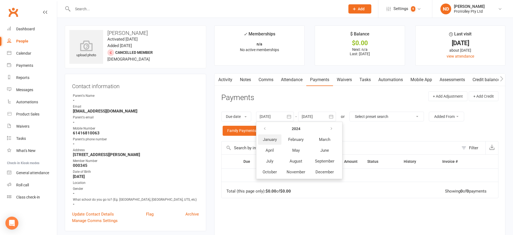
click at [266, 141] on span "January" at bounding box center [270, 139] width 14 height 5
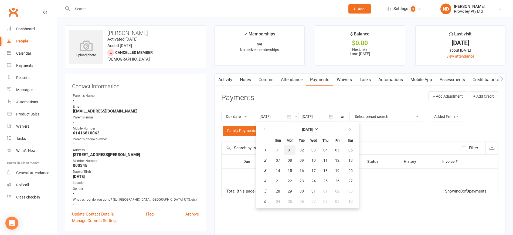
drag, startPoint x: 290, startPoint y: 147, endPoint x: 302, endPoint y: 145, distance: 13.1
click at [290, 147] on button "01" at bounding box center [289, 150] width 11 height 10
type input "[DATE]"
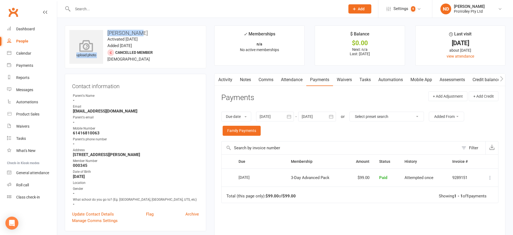
drag, startPoint x: 139, startPoint y: 31, endPoint x: 103, endPoint y: 31, distance: 35.7
click at [103, 31] on div "upload photo Yahav Kadar Activated 14 September, 2024 Added 14 September, 2024 …" at bounding box center [136, 46] width 142 height 43
click at [152, 28] on div "upload photo Yahav Kadar Activated 14 September, 2024 Added 14 September, 2024 …" at bounding box center [136, 46] width 142 height 43
click at [149, 31] on h3 "Yahav Kadar" at bounding box center [135, 33] width 132 height 6
drag, startPoint x: 126, startPoint y: 32, endPoint x: 108, endPoint y: 32, distance: 17.3
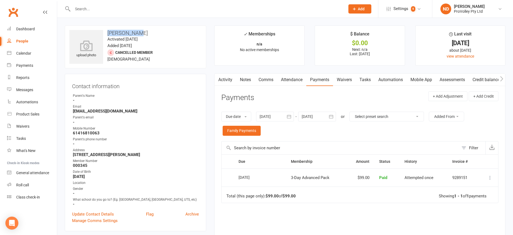
click at [108, 32] on h3 "Yahav Kadar" at bounding box center [135, 33] width 132 height 6
copy h3 "Yahav Kadar"
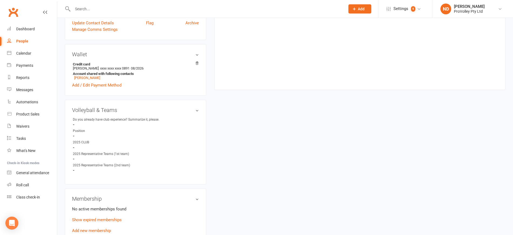
scroll to position [236, 0]
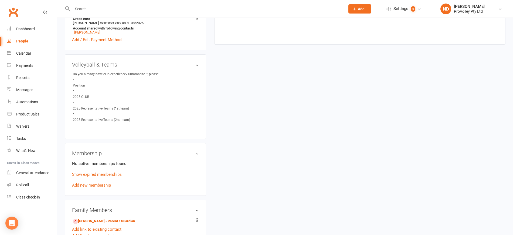
click at [110, 176] on p "Show expired memberships" at bounding box center [135, 174] width 127 height 6
click at [110, 177] on link "Show expired memberships" at bounding box center [97, 174] width 50 height 5
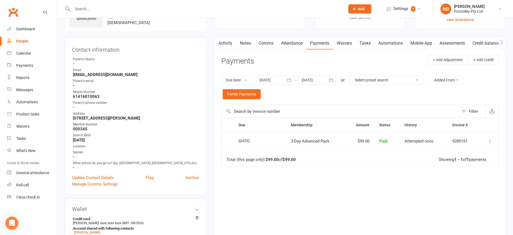
scroll to position [34, 0]
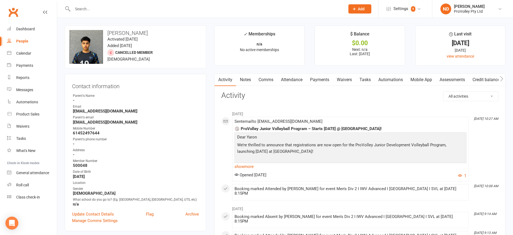
click at [324, 79] on link "Payments" at bounding box center [320, 79] width 27 height 12
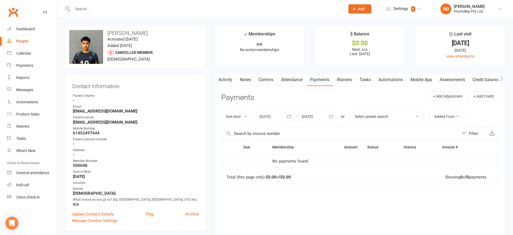
click at [289, 116] on icon "button" at bounding box center [289, 117] width 4 height 4
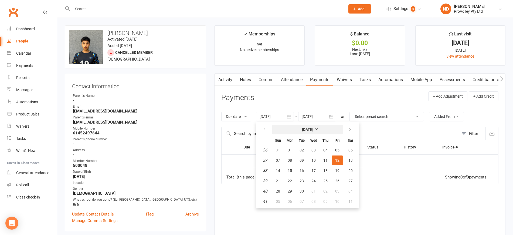
click at [310, 127] on strong "[DATE]" at bounding box center [307, 129] width 11 height 4
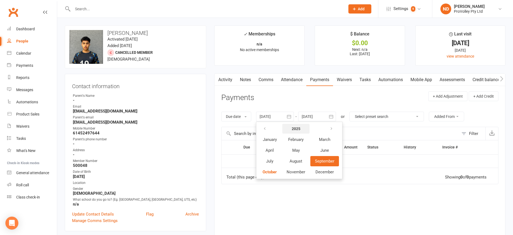
click at [297, 126] on strong "2025" at bounding box center [296, 128] width 9 height 4
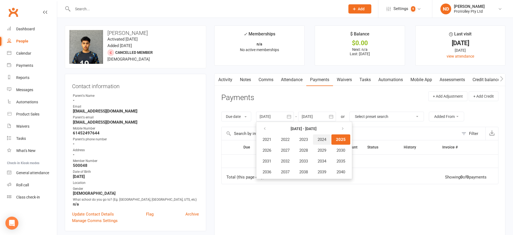
click at [323, 139] on span "2024" at bounding box center [322, 139] width 9 height 5
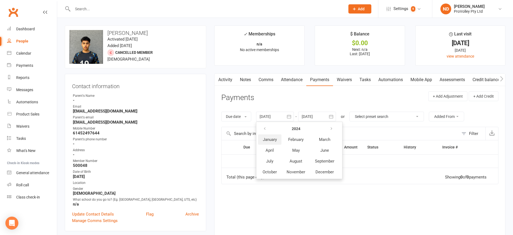
click at [268, 139] on span "January" at bounding box center [270, 139] width 14 height 5
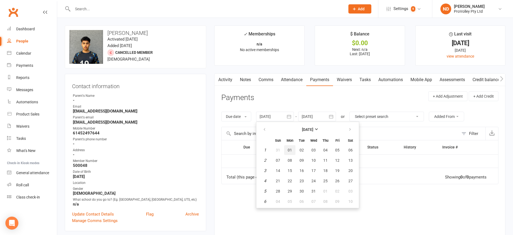
click at [290, 150] on span "01" at bounding box center [290, 150] width 4 height 4
type input "[DATE]"
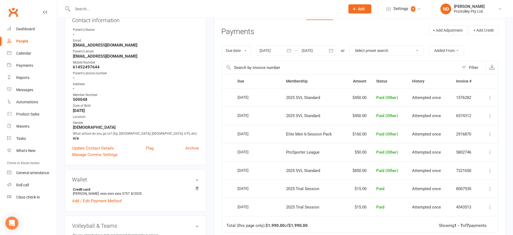
scroll to position [68, 0]
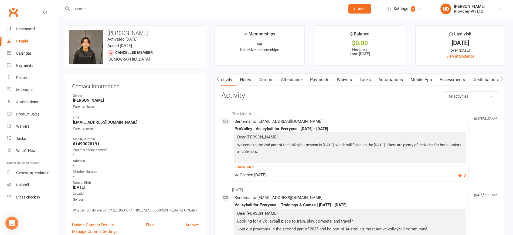
scroll to position [0, 0]
click at [322, 75] on link "Payments" at bounding box center [320, 79] width 27 height 12
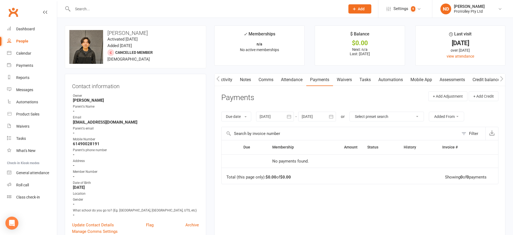
click at [289, 114] on icon "button" at bounding box center [289, 116] width 5 height 5
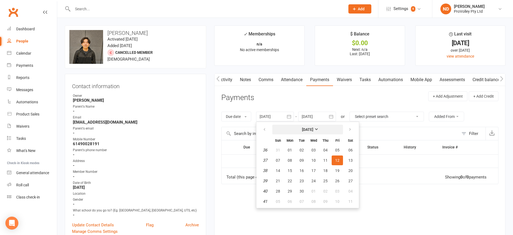
click at [302, 129] on strong "[DATE]" at bounding box center [307, 129] width 11 height 4
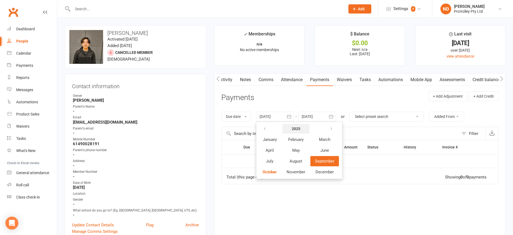
click at [298, 129] on strong "2025" at bounding box center [296, 128] width 9 height 4
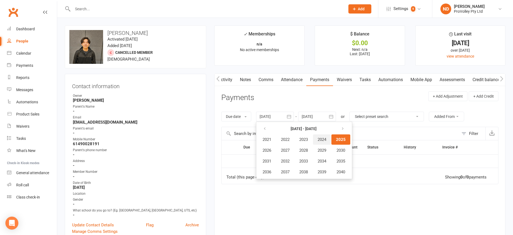
click at [324, 139] on span "2024" at bounding box center [322, 139] width 9 height 5
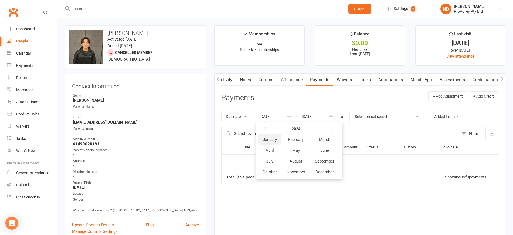
click at [271, 141] on span "January" at bounding box center [270, 139] width 14 height 5
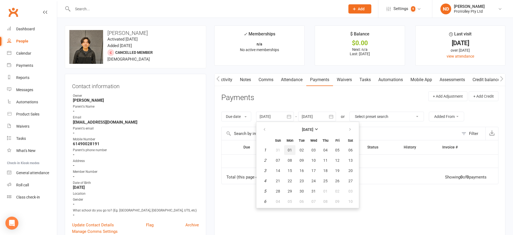
click at [291, 149] on span "01" at bounding box center [290, 150] width 4 height 4
type input "[DATE]"
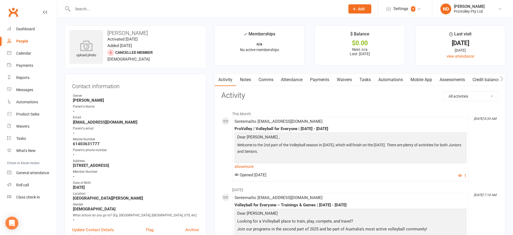
drag, startPoint x: 315, startPoint y: 79, endPoint x: 320, endPoint y: 88, distance: 10.0
click at [316, 79] on link "Payments" at bounding box center [320, 79] width 27 height 12
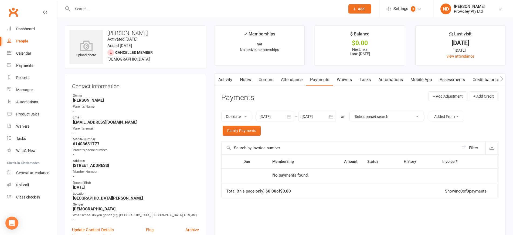
click at [288, 114] on icon "button" at bounding box center [289, 116] width 5 height 5
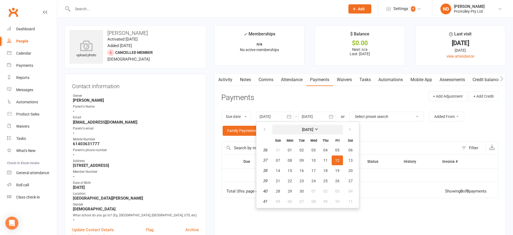
click at [302, 128] on strong "[DATE]" at bounding box center [307, 129] width 11 height 4
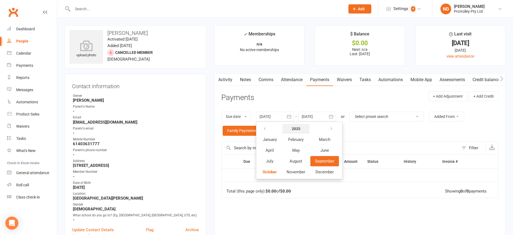
click at [300, 129] on strong "2025" at bounding box center [296, 128] width 9 height 4
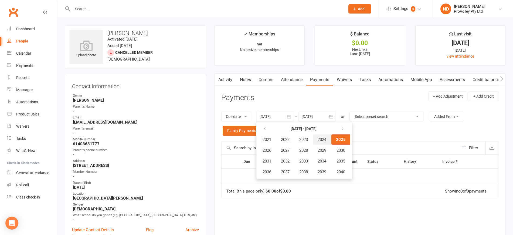
click at [327, 139] on span "2024" at bounding box center [322, 139] width 9 height 5
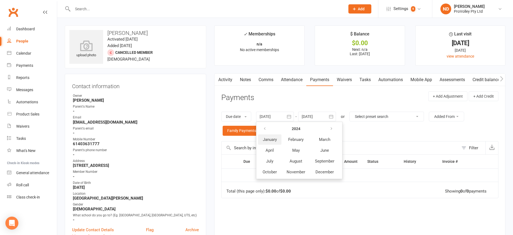
click at [277, 139] on span "January" at bounding box center [270, 139] width 14 height 5
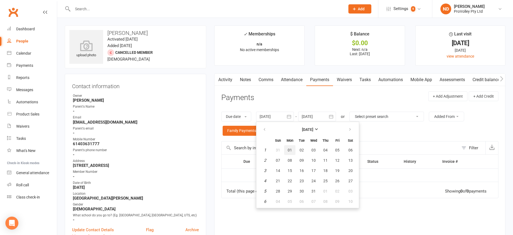
click at [292, 149] on span "01" at bounding box center [290, 150] width 4 height 4
type input "[DATE]"
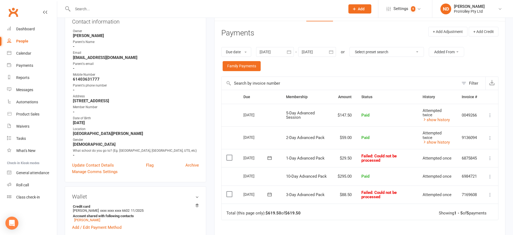
scroll to position [68, 0]
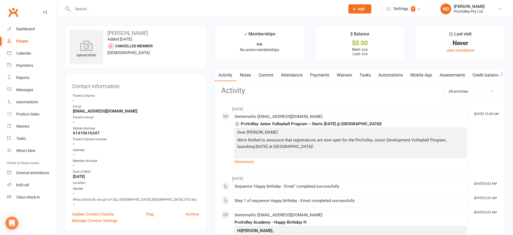
click at [320, 76] on link "Payments" at bounding box center [320, 75] width 27 height 12
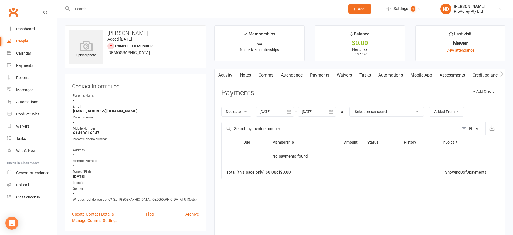
click at [287, 110] on icon "button" at bounding box center [289, 111] width 5 height 5
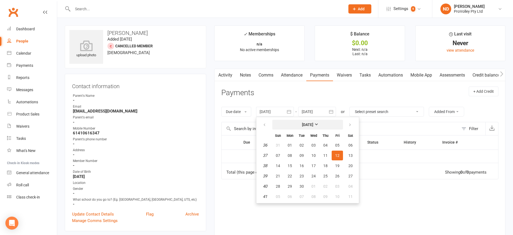
click at [302, 125] on strong "[DATE]" at bounding box center [307, 124] width 11 height 4
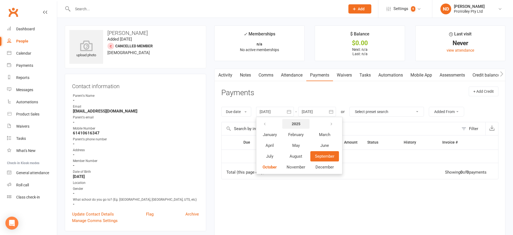
click at [296, 123] on strong "2025" at bounding box center [296, 124] width 9 height 4
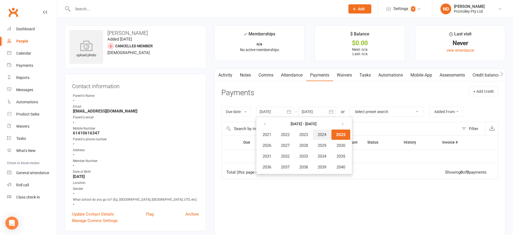
click at [323, 135] on span "2024" at bounding box center [322, 134] width 9 height 5
click at [276, 134] on span "January" at bounding box center [270, 134] width 14 height 5
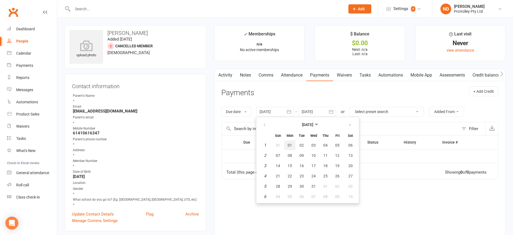
click at [291, 143] on span "01" at bounding box center [290, 145] width 4 height 4
type input "[DATE]"
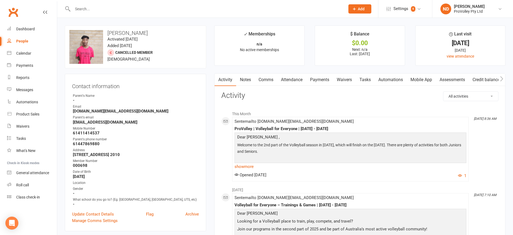
click at [325, 79] on link "Payments" at bounding box center [320, 79] width 27 height 12
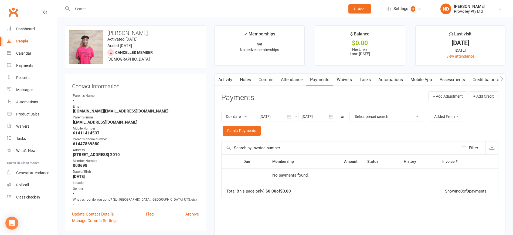
click at [292, 114] on icon "button" at bounding box center [289, 116] width 5 height 5
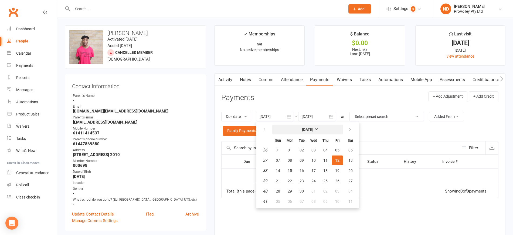
click at [308, 128] on strong "[DATE]" at bounding box center [307, 129] width 11 height 4
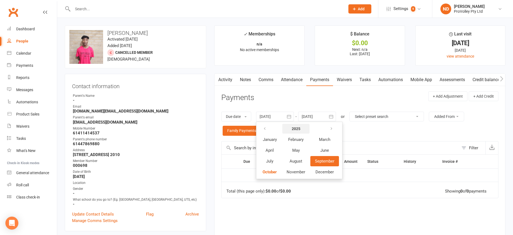
click at [303, 126] on button "2025" at bounding box center [295, 129] width 27 height 10
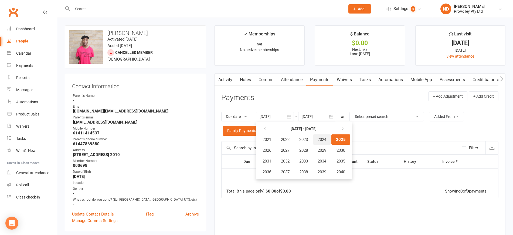
click at [323, 139] on span "2024" at bounding box center [322, 139] width 9 height 5
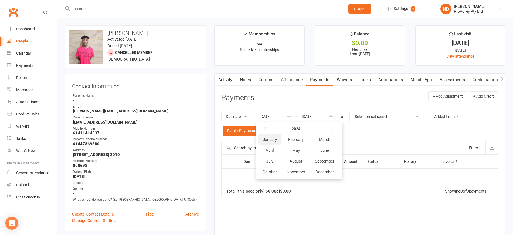
click at [268, 139] on span "January" at bounding box center [270, 139] width 14 height 5
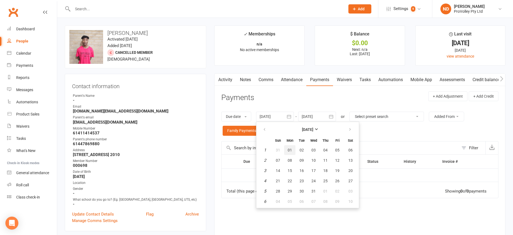
drag, startPoint x: 293, startPoint y: 149, endPoint x: 312, endPoint y: 141, distance: 21.4
click at [293, 149] on button "01" at bounding box center [289, 150] width 11 height 10
type input "[DATE]"
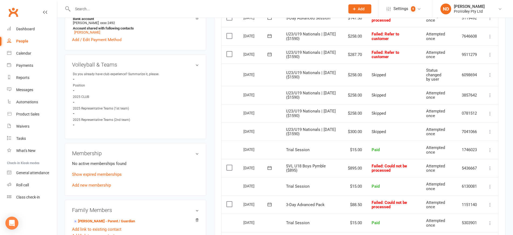
scroll to position [338, 0]
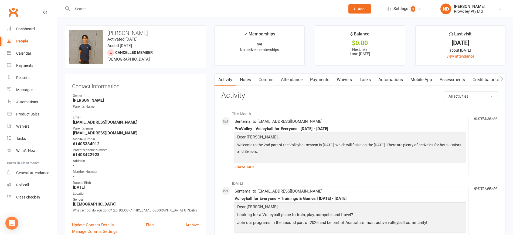
click at [324, 79] on link "Payments" at bounding box center [320, 79] width 27 height 12
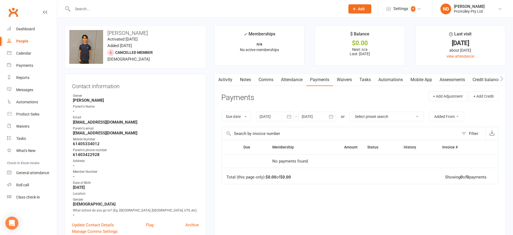
click at [288, 118] on icon "button" at bounding box center [289, 116] width 5 height 5
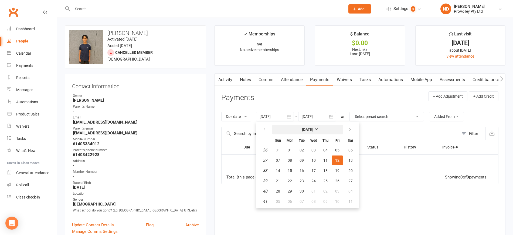
click at [307, 127] on strong "[DATE]" at bounding box center [307, 129] width 11 height 4
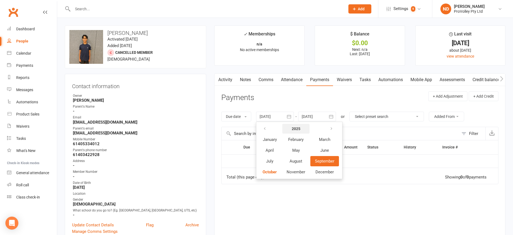
click at [302, 129] on button "2025" at bounding box center [295, 129] width 27 height 10
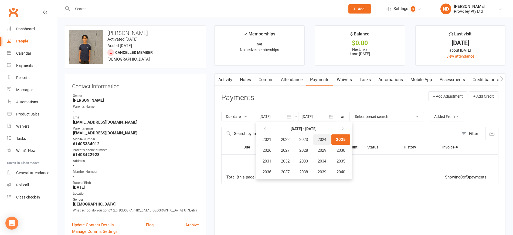
click at [324, 139] on span "2024" at bounding box center [322, 139] width 9 height 5
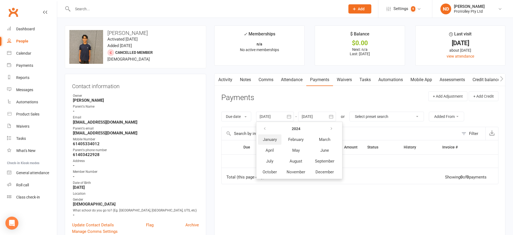
click at [278, 139] on button "January" at bounding box center [269, 139] width 23 height 10
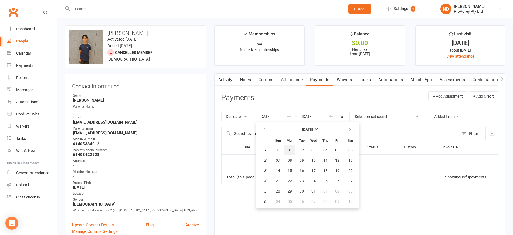
click at [290, 149] on span "01" at bounding box center [290, 150] width 4 height 4
type input "[DATE]"
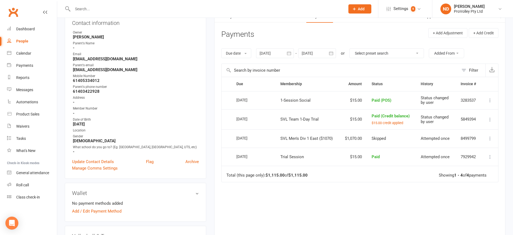
scroll to position [68, 0]
